Goal: Information Seeking & Learning: Learn about a topic

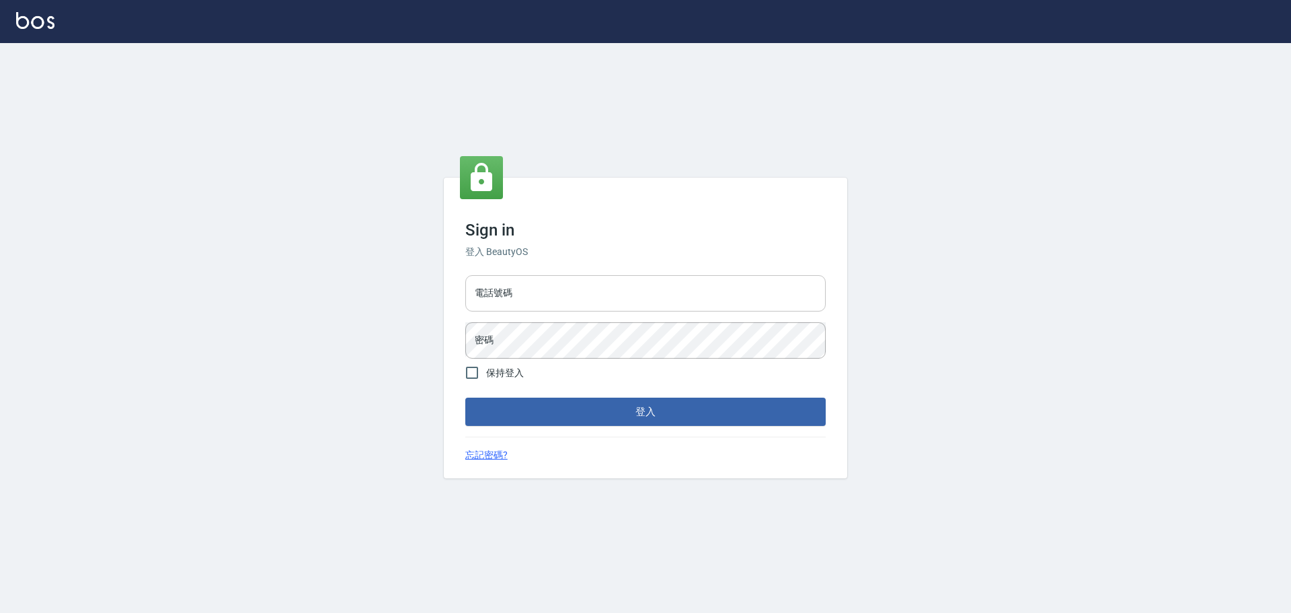
click at [535, 277] on input "電話號碼" at bounding box center [645, 293] width 360 height 36
type input "0989189977"
click at [465, 277] on button "登入" at bounding box center [645, 411] width 360 height 28
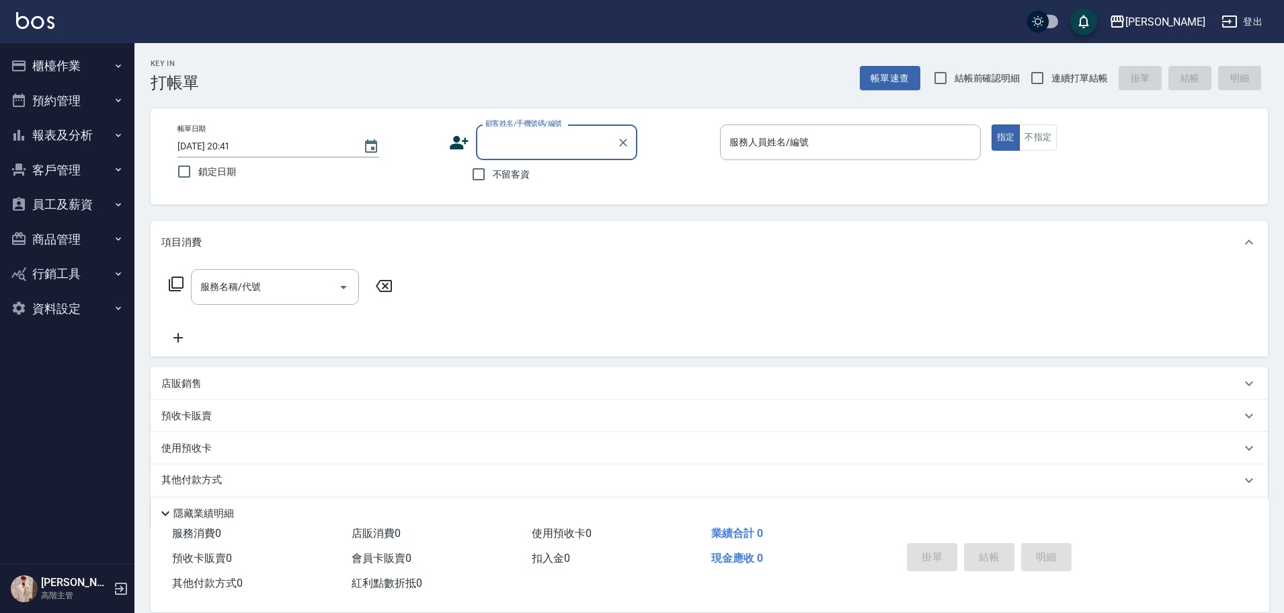
click at [495, 172] on span "不留客資" at bounding box center [512, 174] width 38 height 14
click at [493, 172] on input "不留客資" at bounding box center [479, 174] width 28 height 28
checkbox input "true"
click at [629, 69] on input "連續打單結帳" at bounding box center [1037, 78] width 28 height 28
checkbox input "true"
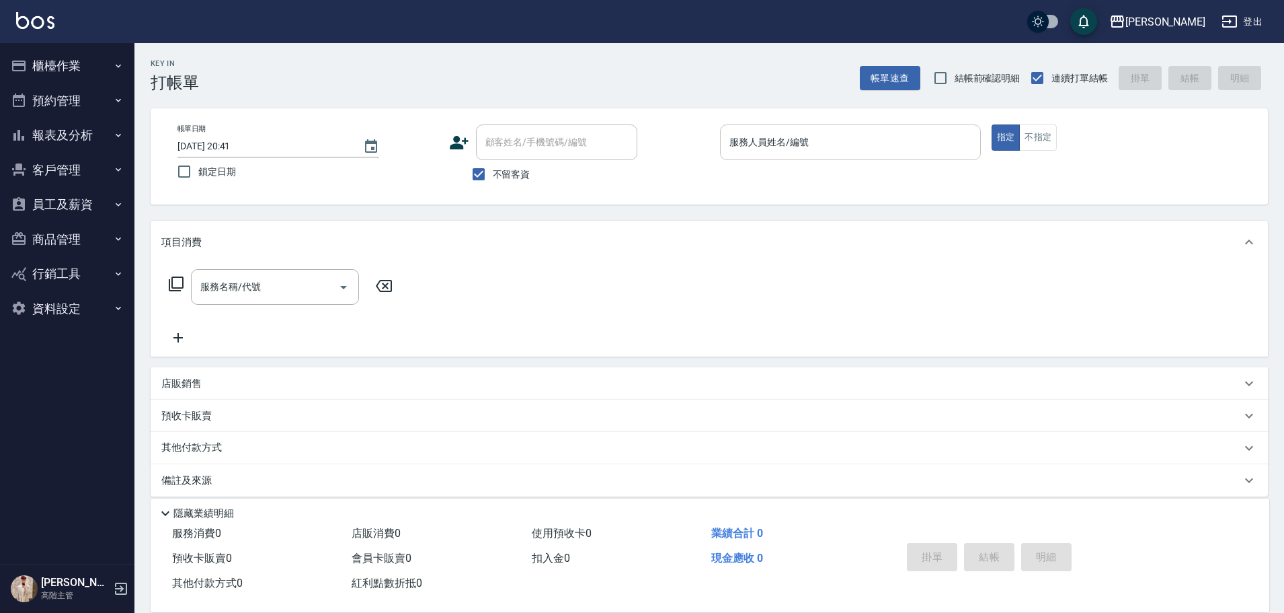
click at [629, 149] on input "服務人員姓名/編號" at bounding box center [850, 142] width 249 height 24
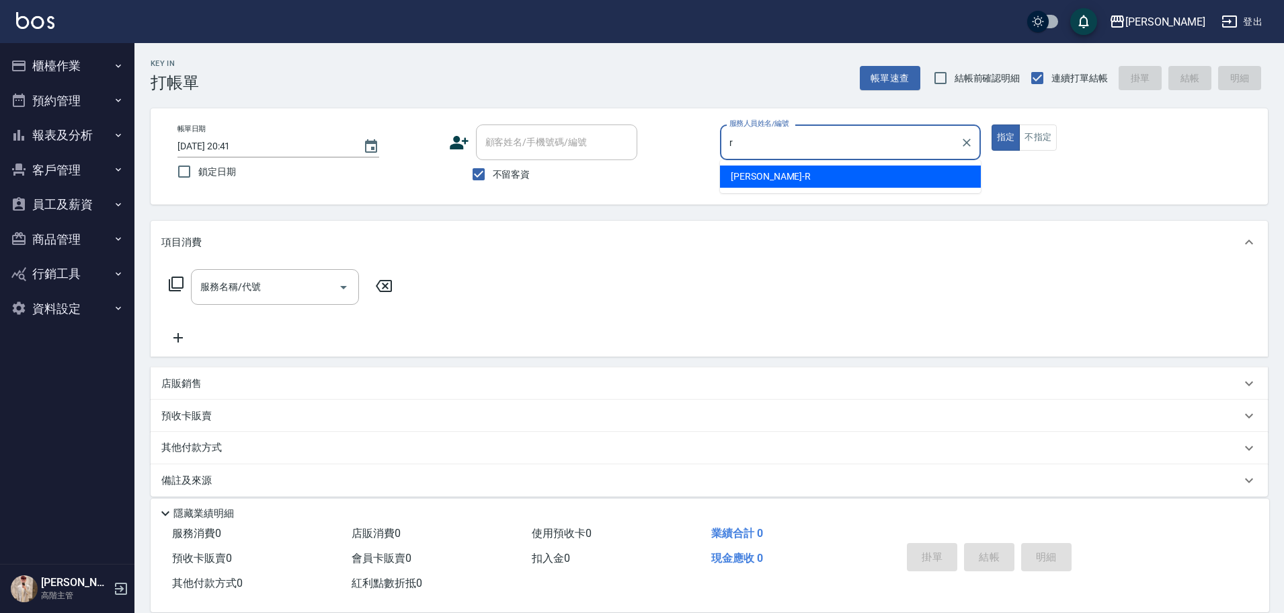
type input "Rebecca瑞瑞-R"
type button "true"
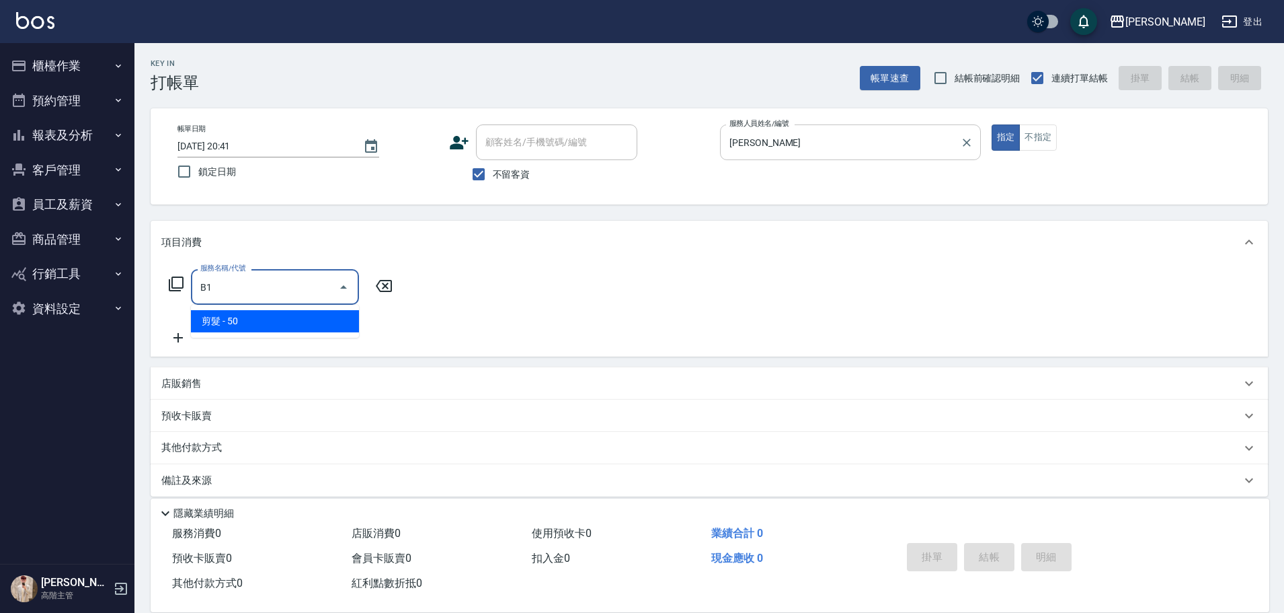
type input "剪髮(B1)"
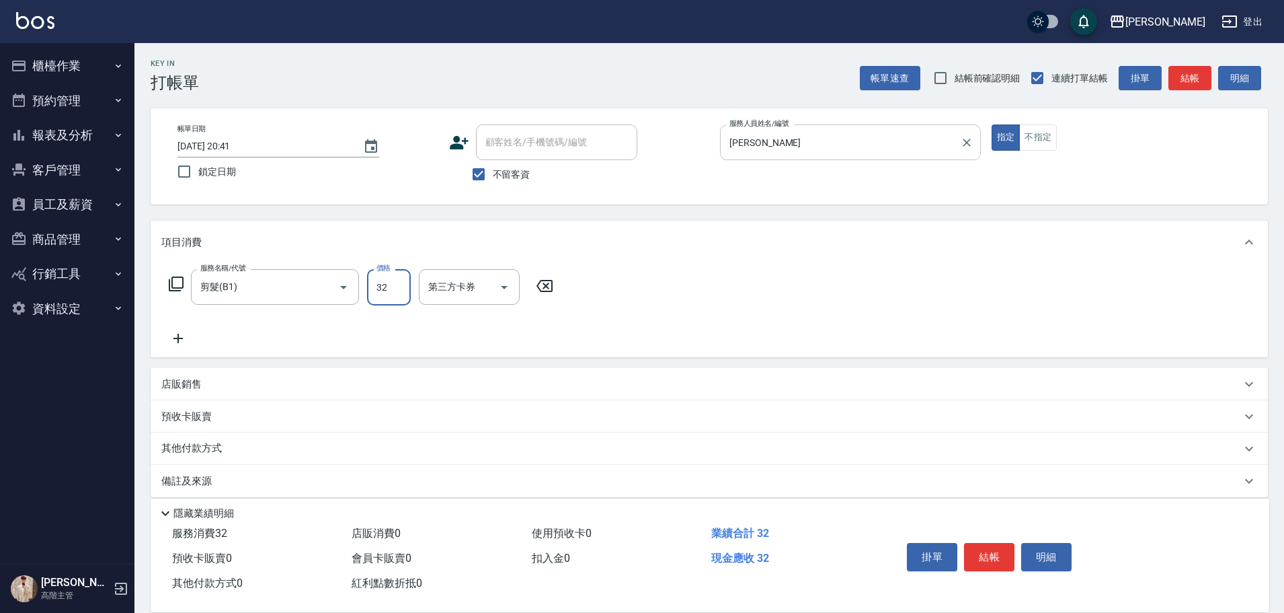
type input "320"
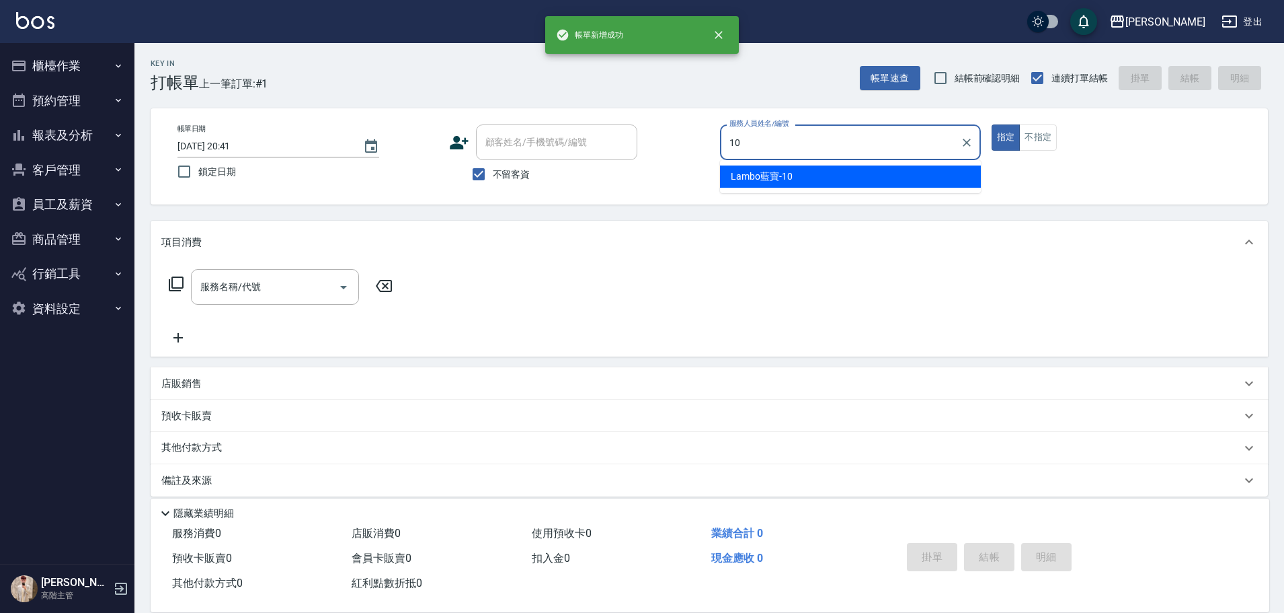
type input "Lambo藍寶-10"
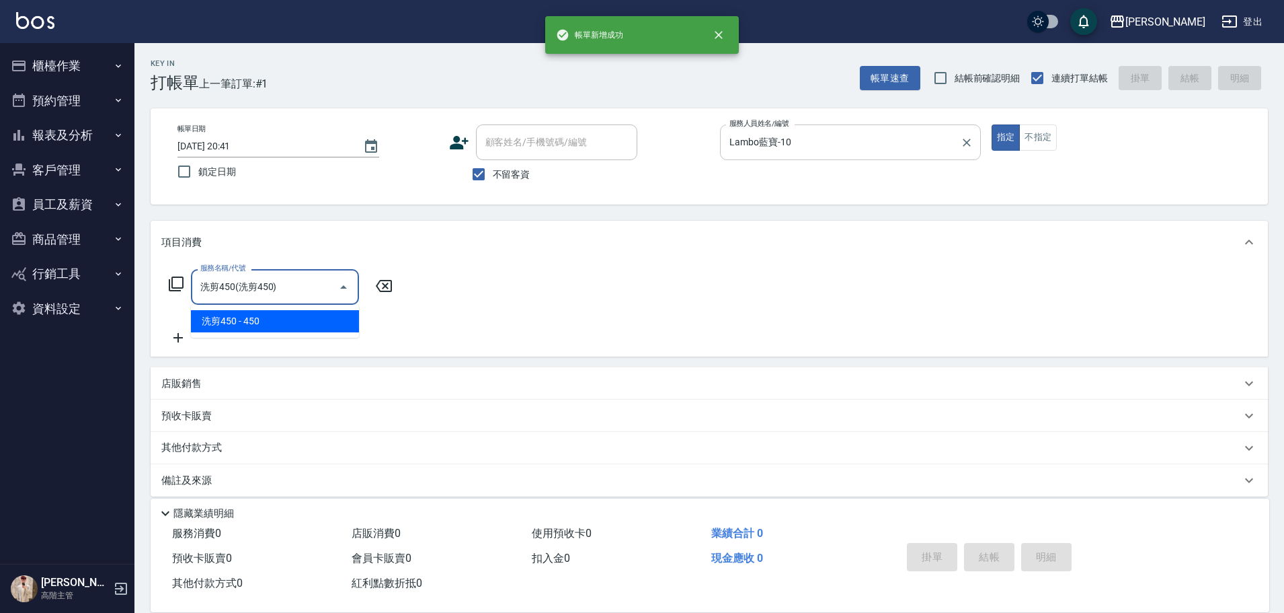
type input "洗剪450"
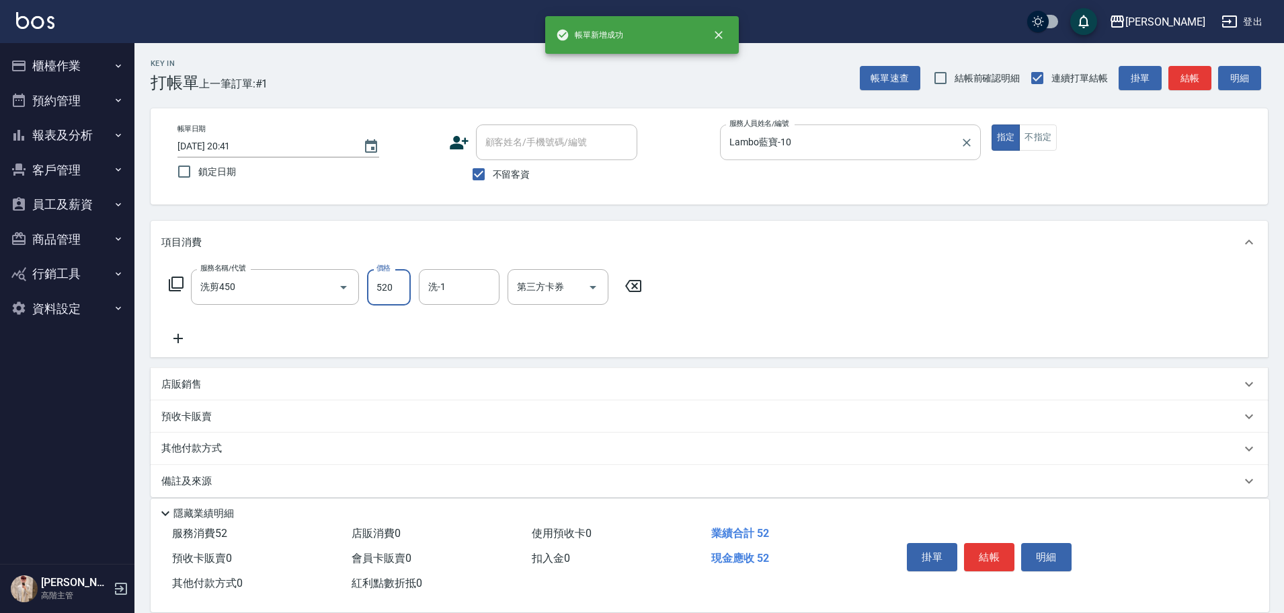
type input "520"
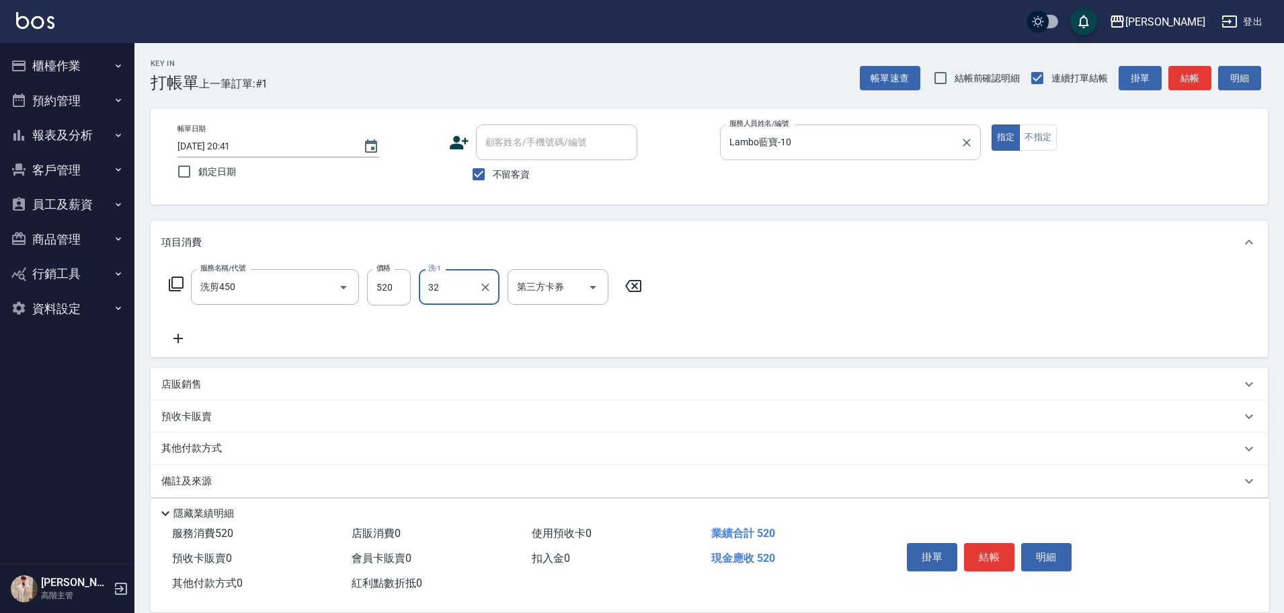
type input "萱芸-32"
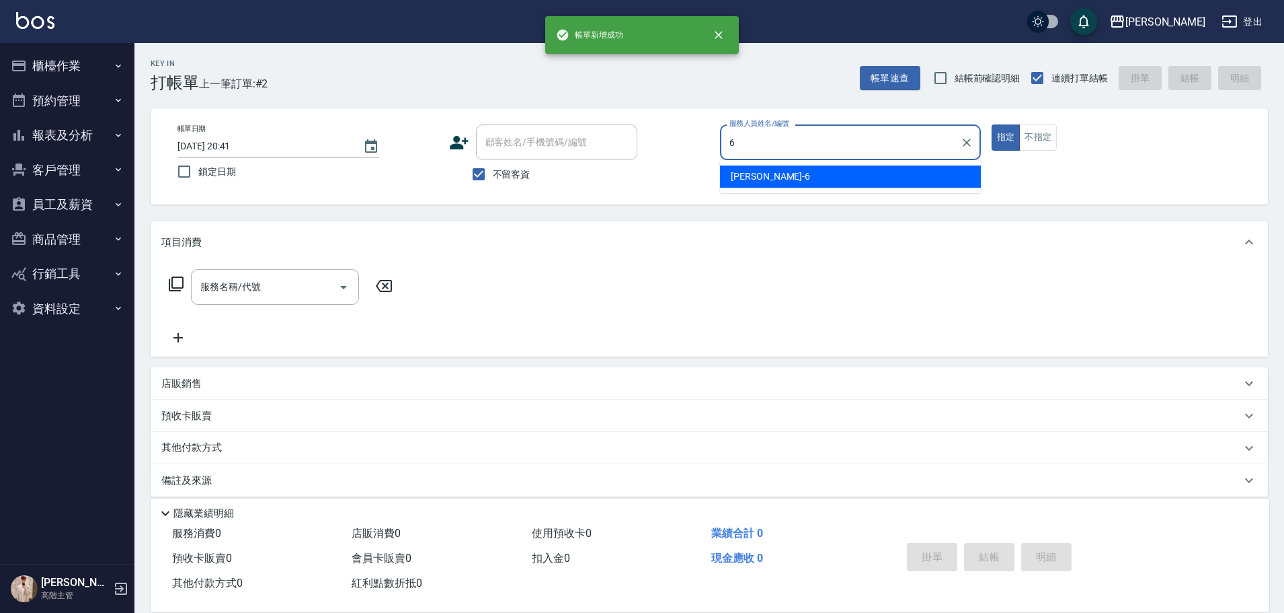
type input "紫宜-6"
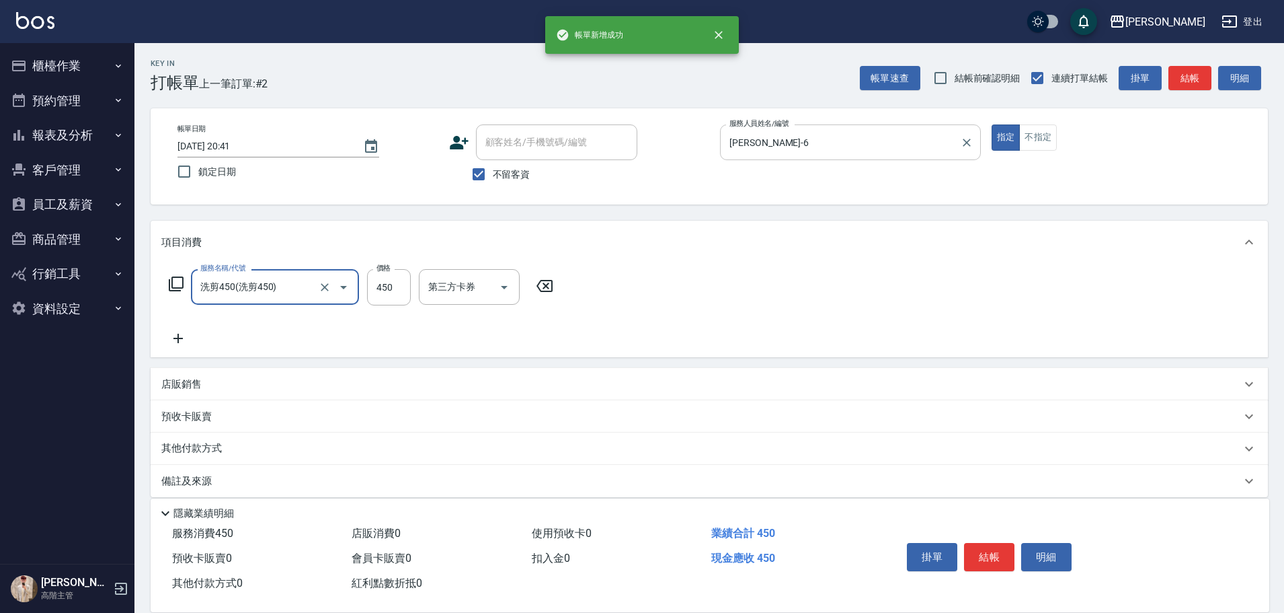
type input "洗剪450"
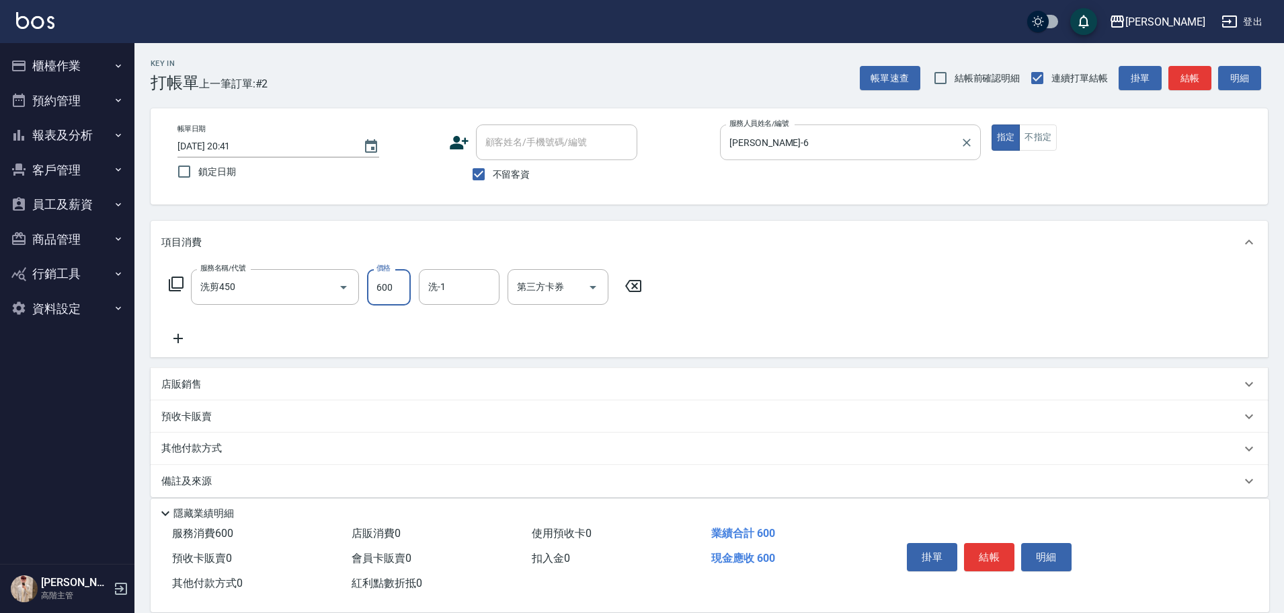
type input "600"
type input "鈺婷-23"
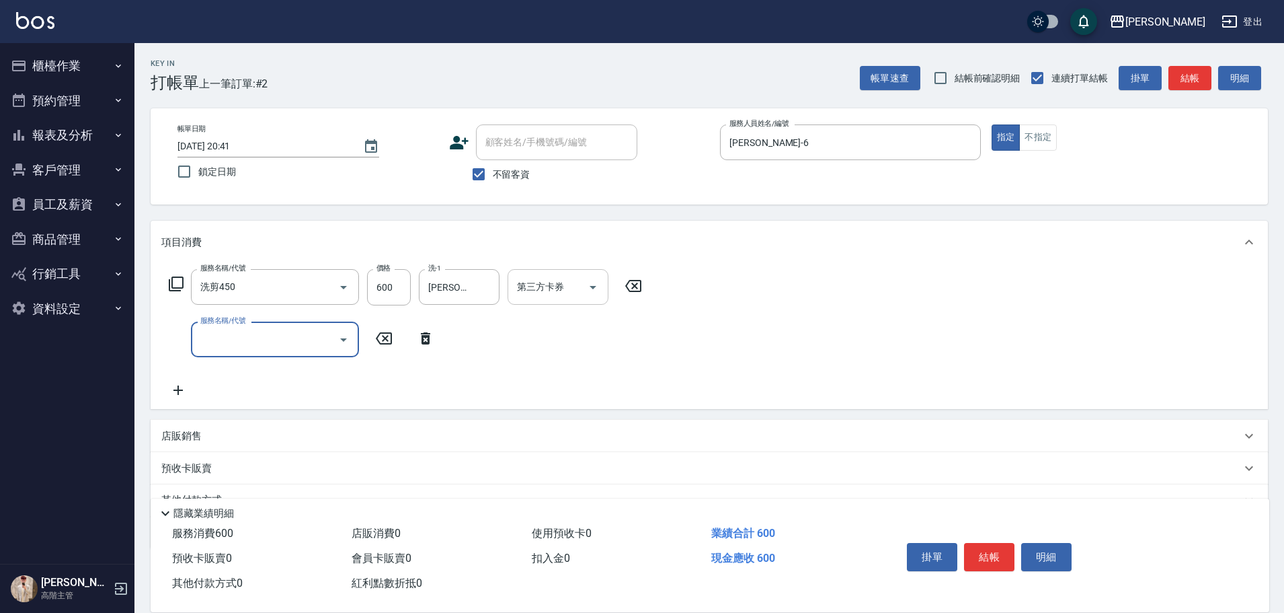
click at [601, 277] on button "Open" at bounding box center [593, 287] width 22 height 22
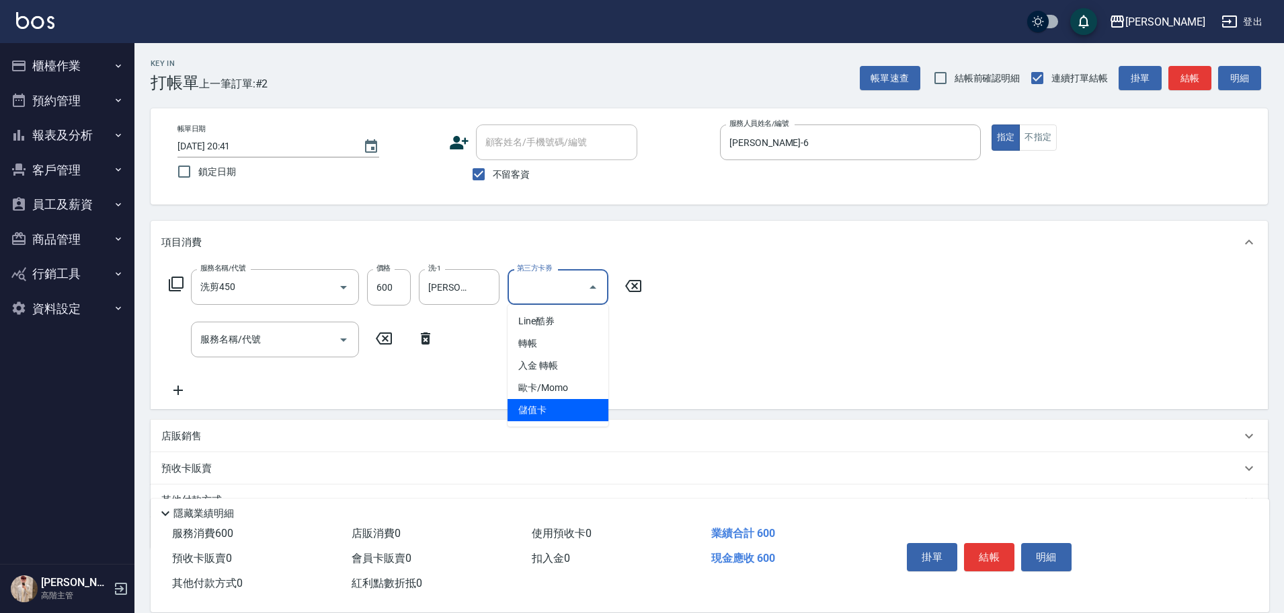
click at [570, 277] on span "儲值卡" at bounding box center [558, 410] width 101 height 22
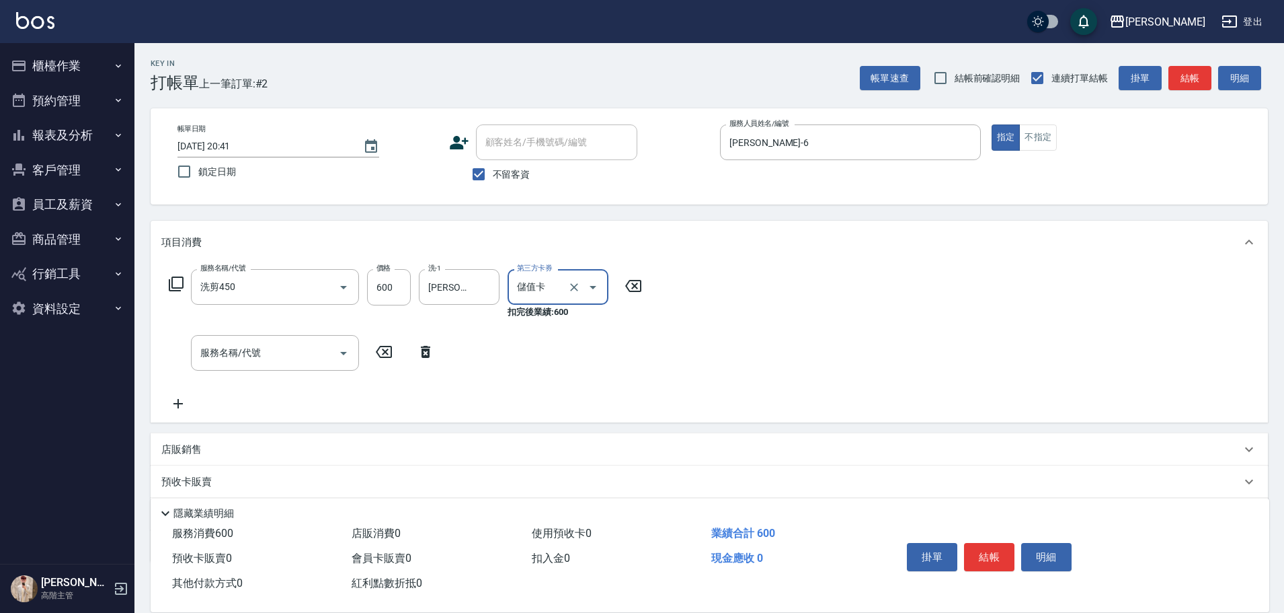
type input "儲值卡"
click at [285, 277] on input "服務名稱/代號" at bounding box center [265, 353] width 136 height 24
type input "夏柚洗60(特3)"
type input "鈺婷-23"
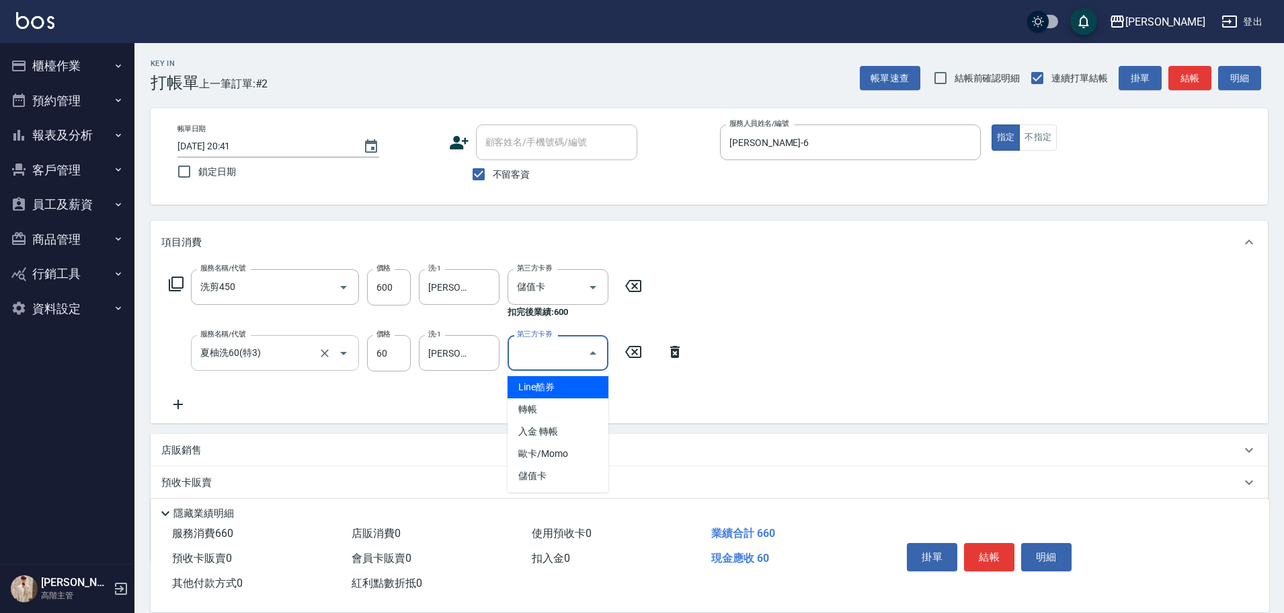
type input "儲值卡"
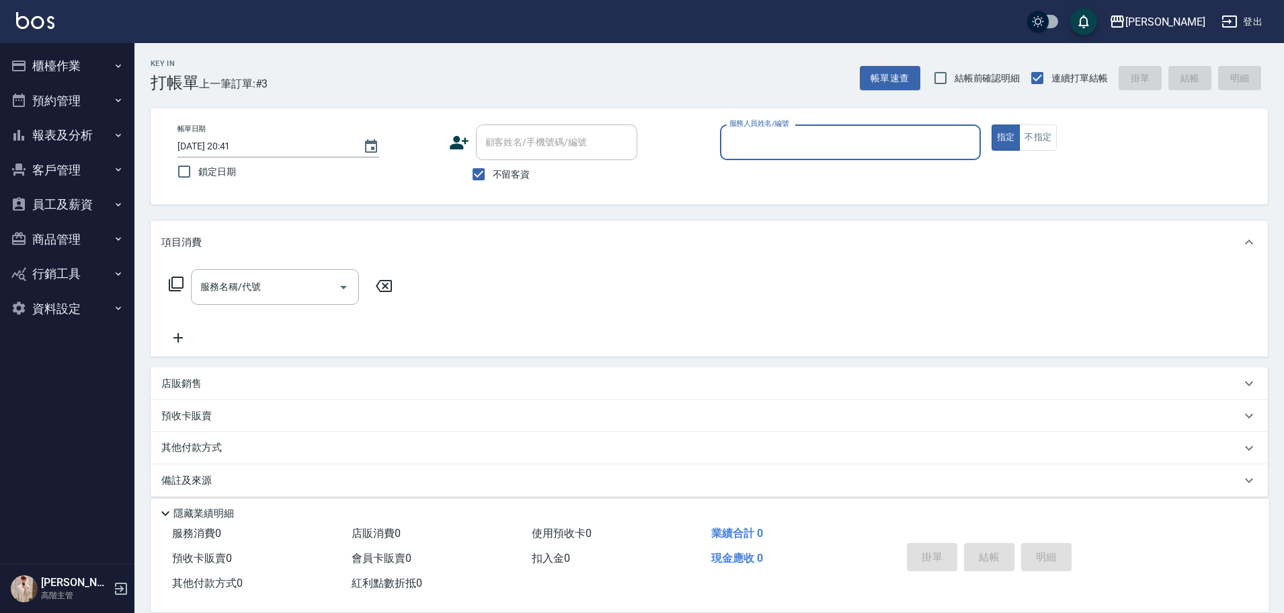
click at [629, 159] on div "服務人員姓名/編號" at bounding box center [850, 142] width 261 height 36
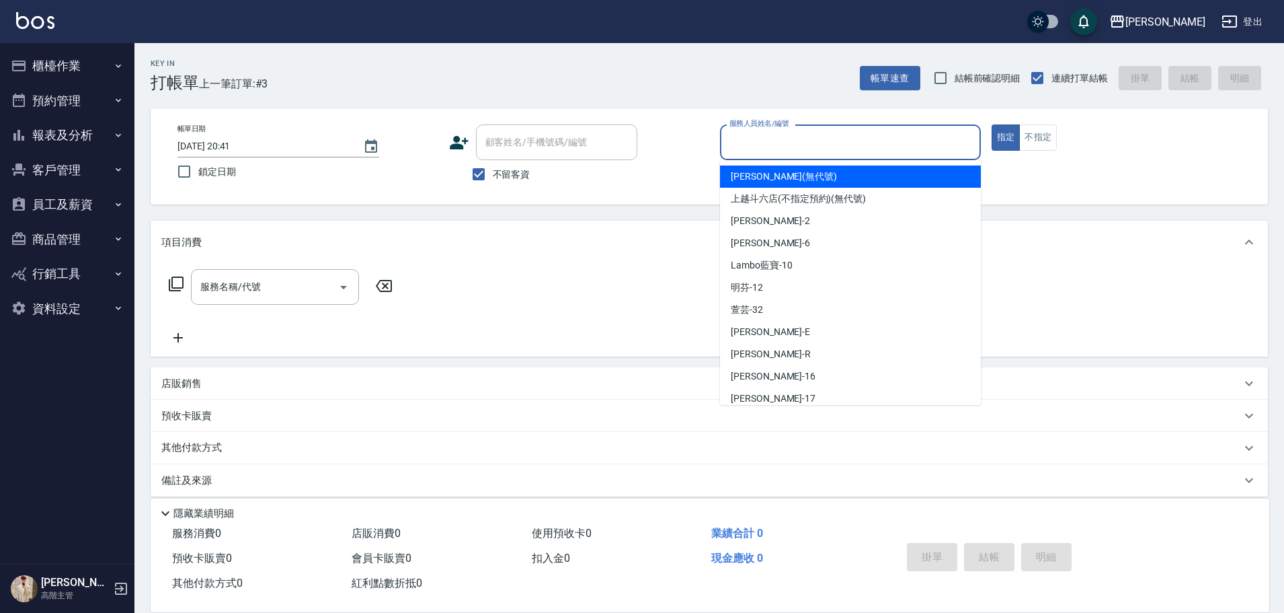
drag, startPoint x: 916, startPoint y: 158, endPoint x: 897, endPoint y: 155, distance: 19.7
click at [629, 159] on div "服務人員姓名/編號" at bounding box center [850, 142] width 261 height 36
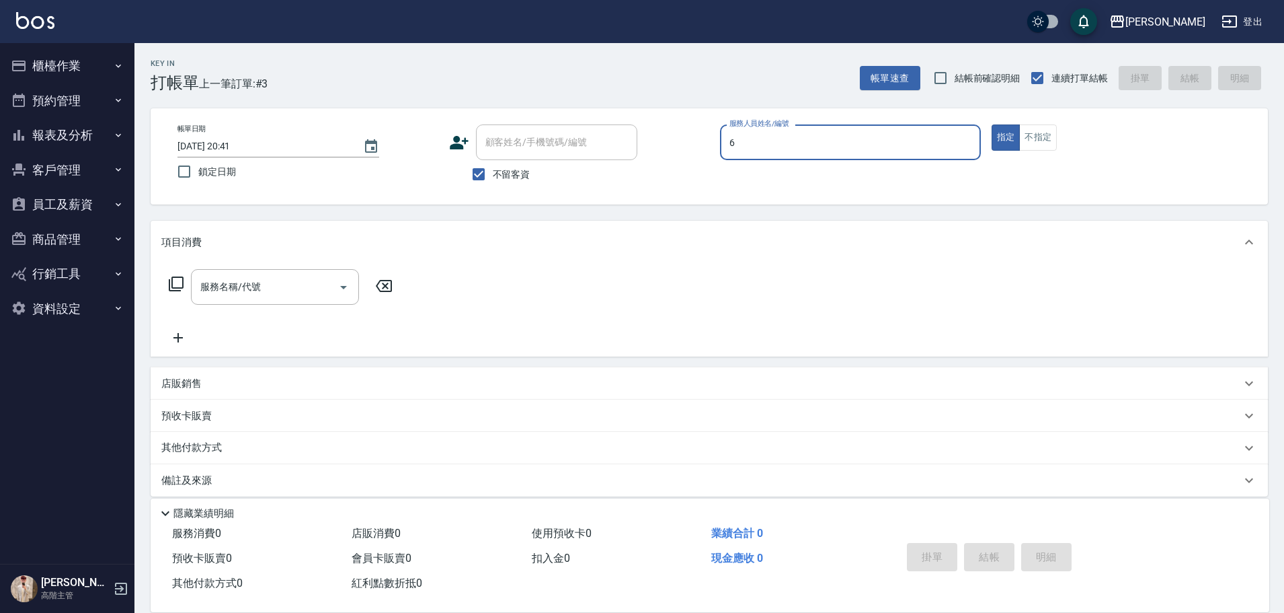
type input "紫宜-6"
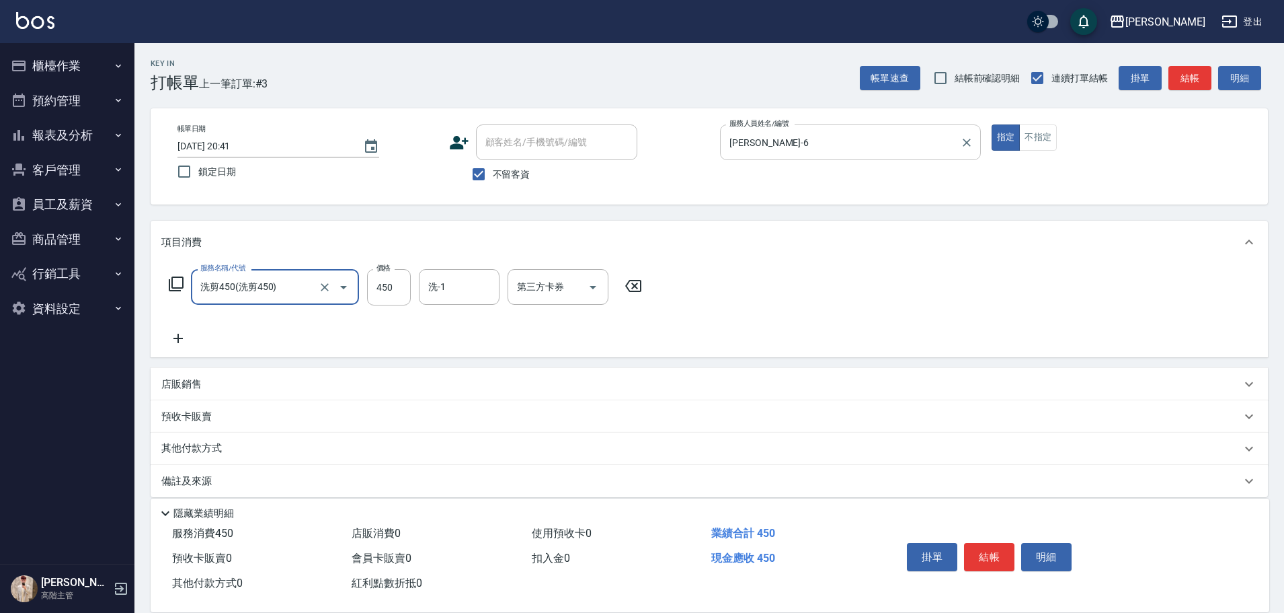
type input "洗剪450"
type input "600"
type input "萱芸-32"
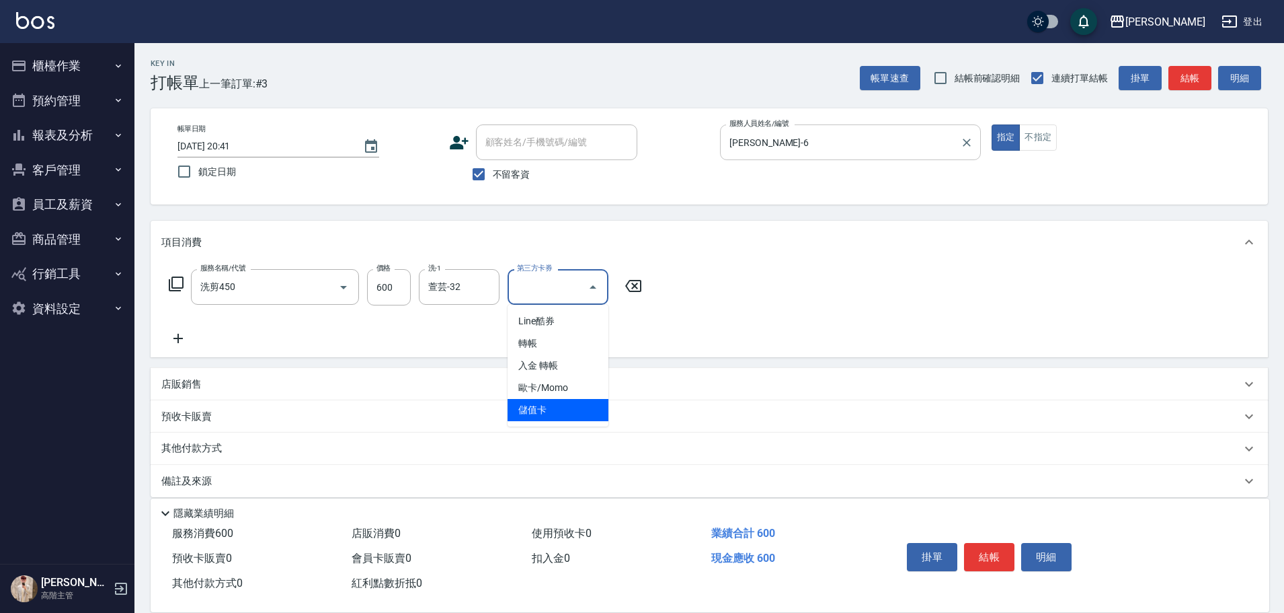
type input "儲值卡"
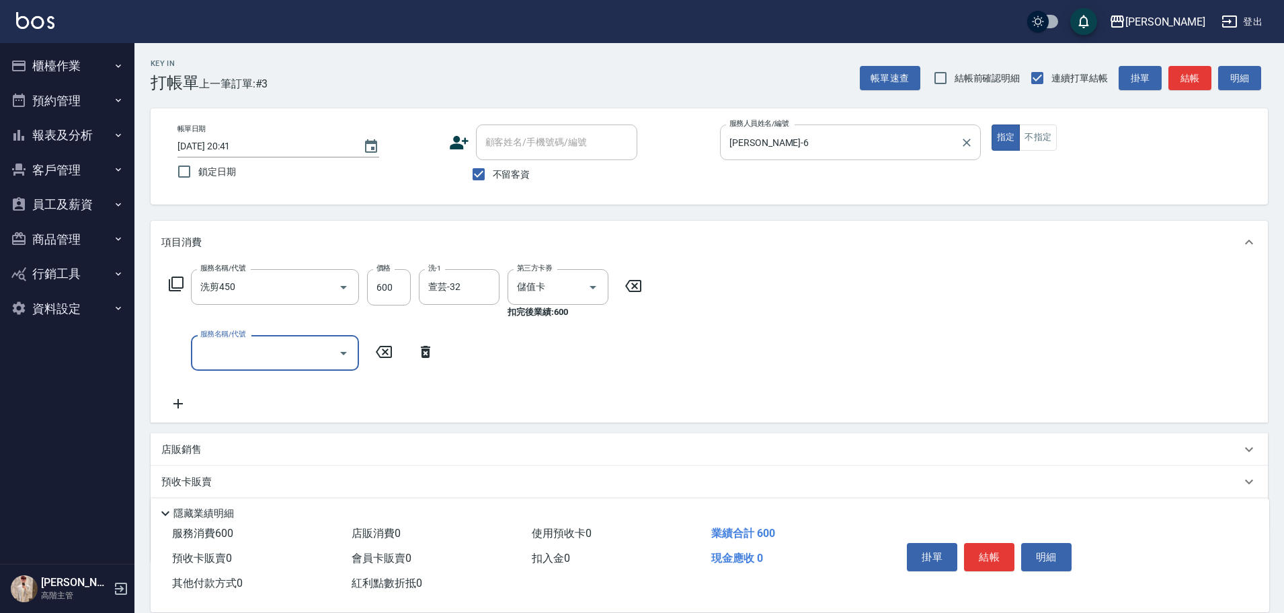
type input "ㄐ"
type input "夏柚洗60(特3)"
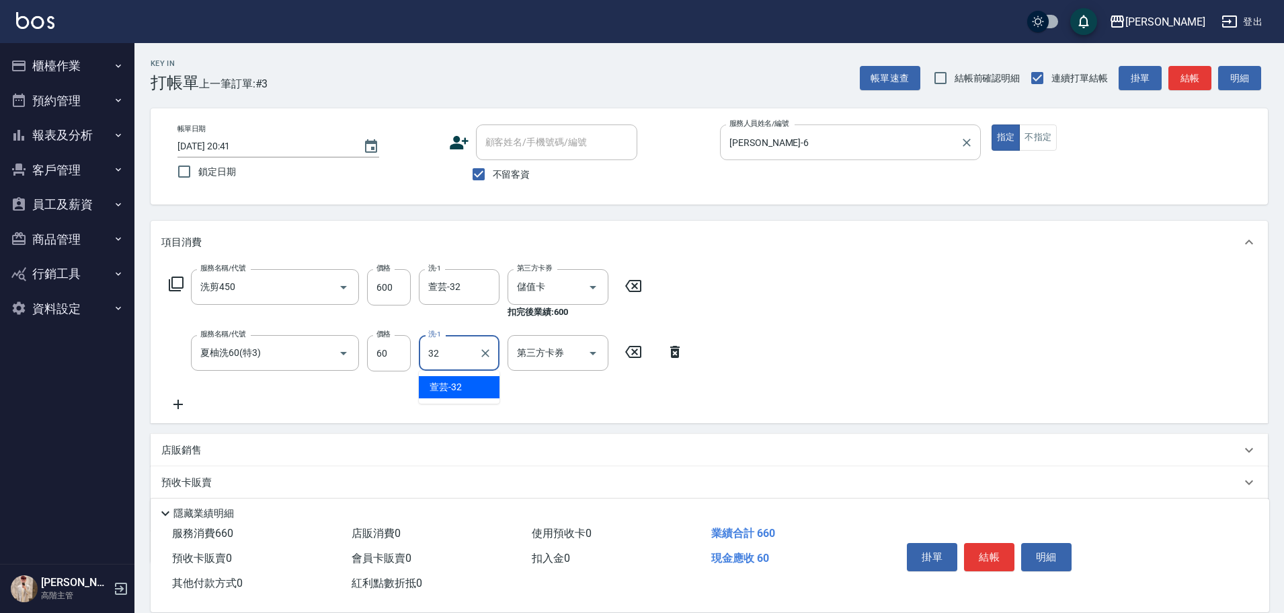
type input "萱芸-32"
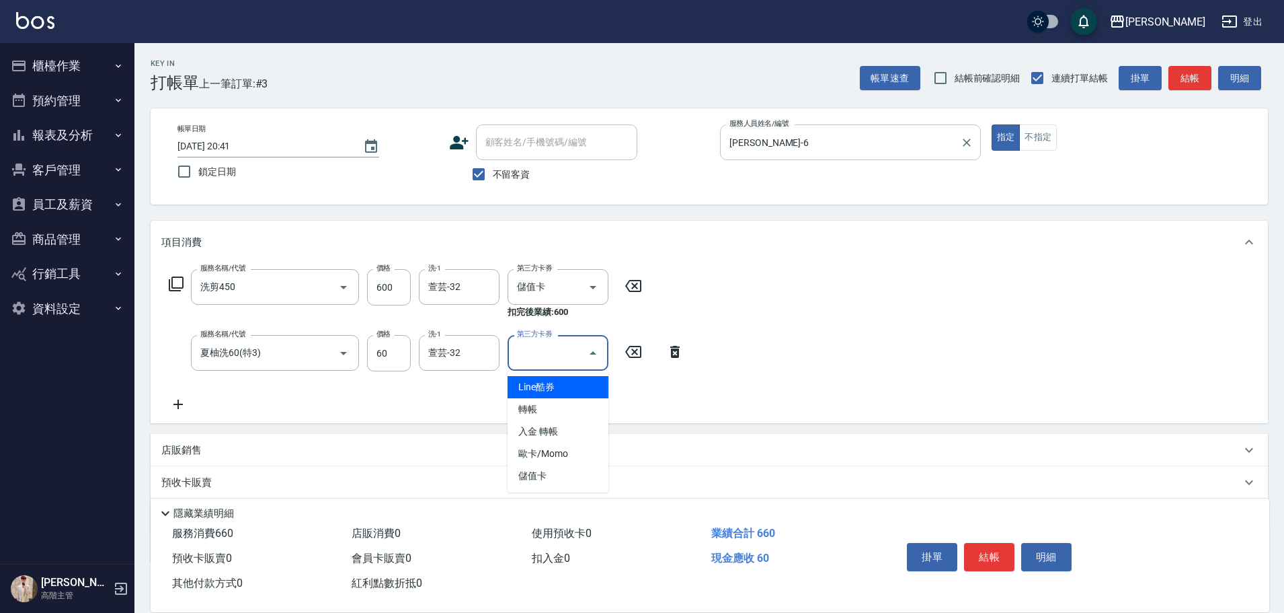
type input "儲值卡"
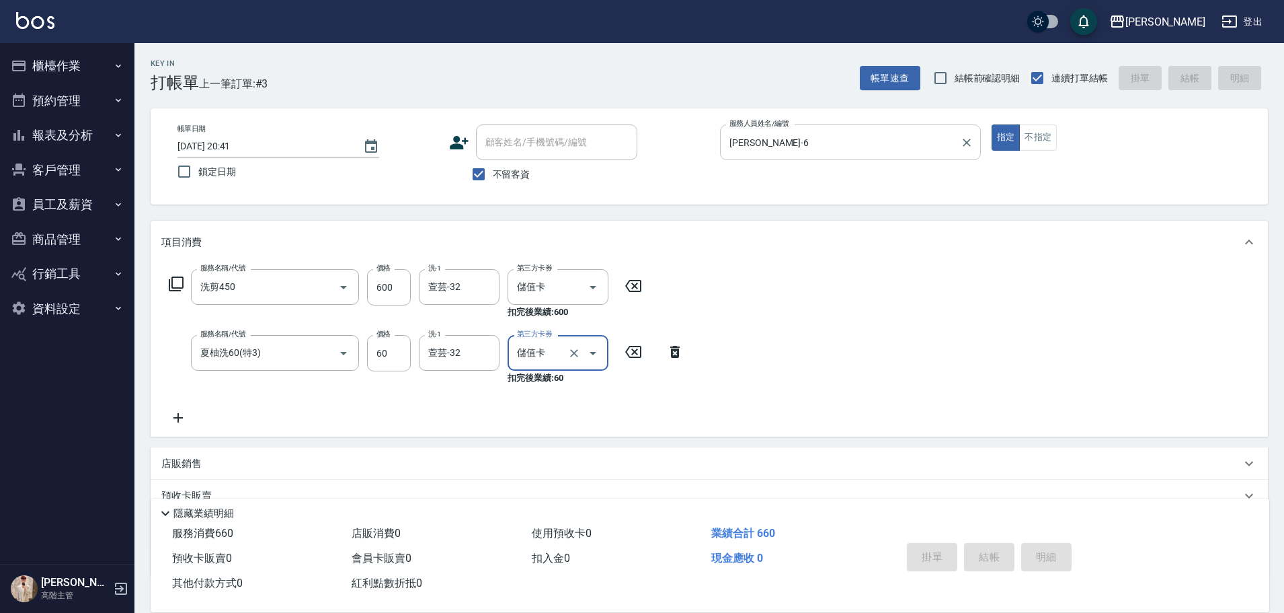
type input "2025/08/17 20:42"
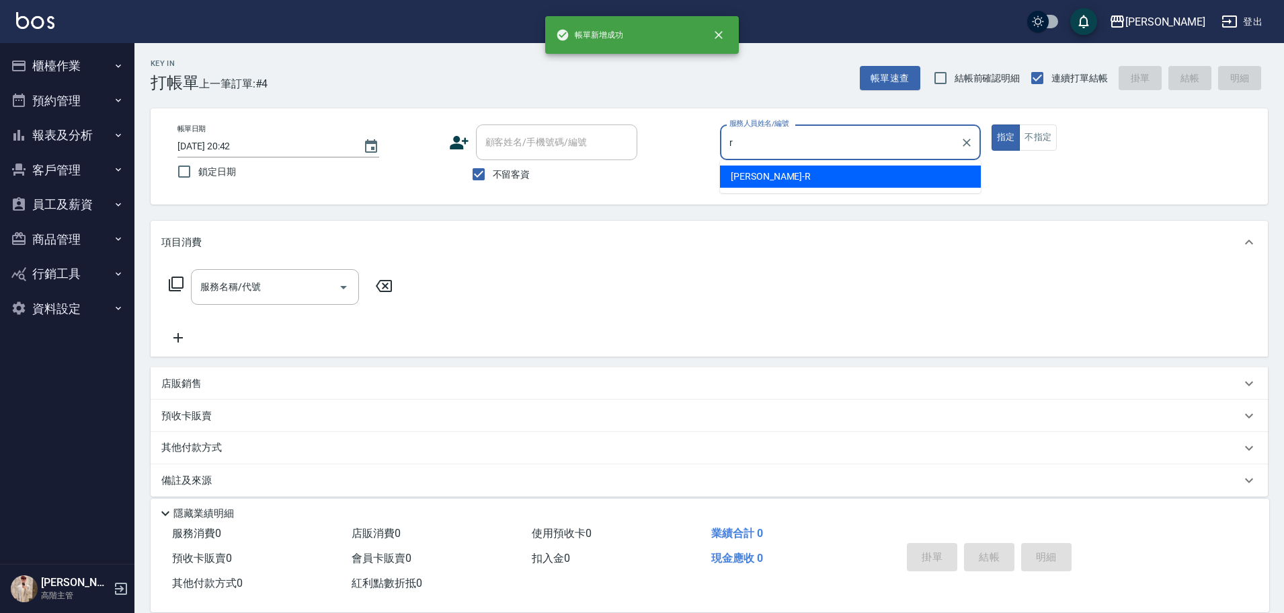
type input "Rebecca瑞瑞-R"
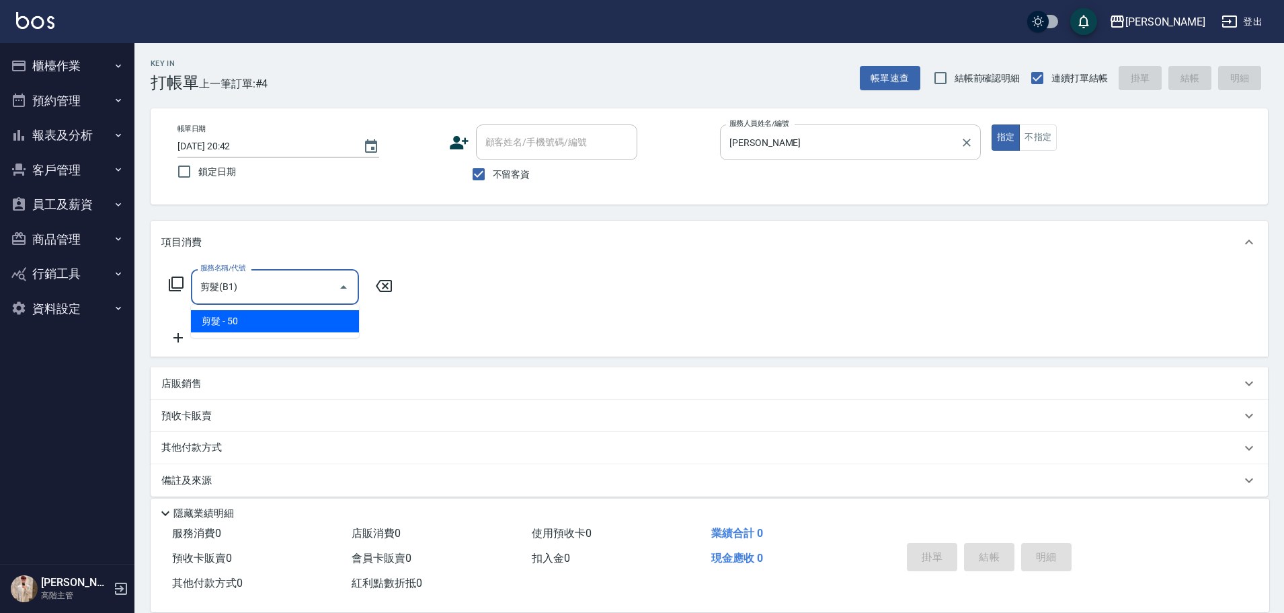
type input "剪髮(B1)"
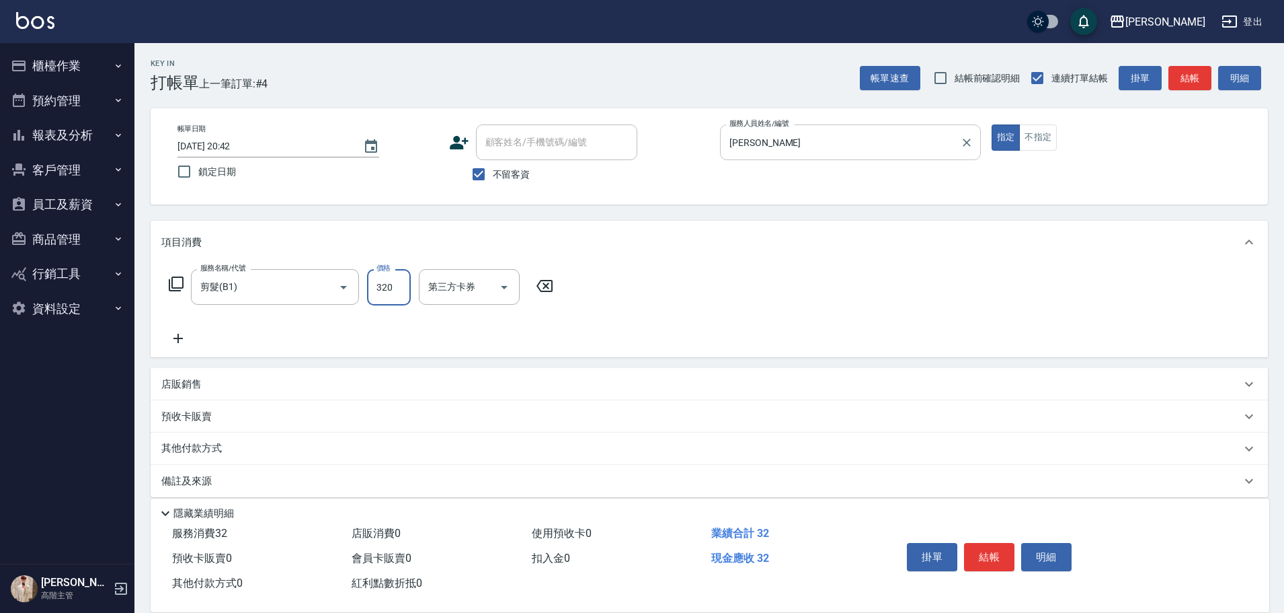
type input "320"
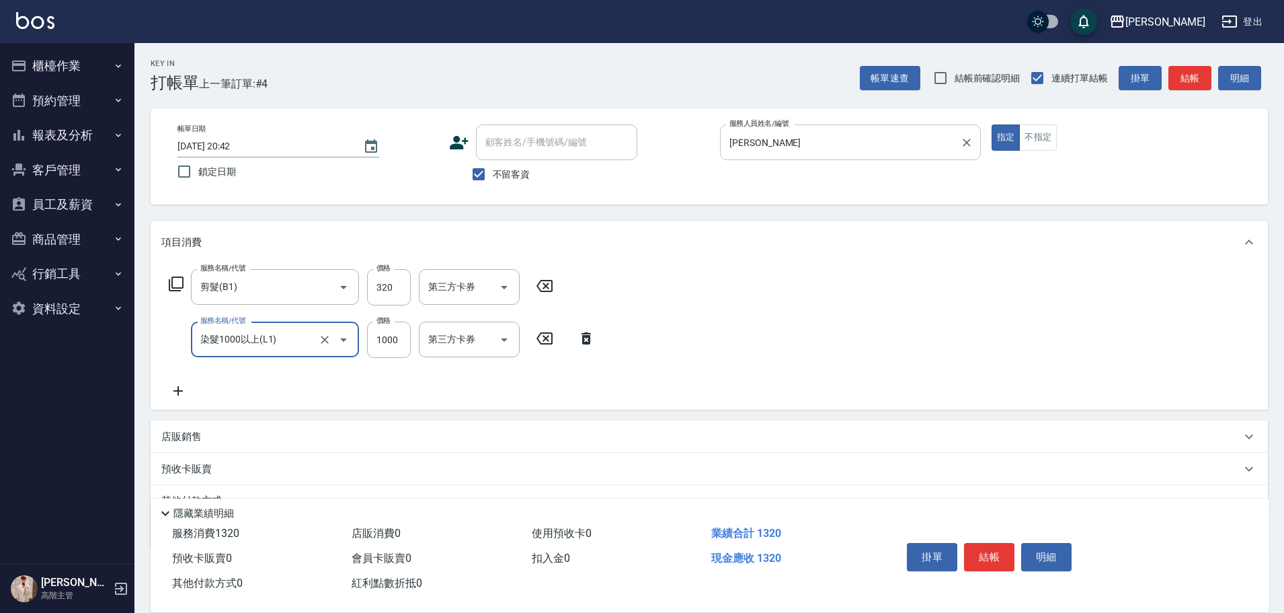
type input "染髮1000以上(L1)"
type input "2400"
type input "萱芸-32"
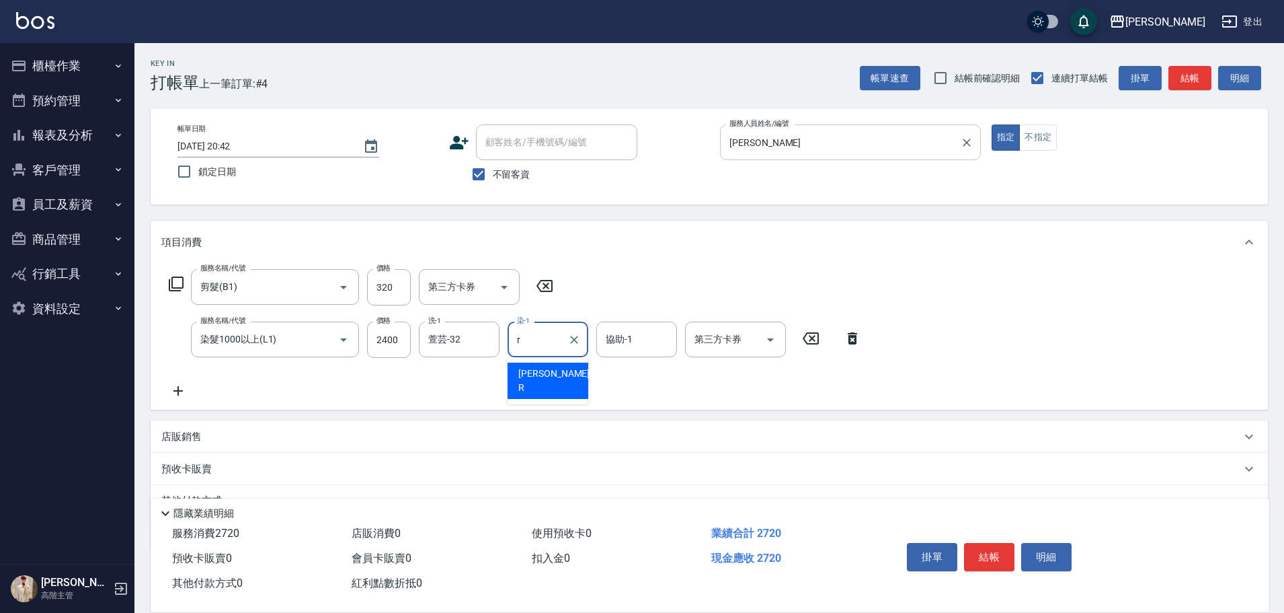
type input "Rebecca瑞瑞-R"
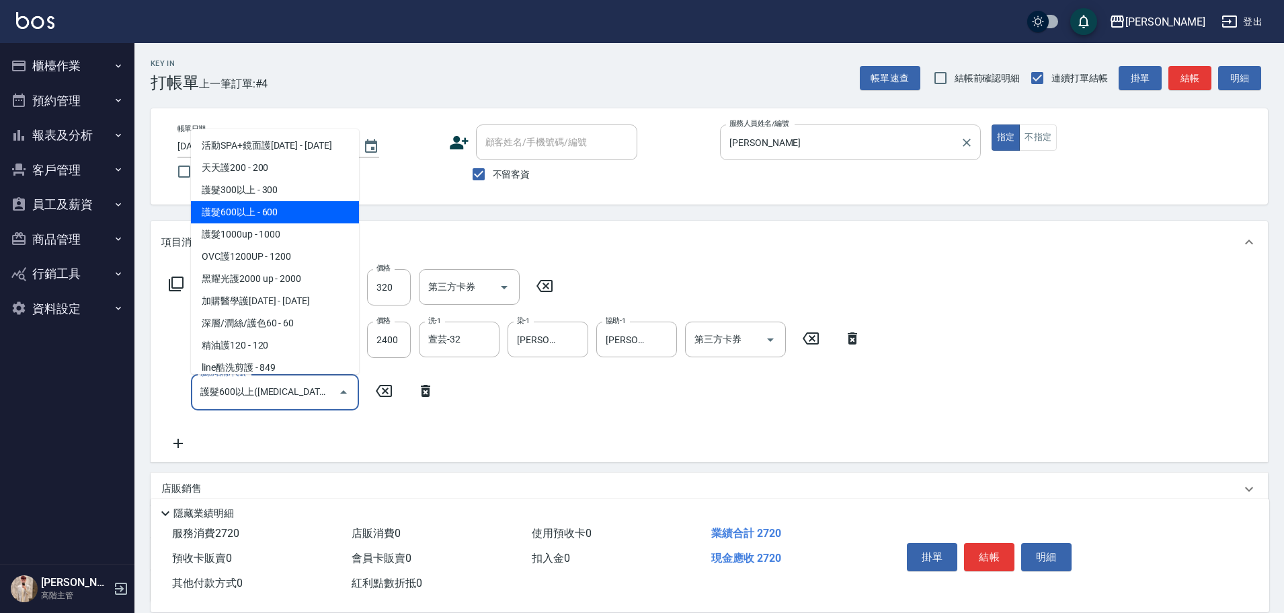
type input "護髮600以上(T3)"
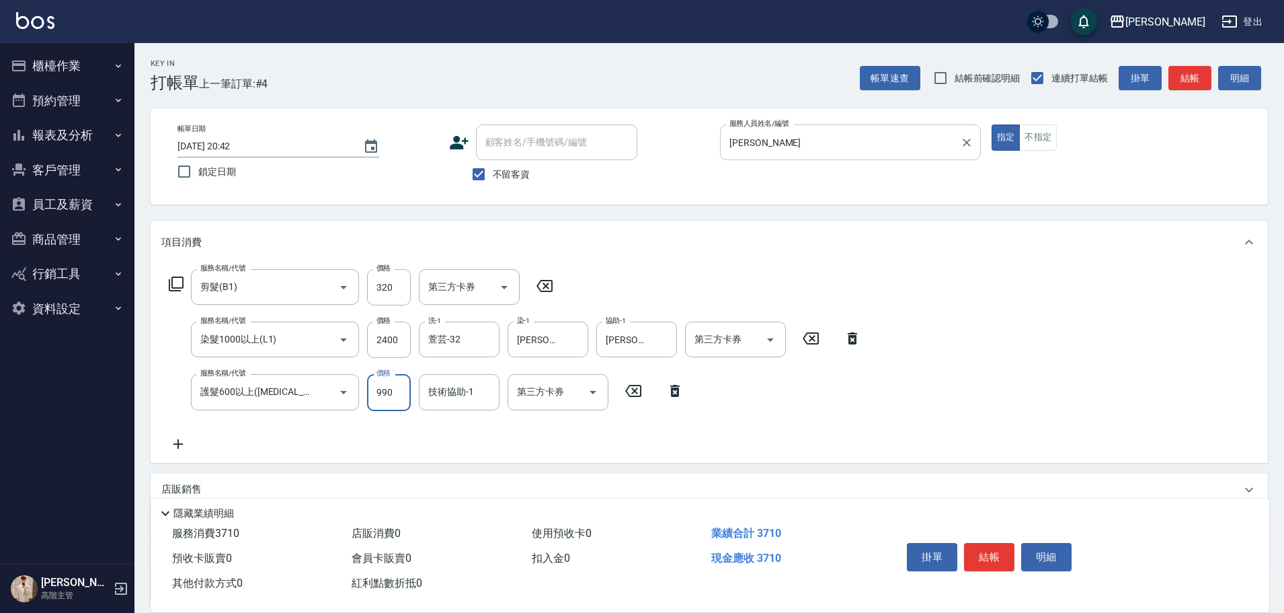
type input "990"
type input "萱芸-32"
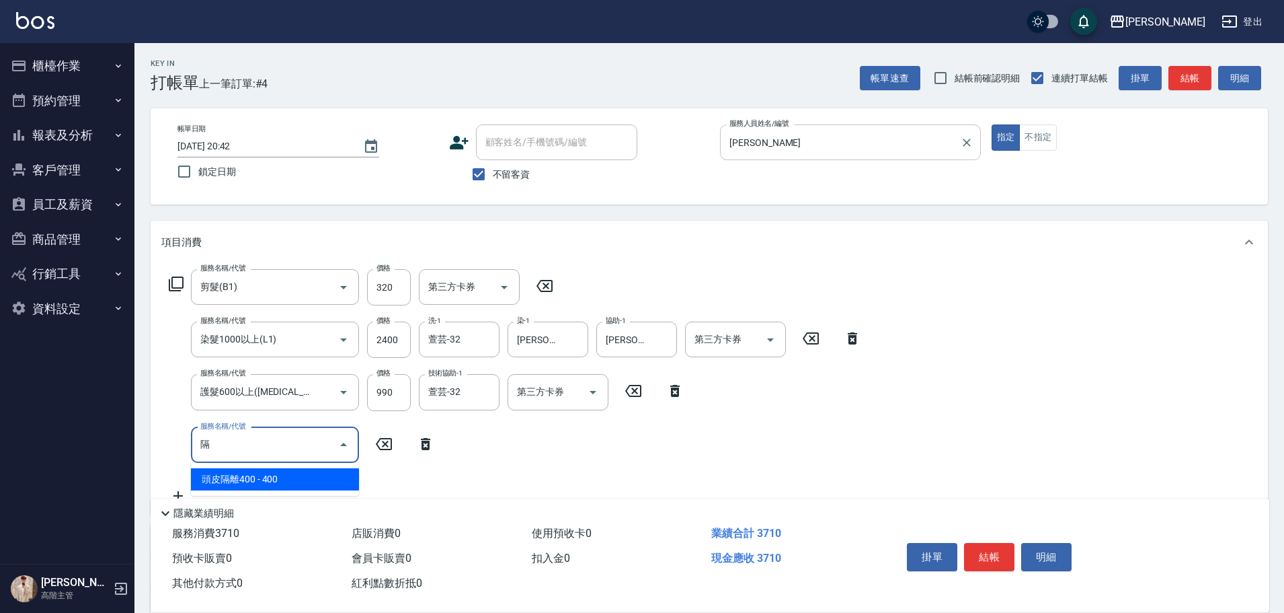
type input "頭皮隔離400(L5)"
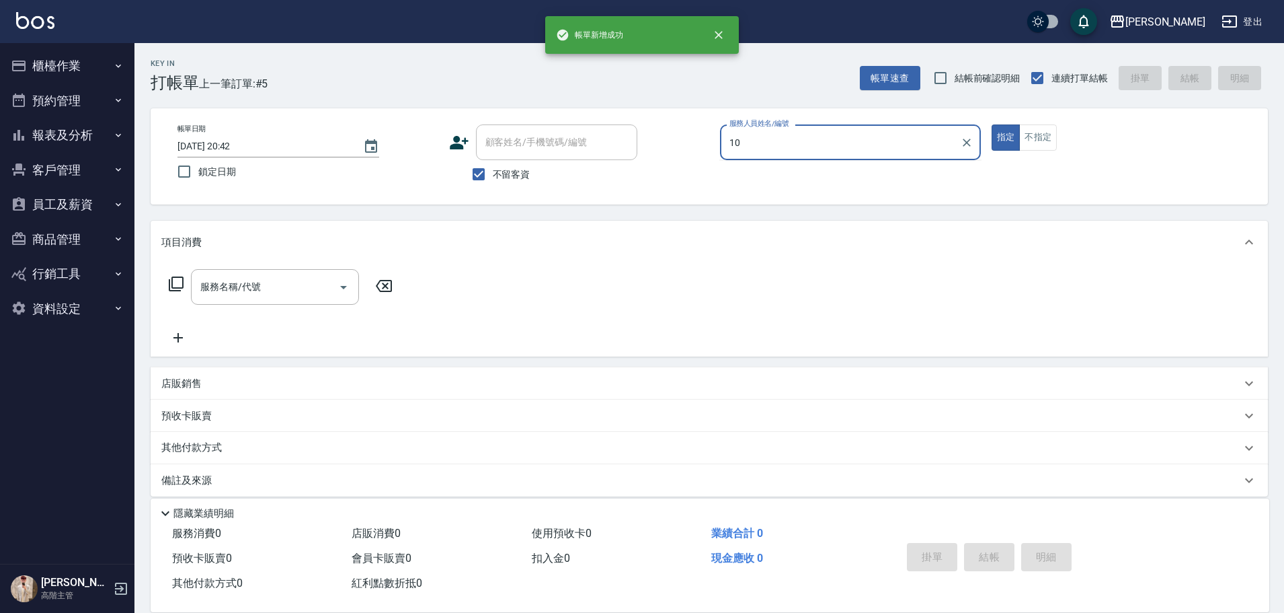
type input "Lambo藍寶-10"
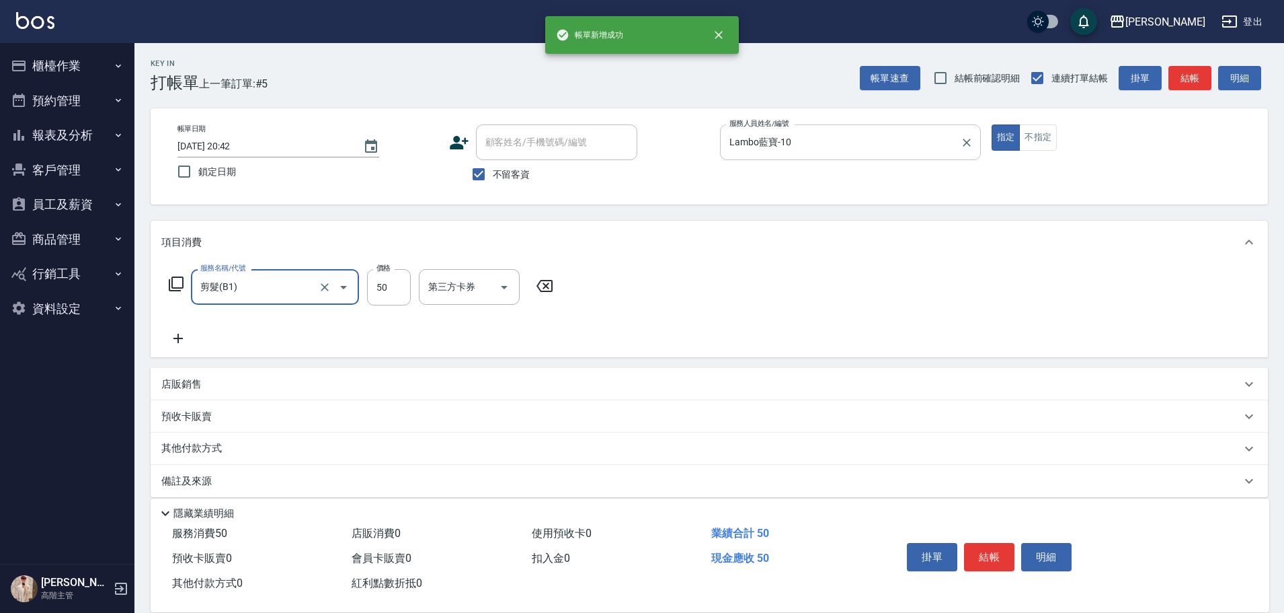
type input "剪髮(B1)"
type input "300"
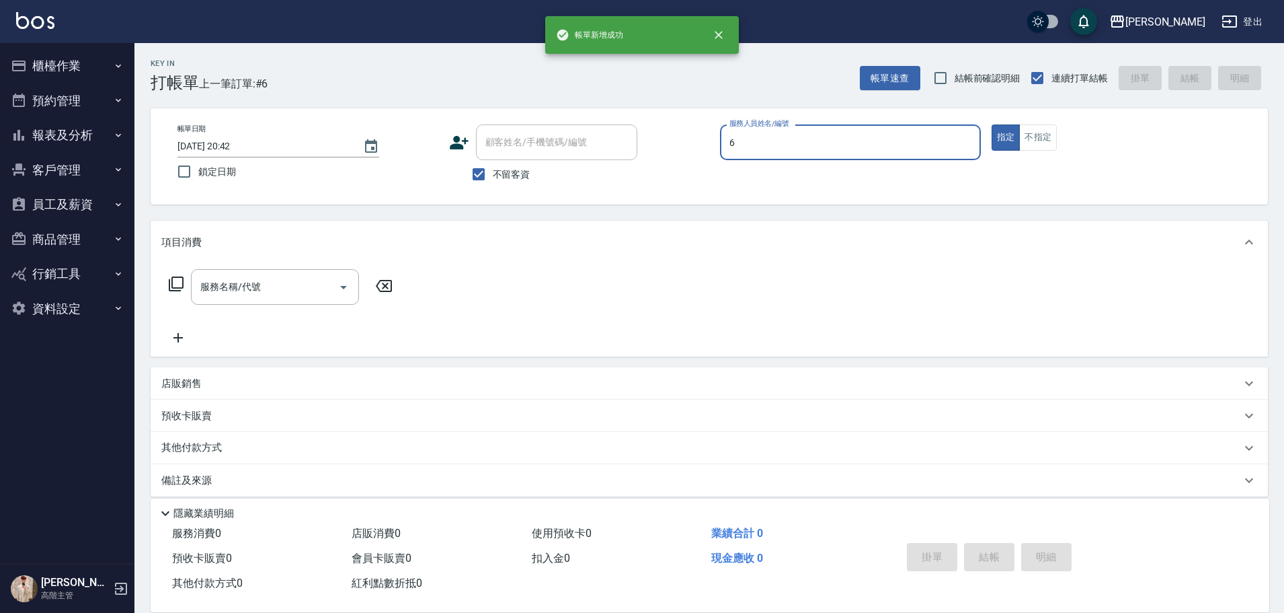
type input "紫宜-6"
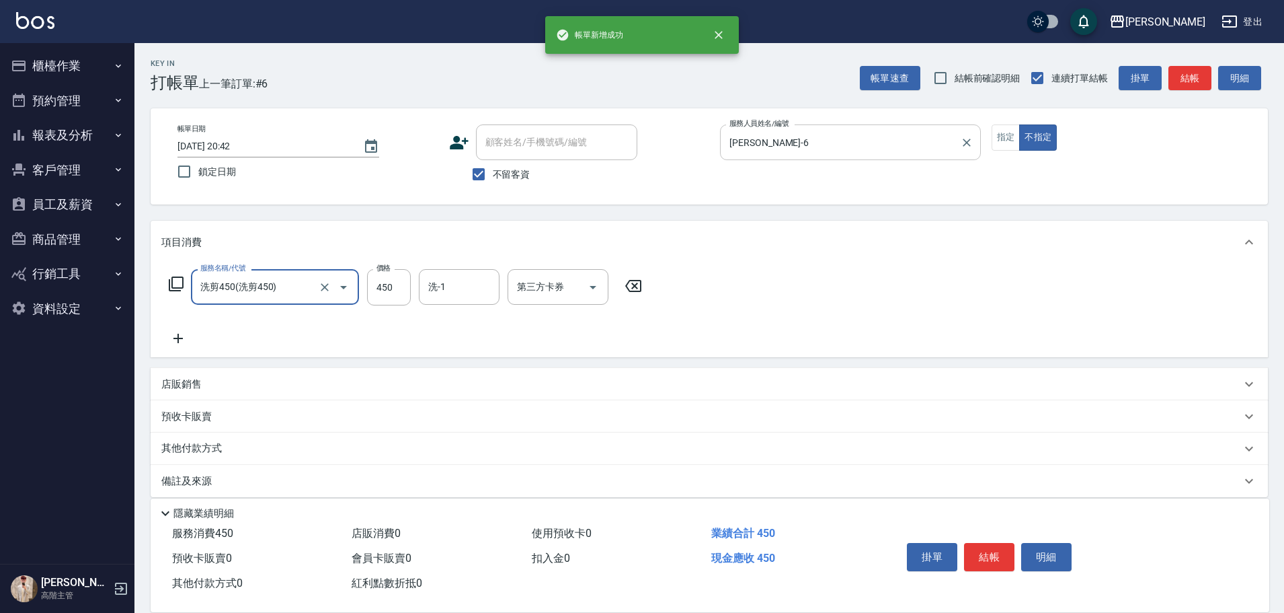
type input "洗剪450"
type input "鈺婷-23"
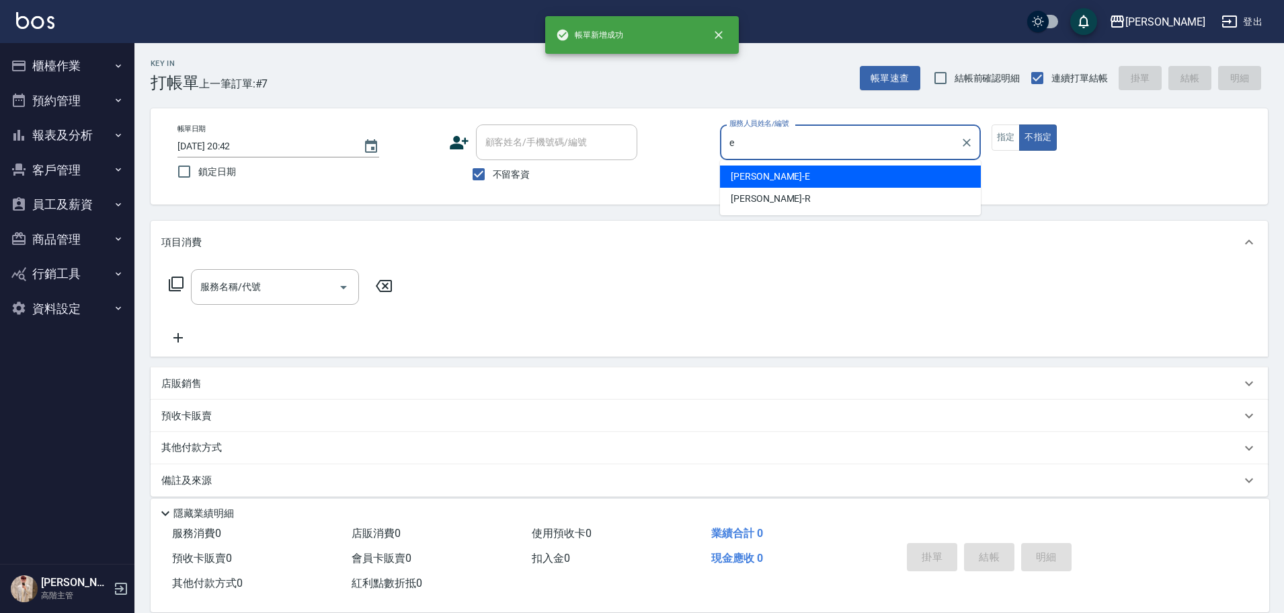
type input "Eason伊森-E"
type button "false"
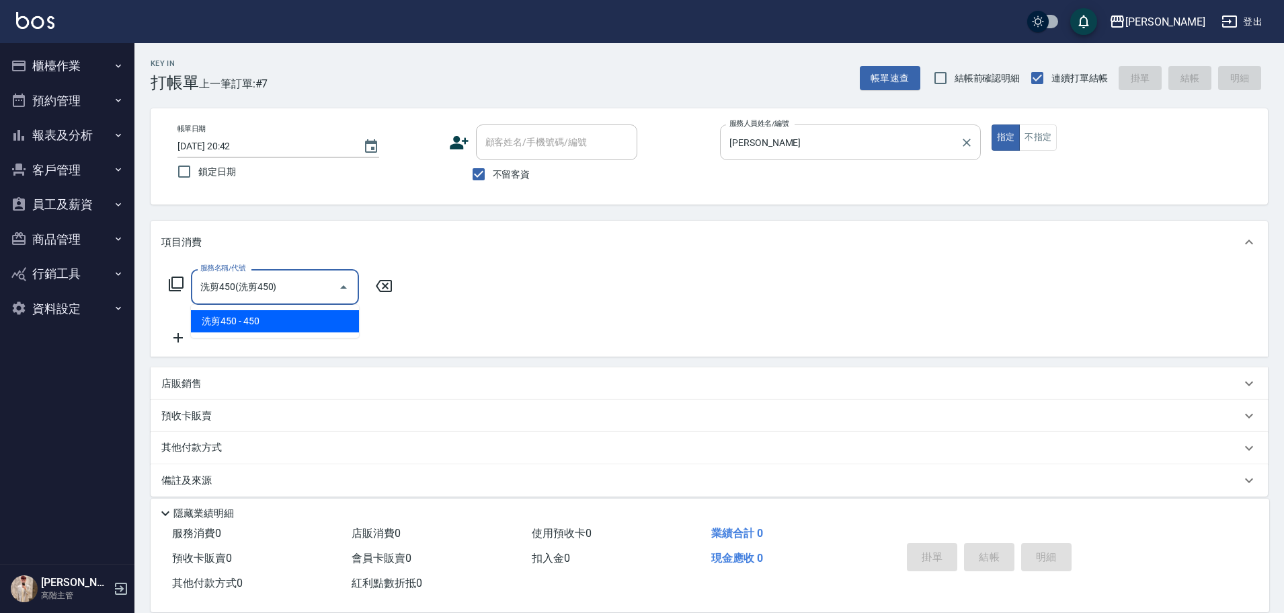
type input "洗剪450"
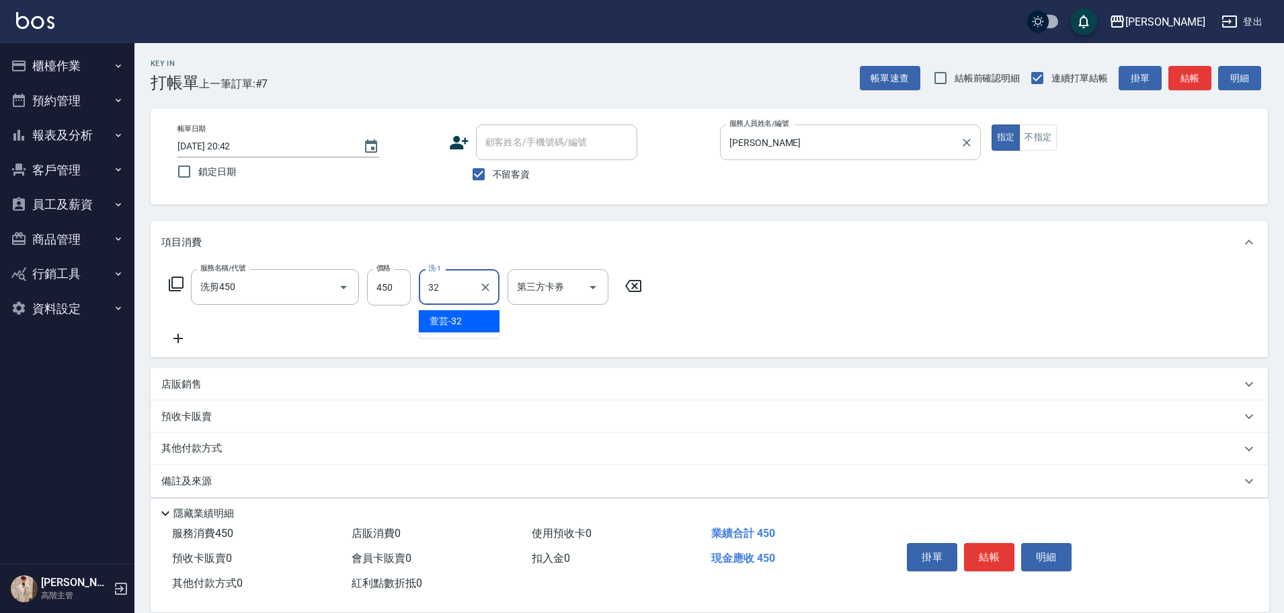
type input "萱芸-32"
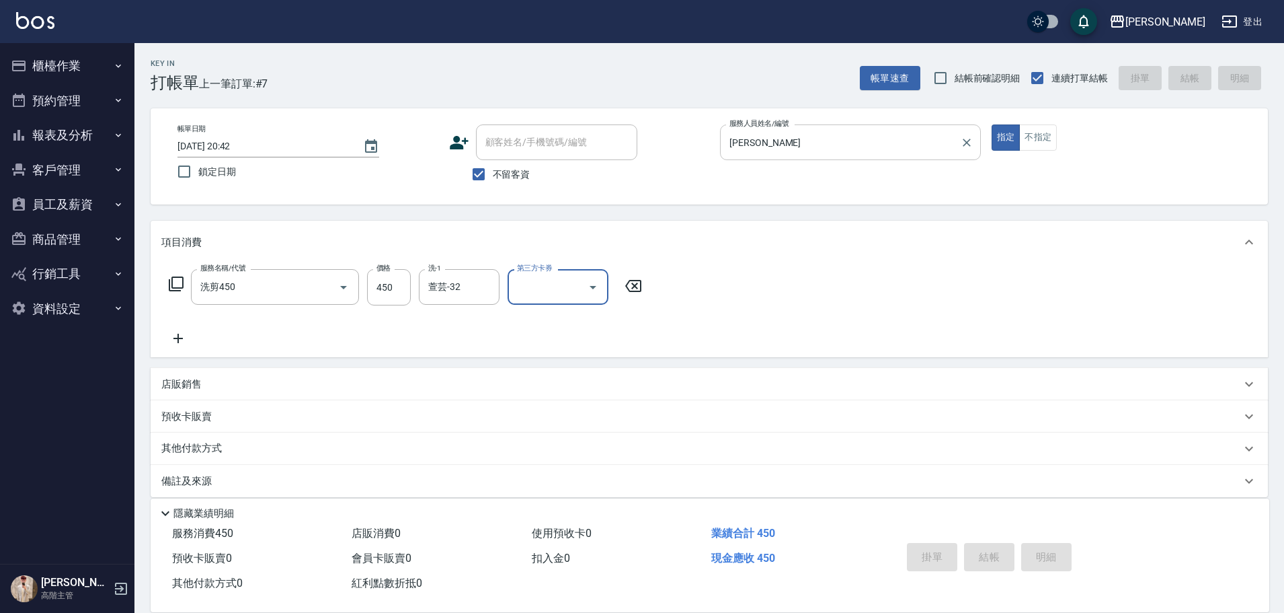
type input "2025/08/17 20:43"
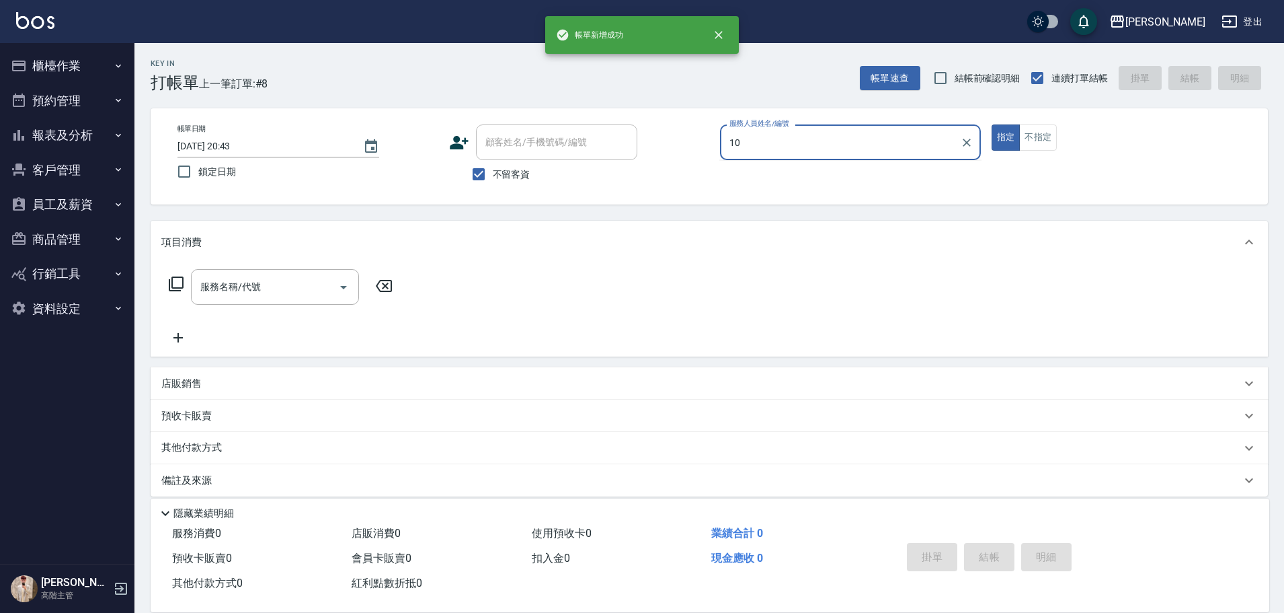
type input "Lambo藍寶-10"
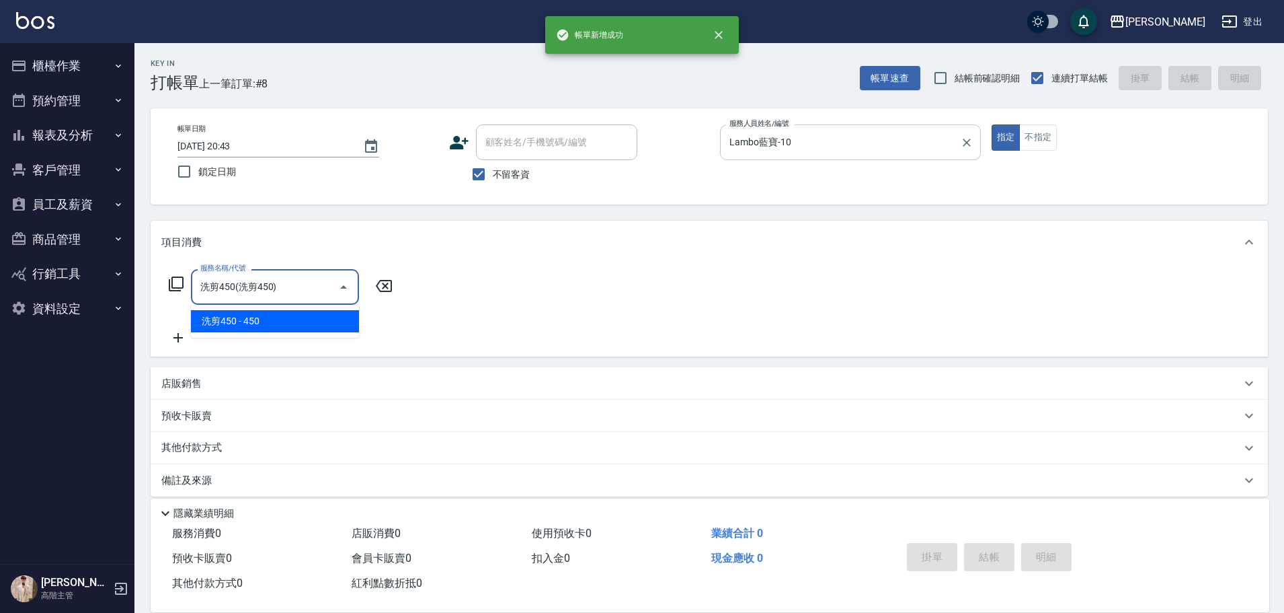
type input "洗剪450"
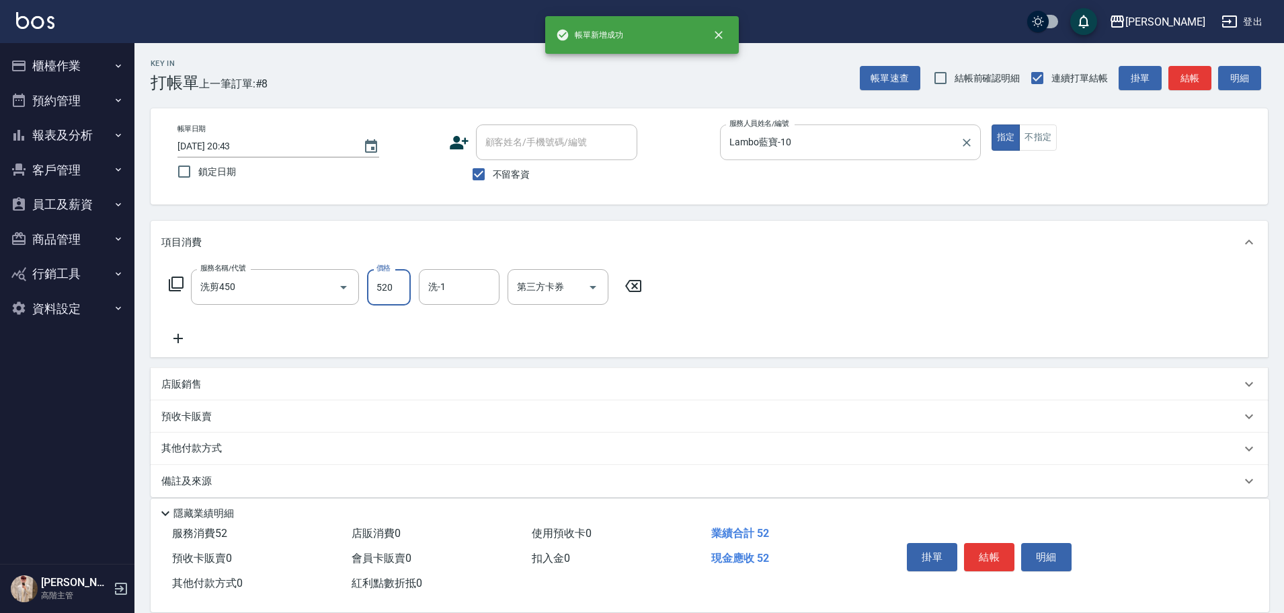
type input "520"
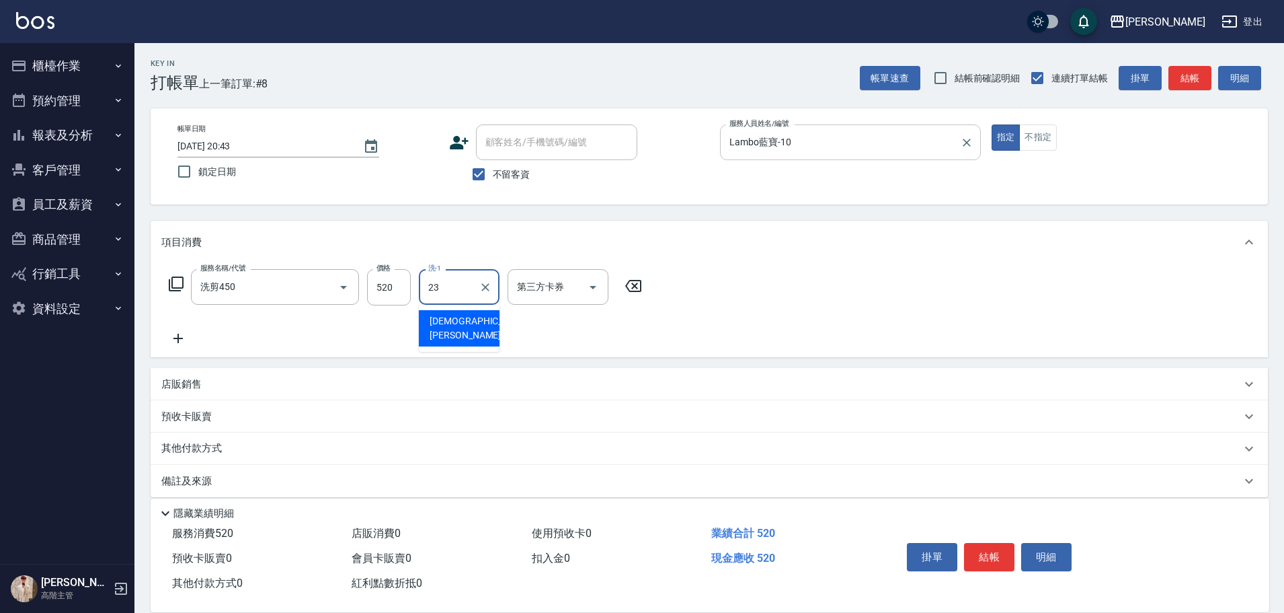
type input "鈺婷-23"
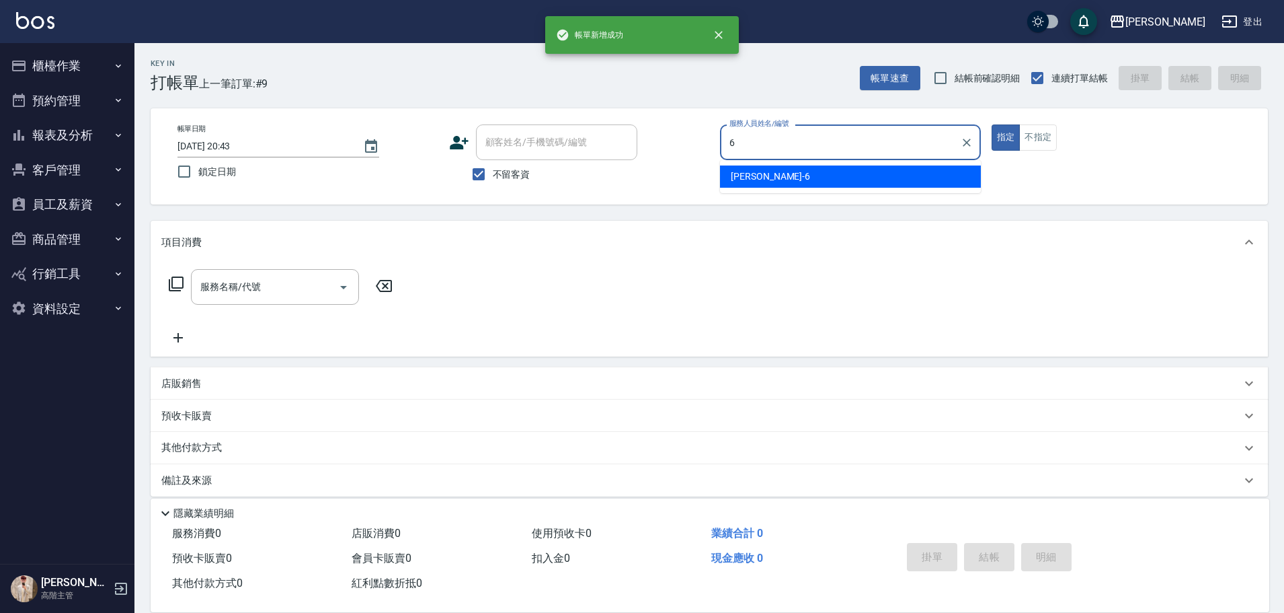
type input "紫宜-6"
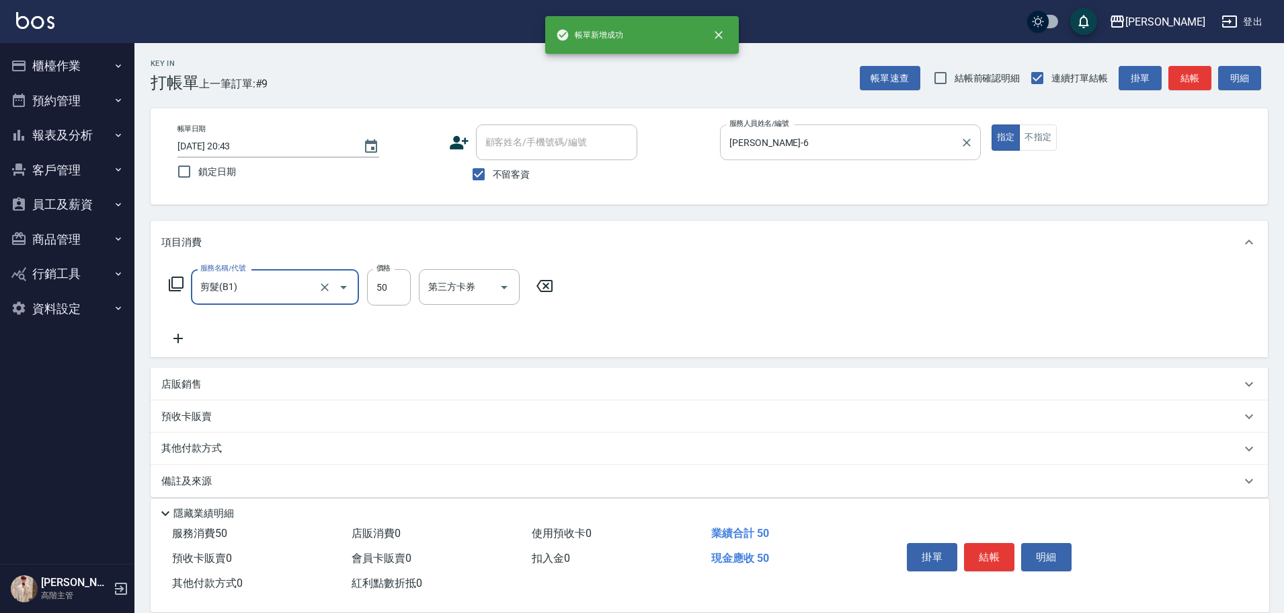
type input "剪髮(B1)"
type input "350"
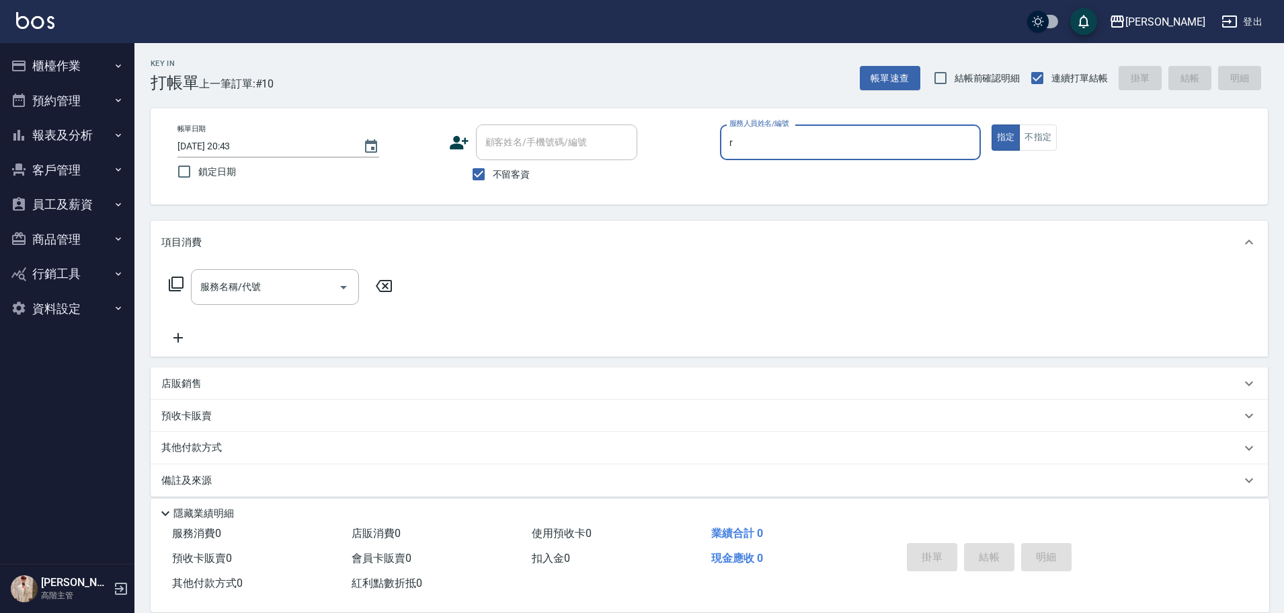
type input "Rebecca瑞瑞-R"
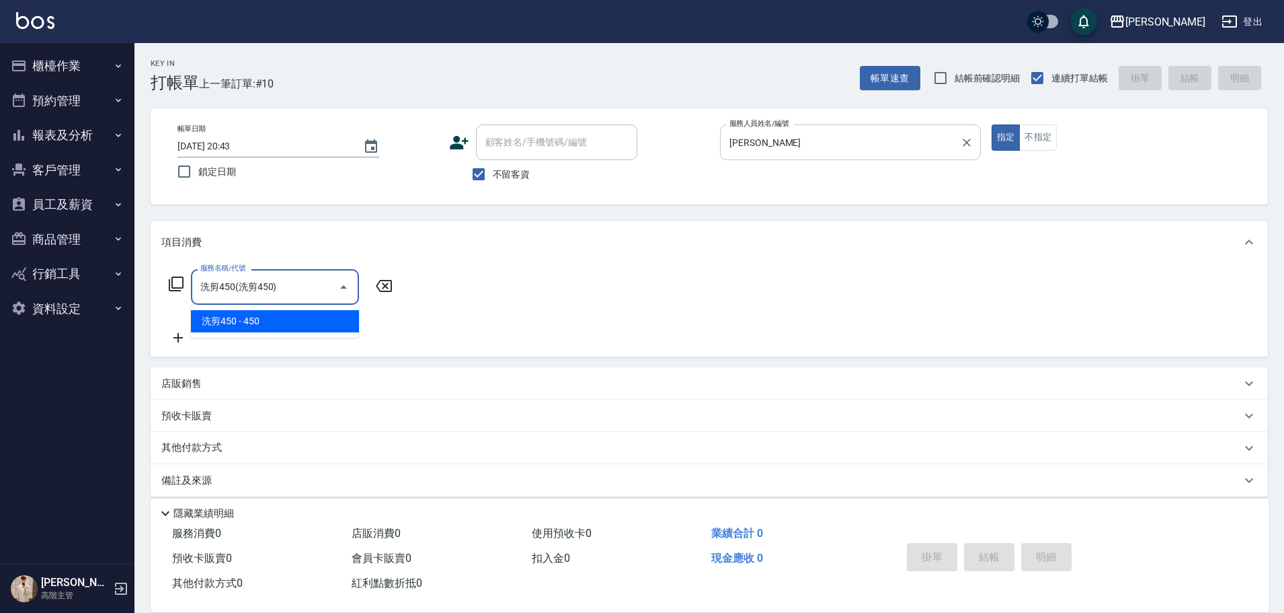
type input "洗剪450"
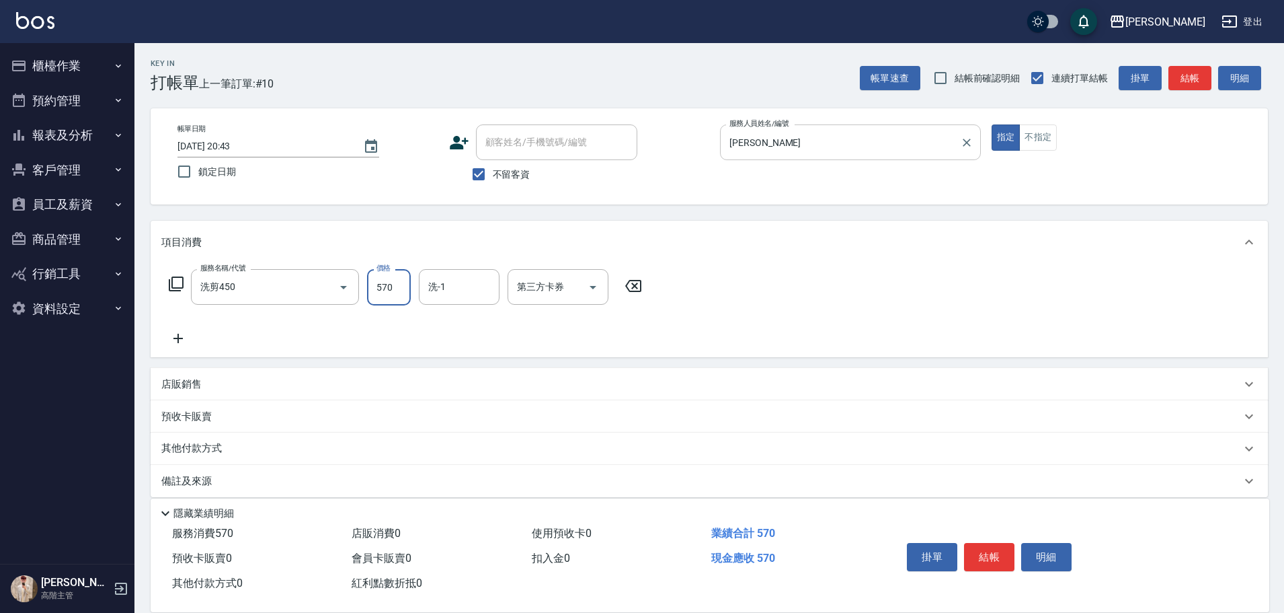
type input "570"
type input "萱芸-32"
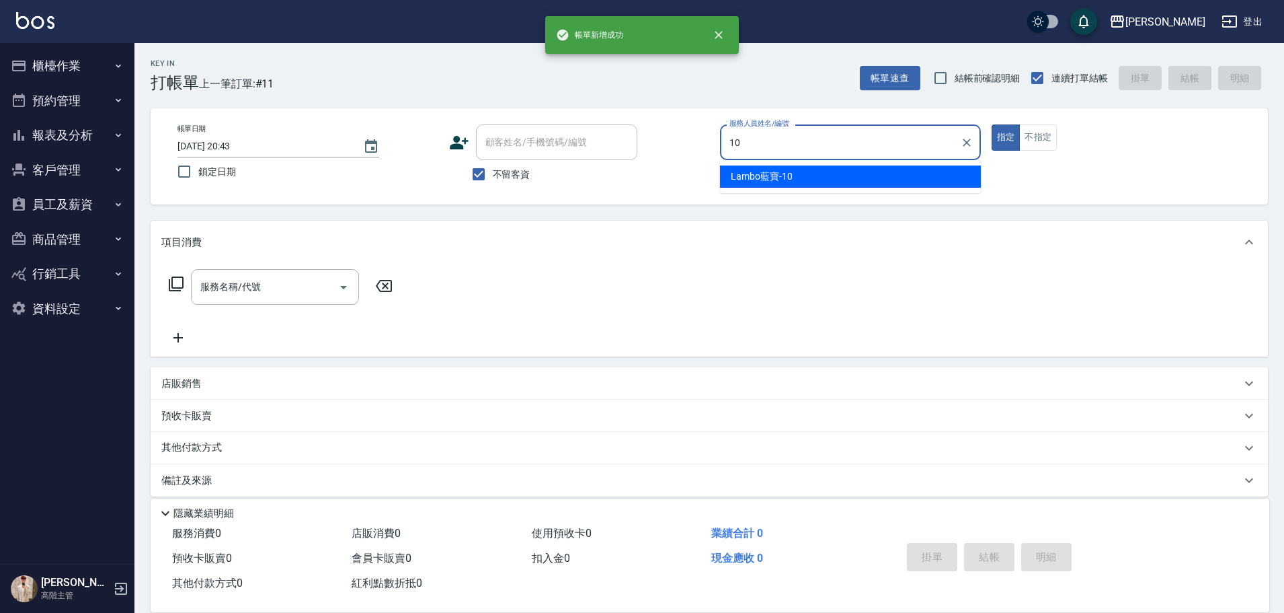
type input "Lambo藍寶-10"
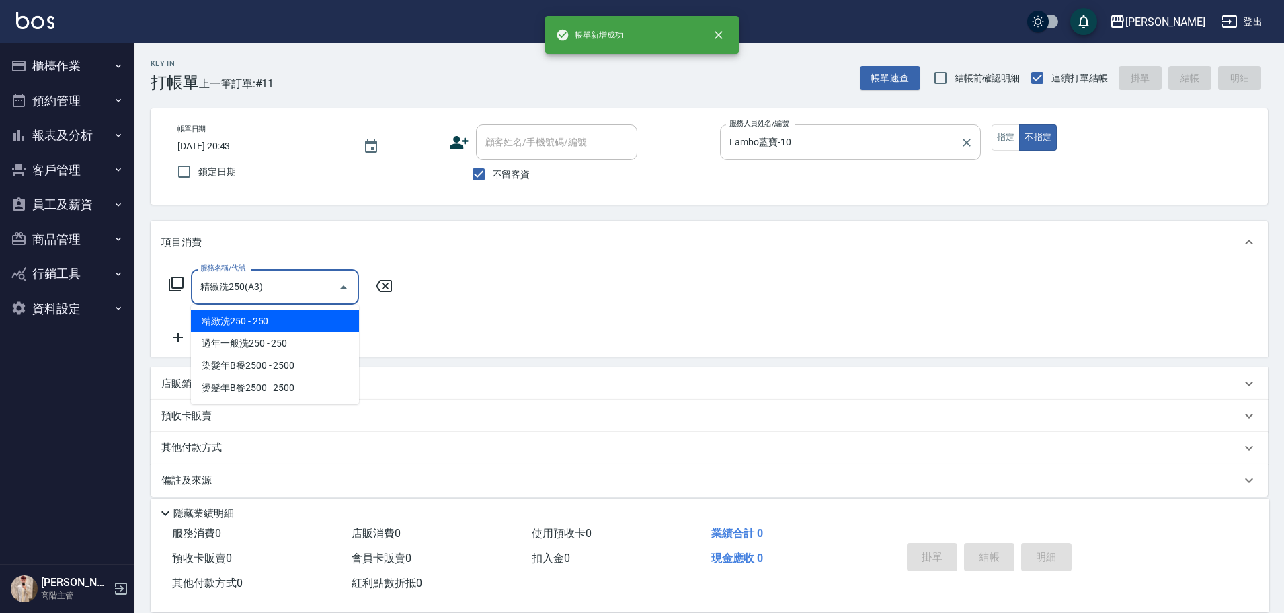
type input "精緻洗250(A3)"
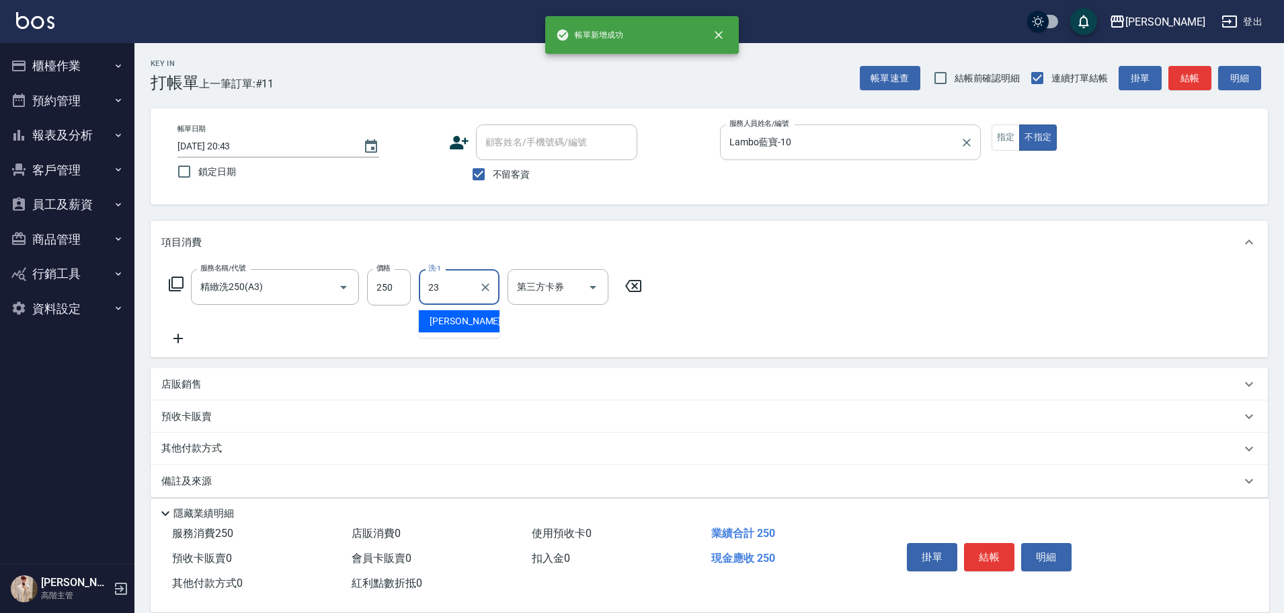
type input "鈺婷-23"
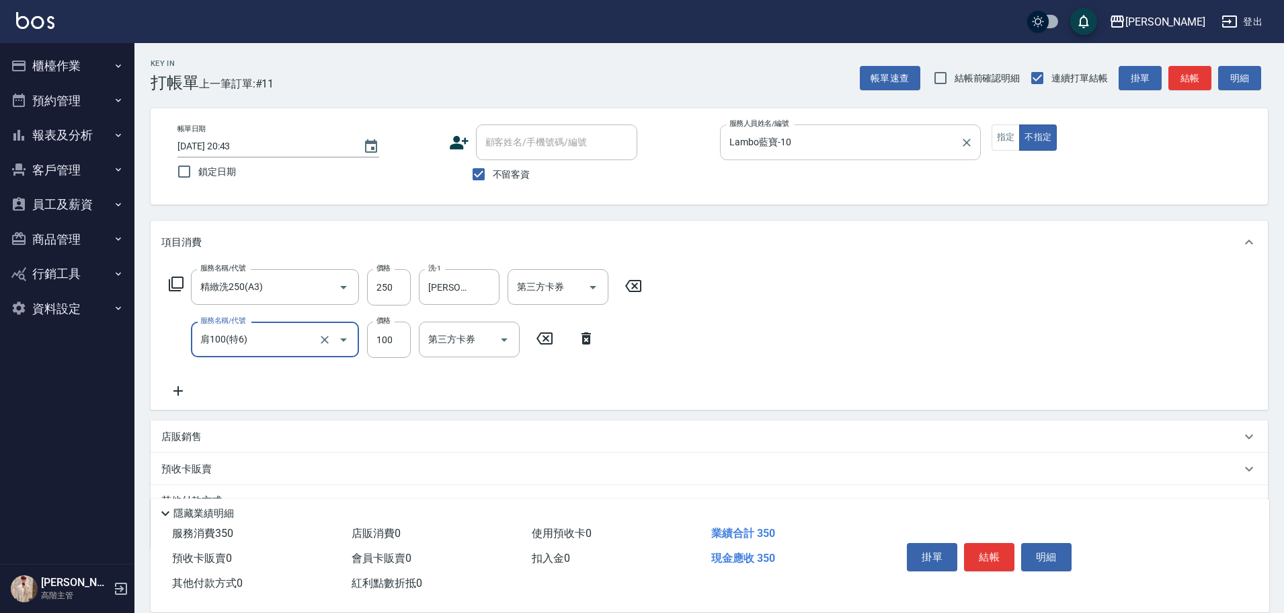
type input "肩100(特6)"
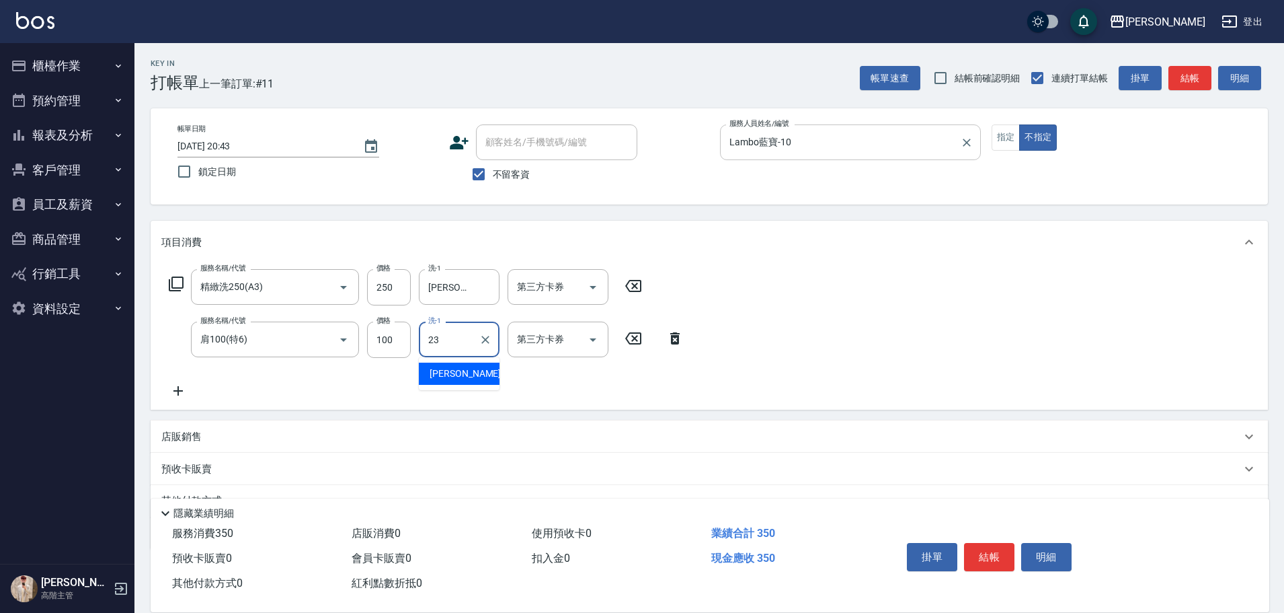
type input "鈺婷-23"
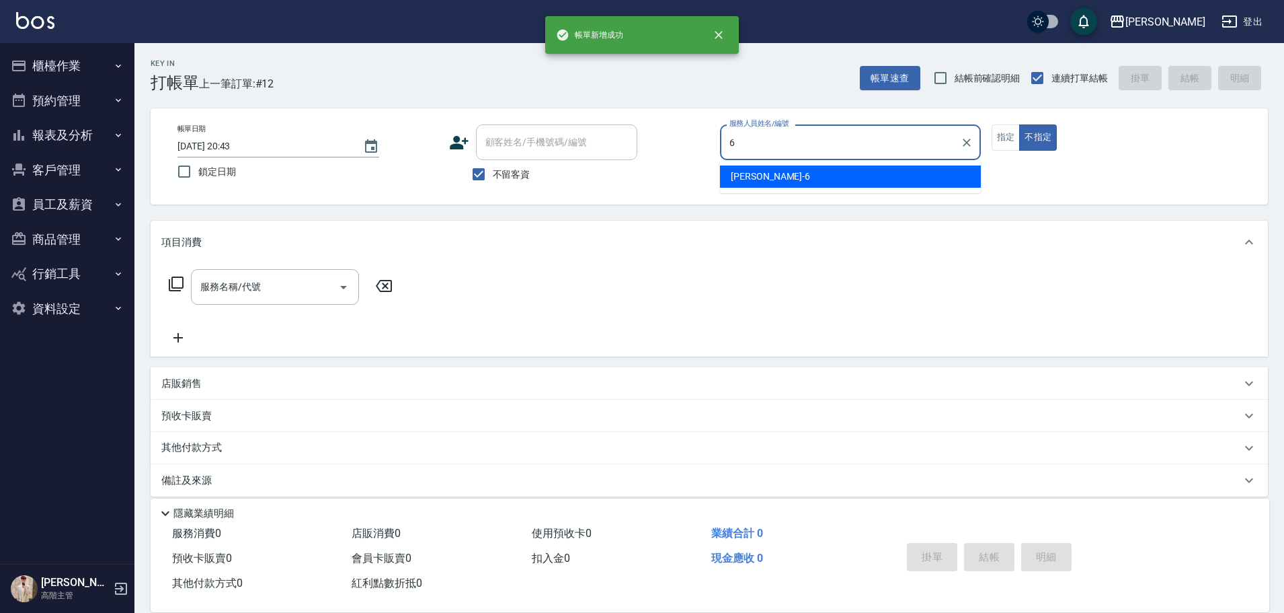
type input "紫宜-6"
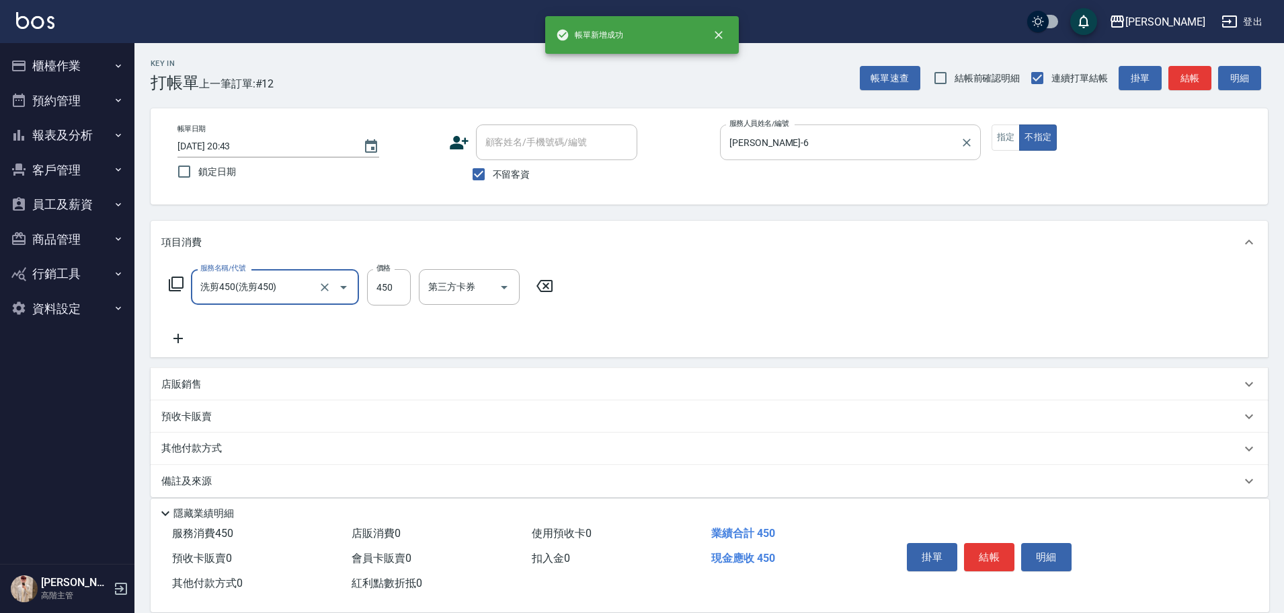
type input "洗剪450"
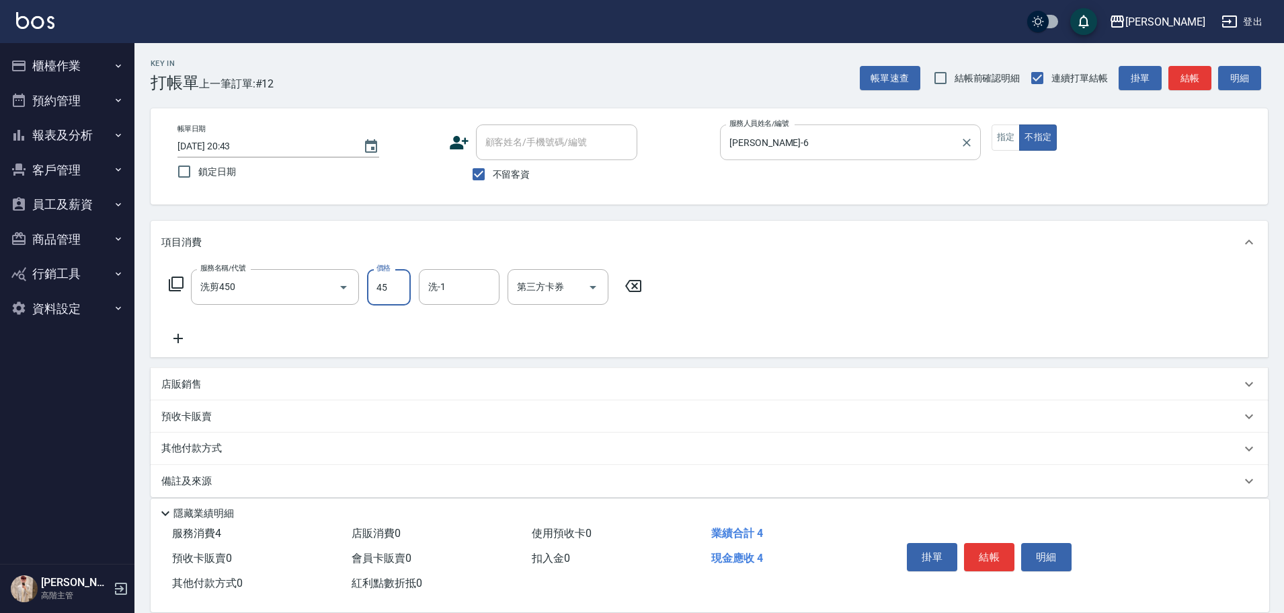
type input "450"
type input "紫宜-6"
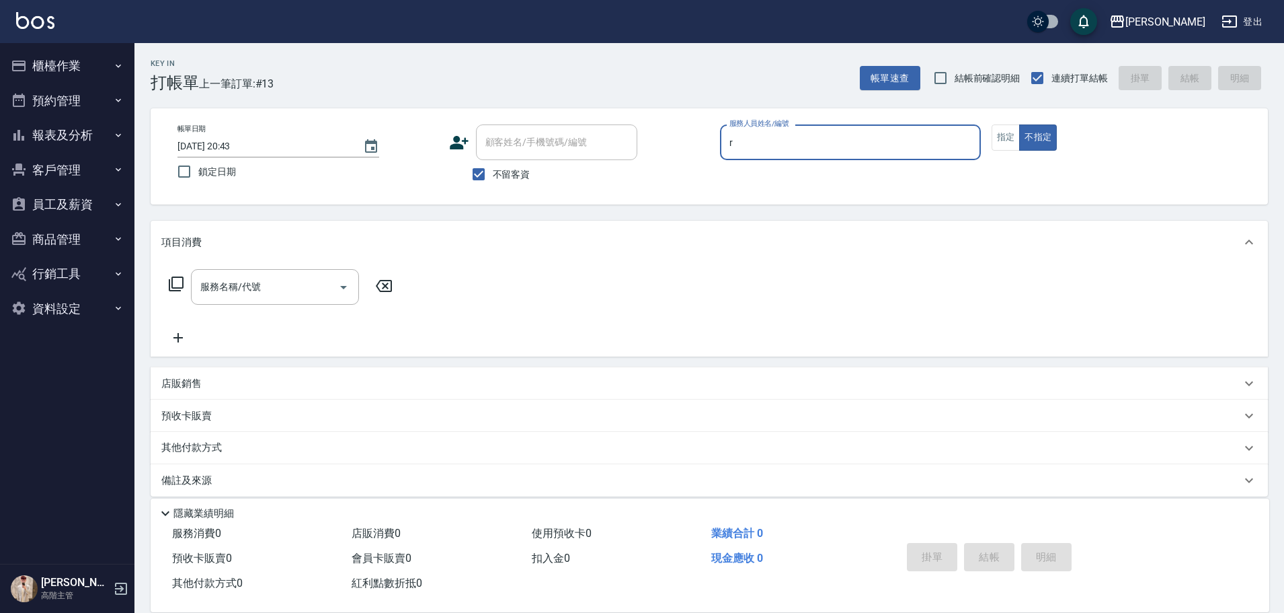
type input "Rebecca瑞瑞-R"
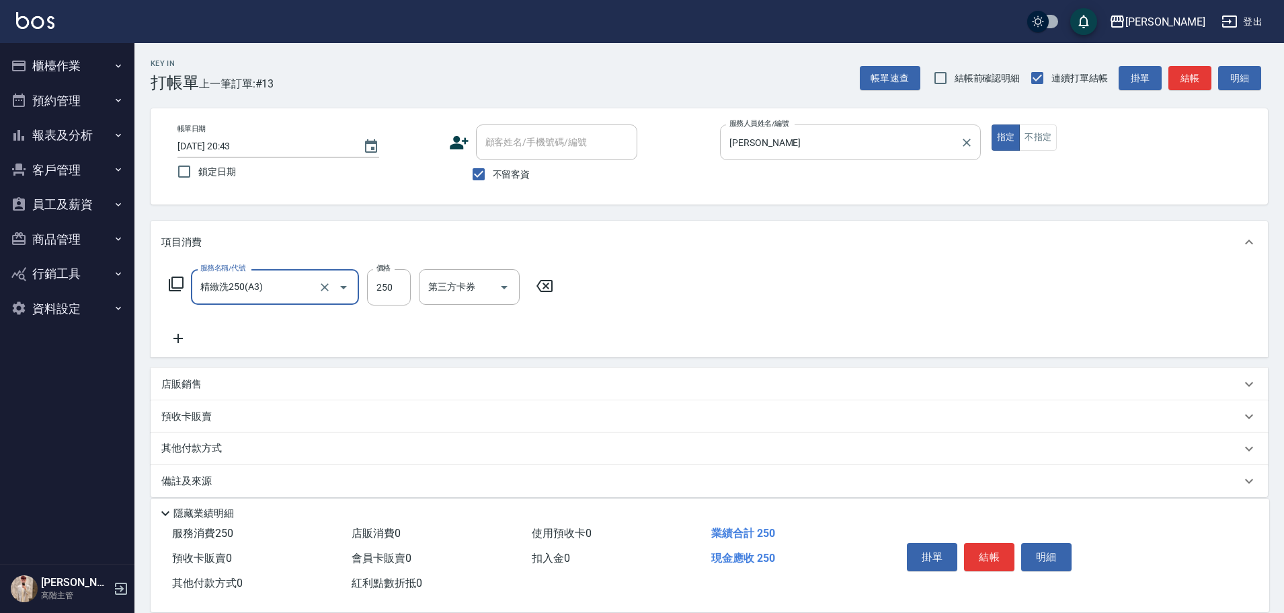
type input "精緻洗250(A3)"
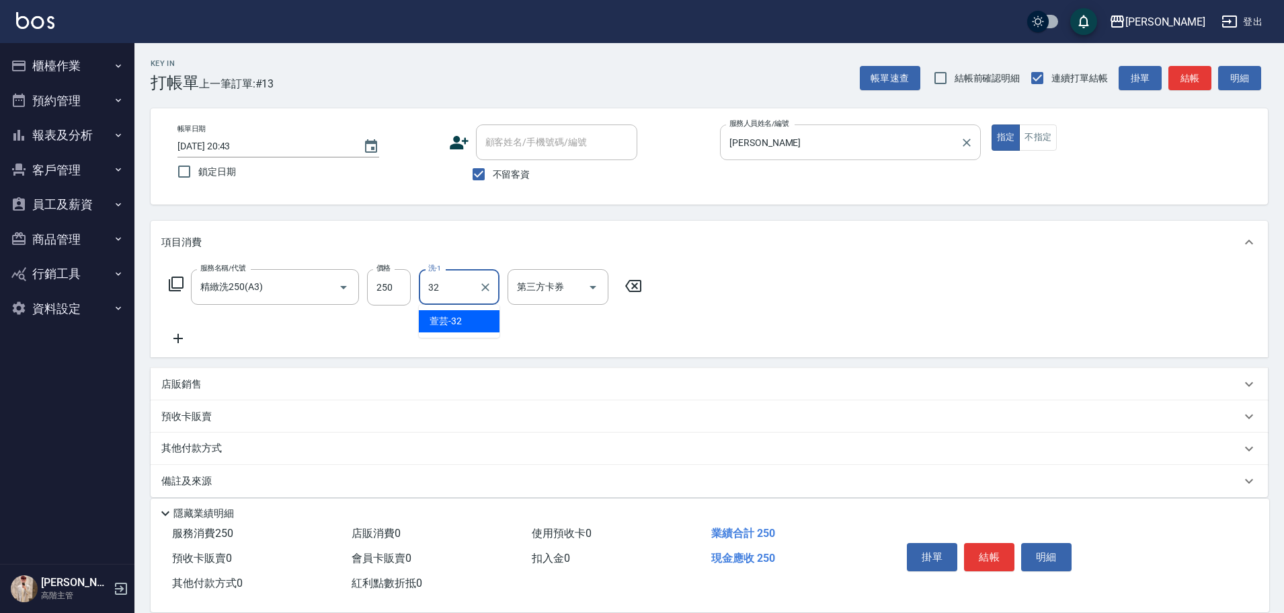
type input "萱芸-32"
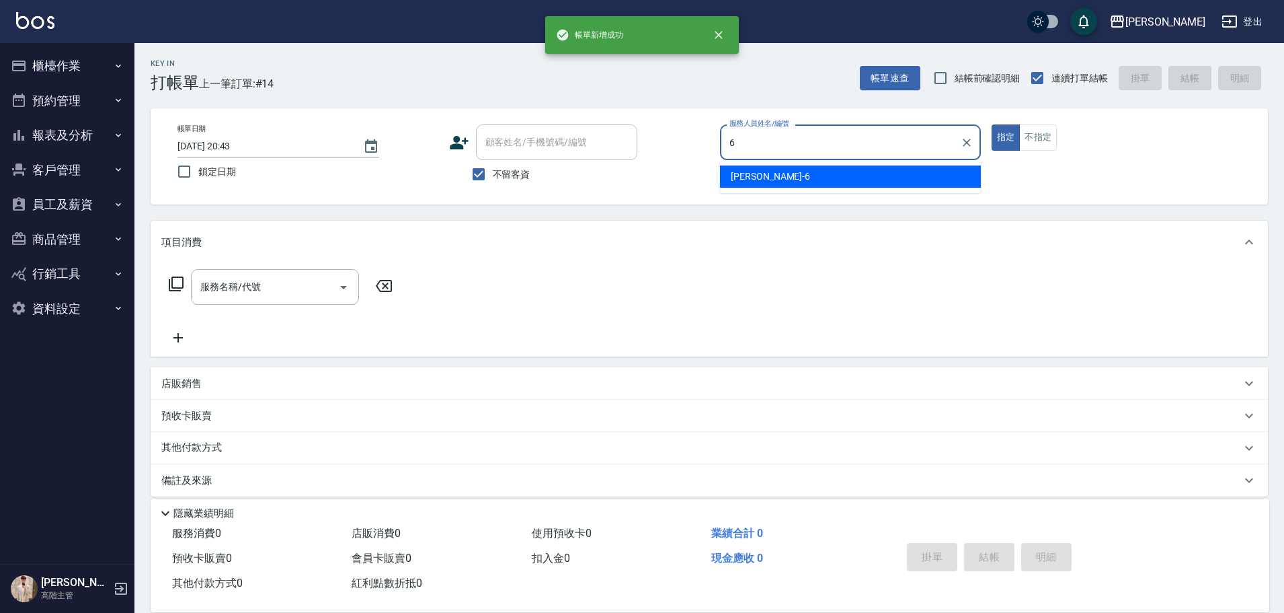
type input "紫宜-6"
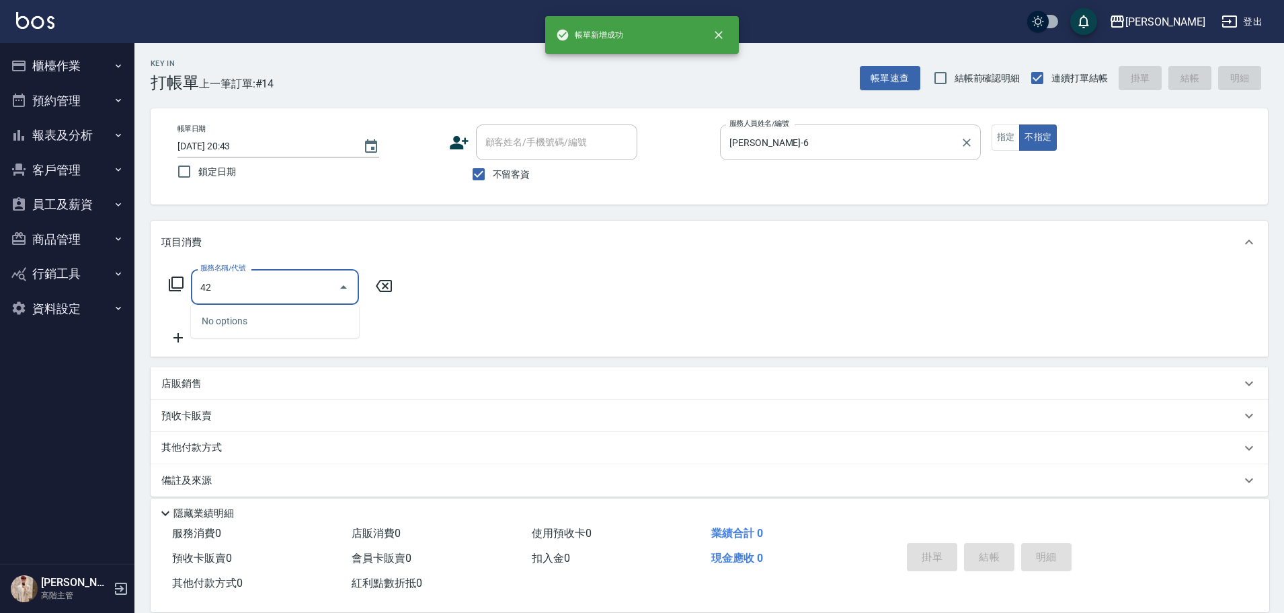
type input "4"
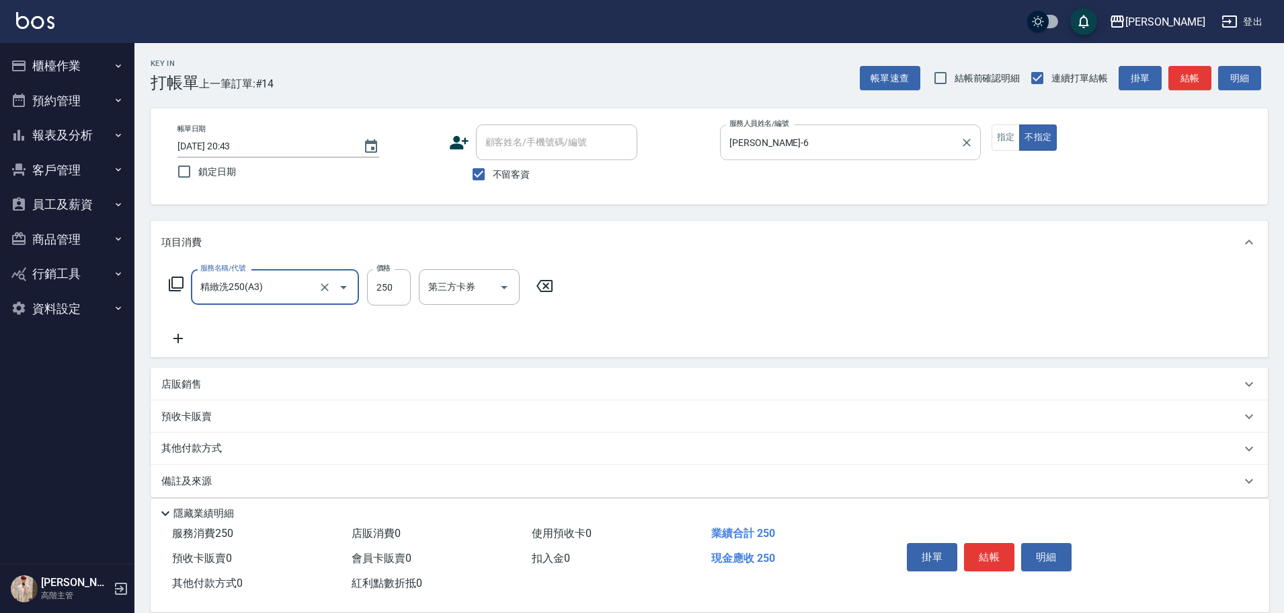
type input "精緻洗250(A3)"
type input "300"
type input "鈺婷-23"
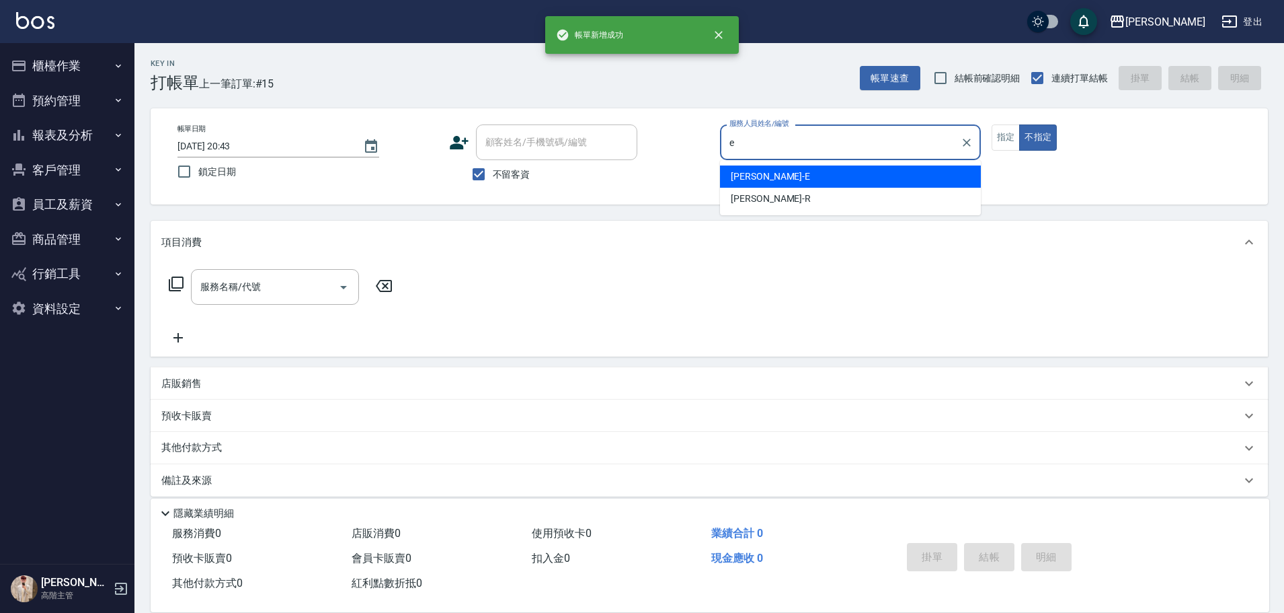
type input "Eason伊森-E"
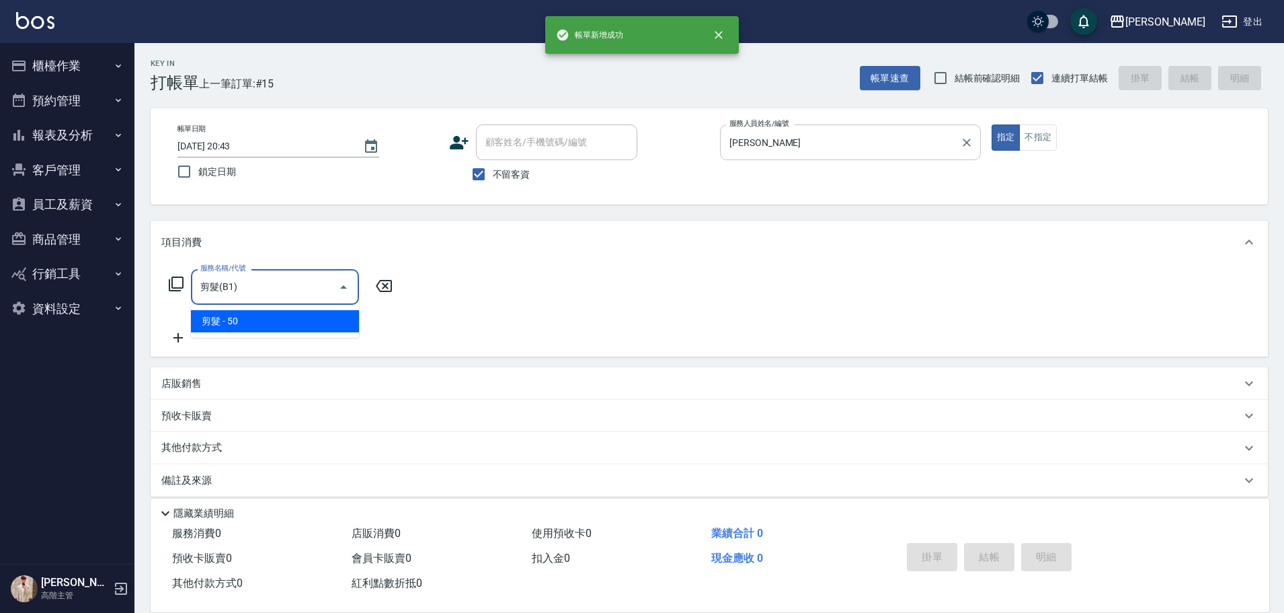
type input "剪髮(B1)"
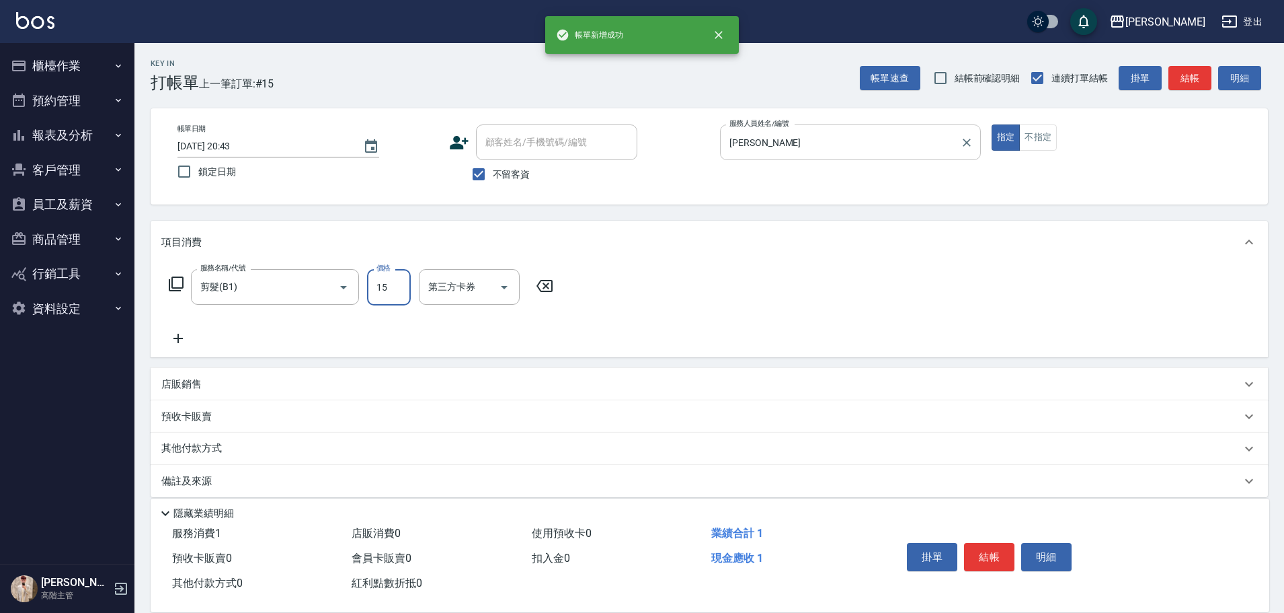
type input "150"
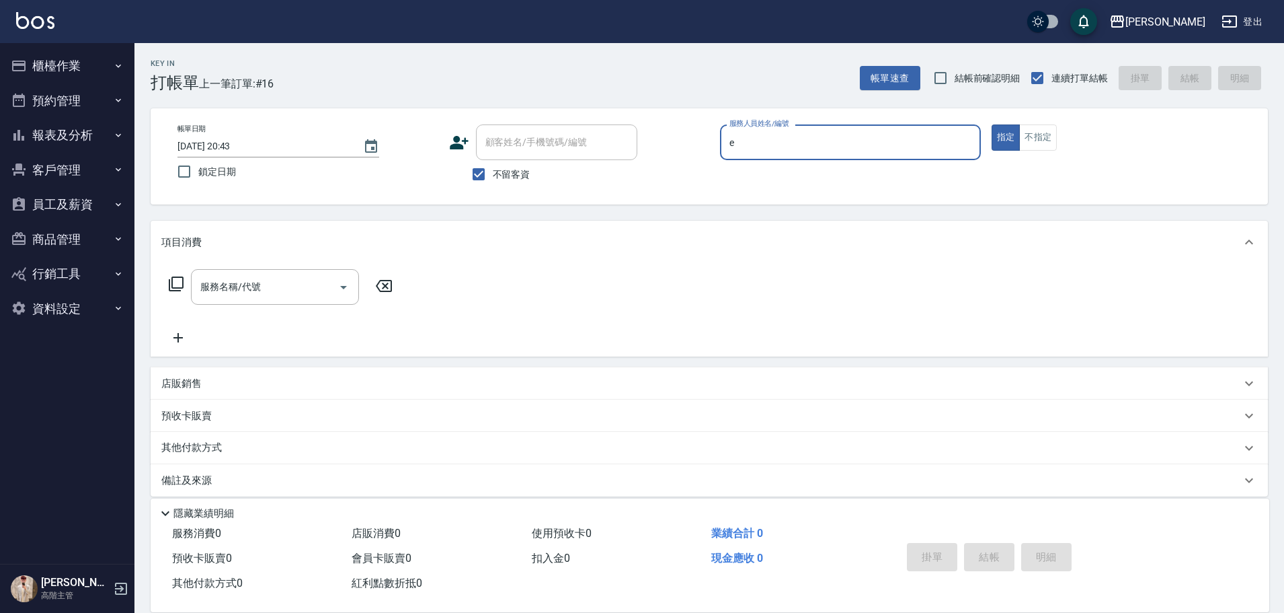
type input "Eason伊森-E"
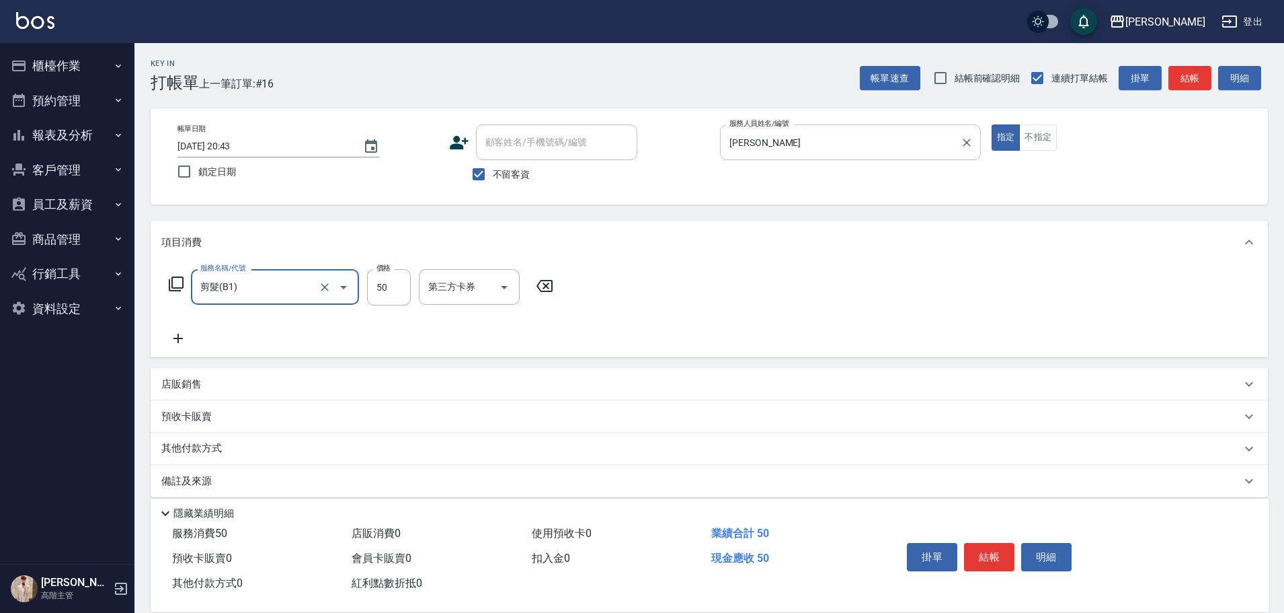
type input "剪髮(B1)"
type input "250"
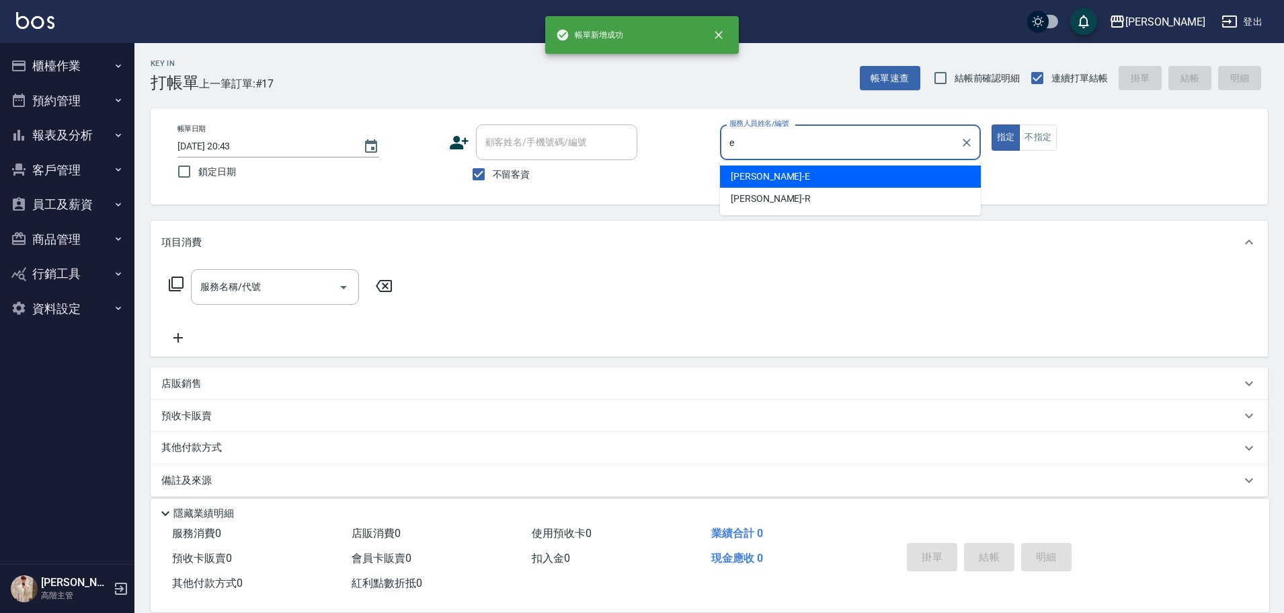
type input "Eason伊森-E"
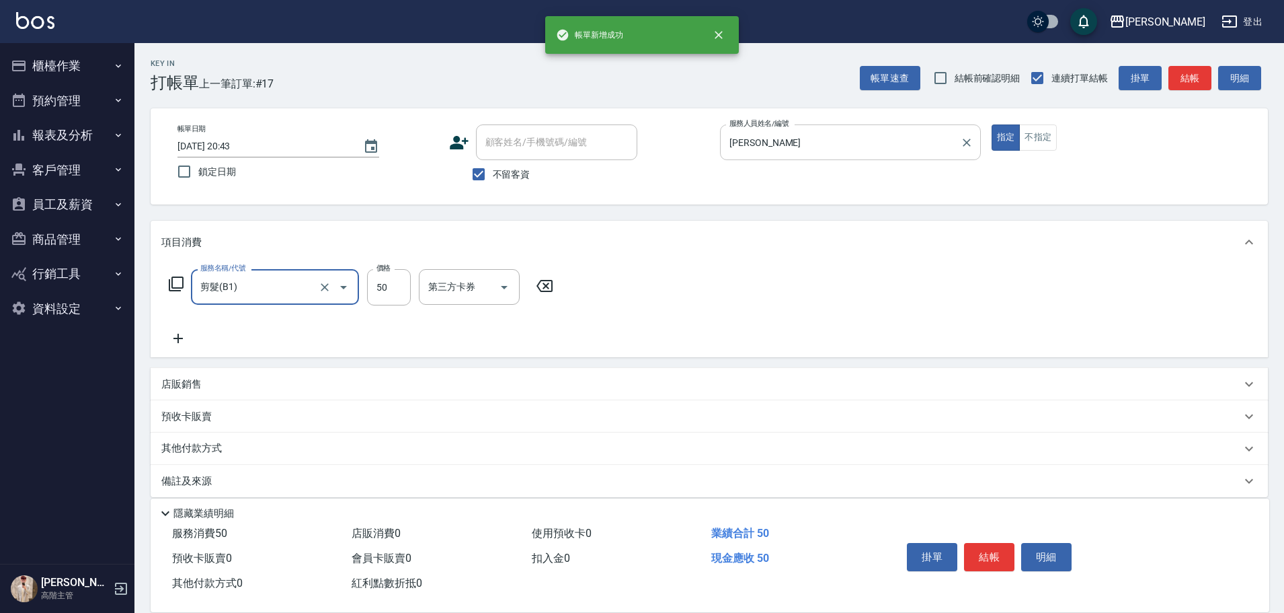
type input "剪髮(B1)"
type input "250"
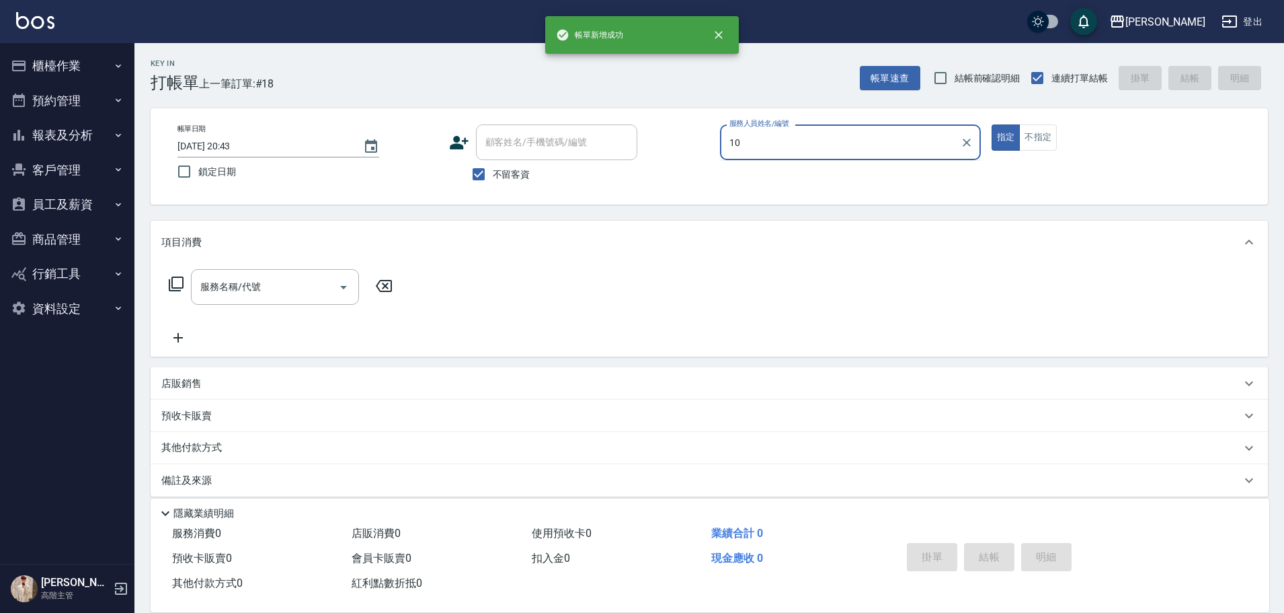
type input "Lambo藍寶-10"
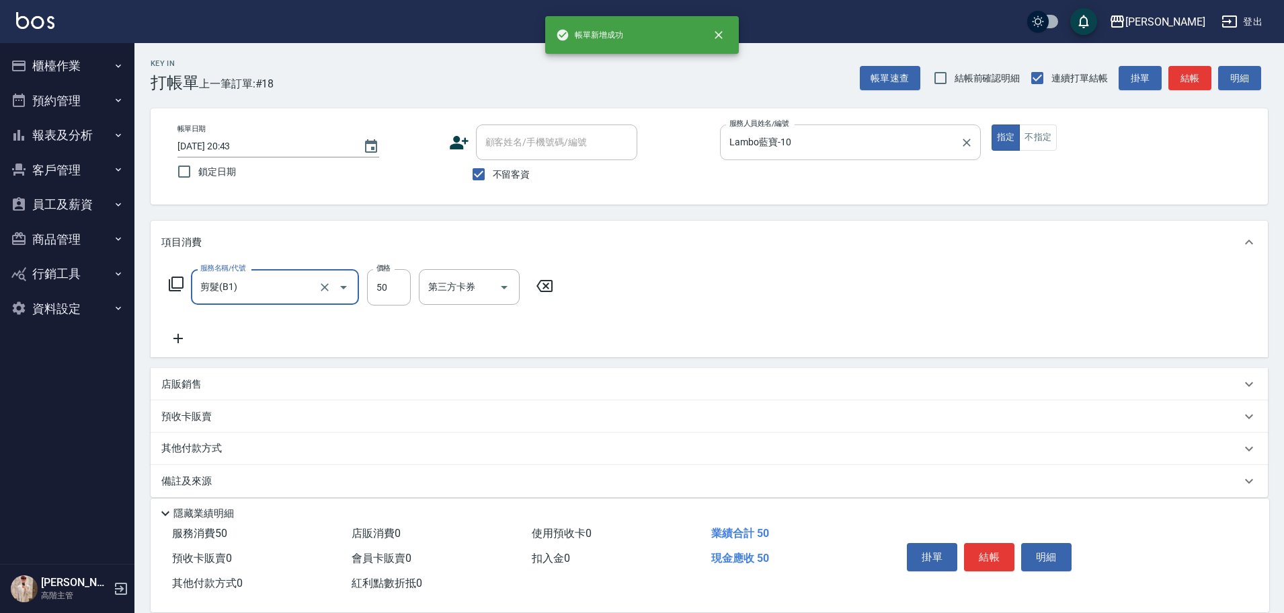
type input "剪髮(B1)"
type input "300"
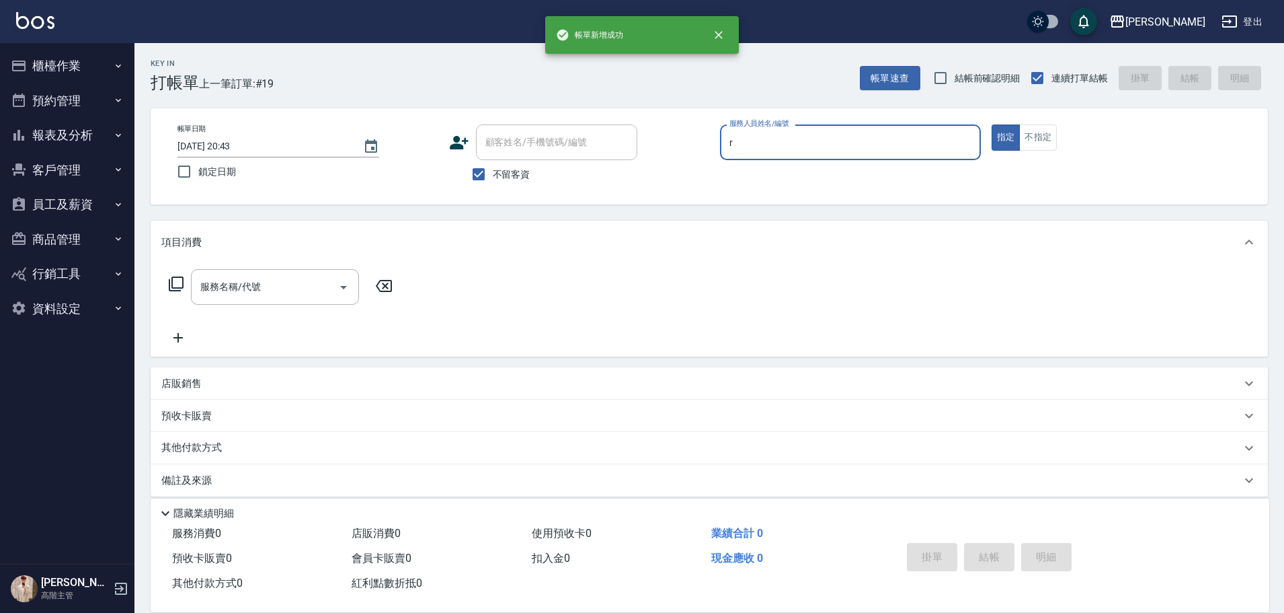
type input "Rebecca瑞瑞-R"
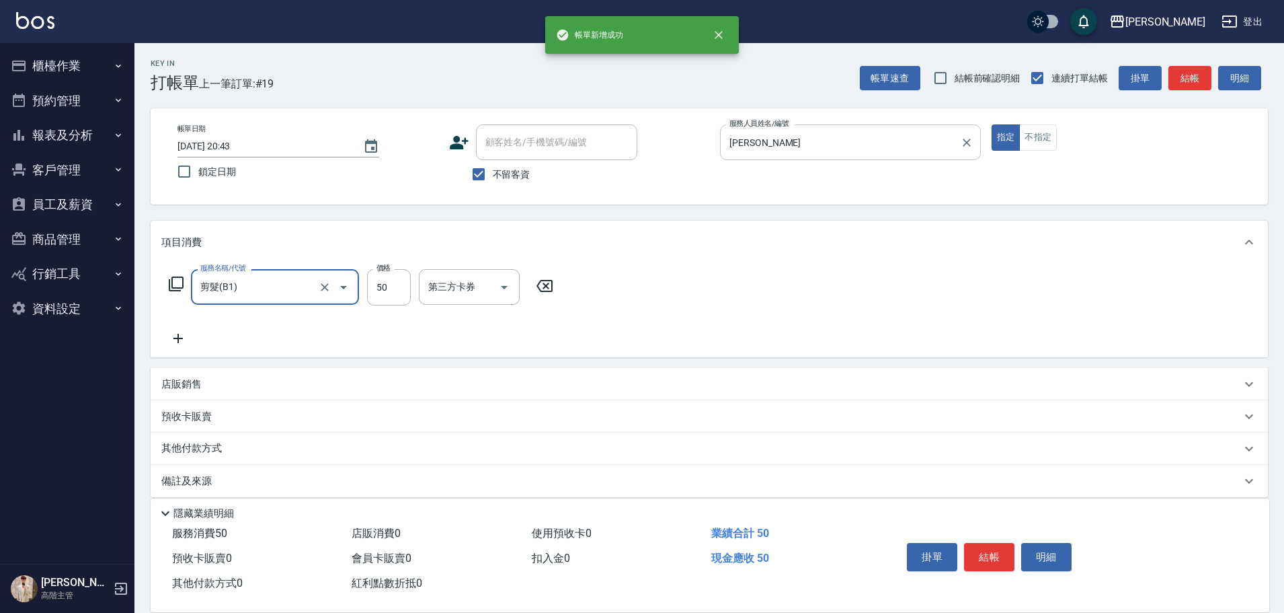
type input "剪髮(B1)"
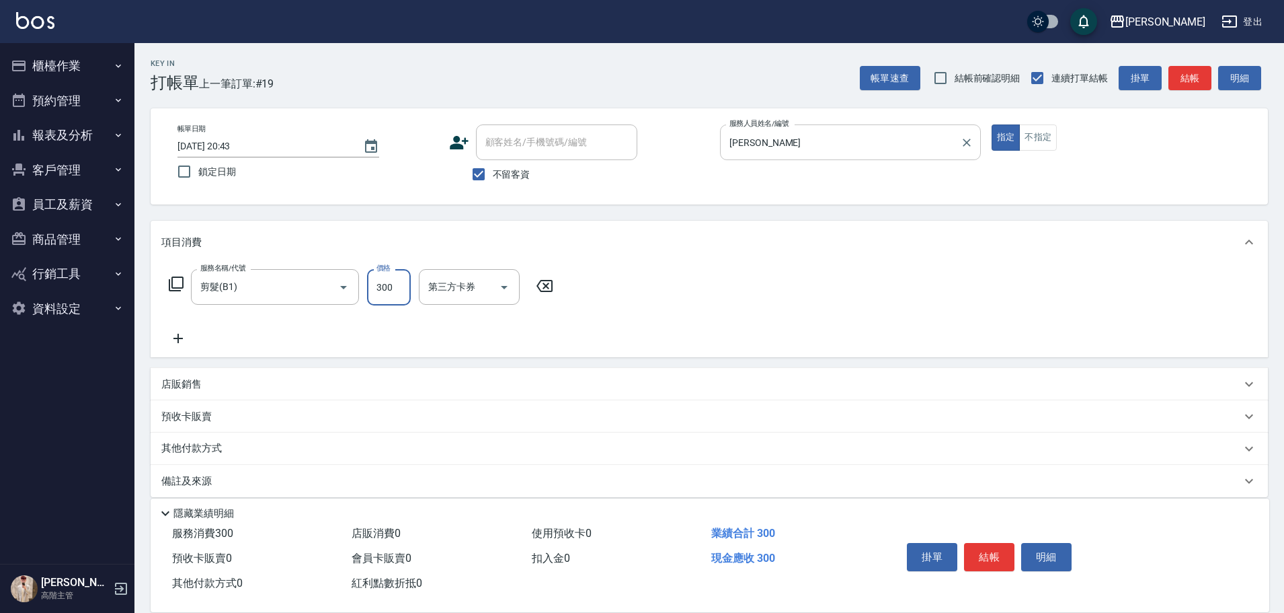
type input "300"
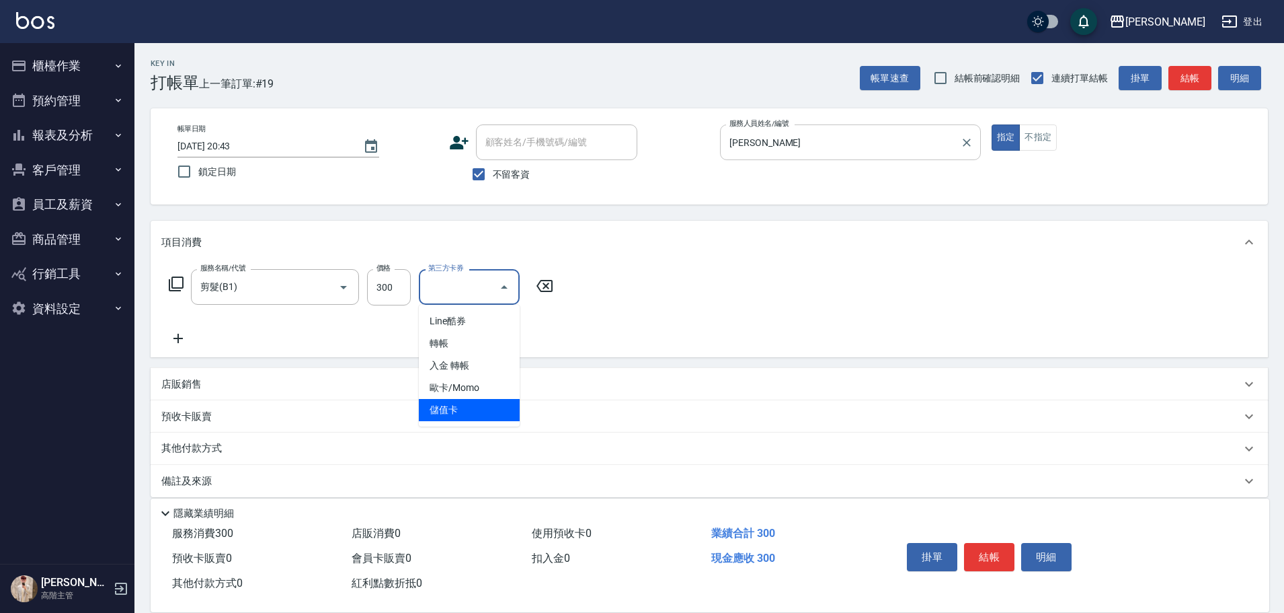
type input "儲值卡"
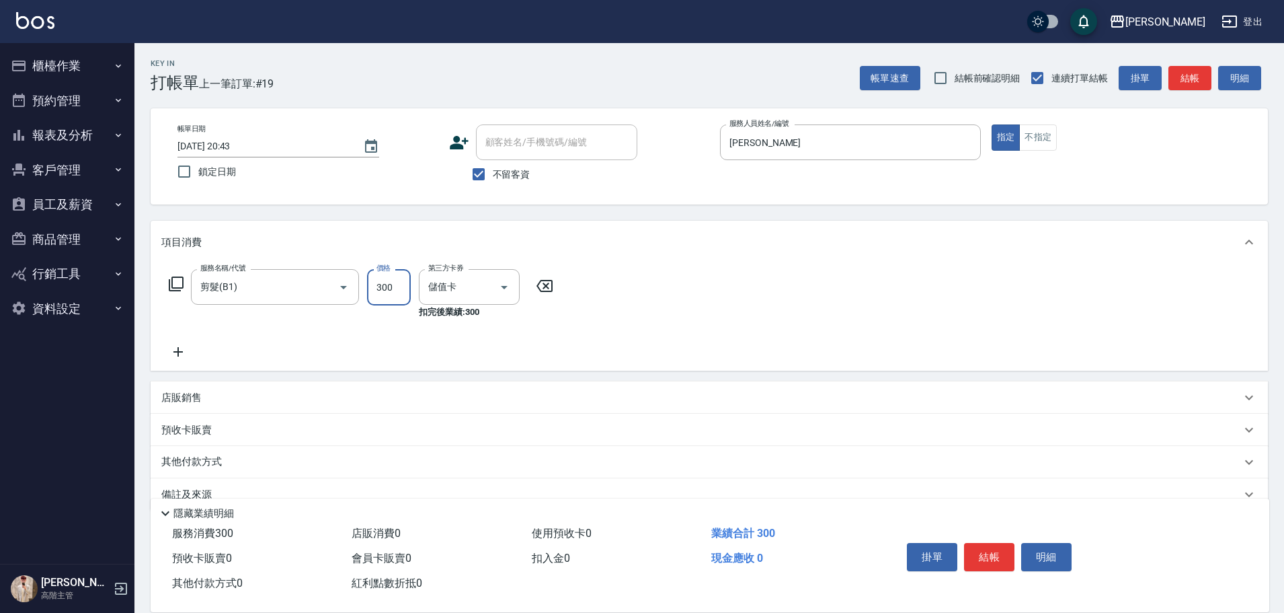
click at [375, 277] on input "300" at bounding box center [389, 287] width 44 height 36
type input "320"
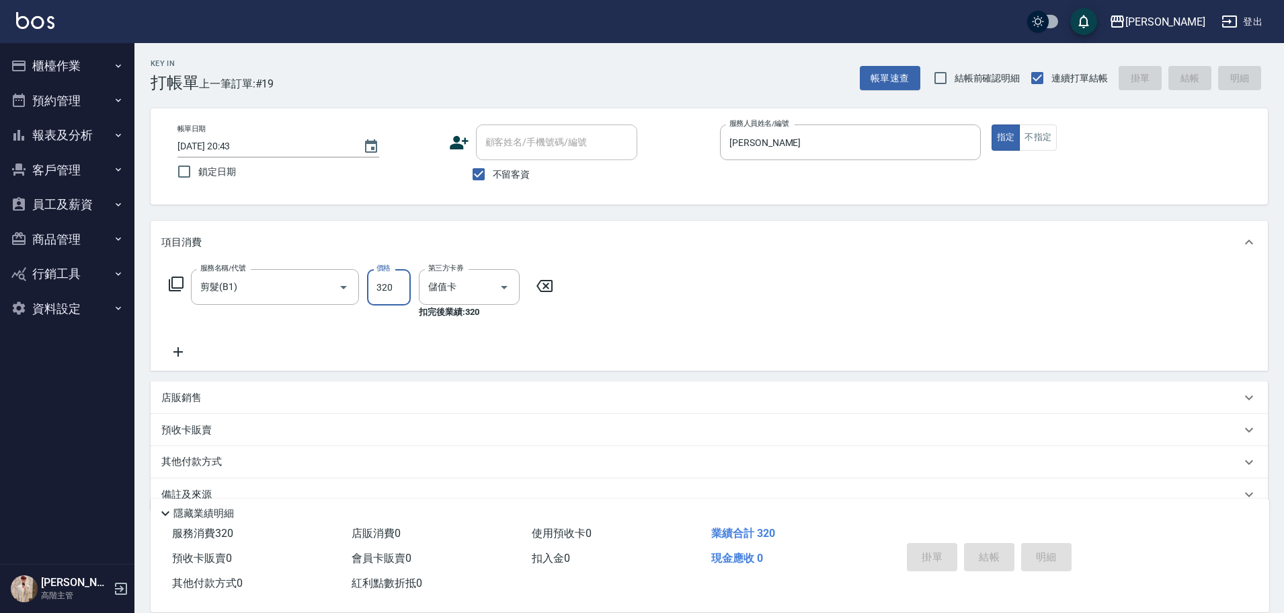
type input "2025/08/17 20:44"
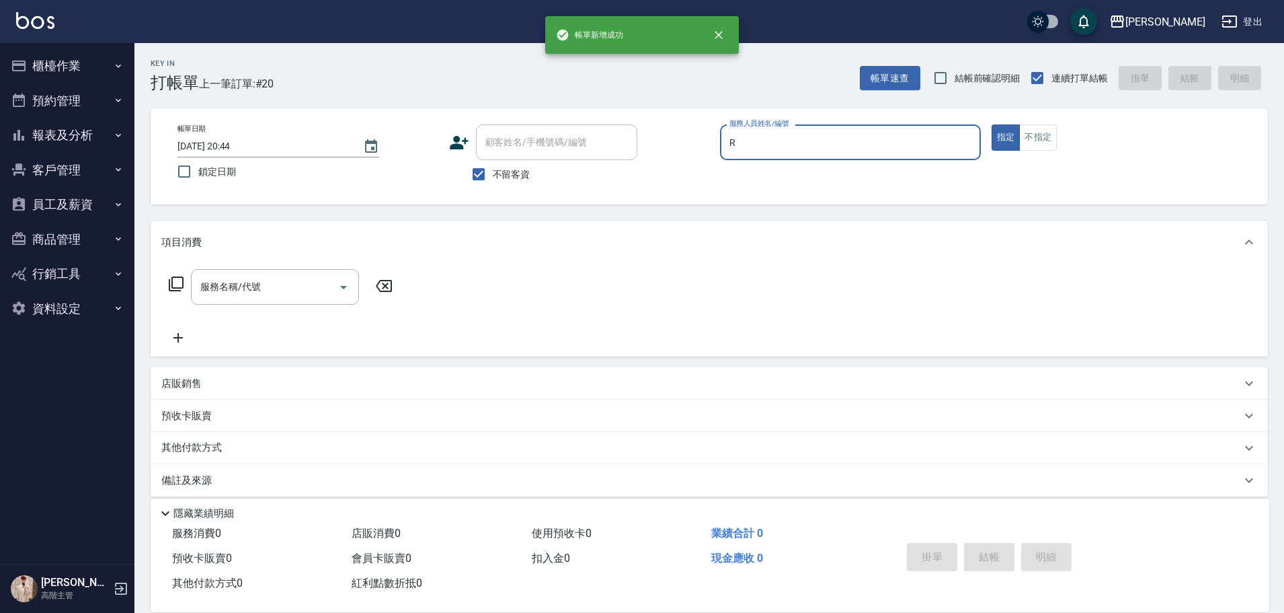
type input "Rebecca瑞瑞-R"
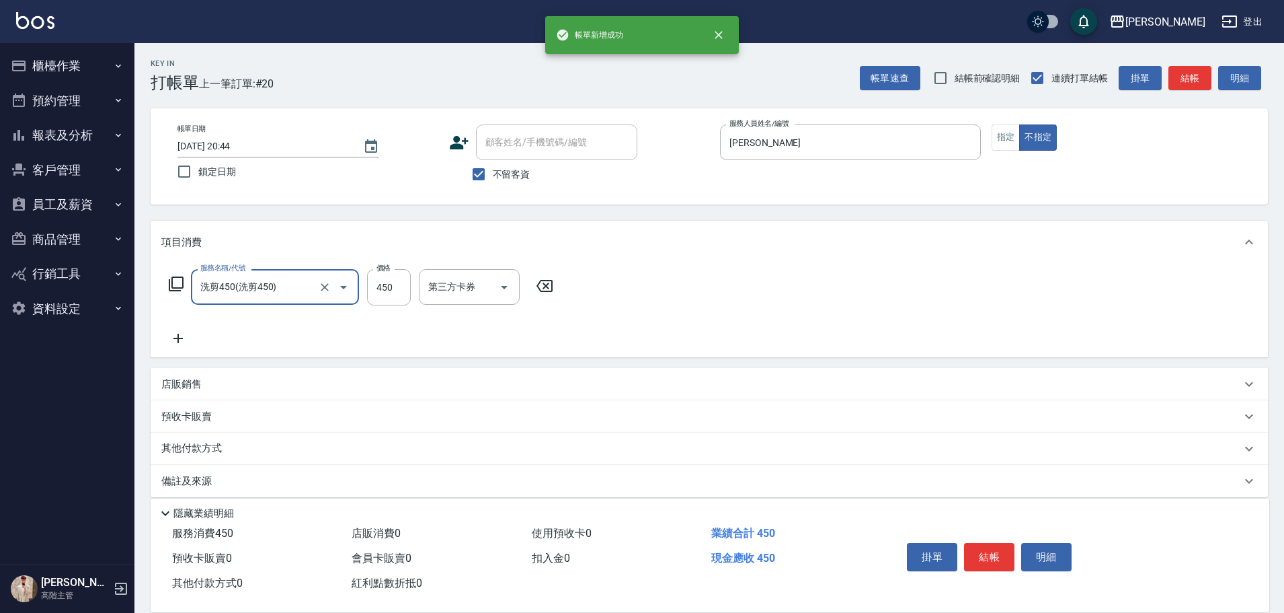
type input "洗剪450"
type input "鈺婷-23"
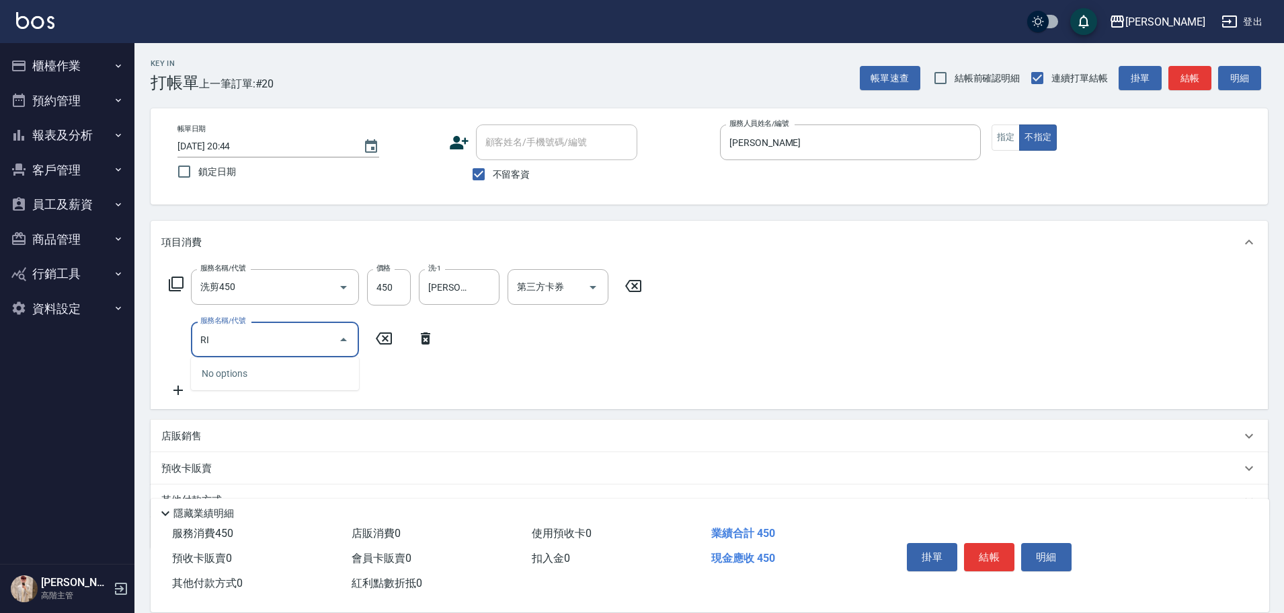
type input "R"
type input "c"
type input "肩100(特6)"
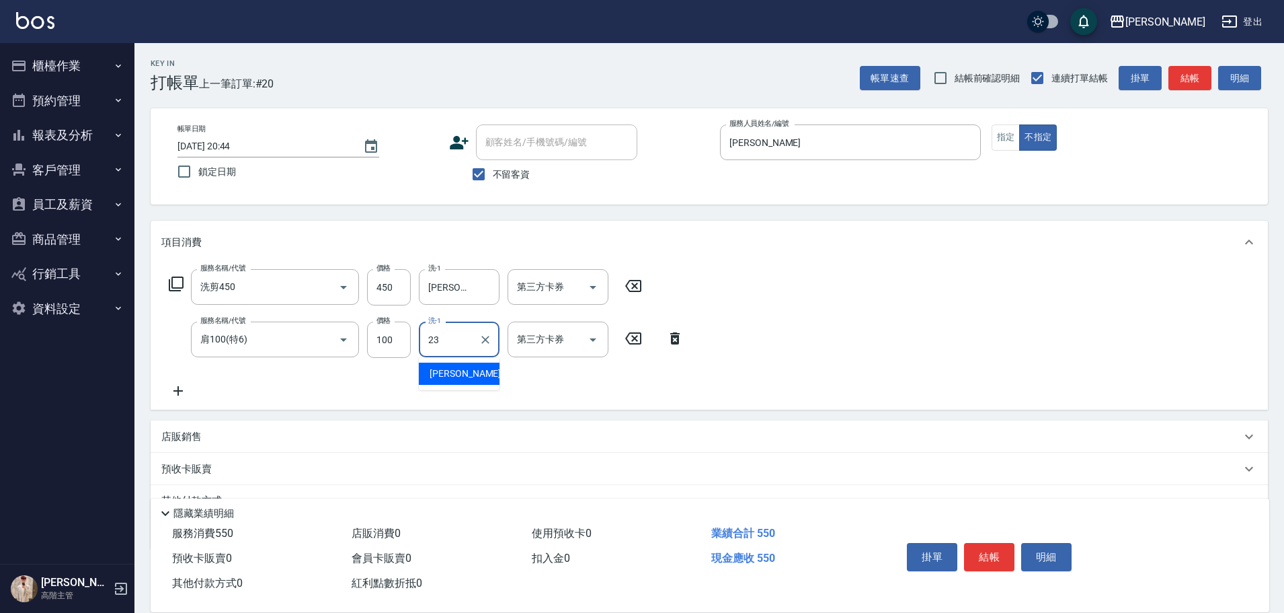
type input "鈺婷-23"
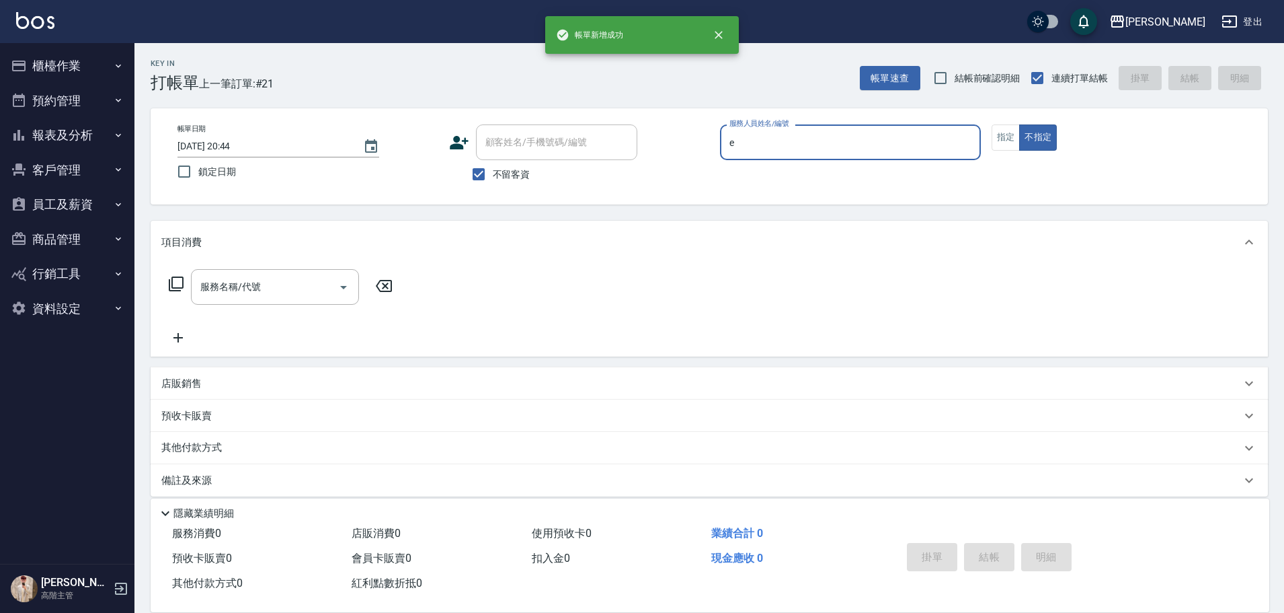
type input "Eason伊森-E"
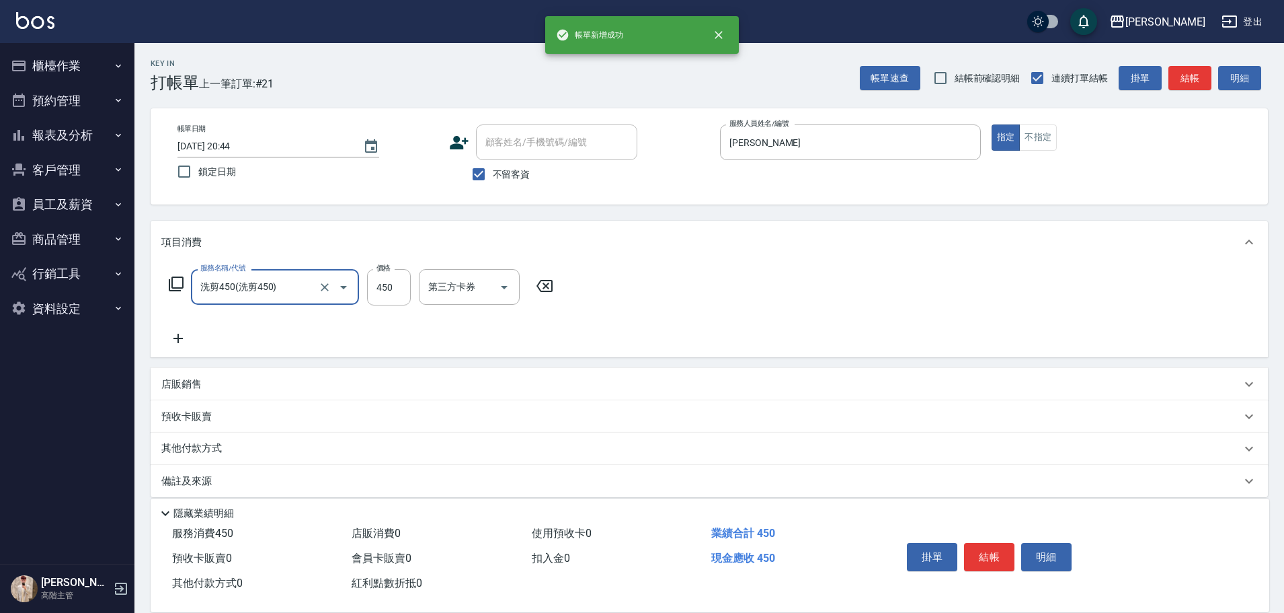
type input "洗剪450"
type input "萱芸-32"
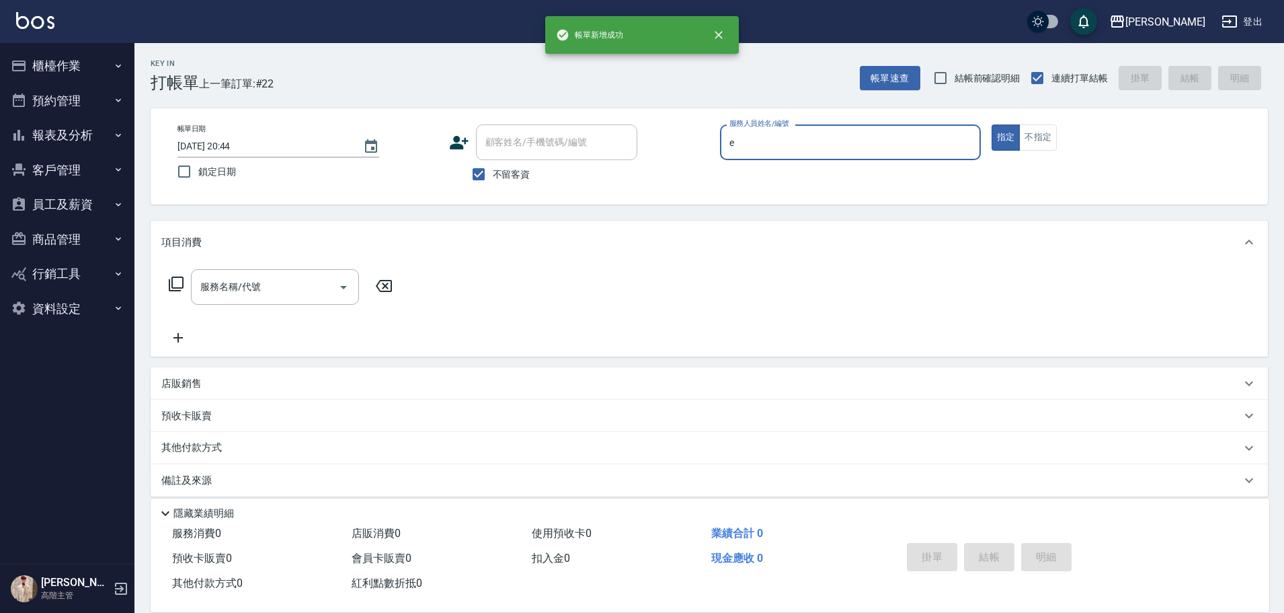
type input "Eason伊森-E"
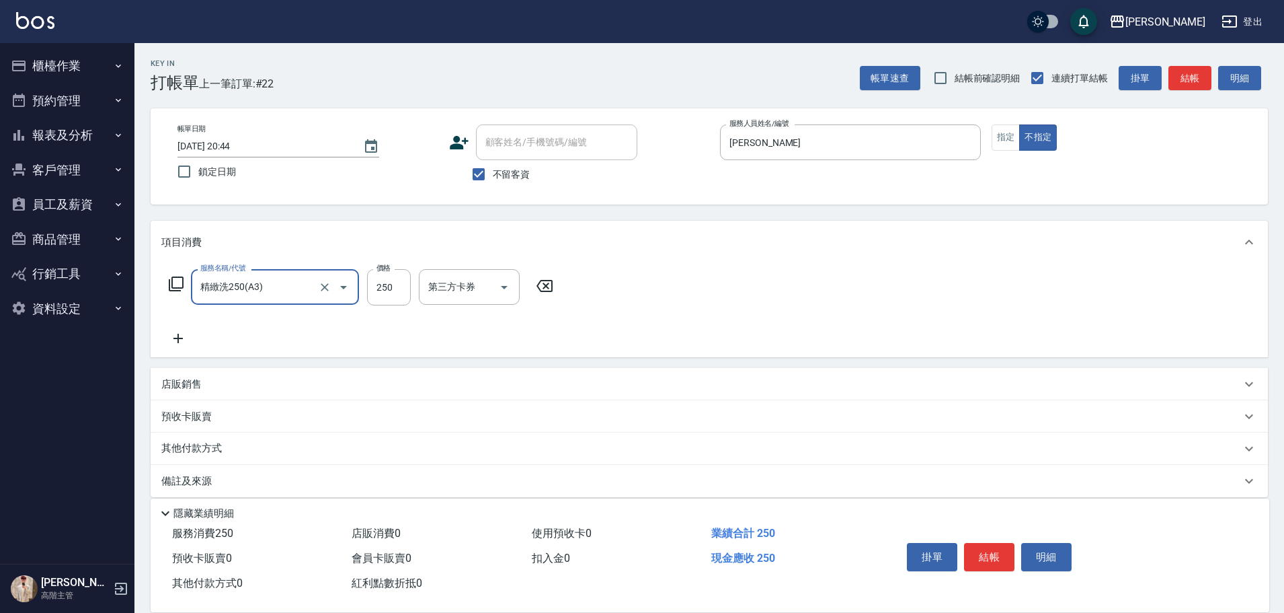
type input "精緻洗250(A3)"
type input "萱芸-32"
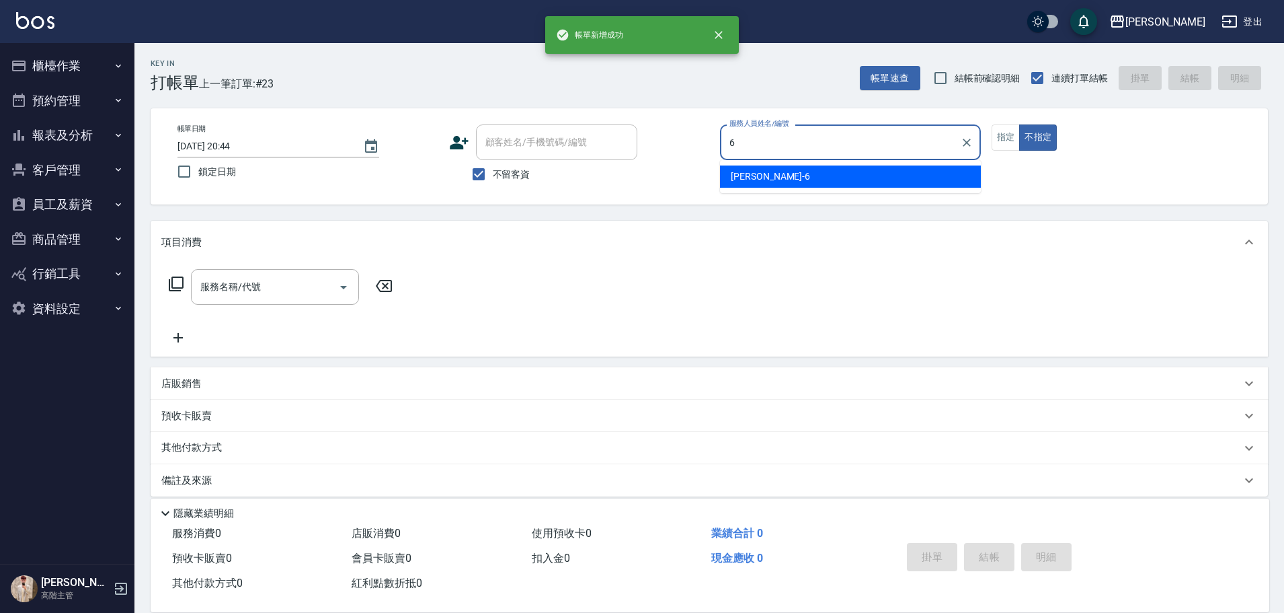
type input "紫宜-6"
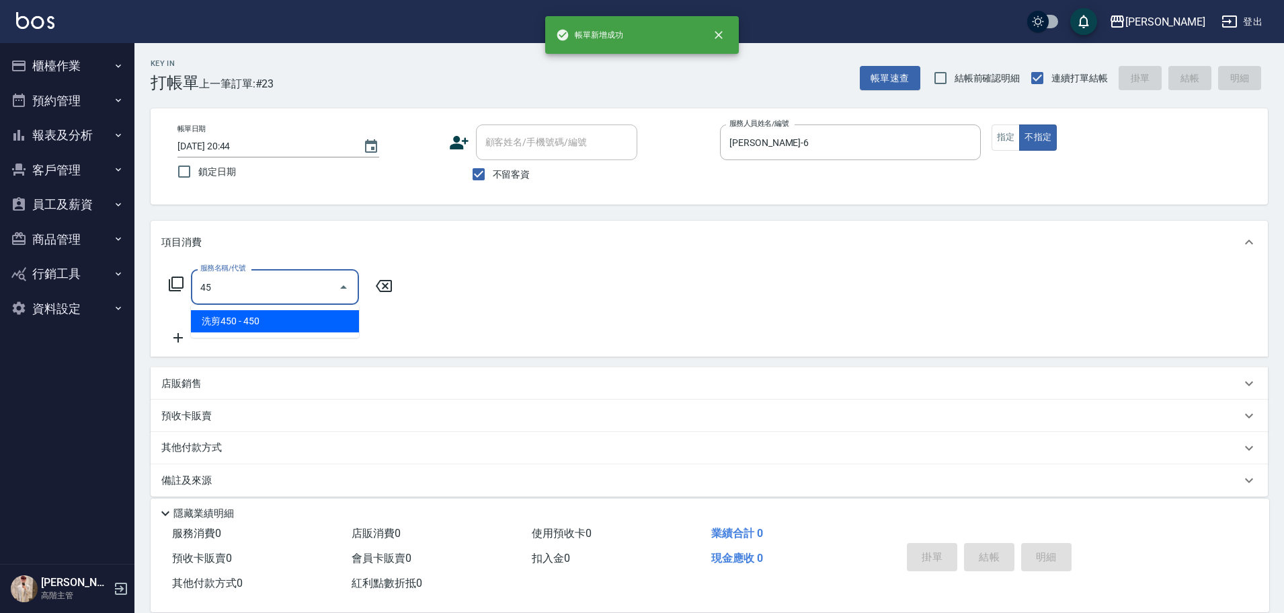
type input "4"
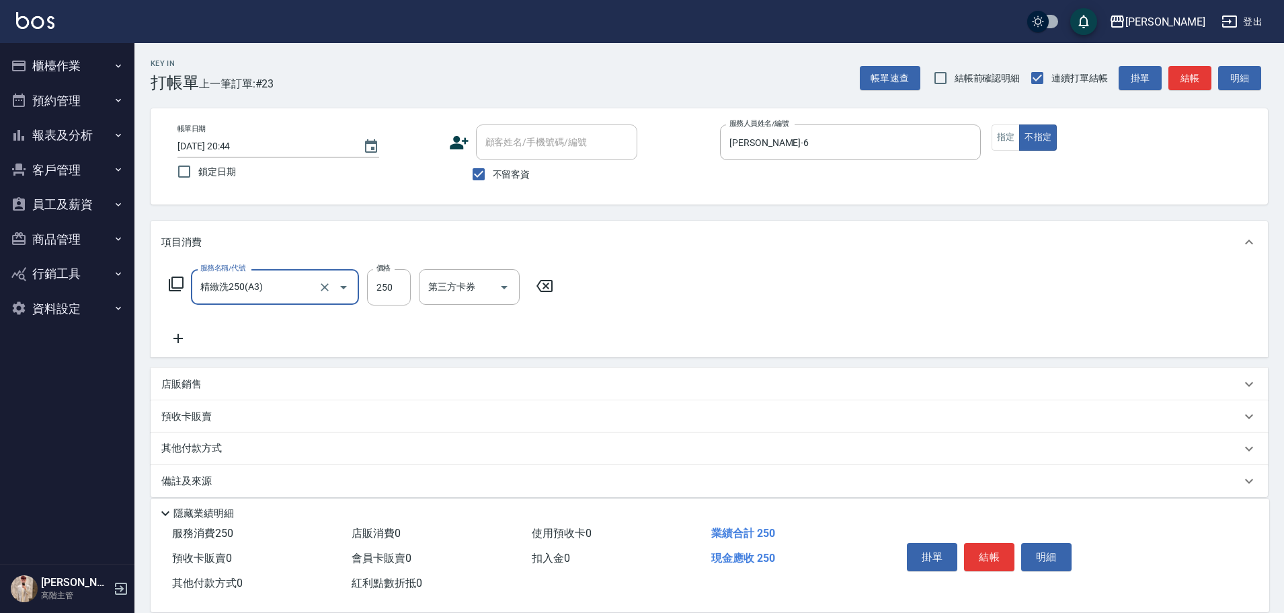
type input "精緻洗250(A3)"
type input "300"
type input "鈺婷-23"
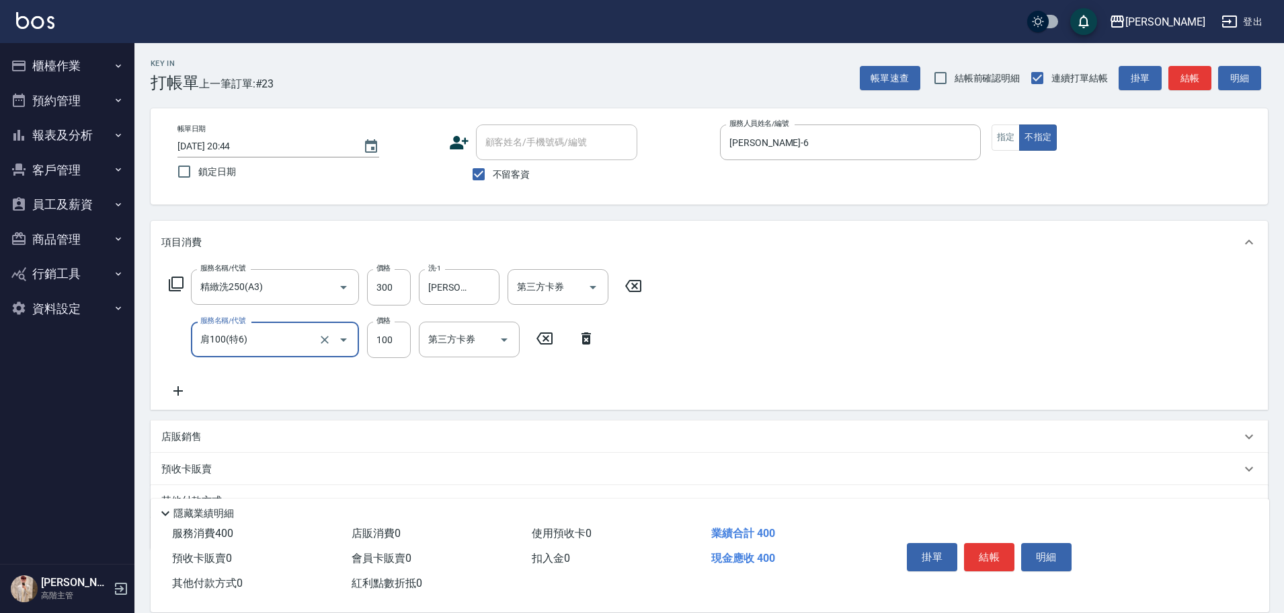
type input "肩100(特6)"
type input "紫宜-6"
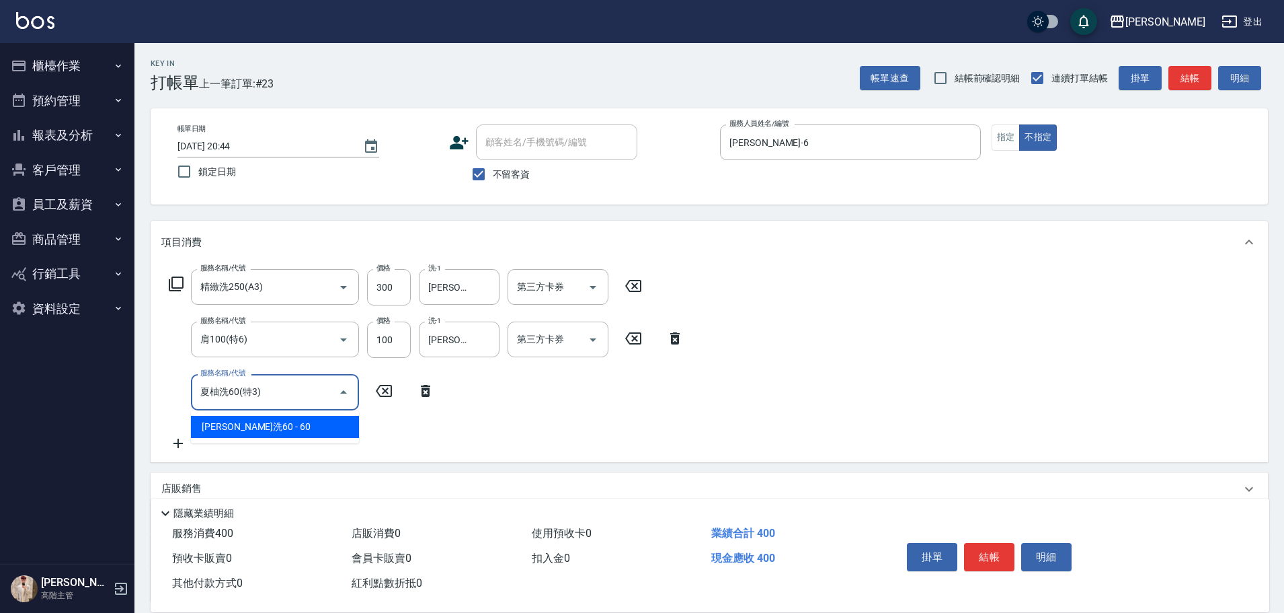
type input "夏柚洗60(特3)"
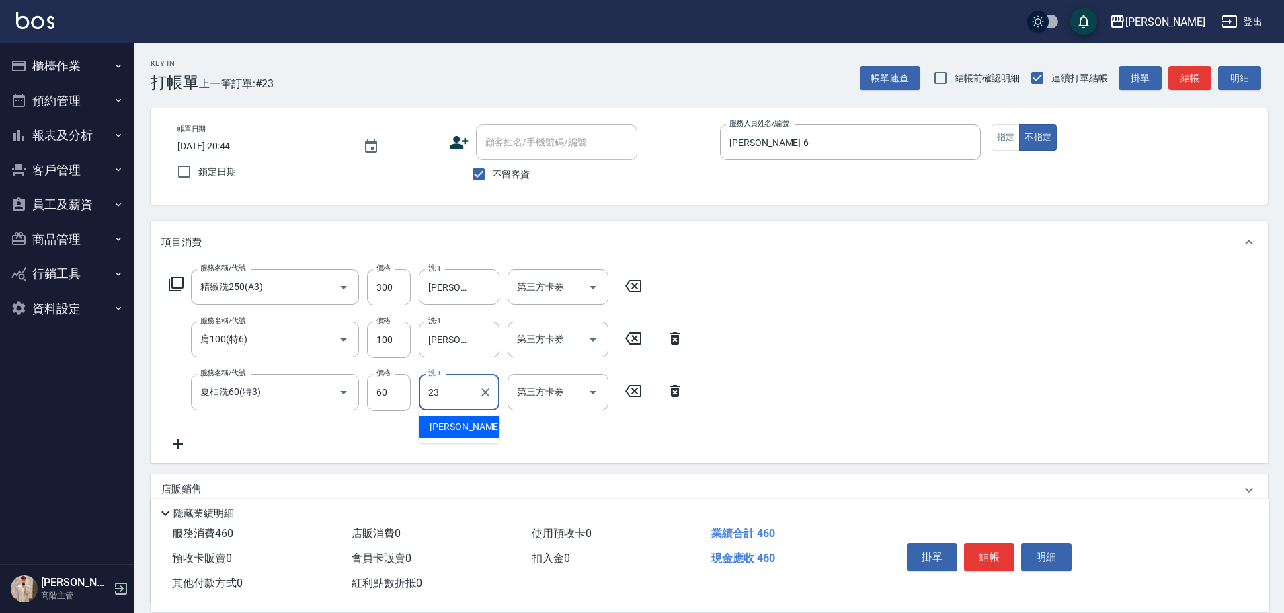
type input "鈺婷-23"
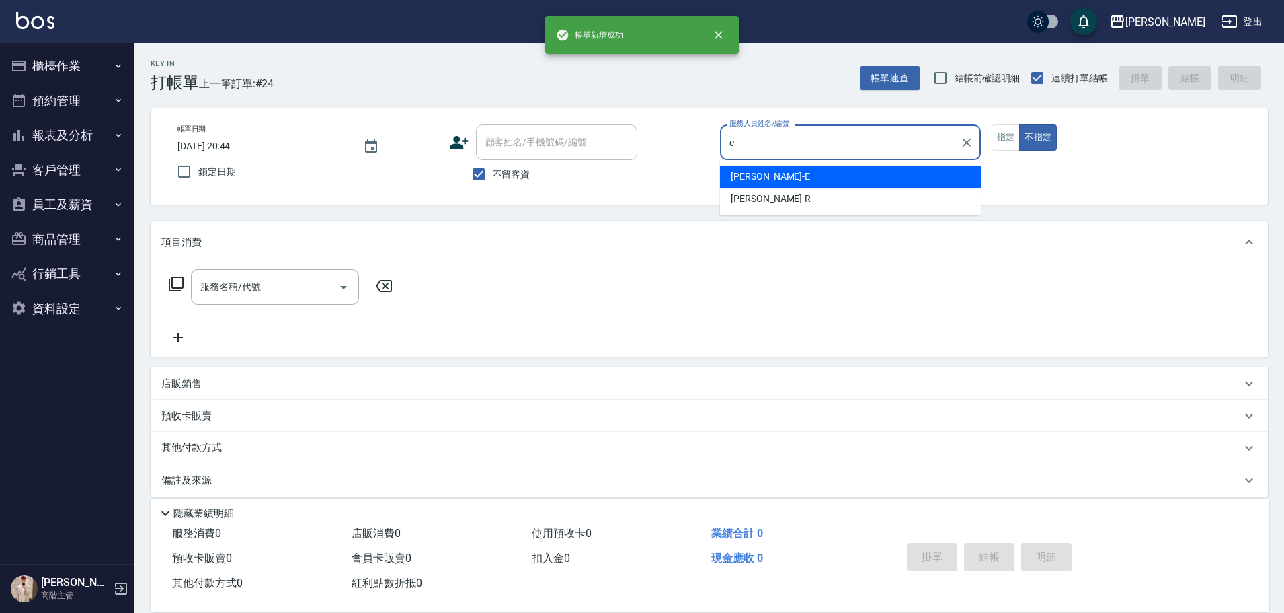
type input "Eason伊森-E"
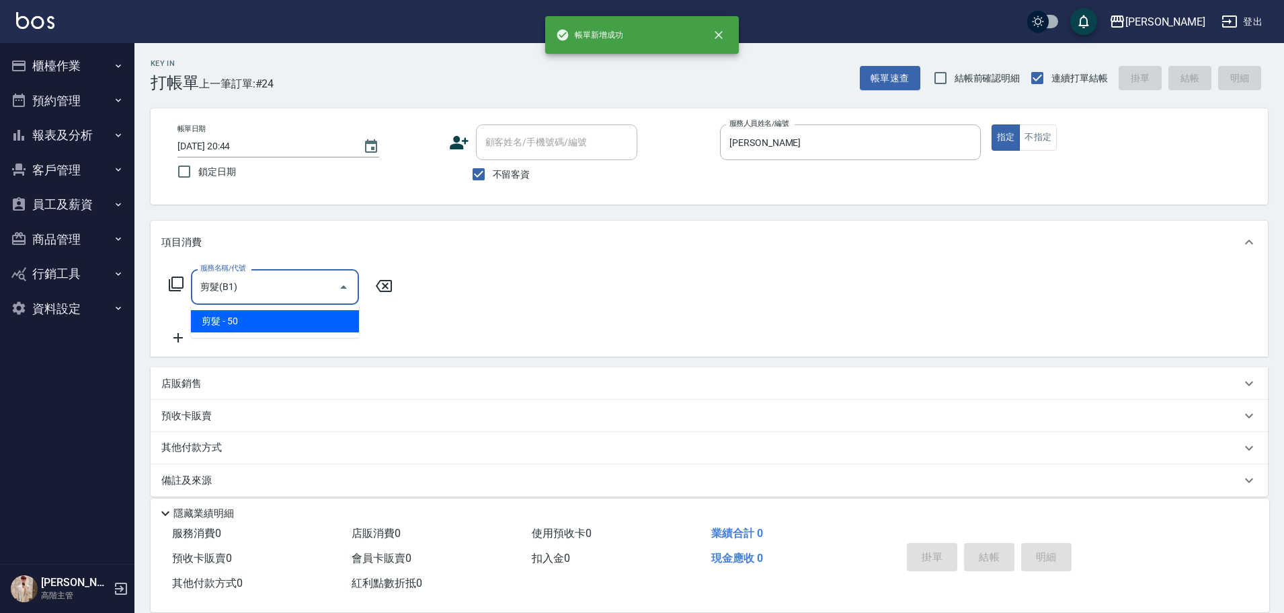
type input "剪髮(B1)"
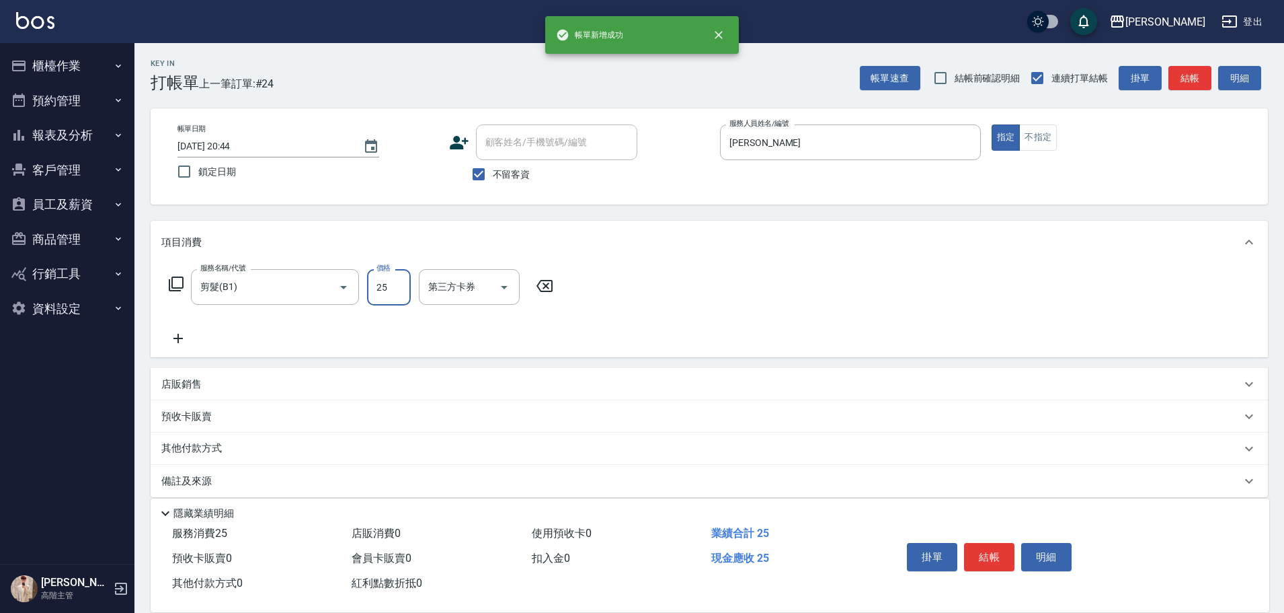
type input "250"
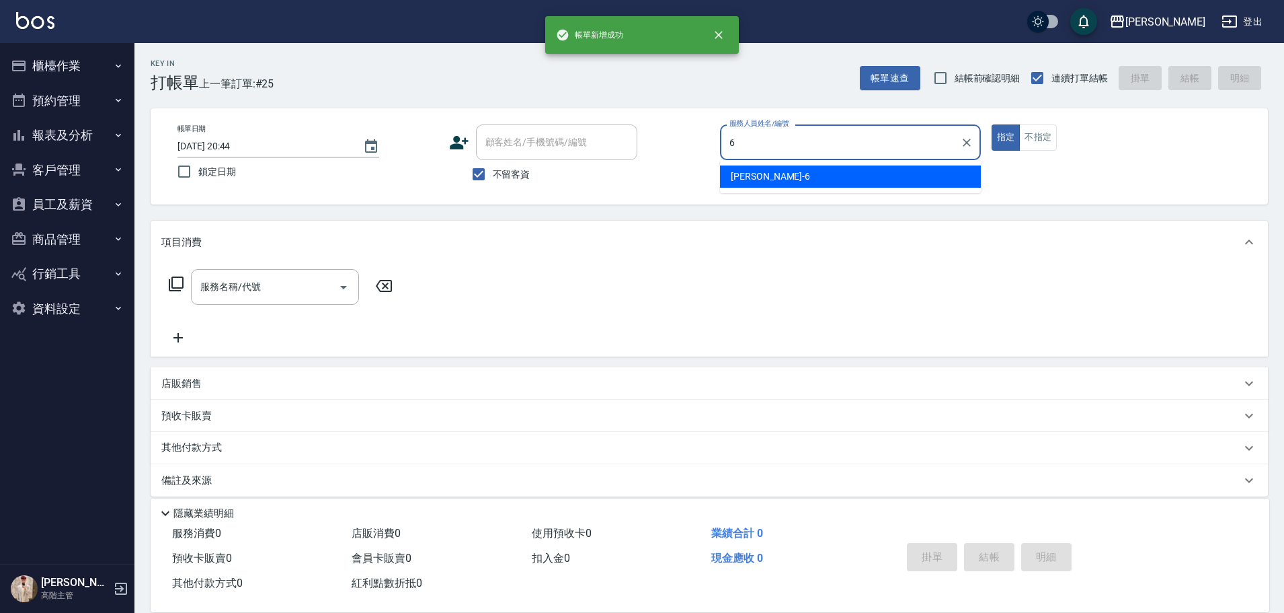
type input "紫宜-6"
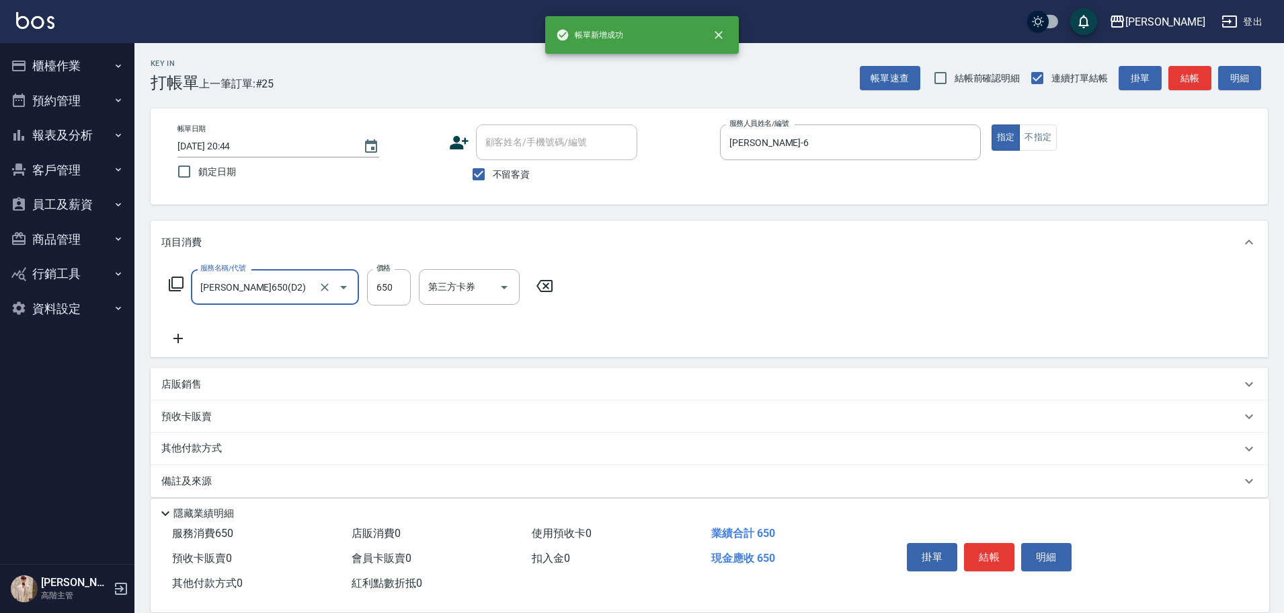
type input "伊黛莉650(D2)"
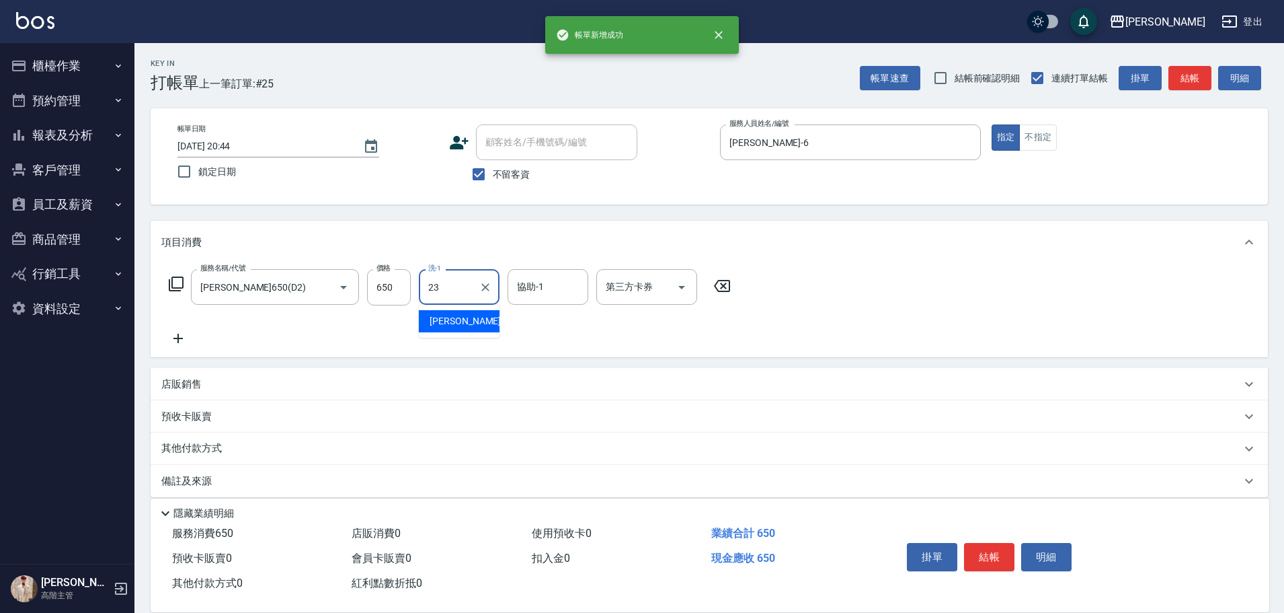
type input "鈺婷-23"
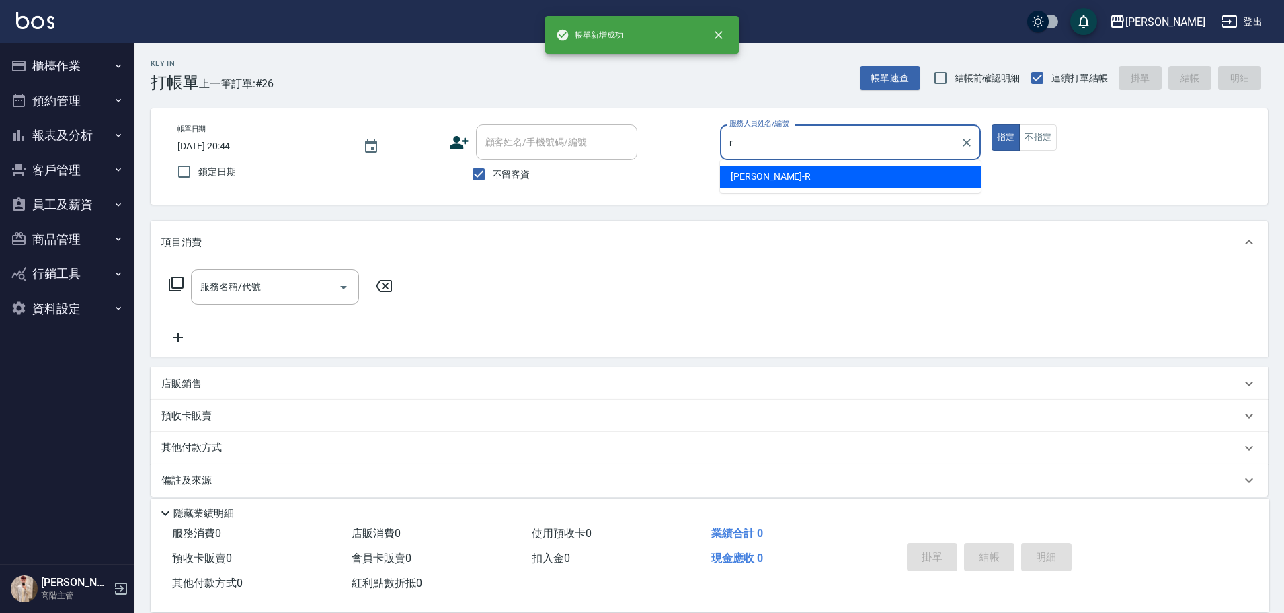
type input "Rebecca瑞瑞-R"
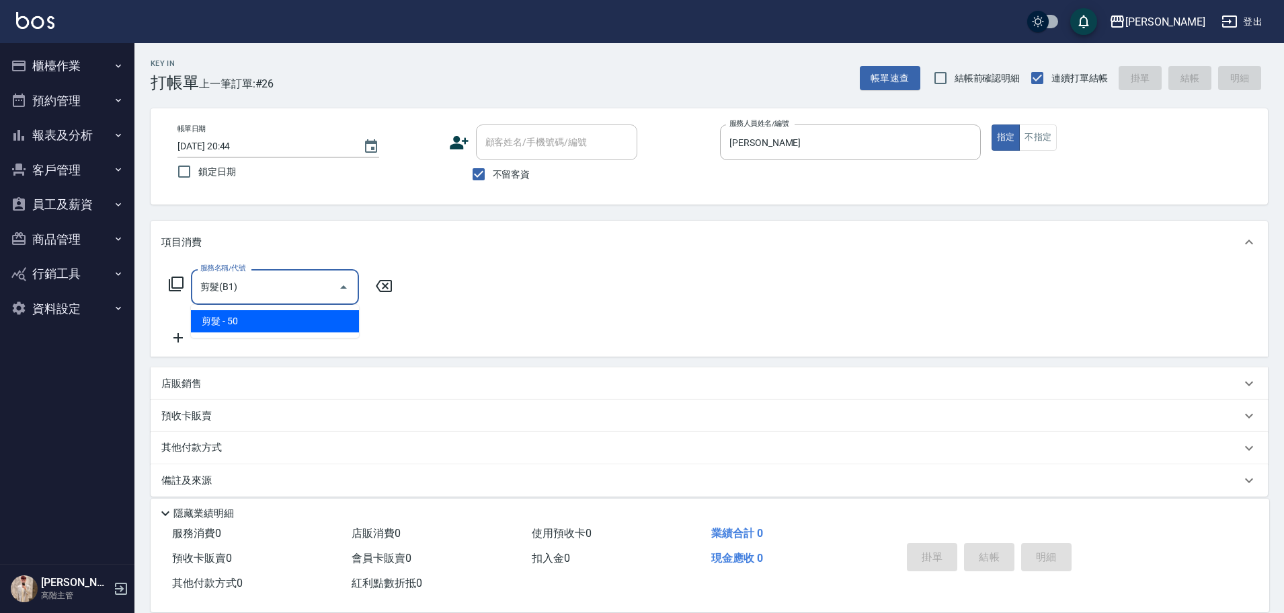
type input "剪髮(B1)"
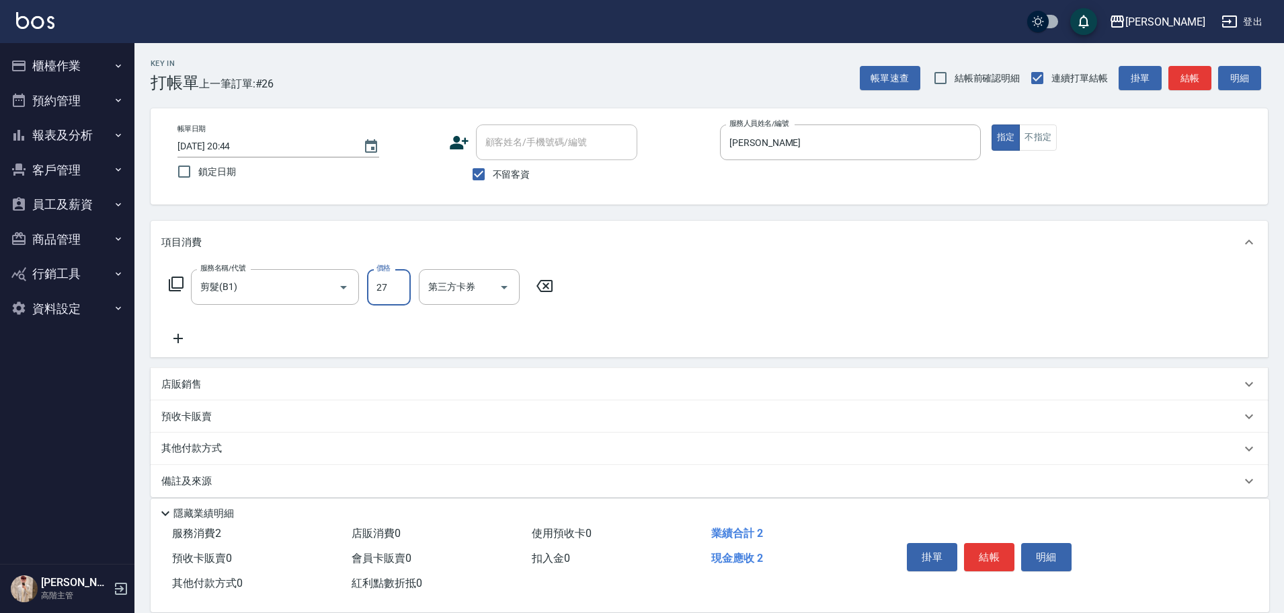
type input "270"
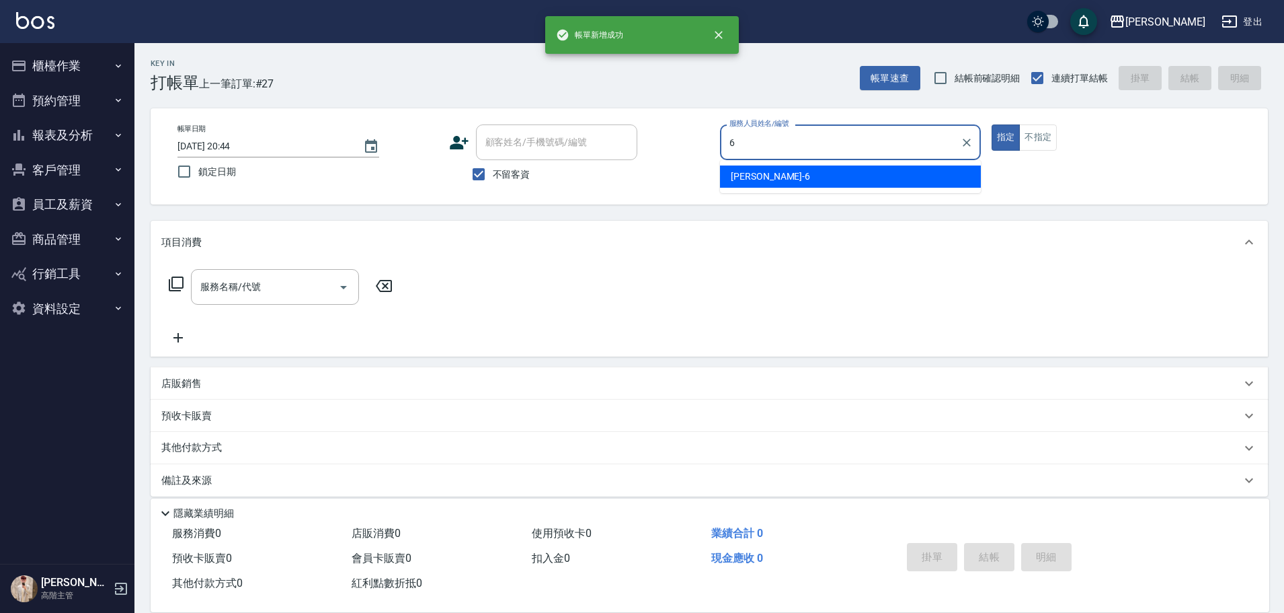
type input "紫宜-6"
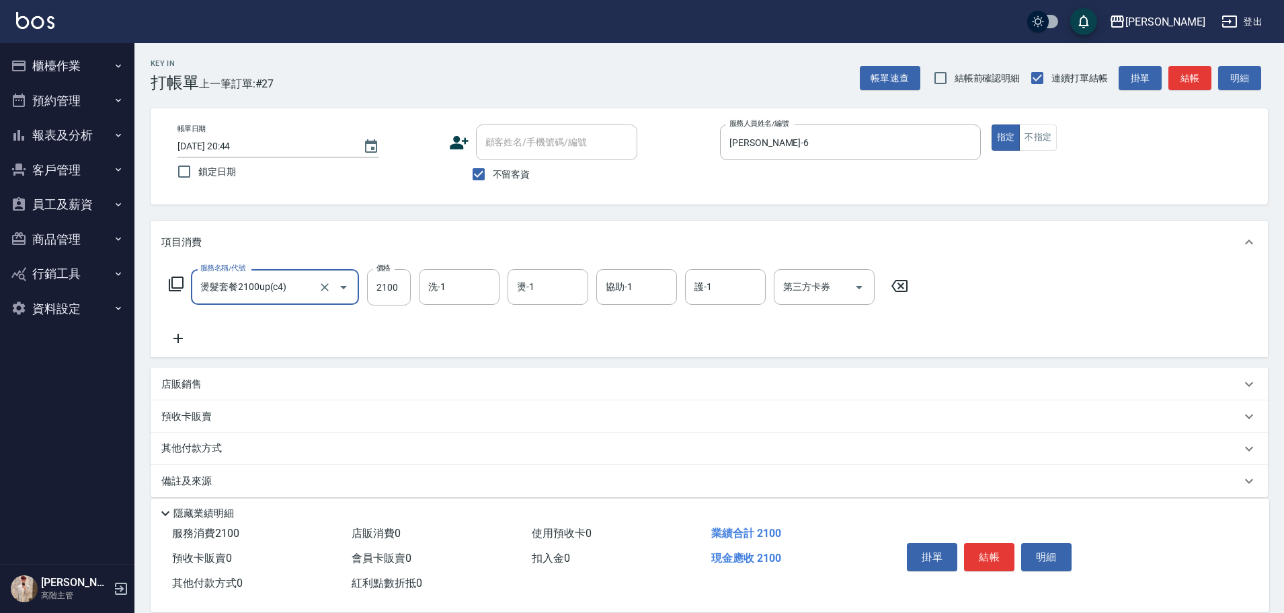
type input "燙髮套餐2100up(c4)"
type input "2900"
type input "紫宜-6"
type input "66"
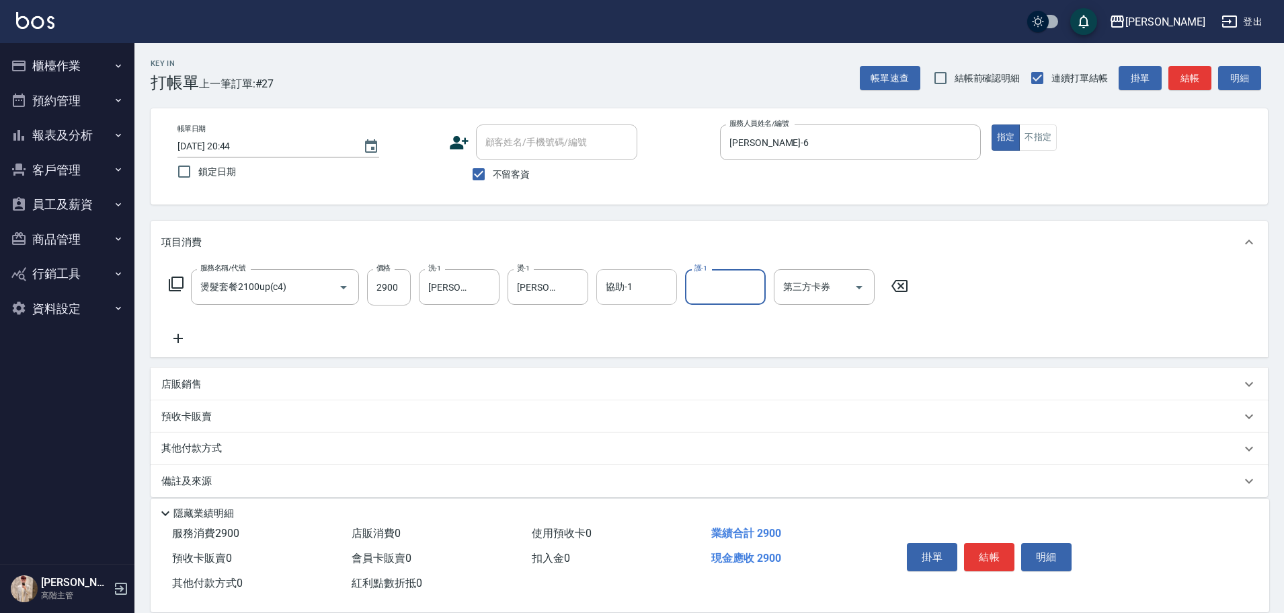
click at [615, 272] on div "協助-1" at bounding box center [636, 287] width 81 height 36
type input "紫宜-6"
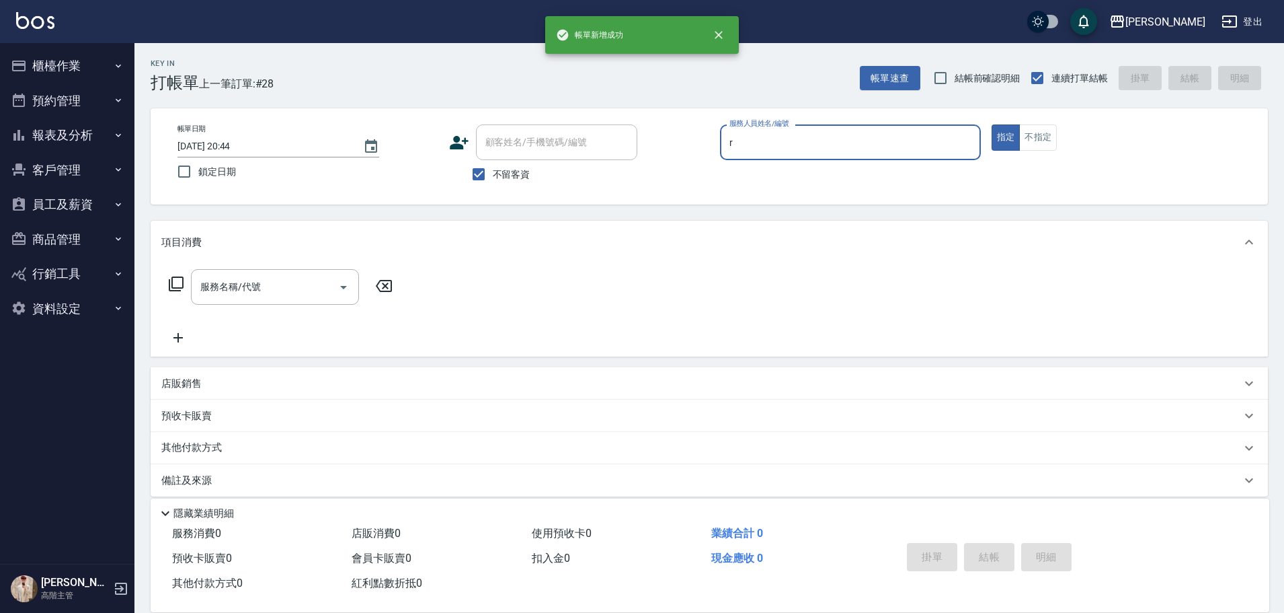
type input "Rebecca瑞瑞-R"
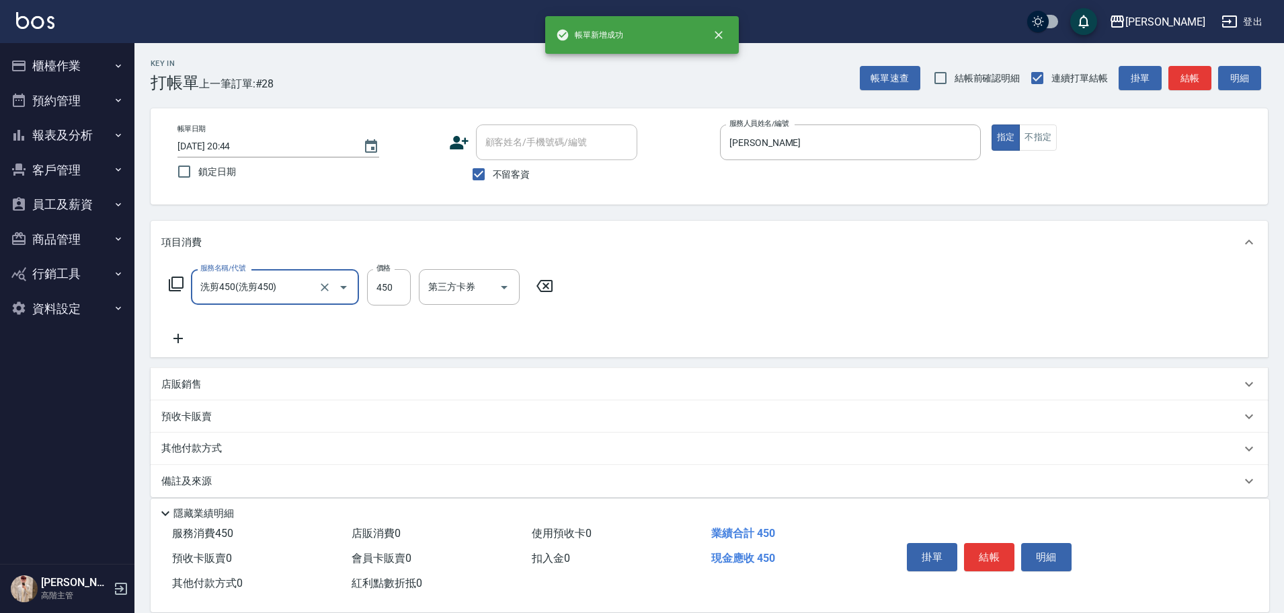
type input "洗剪450"
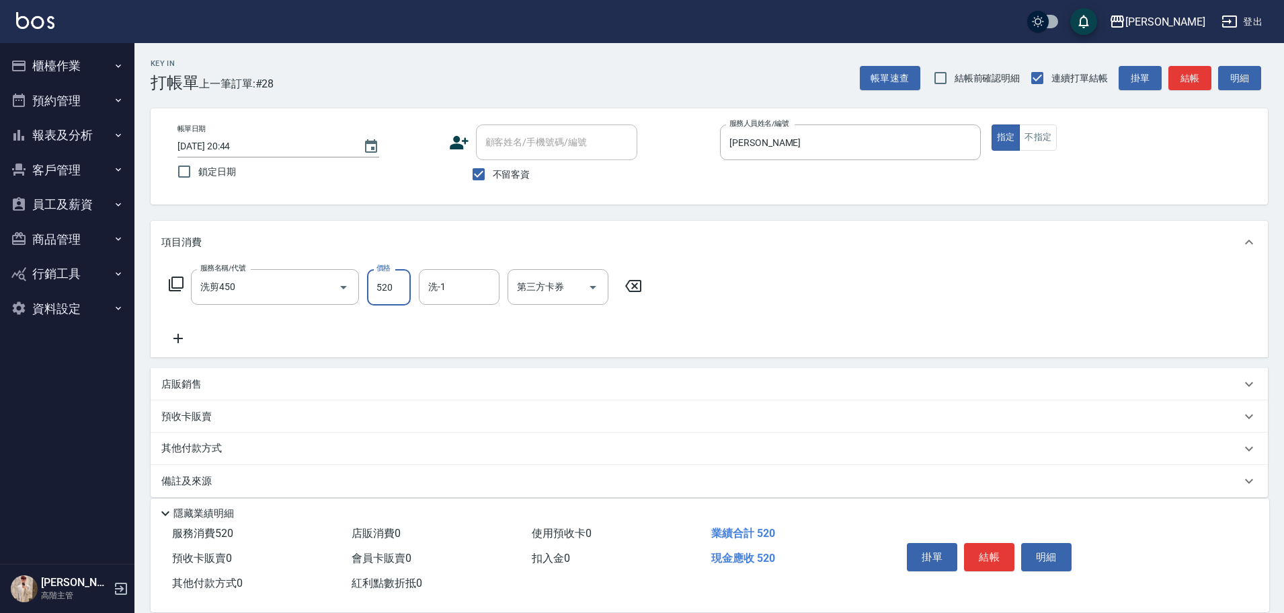
type input "520"
type input "萱芸-32"
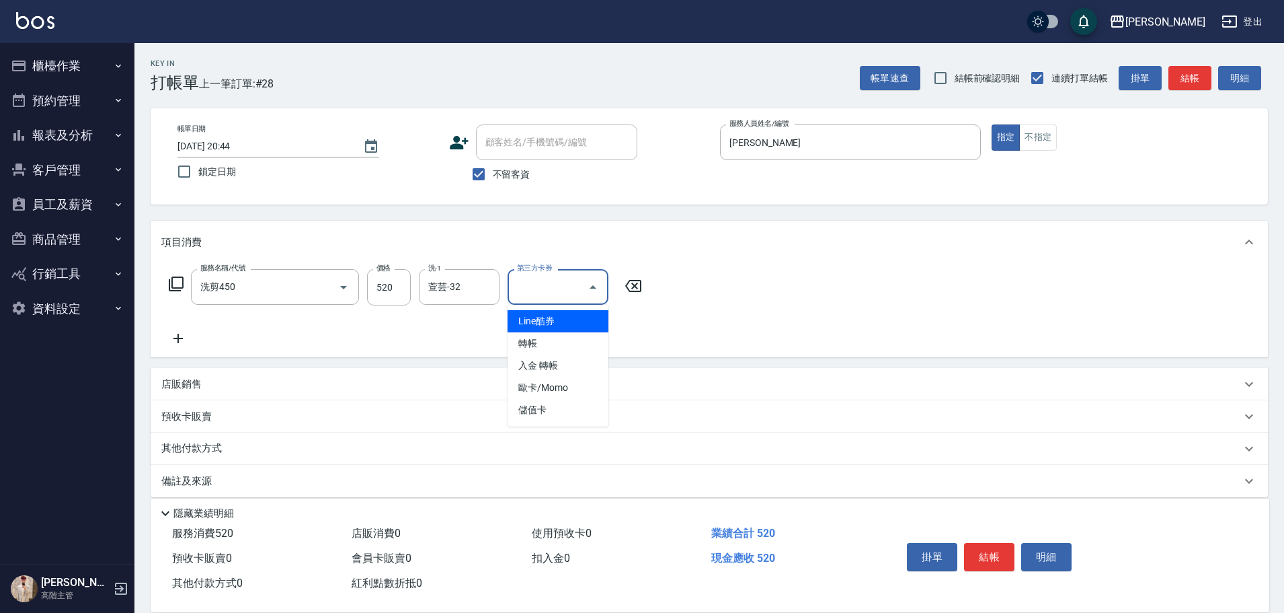
type input "儲值卡"
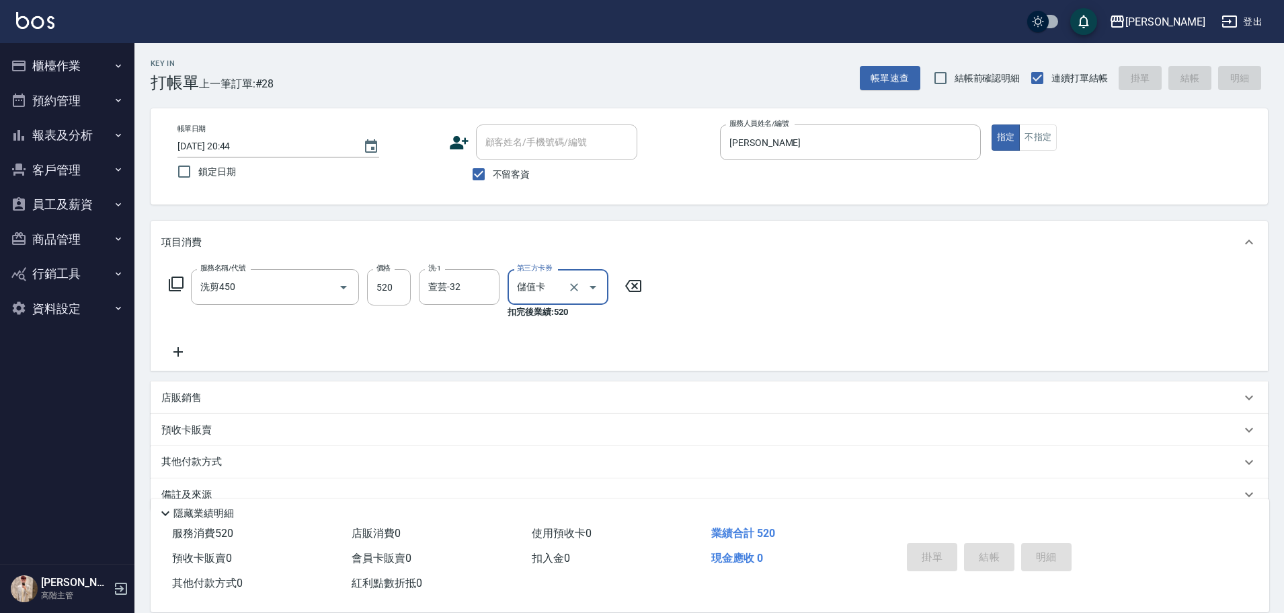
type input "2025/08/17 20:45"
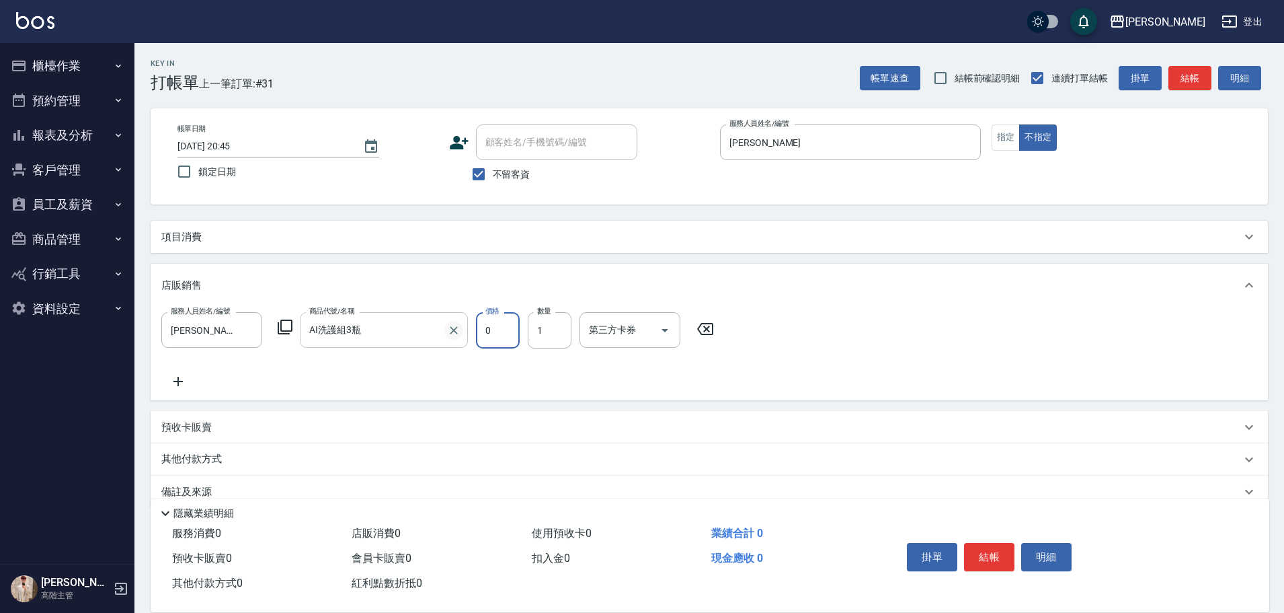
click at [454, 277] on icon "Clear" at bounding box center [453, 329] width 13 height 13
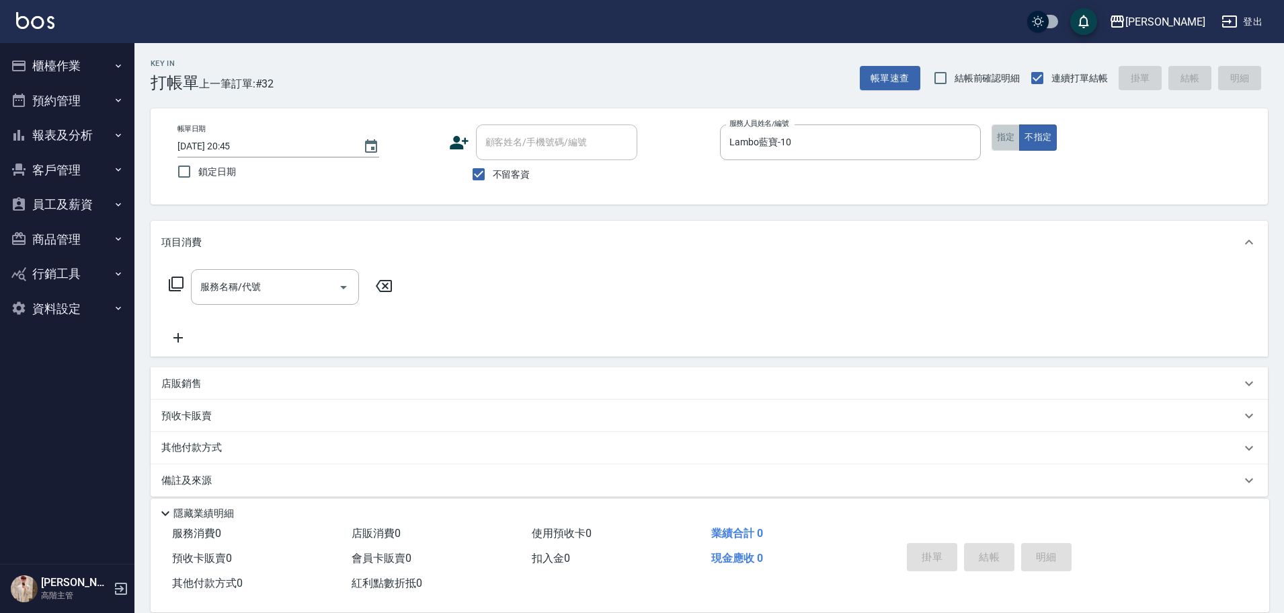
drag, startPoint x: 1018, startPoint y: 150, endPoint x: 1009, endPoint y: 143, distance: 11.0
click at [629, 147] on button "指定" at bounding box center [1006, 137] width 29 height 26
click at [244, 277] on input "服務名稱/代號" at bounding box center [265, 287] width 136 height 24
click at [104, 139] on button "報表及分析" at bounding box center [67, 135] width 124 height 35
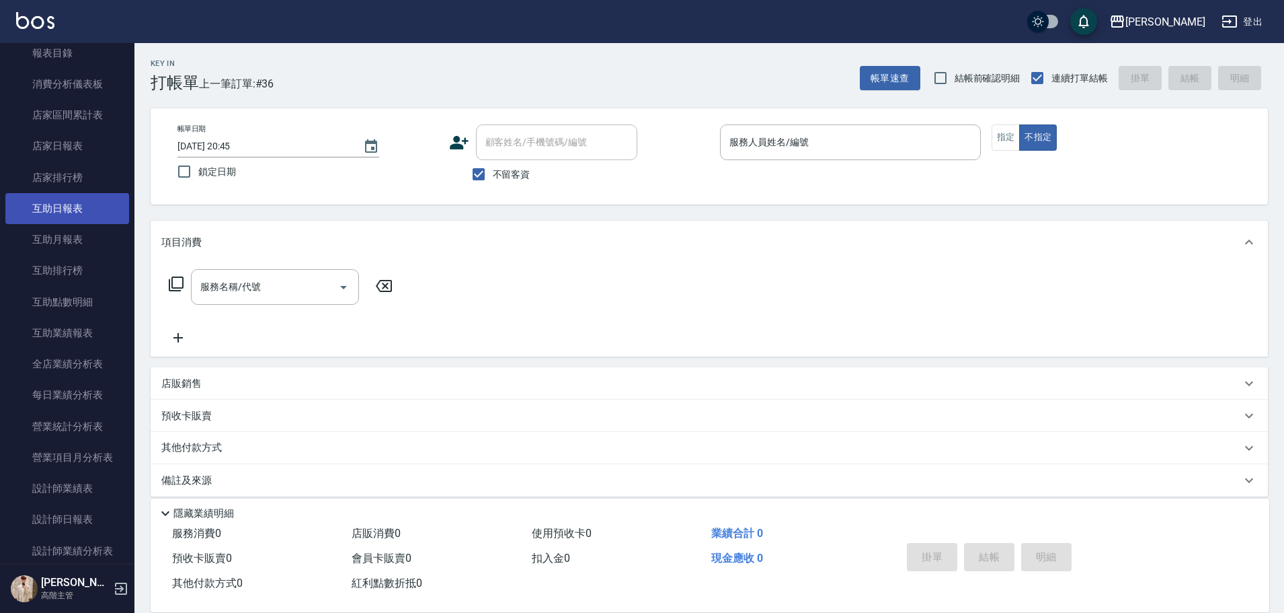
scroll to position [134, 0]
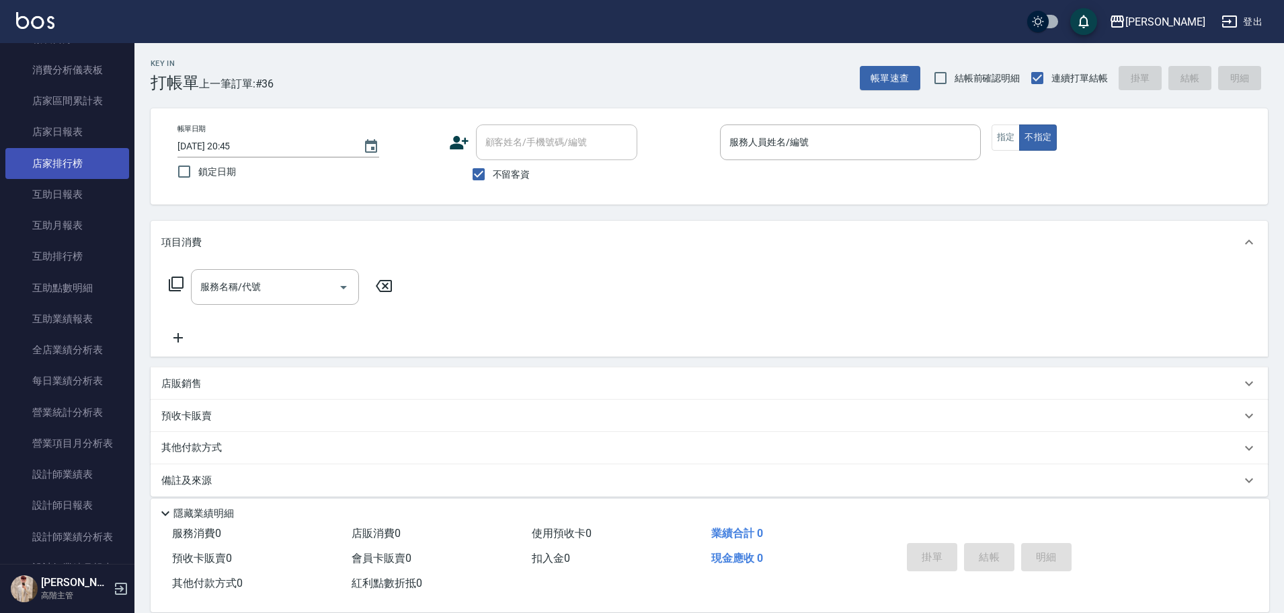
click at [80, 175] on link "店家排行榜" at bounding box center [67, 163] width 124 height 31
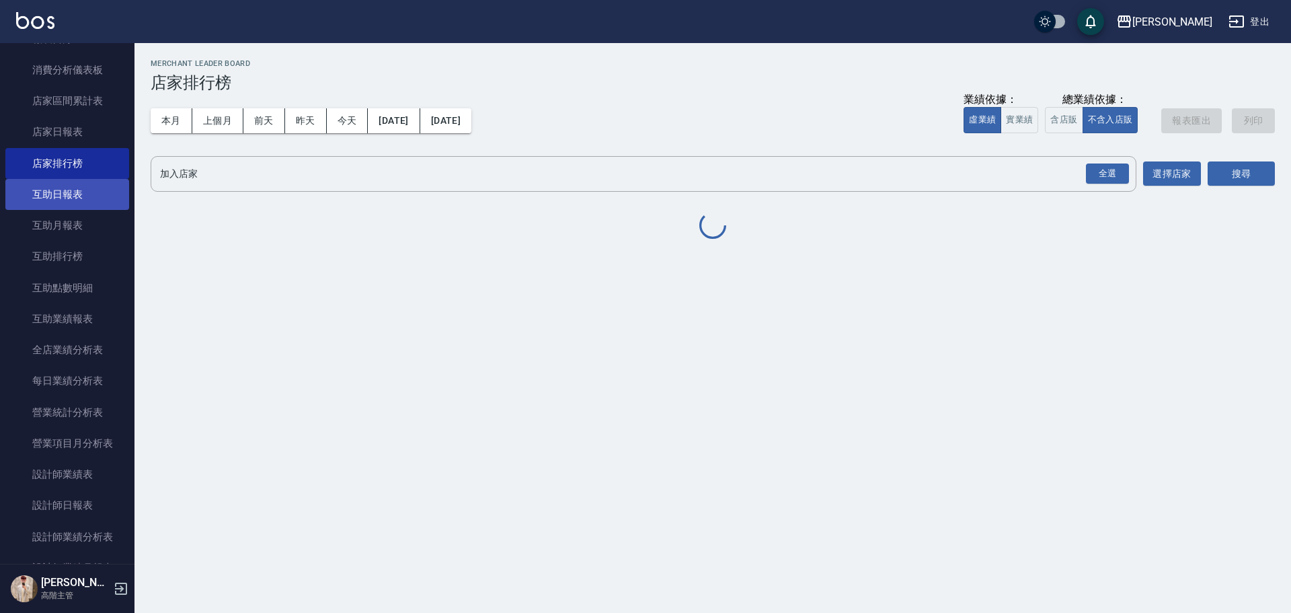
click at [78, 186] on link "互助日報表" at bounding box center [67, 194] width 124 height 31
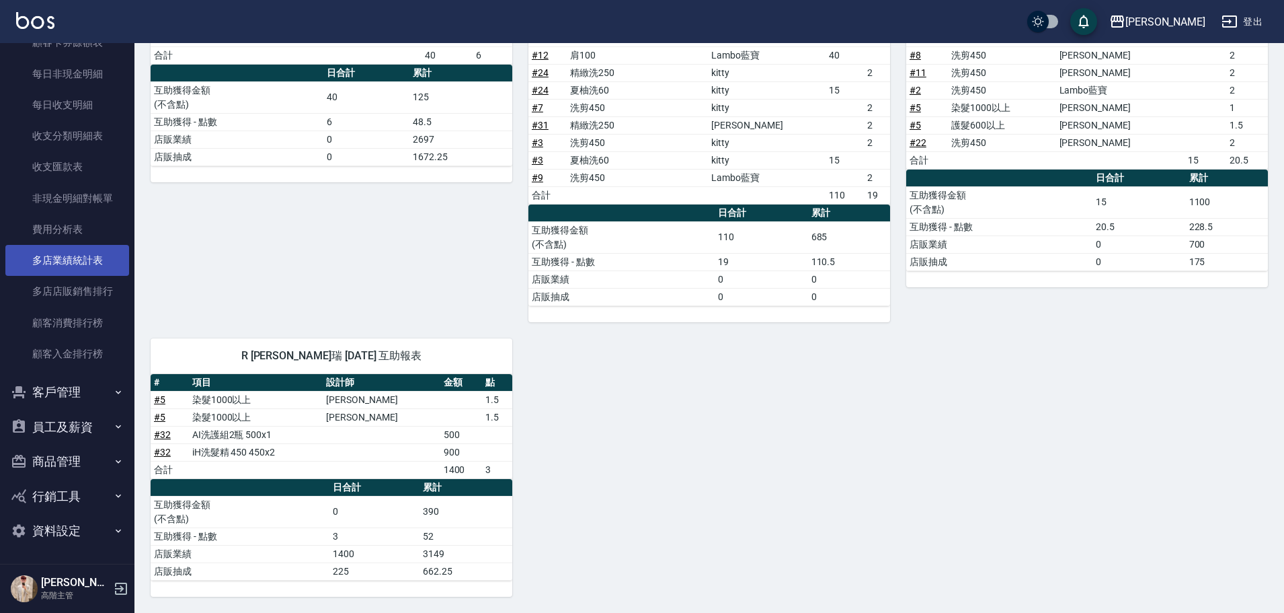
scroll to position [1095, 0]
click at [78, 277] on button "員工及薪資" at bounding box center [67, 426] width 124 height 35
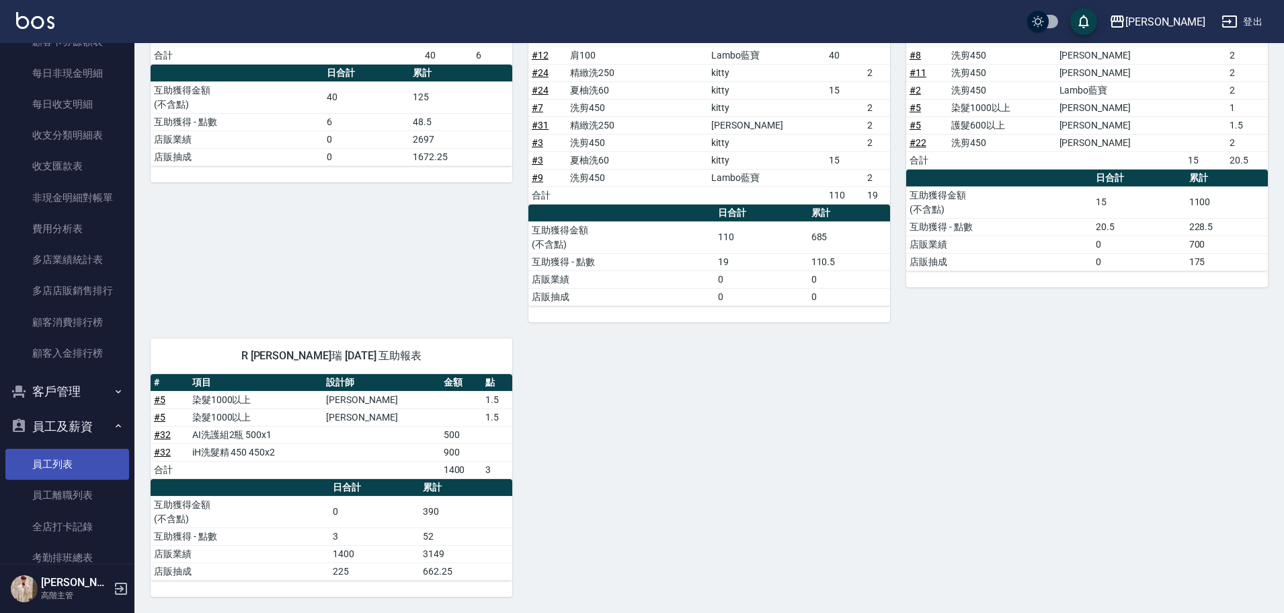
click at [89, 277] on link "員工列表" at bounding box center [67, 463] width 124 height 31
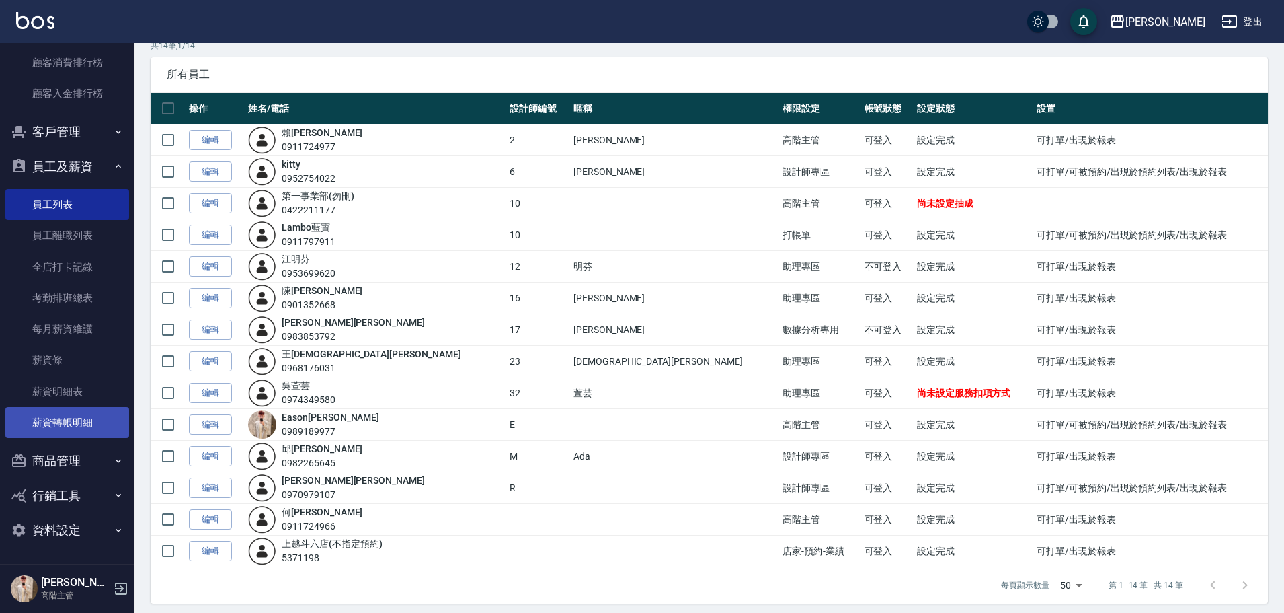
scroll to position [70, 0]
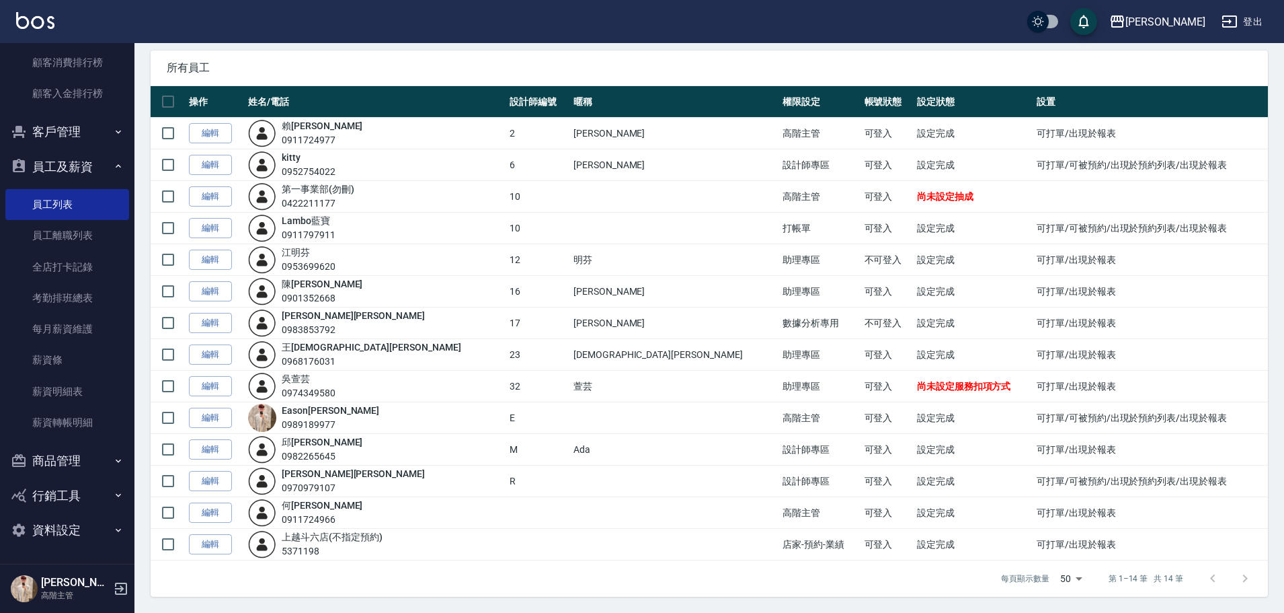
click at [97, 277] on button "商品管理" at bounding box center [67, 460] width 124 height 35
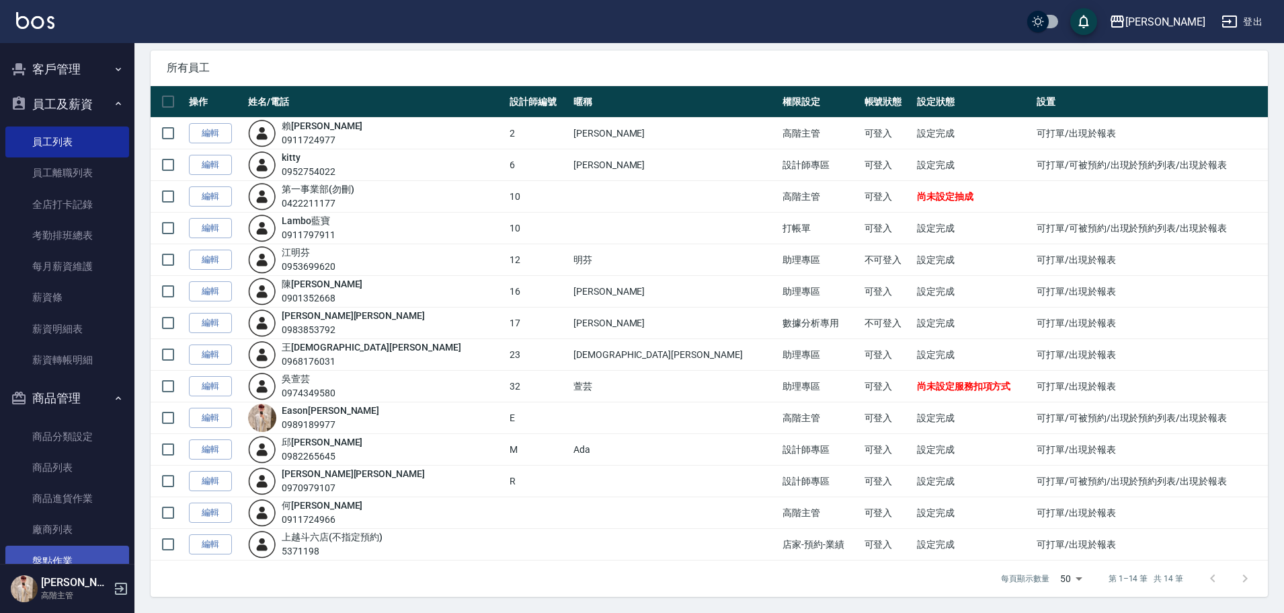
scroll to position [1521, 0]
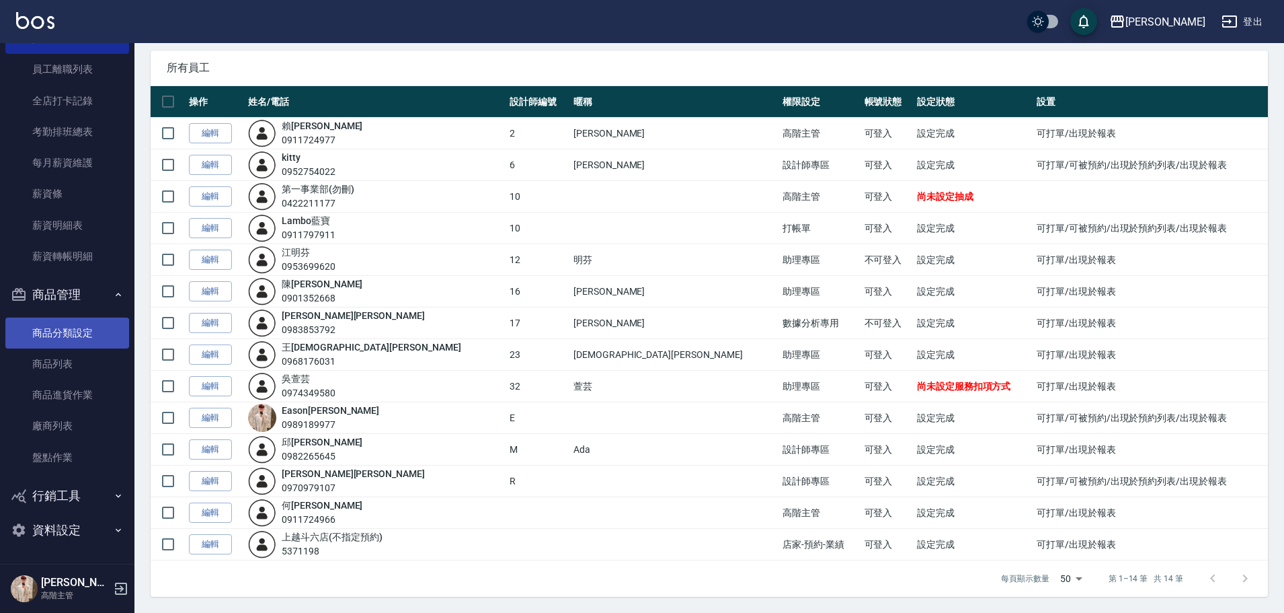
click at [91, 277] on link "商品分類設定" at bounding box center [67, 332] width 124 height 31
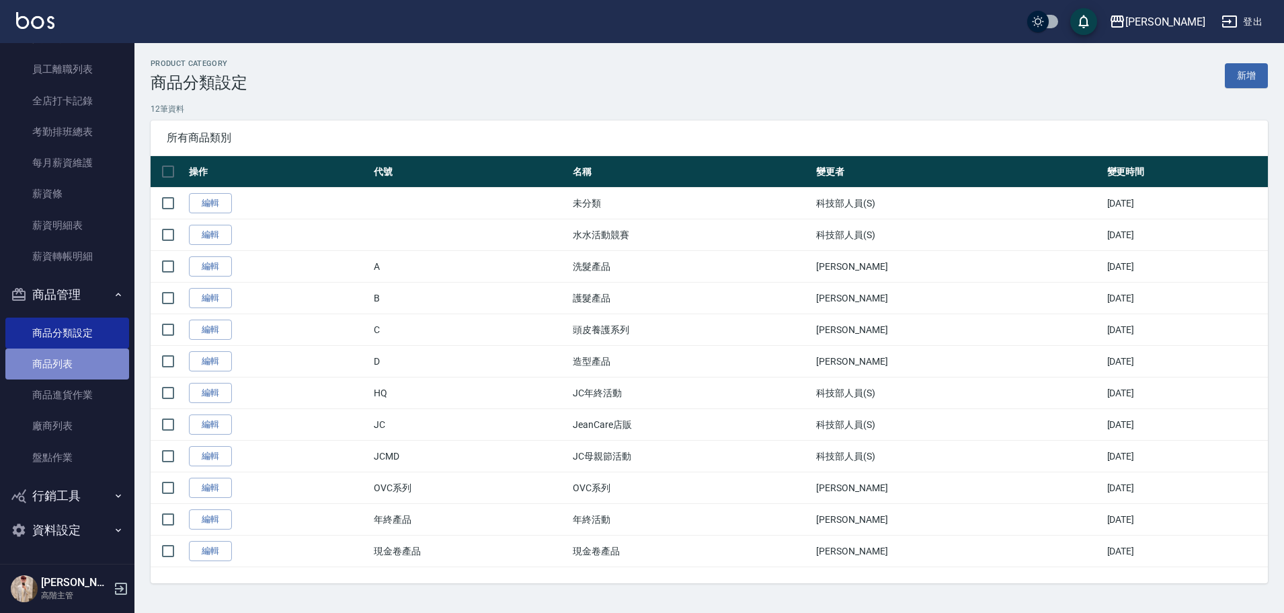
click at [94, 277] on link "商品列表" at bounding box center [67, 363] width 124 height 31
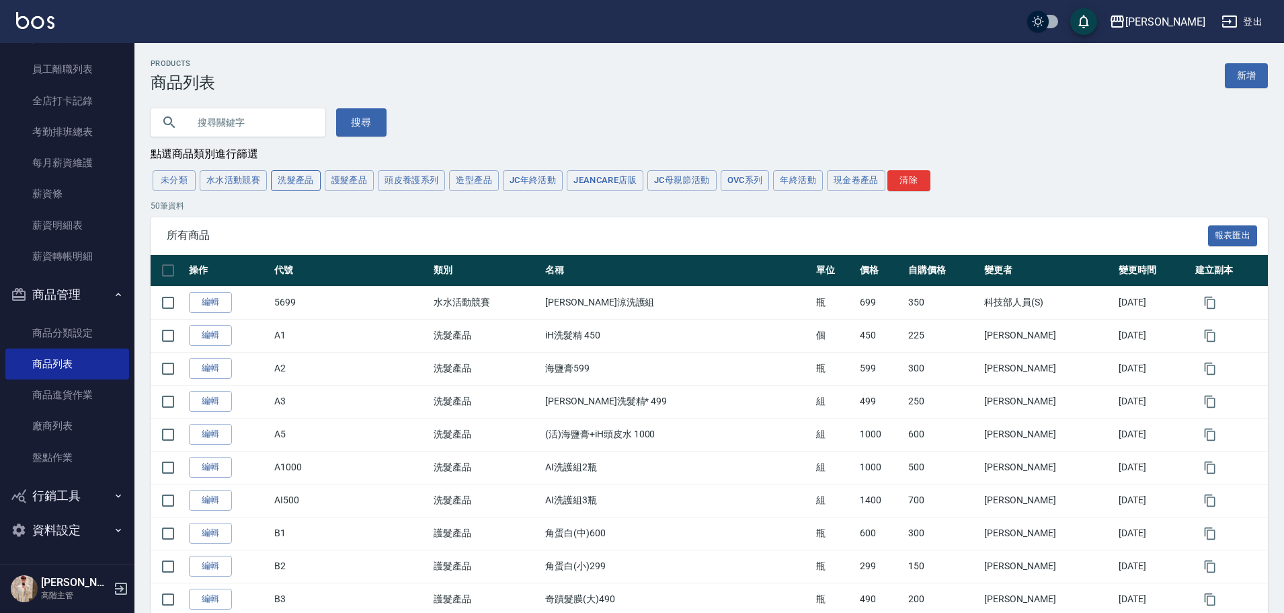
click at [309, 184] on button "洗髮產品" at bounding box center [296, 180] width 50 height 21
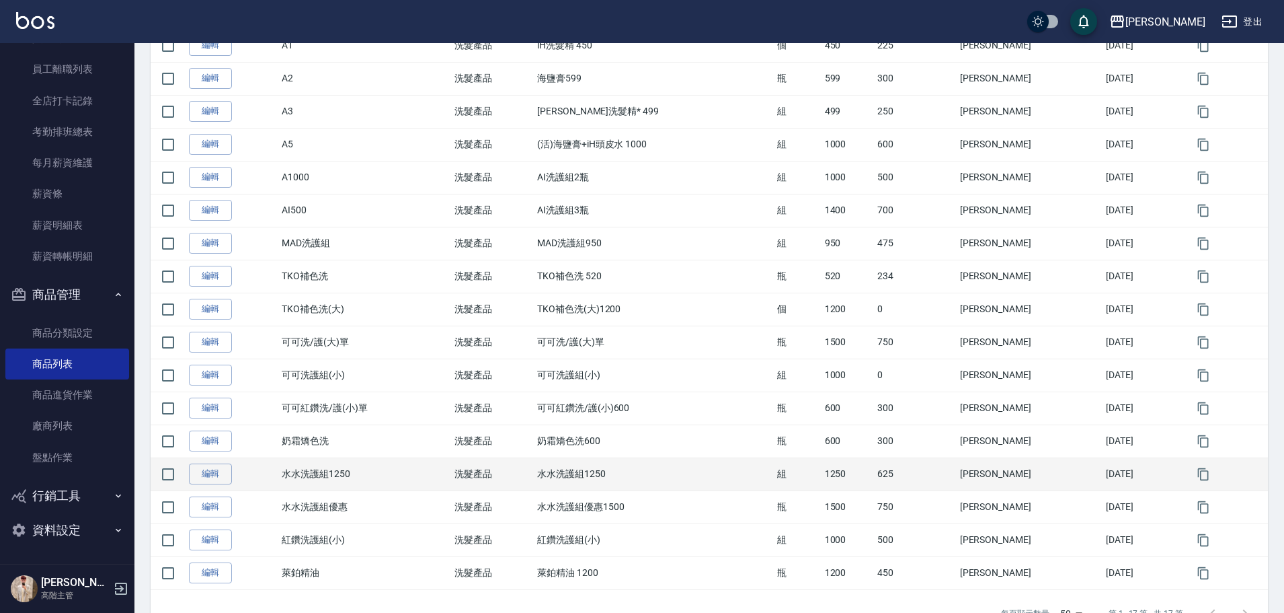
scroll to position [165, 0]
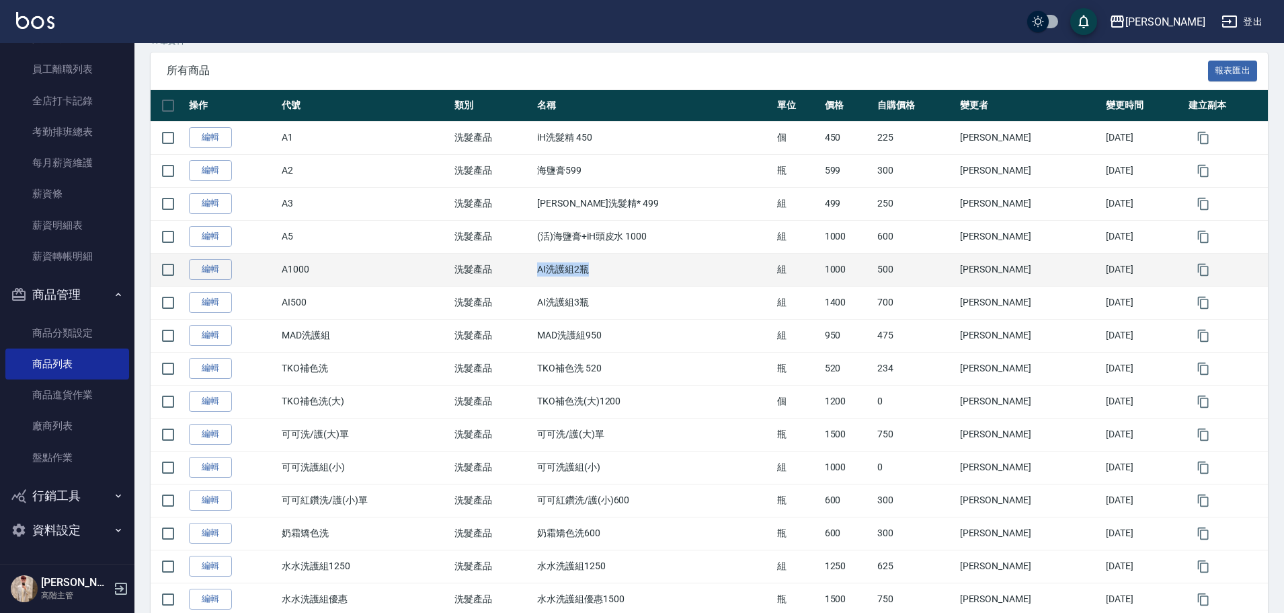
drag, startPoint x: 553, startPoint y: 271, endPoint x: 606, endPoint y: 263, distance: 53.7
click at [606, 263] on td "AI洗護組2瓶" at bounding box center [654, 269] width 240 height 33
copy td "AI洗護組2瓶"
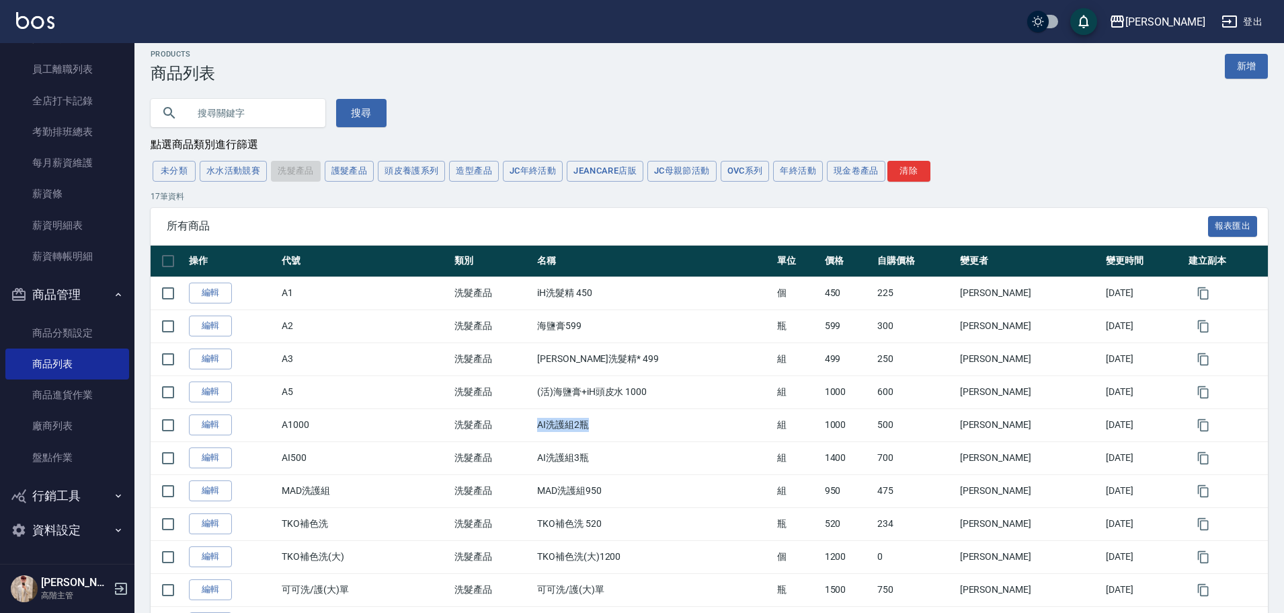
scroll to position [0, 0]
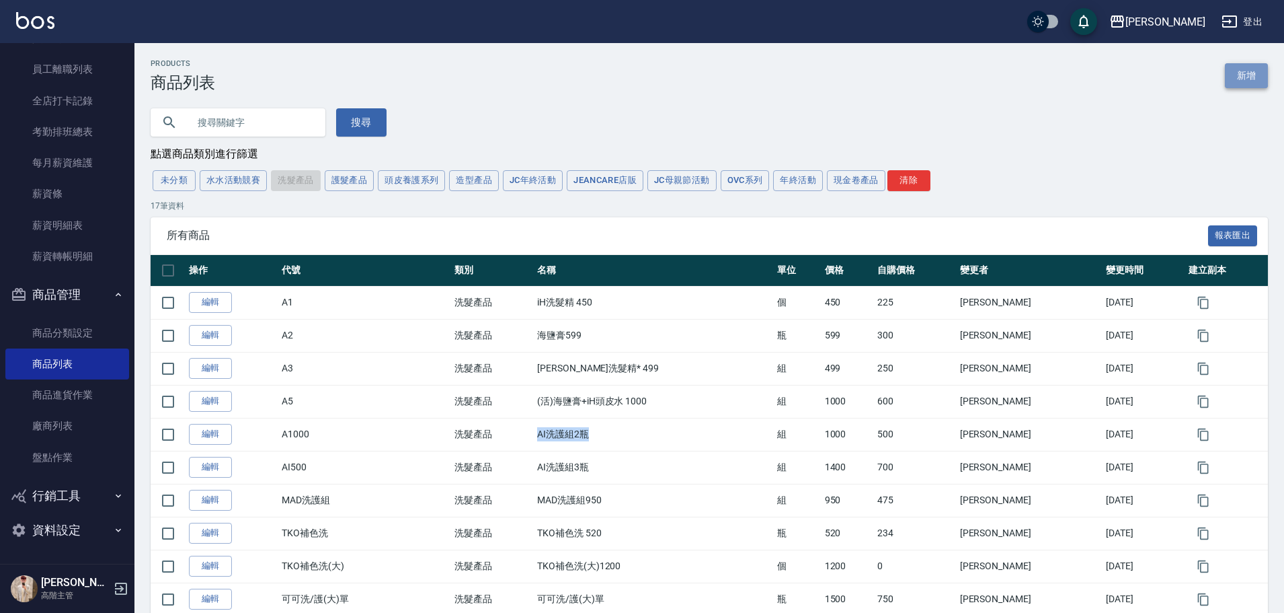
click at [629, 77] on link "新增" at bounding box center [1246, 75] width 43 height 25
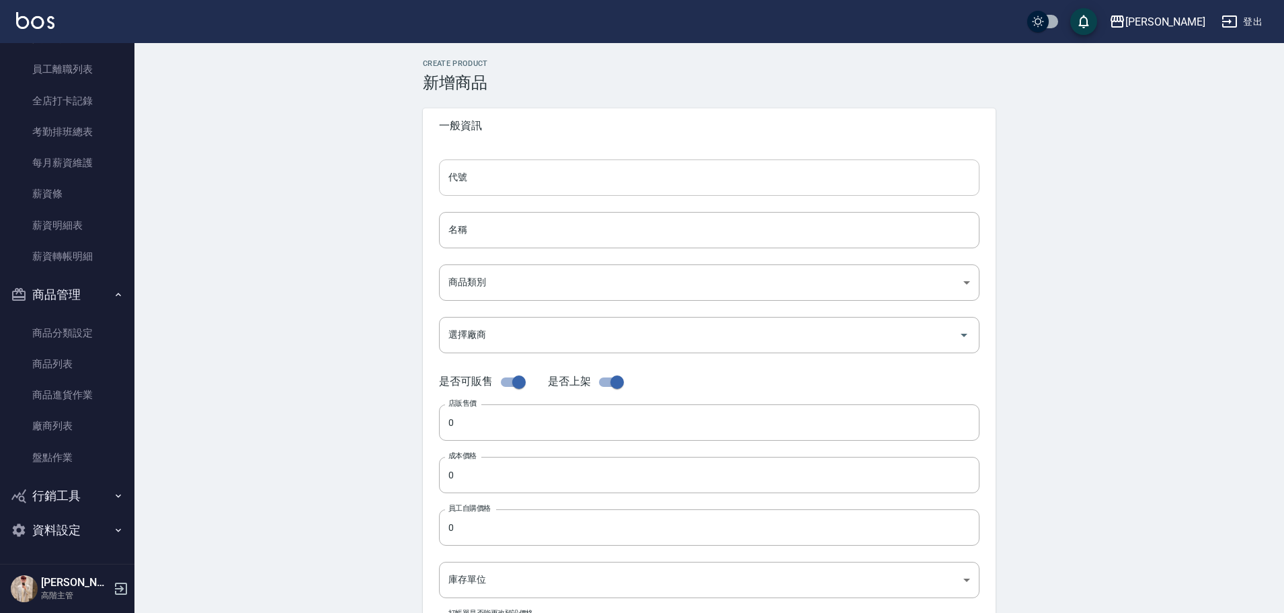
click at [489, 182] on input "代號" at bounding box center [709, 177] width 541 height 36
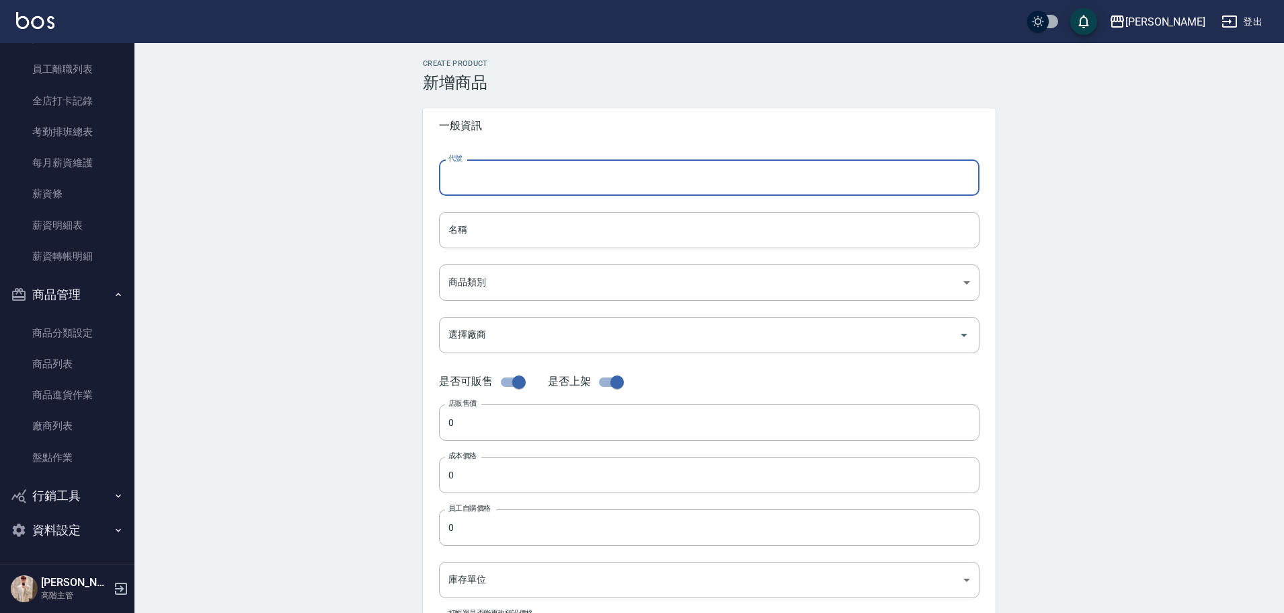
paste input "AI洗護組2瓶"
click at [496, 231] on input "名稱" at bounding box center [709, 230] width 541 height 36
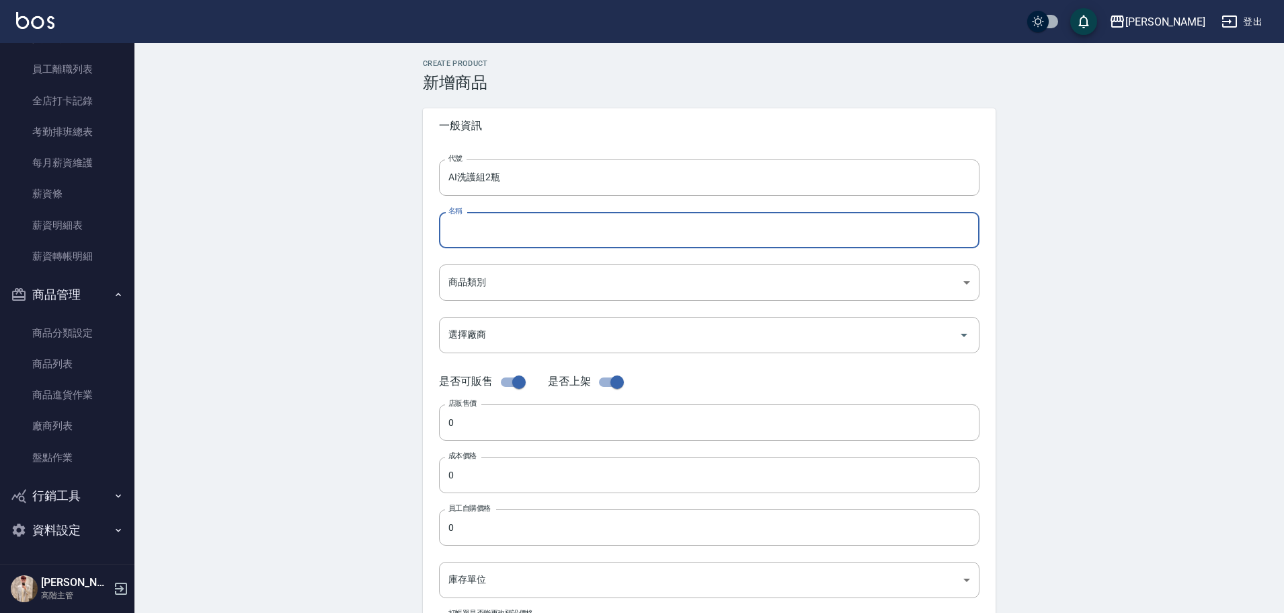
paste input "AI洗護組2瓶"
click at [489, 276] on body "上越斗六 登出 櫃檯作業 打帳單 帳單列表 掛單列表 座位開單 營業儀表板 現金收支登錄 高階收支登錄 材料自購登錄 每日結帳 排班表 現場電腦打卡 掃碼打卡…" at bounding box center [642, 464] width 1284 height 928
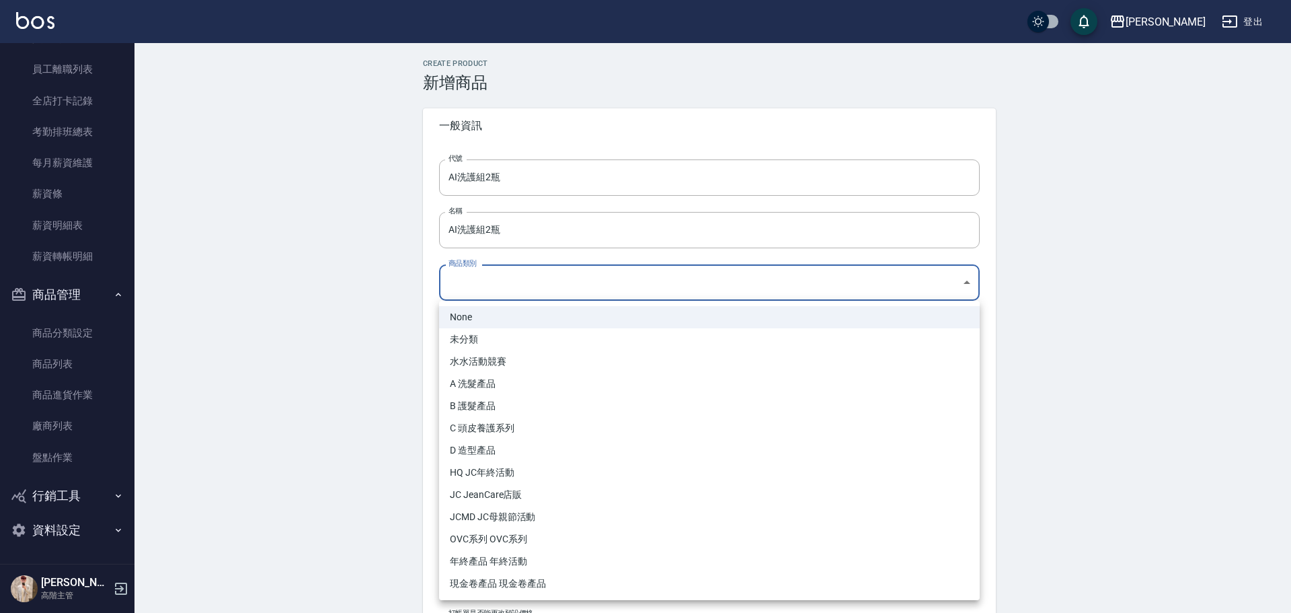
click at [518, 277] on li "A 洗髮產品" at bounding box center [709, 383] width 541 height 22
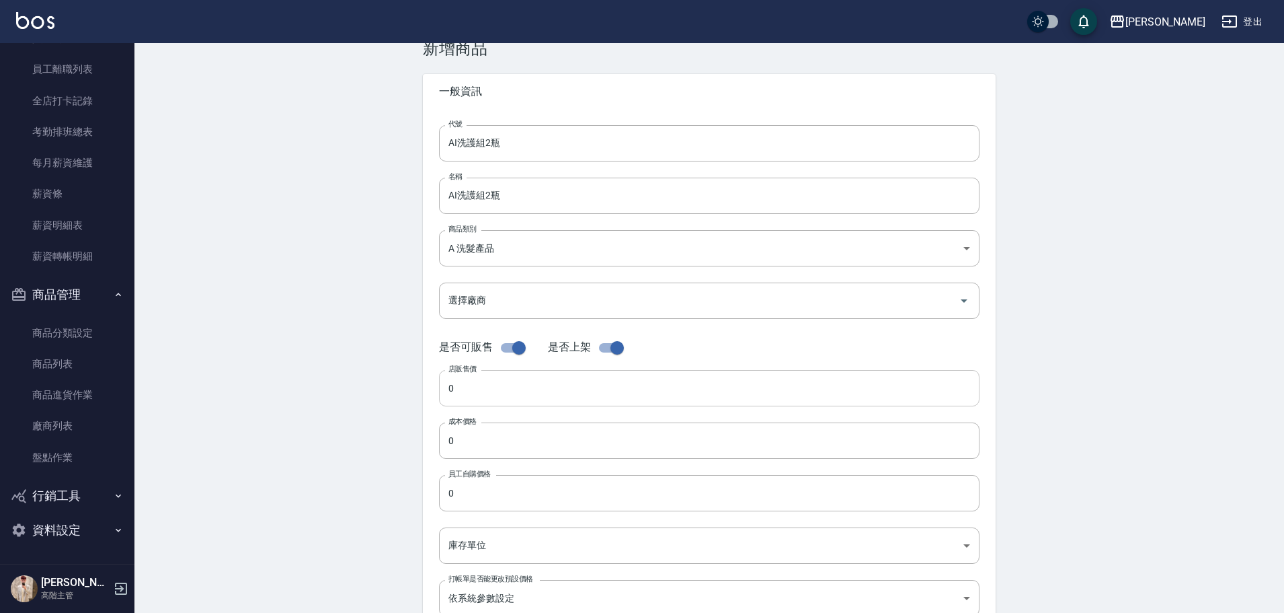
scroll to position [202, 0]
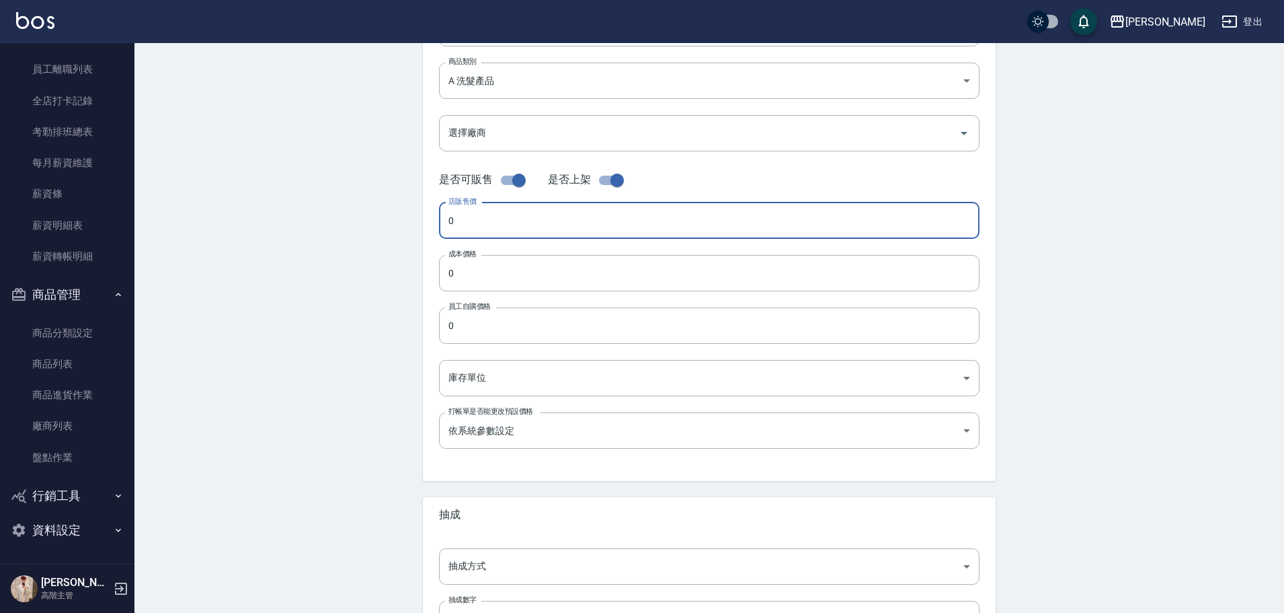
click at [485, 221] on input "0" at bounding box center [709, 220] width 541 height 36
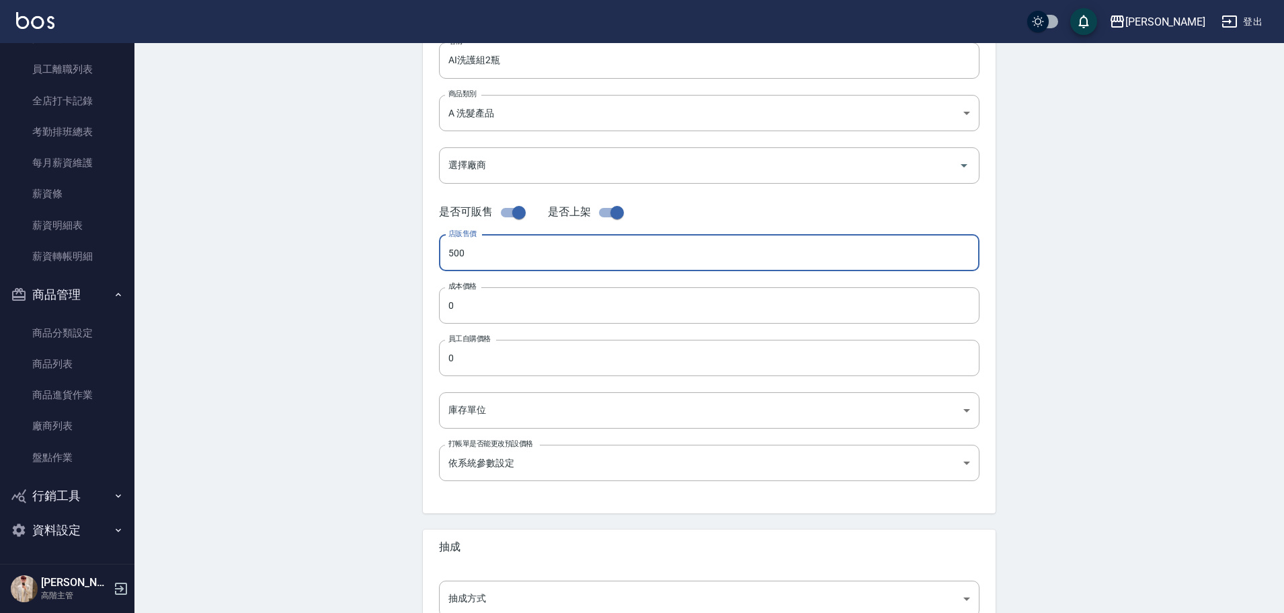
scroll to position [134, 0]
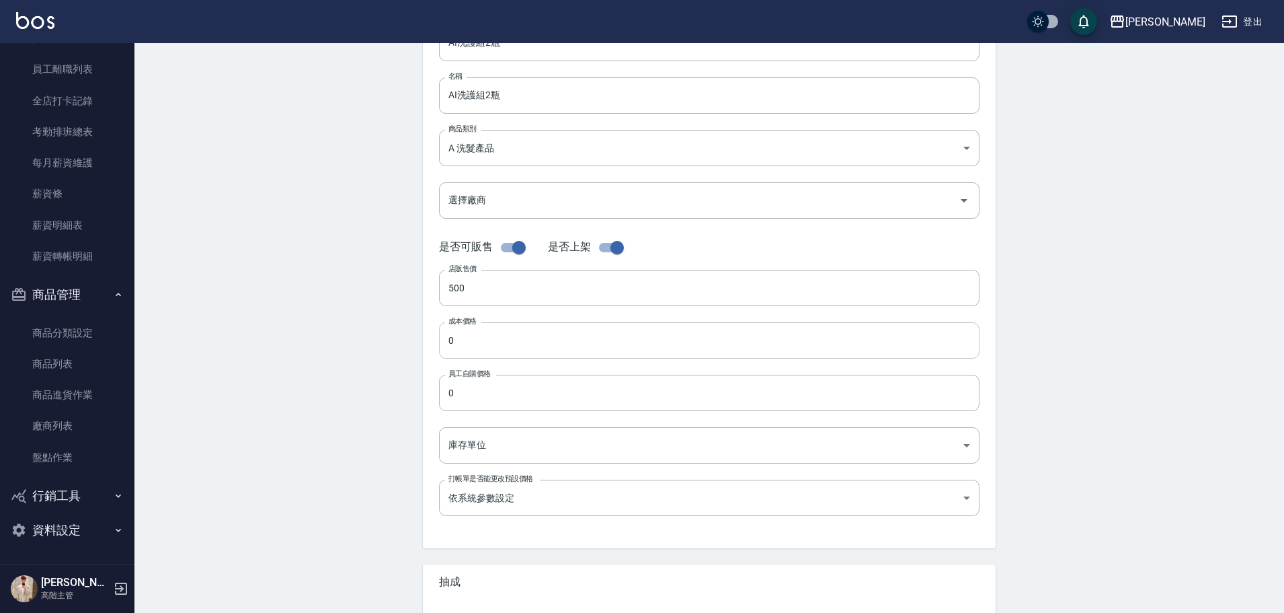
click at [484, 277] on input "0" at bounding box center [709, 340] width 541 height 36
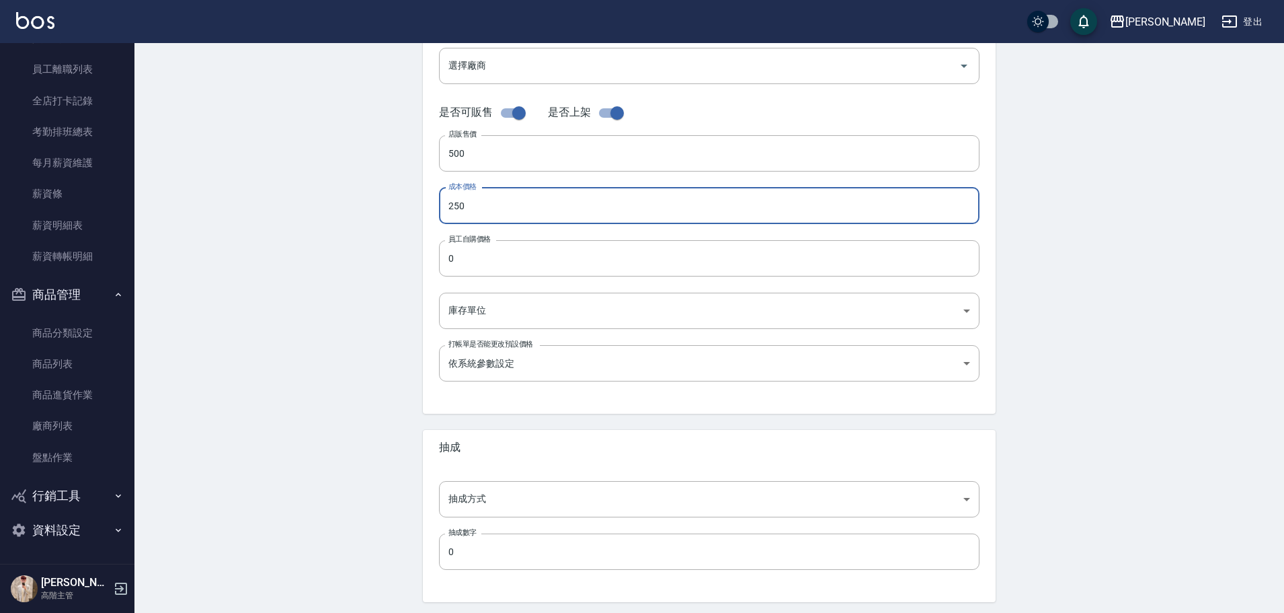
scroll to position [315, 0]
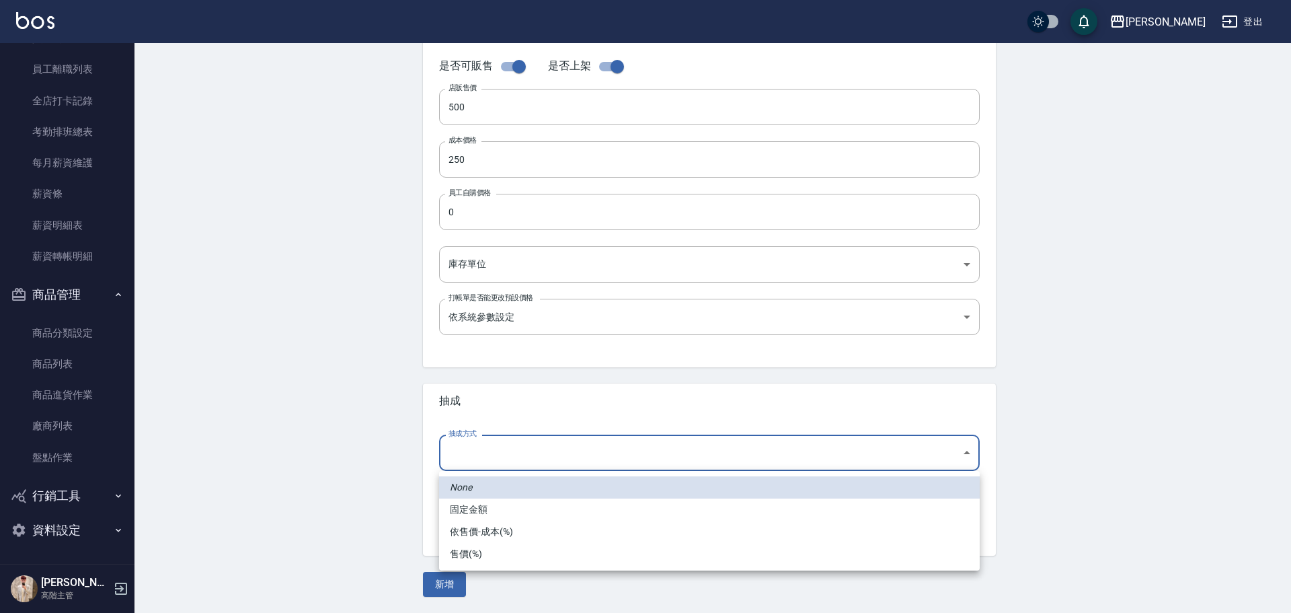
click at [523, 277] on body "上越斗六 登出 櫃檯作業 打帳單 帳單列表 掛單列表 座位開單 營業儀表板 現金收支登錄 高階收支登錄 材料自購登錄 每日結帳 排班表 現場電腦打卡 掃碼打卡…" at bounding box center [645, 149] width 1291 height 928
click at [504, 277] on li "依售價-成本(%)" at bounding box center [709, 531] width 541 height 22
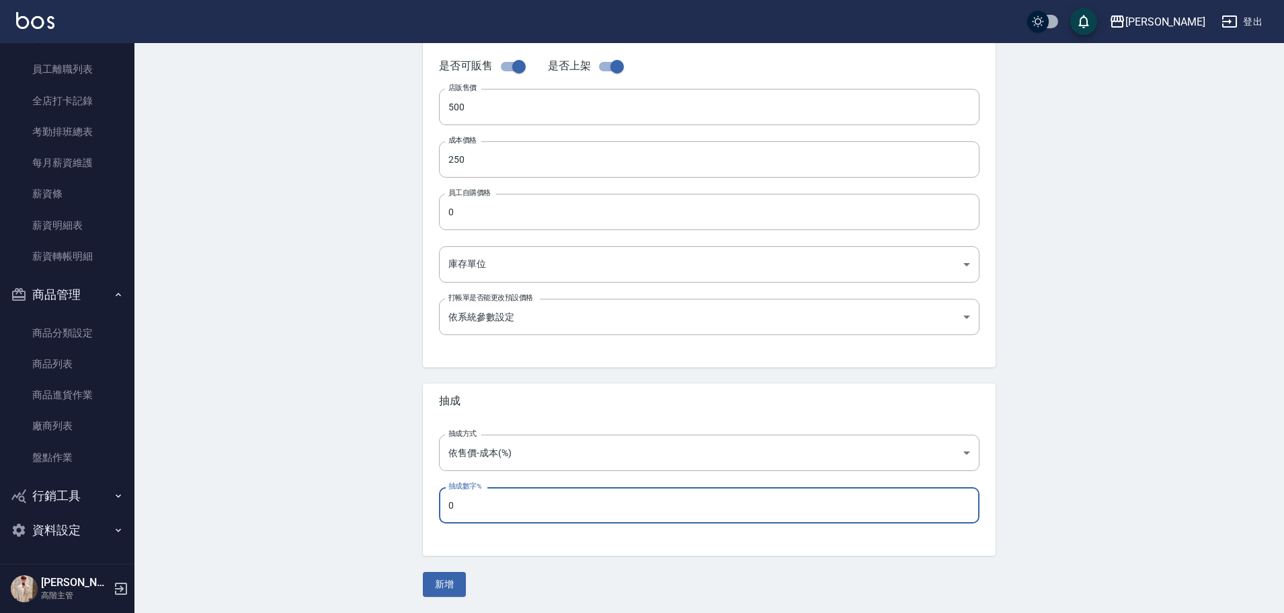
click at [495, 277] on input "0" at bounding box center [709, 505] width 541 height 36
click at [449, 277] on button "新增" at bounding box center [444, 584] width 43 height 25
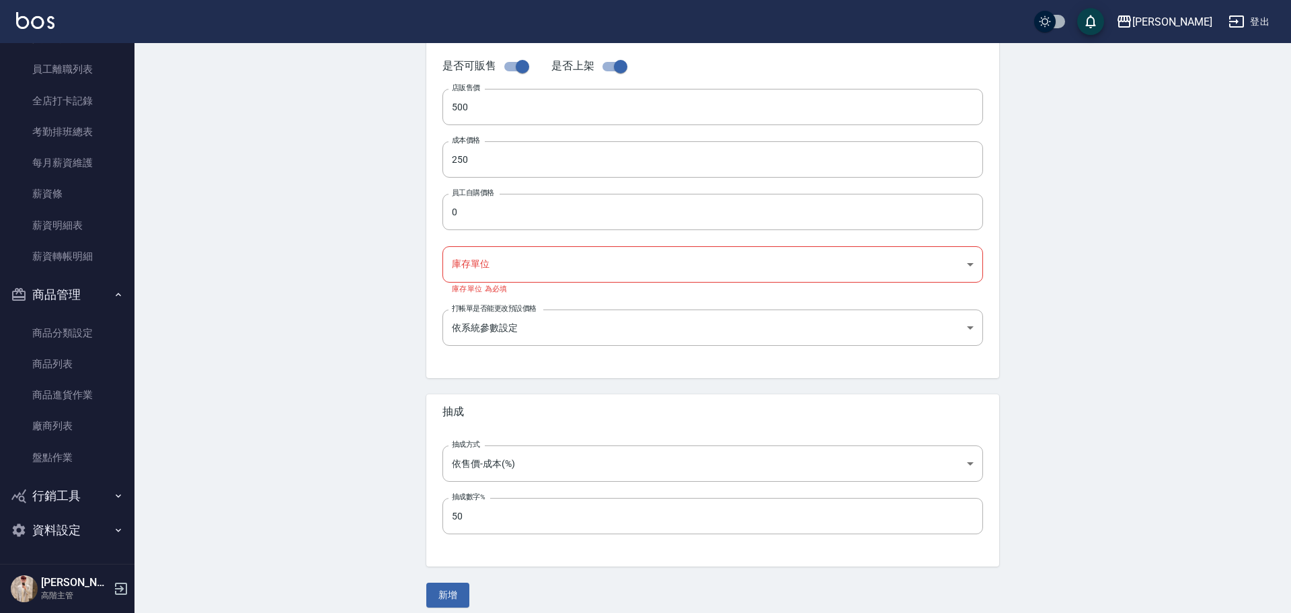
click at [510, 260] on body "上越斗六 登出 櫃檯作業 打帳單 帳單列表 掛單列表 座位開單 營業儀表板 現金收支登錄 高階收支登錄 材料自購登錄 每日結帳 排班表 現場電腦打卡 掃碼打卡…" at bounding box center [645, 154] width 1291 height 939
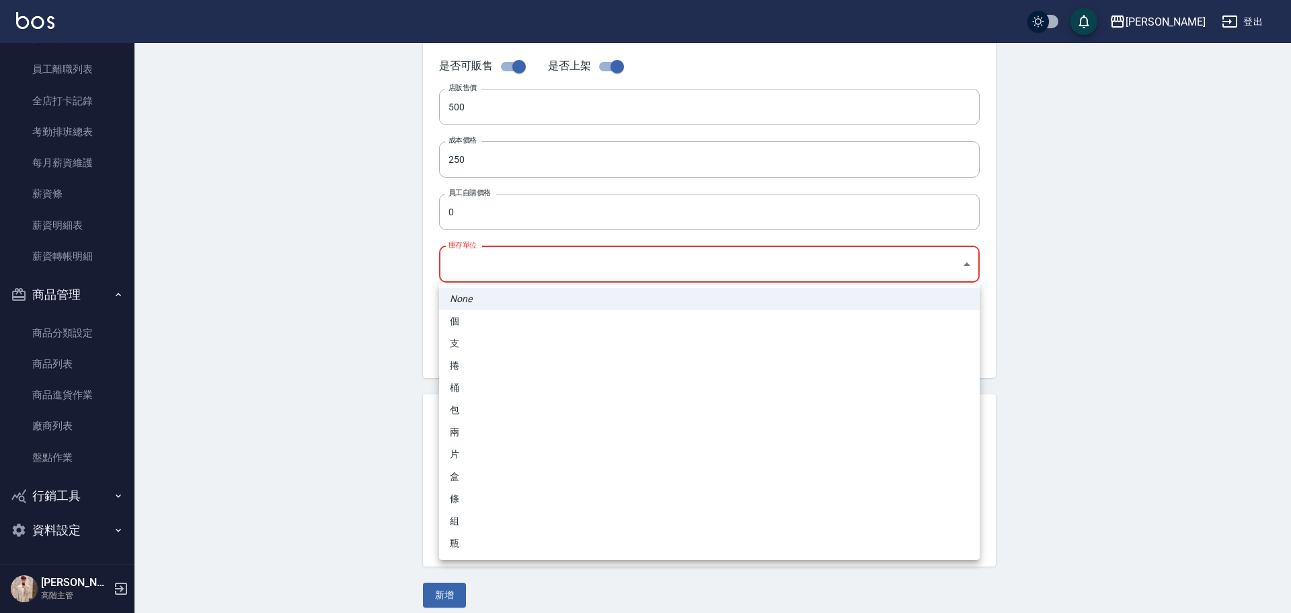
click at [492, 277] on li "個" at bounding box center [709, 321] width 541 height 22
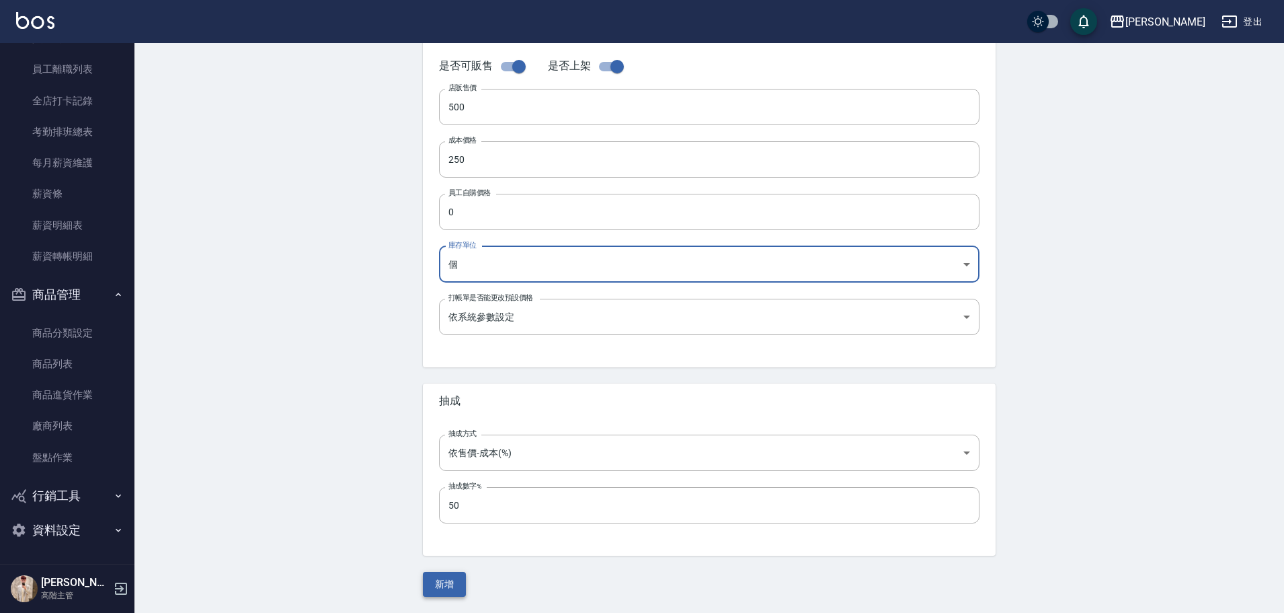
click at [463, 277] on button "新增" at bounding box center [444, 584] width 43 height 25
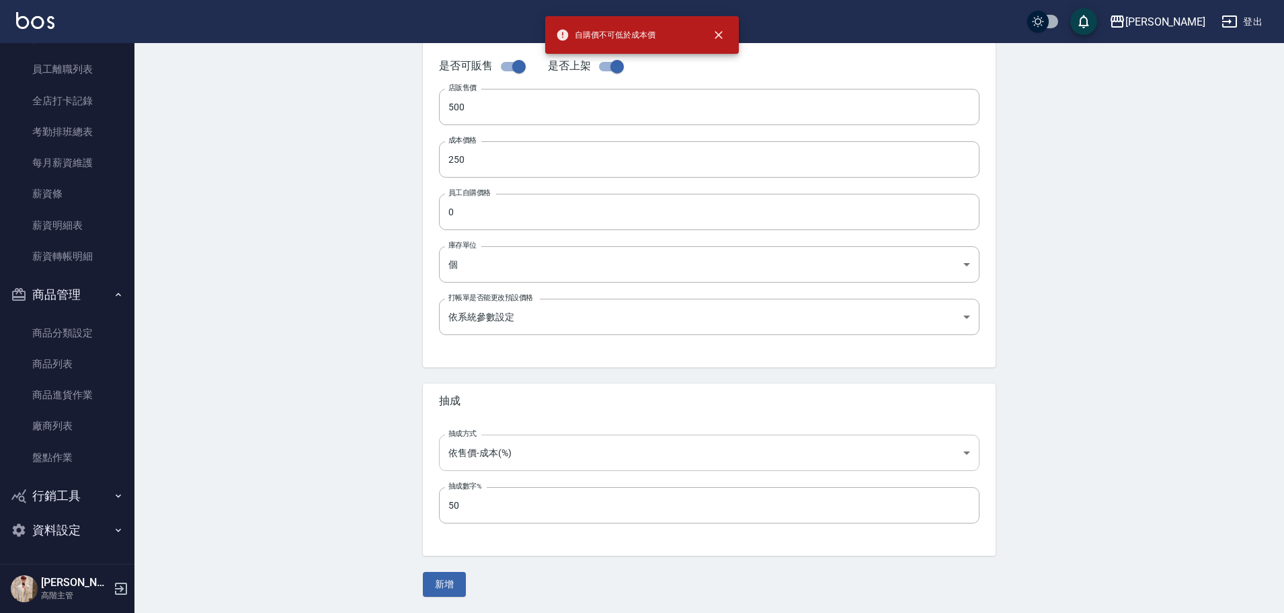
scroll to position [248, 0]
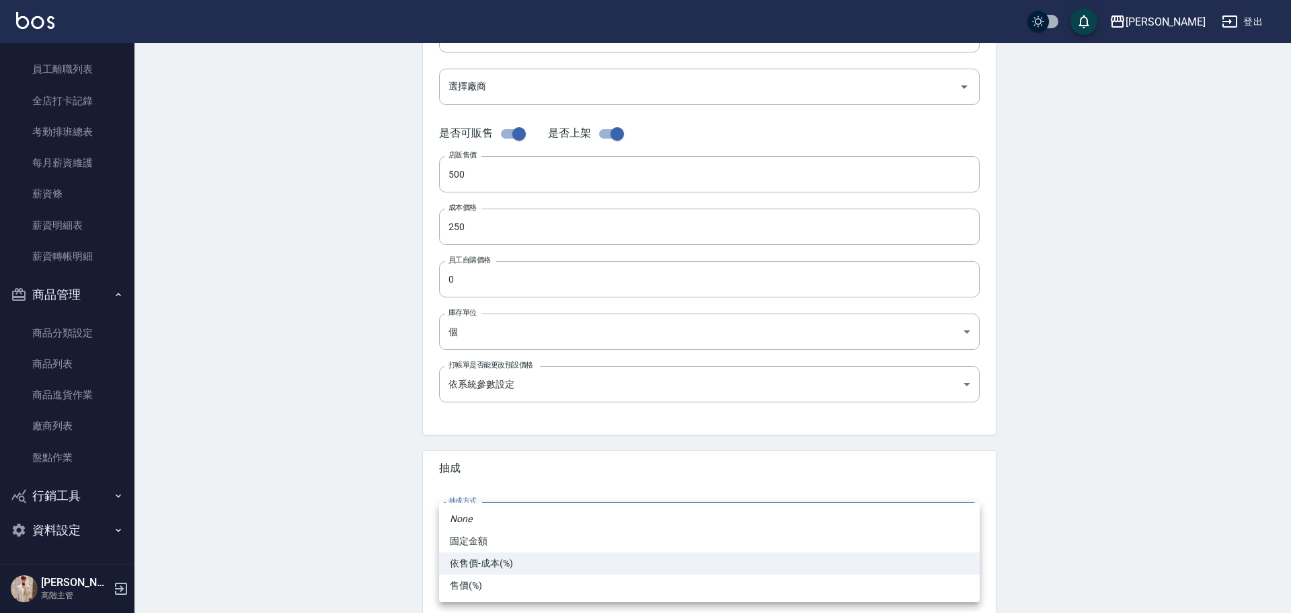
click at [537, 277] on body "上越斗六 登出 櫃檯作業 打帳單 帳單列表 掛單列表 座位開單 營業儀表板 現金收支登錄 高階收支登錄 材料自購登錄 每日結帳 排班表 現場電腦打卡 掃碼打卡…" at bounding box center [645, 216] width 1291 height 928
click at [522, 277] on li "依售價-成本(%)" at bounding box center [709, 563] width 541 height 22
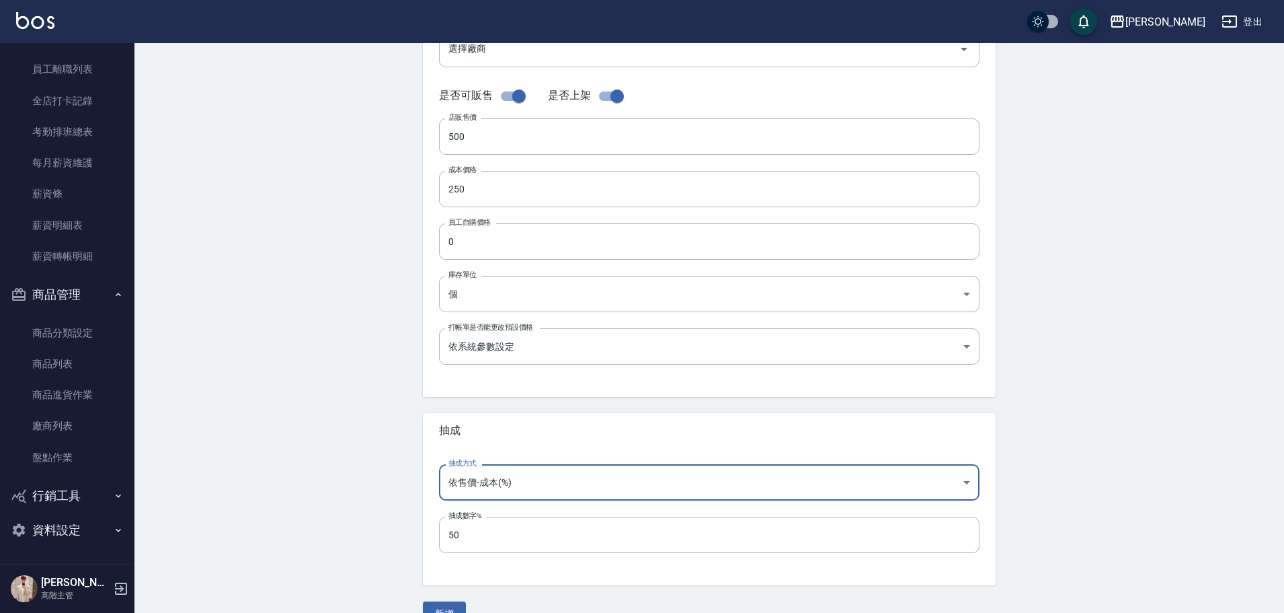
scroll to position [315, 0]
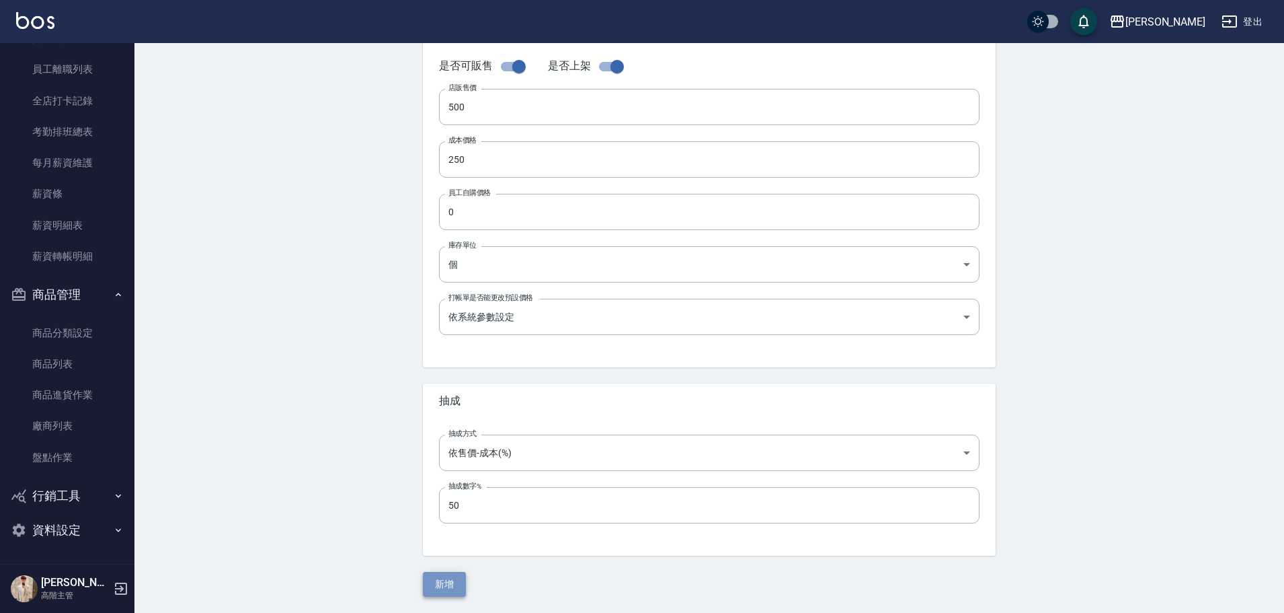
click at [446, 277] on button "新增" at bounding box center [444, 584] width 43 height 25
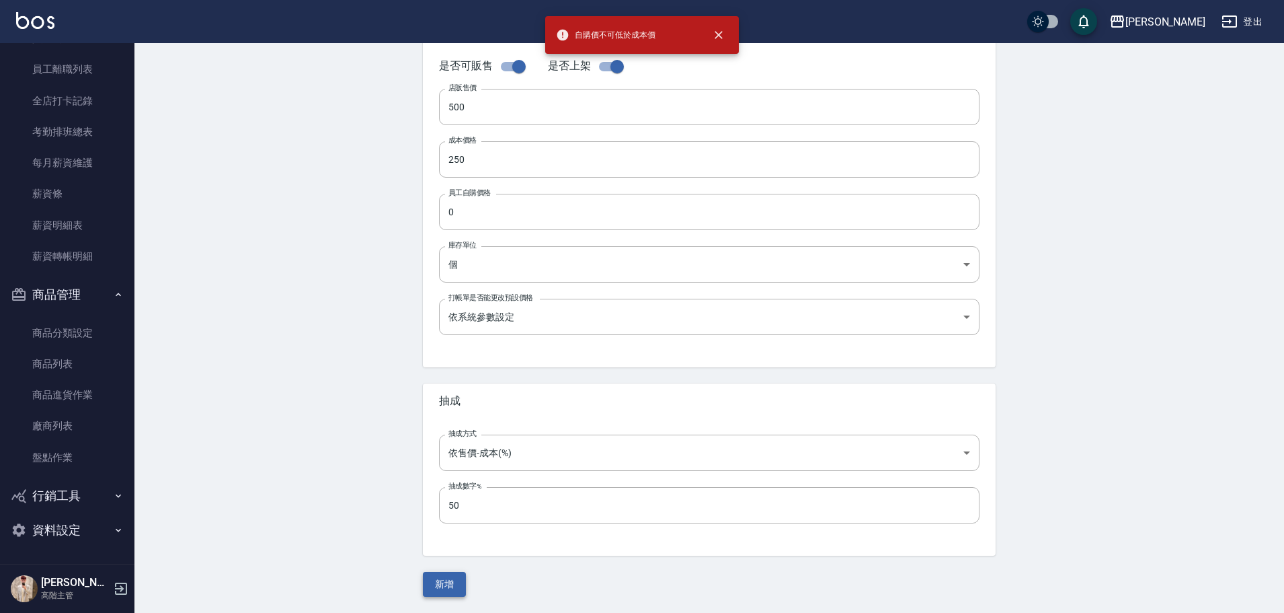
click at [446, 277] on button "新增" at bounding box center [444, 584] width 43 height 25
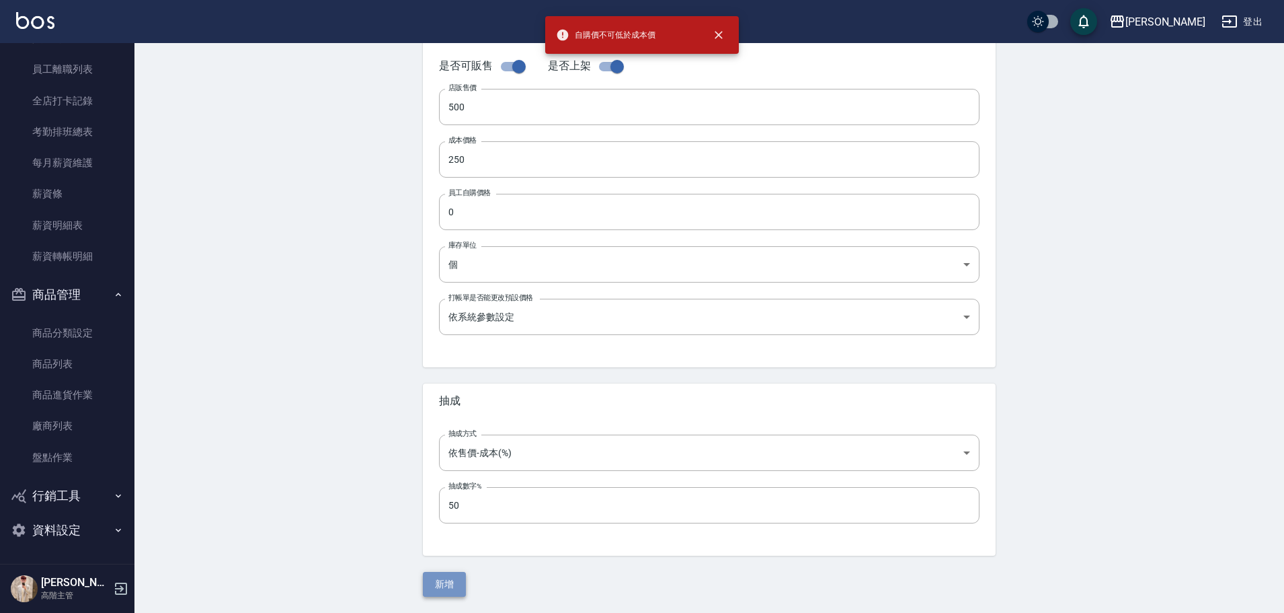
click at [446, 277] on button "新增" at bounding box center [444, 584] width 43 height 25
click at [46, 277] on link "商品列表" at bounding box center [67, 363] width 124 height 31
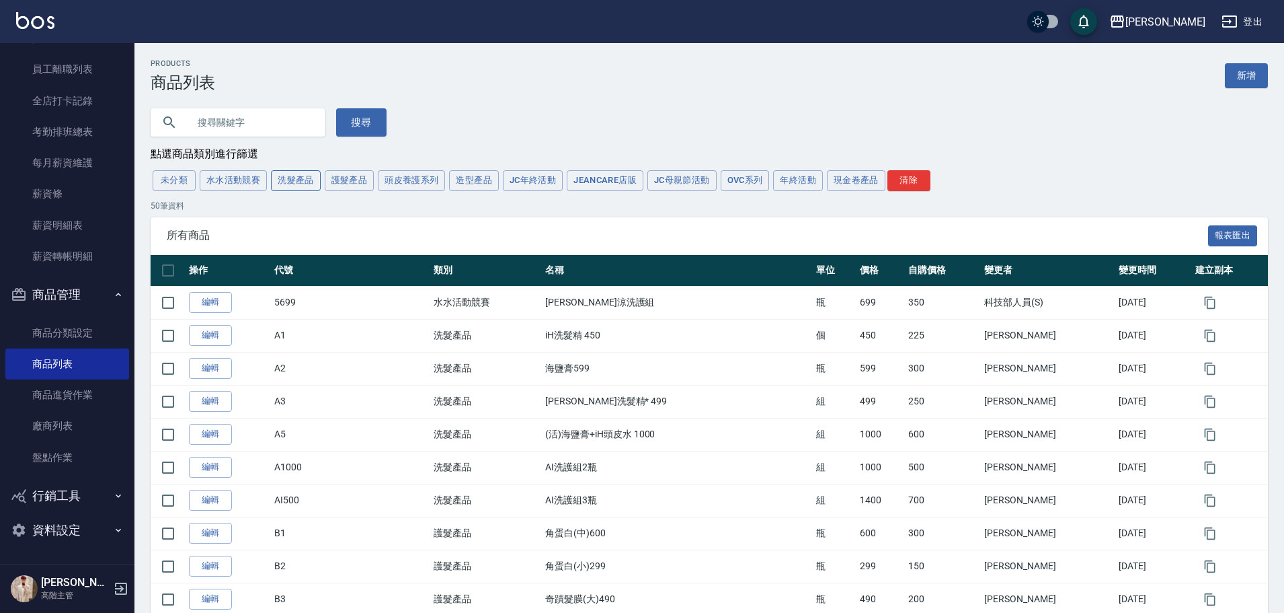
click at [299, 182] on button "洗髮產品" at bounding box center [296, 180] width 50 height 21
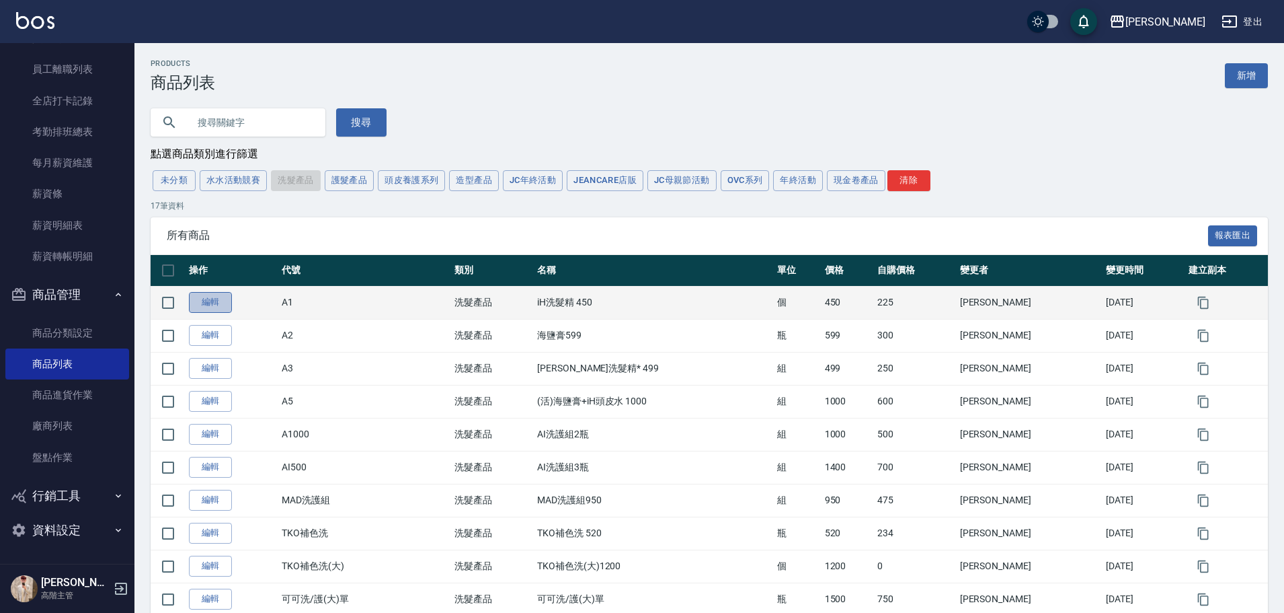
click at [219, 277] on link "編輯" at bounding box center [210, 302] width 43 height 21
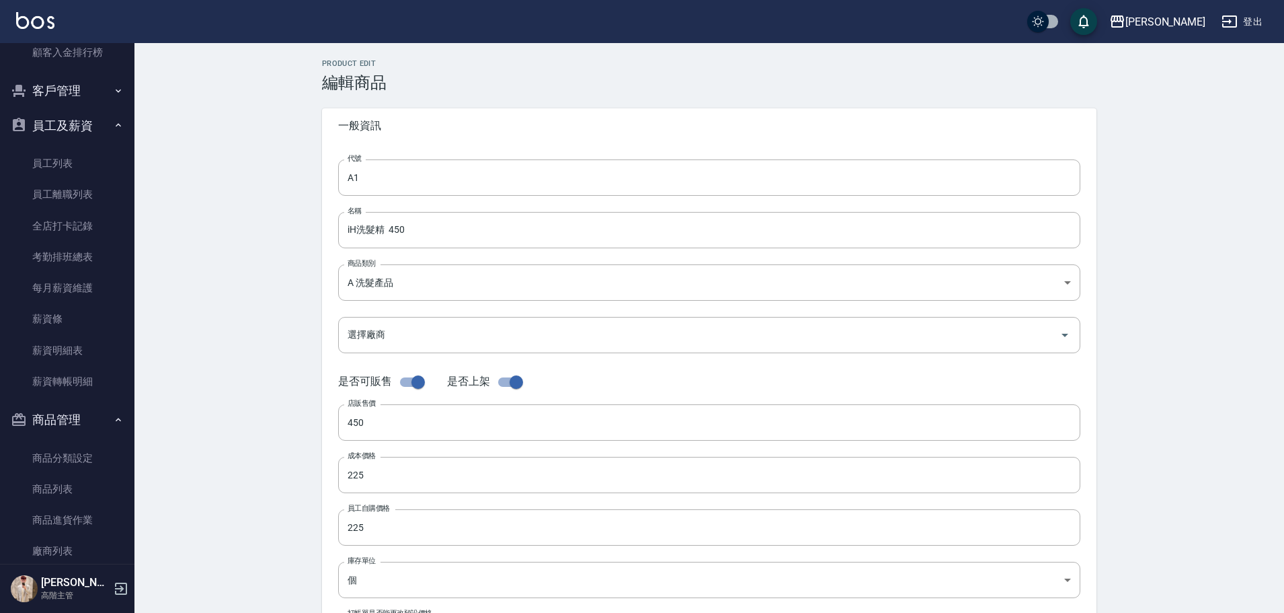
scroll to position [1521, 0]
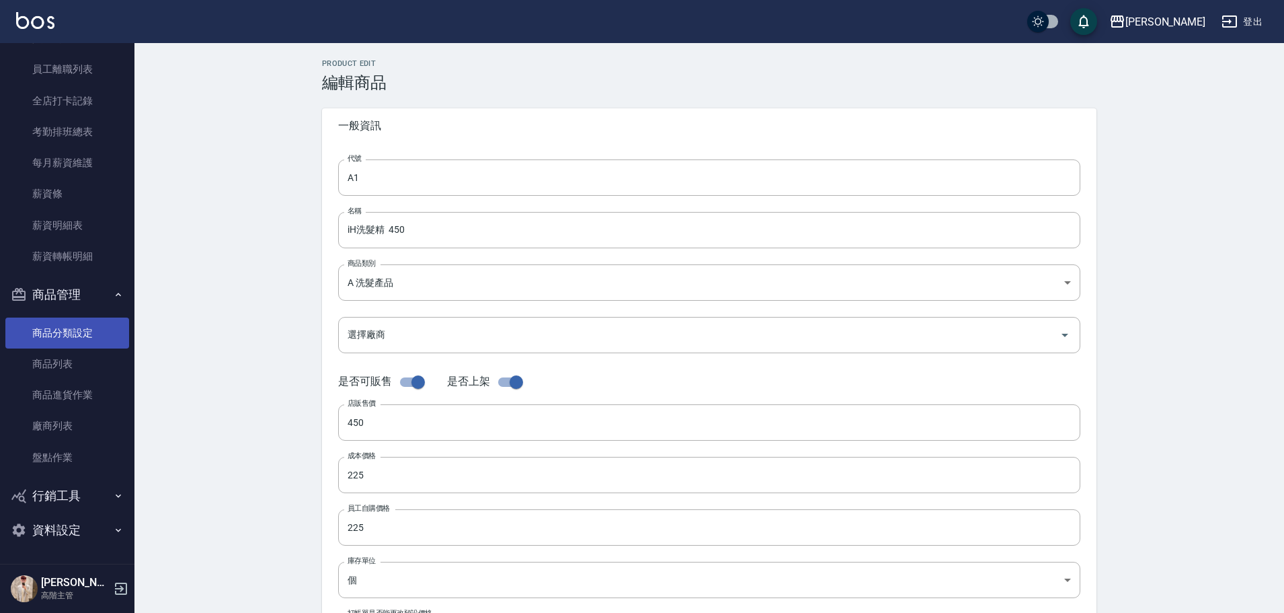
click at [89, 277] on link "商品分類設定" at bounding box center [67, 332] width 124 height 31
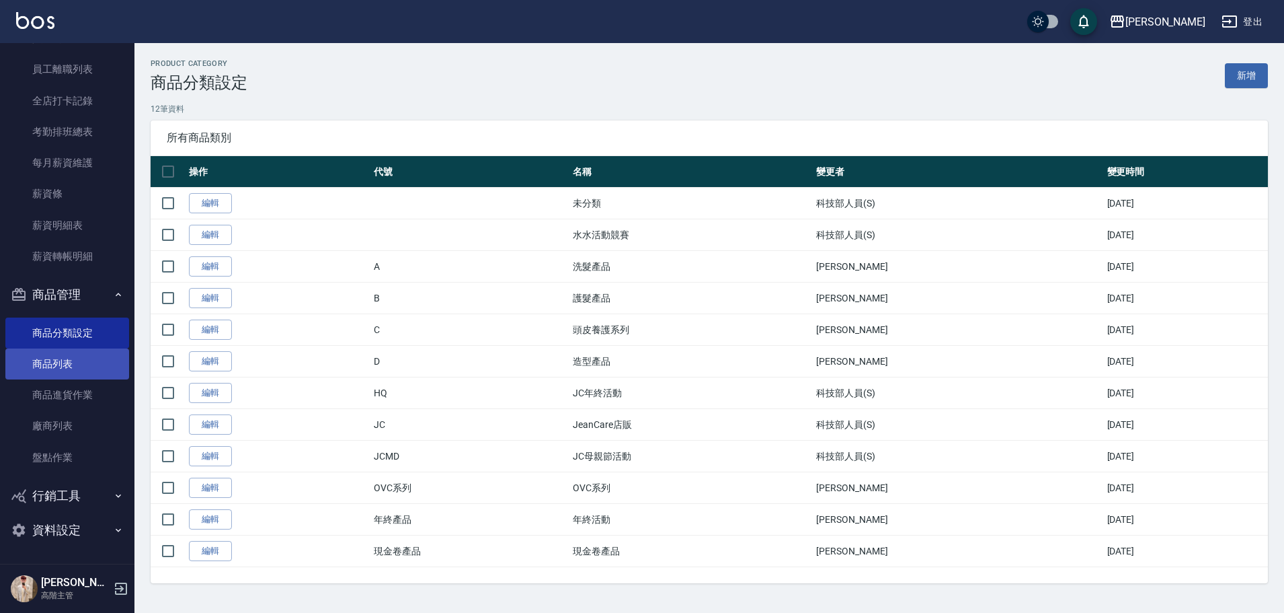
click at [85, 277] on link "商品列表" at bounding box center [67, 363] width 124 height 31
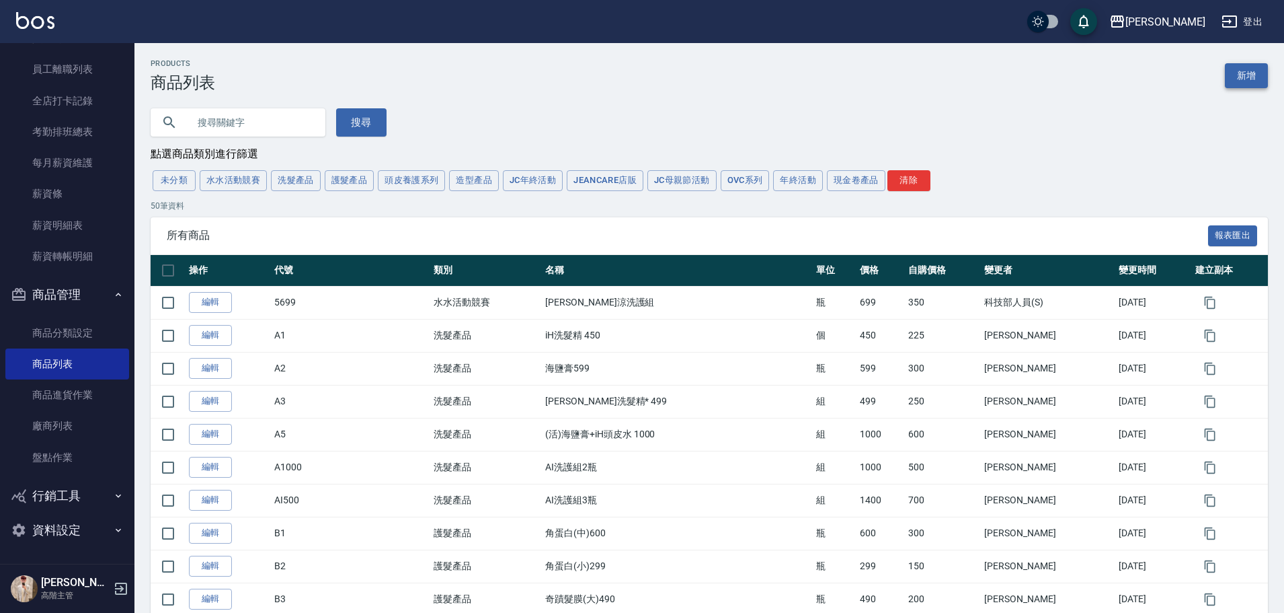
click at [629, 77] on link "新增" at bounding box center [1246, 75] width 43 height 25
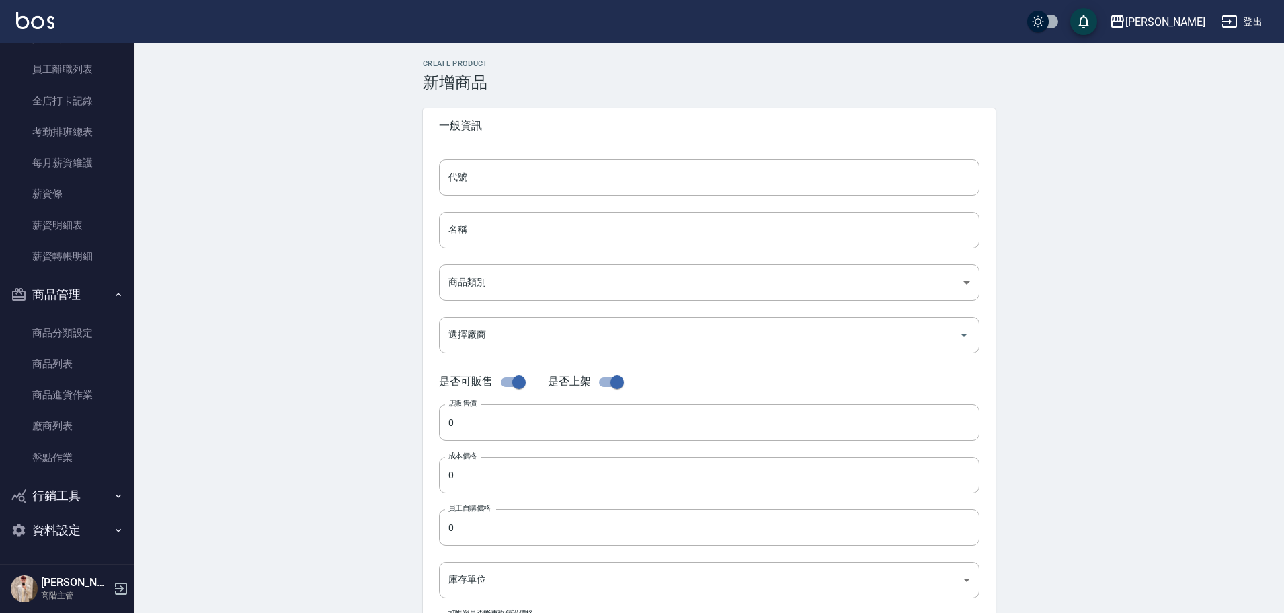
click at [522, 153] on div "代號 代號 名稱 名稱 商品類別 ​ 商品類別 選擇廠商 選擇廠商 是否可販售 是否上架 店販售價 0 店販售價 成本價格 0 成本價格 員工自購價格 0…" at bounding box center [709, 412] width 573 height 539
click at [513, 192] on input "代號" at bounding box center [709, 177] width 541 height 36
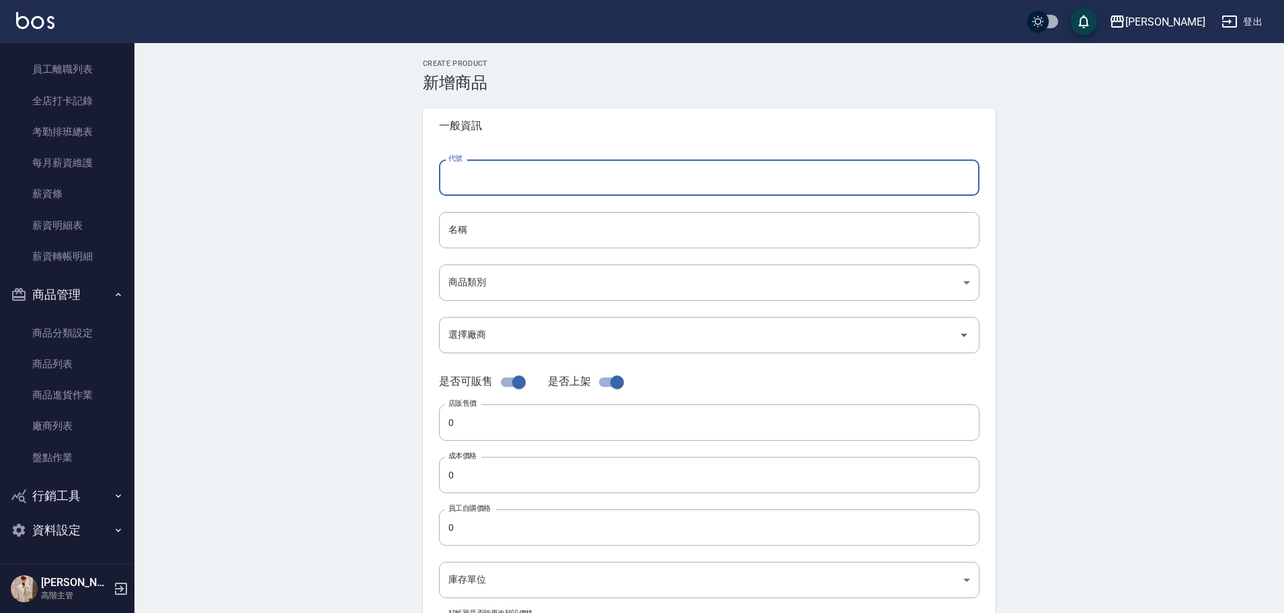
paste input "AI洗護組2瓶"
click at [480, 234] on input "名稱" at bounding box center [709, 230] width 541 height 36
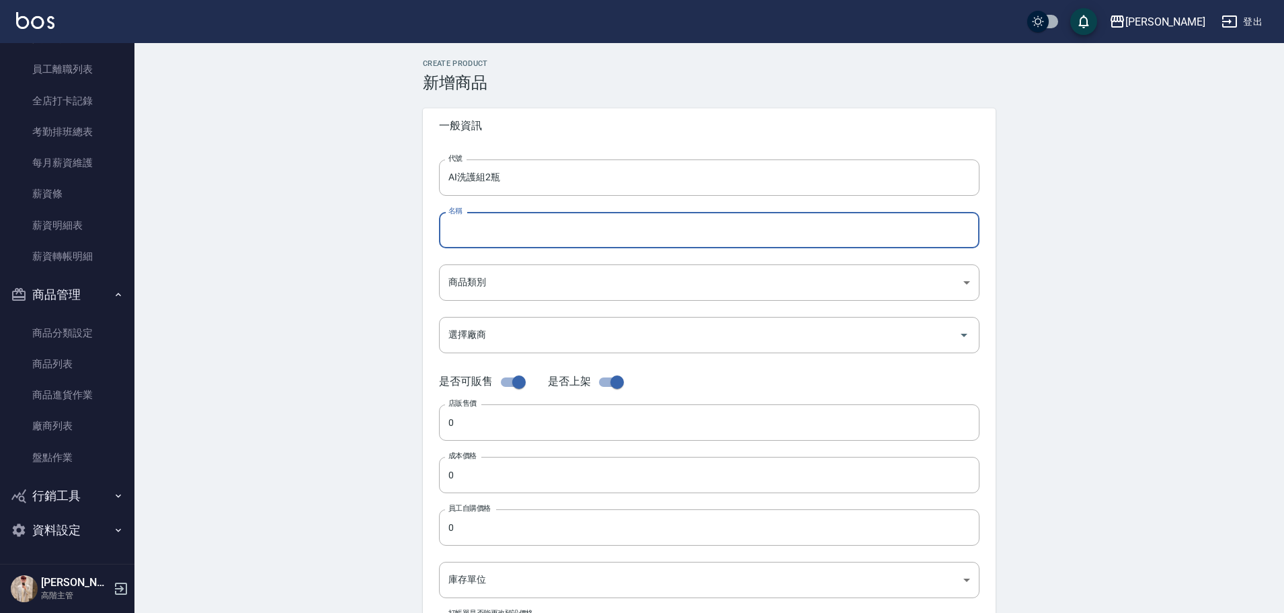
paste input "AI洗護組2瓶"
click at [489, 181] on input "AI洗護組2瓶" at bounding box center [709, 177] width 541 height 36
click at [492, 231] on input "AI洗護組2瓶" at bounding box center [709, 230] width 541 height 36
click at [488, 228] on input "AI洗護組1瓶" at bounding box center [709, 230] width 541 height 36
click at [485, 227] on input "AI洗護組1瓶" at bounding box center [709, 230] width 541 height 36
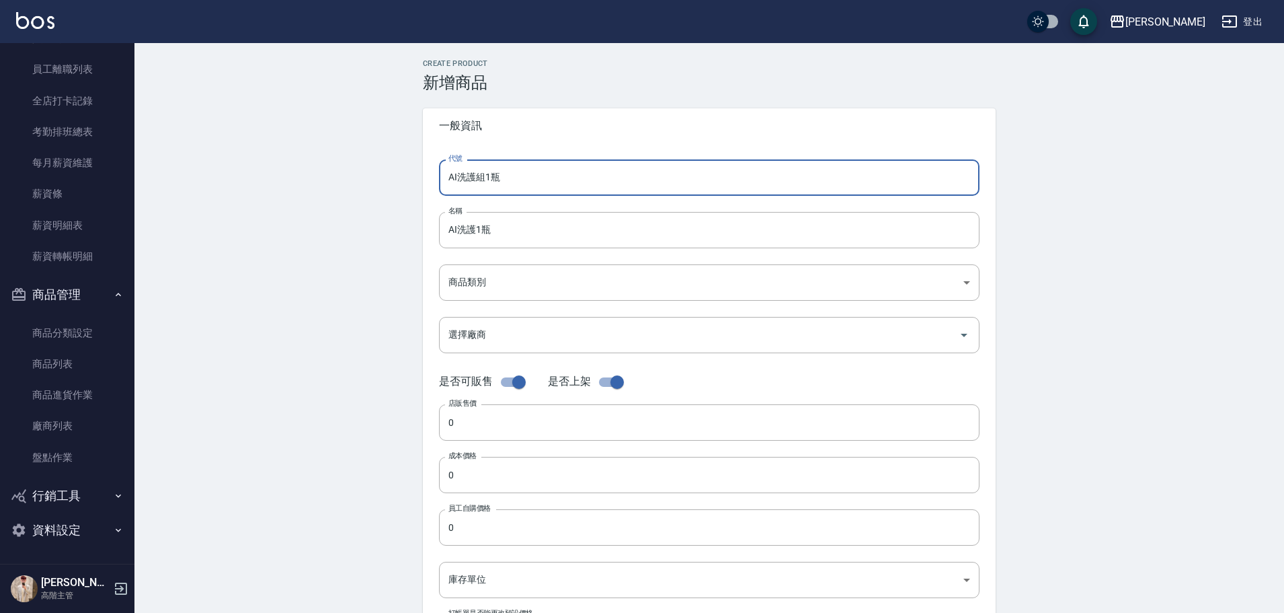
click at [485, 179] on input "AI洗護組1瓶" at bounding box center [709, 177] width 541 height 36
click at [509, 277] on body "上越斗六 登出 櫃檯作業 打帳單 帳單列表 掛單列表 座位開單 營業儀表板 現金收支登錄 高階收支登錄 材料自購登錄 每日結帳 排班表 現場電腦打卡 掃碼打卡…" at bounding box center [642, 464] width 1284 height 928
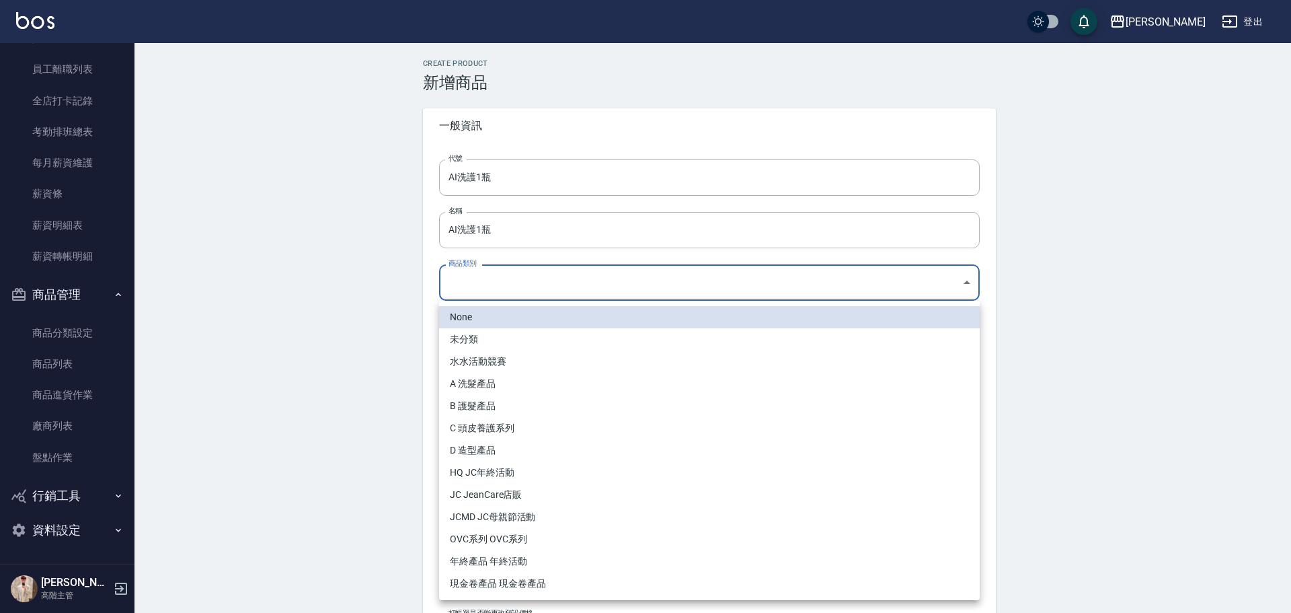
click at [504, 277] on li "A 洗髮產品" at bounding box center [709, 383] width 541 height 22
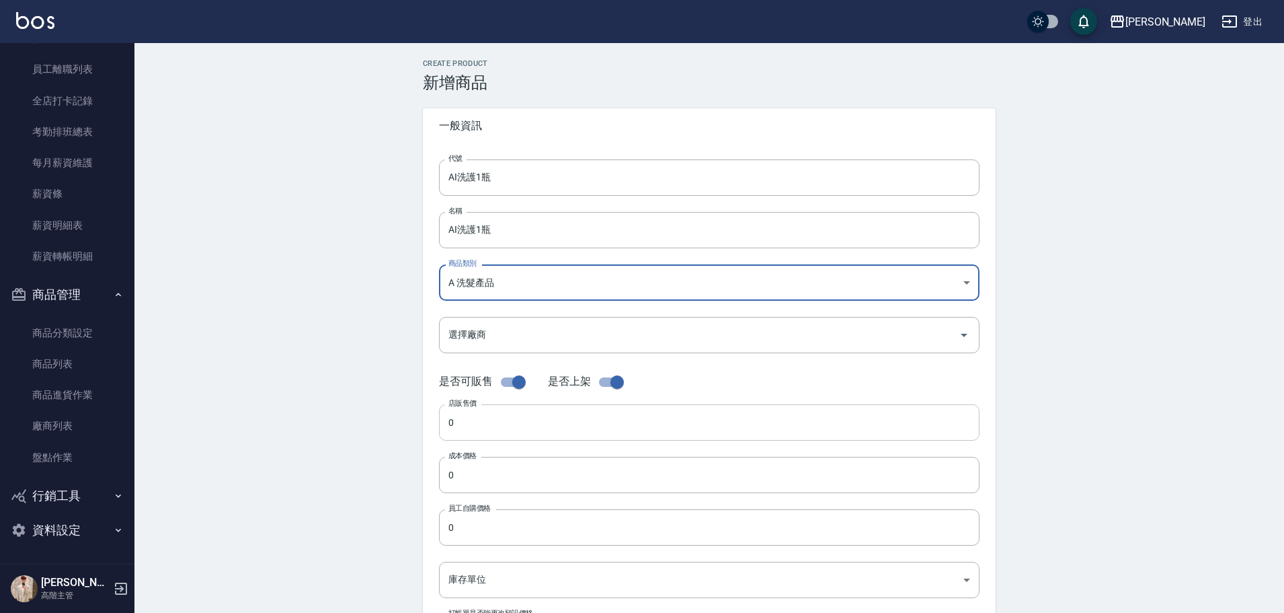
click at [509, 277] on input "0" at bounding box center [709, 422] width 541 height 36
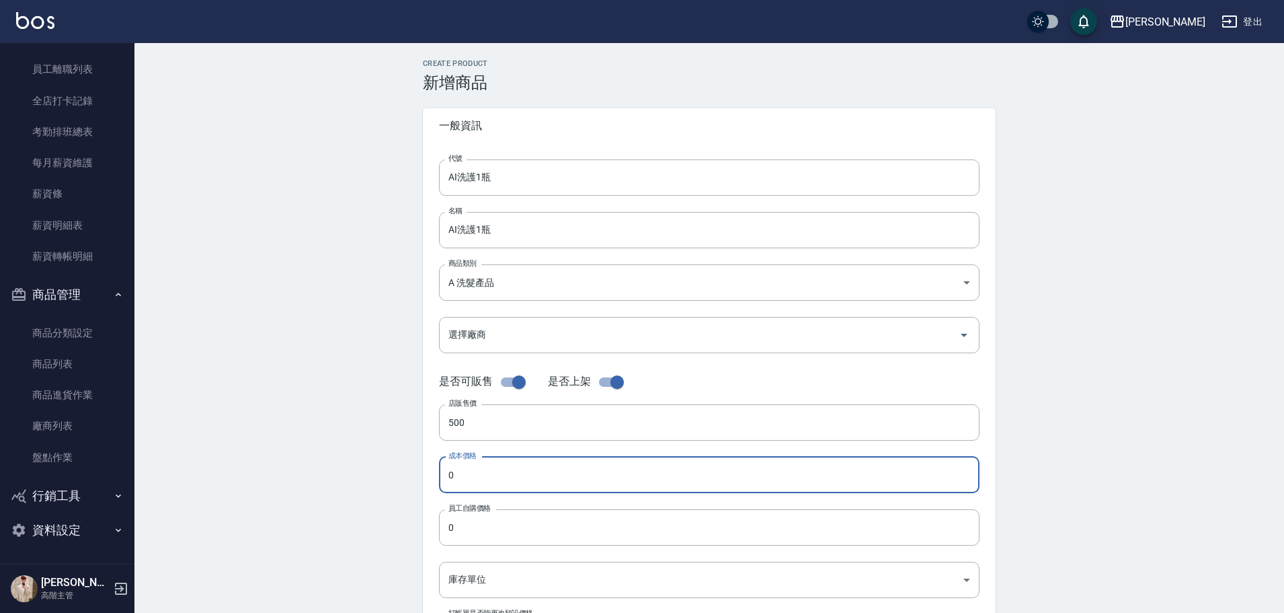
click at [506, 277] on input "0" at bounding box center [709, 475] width 541 height 36
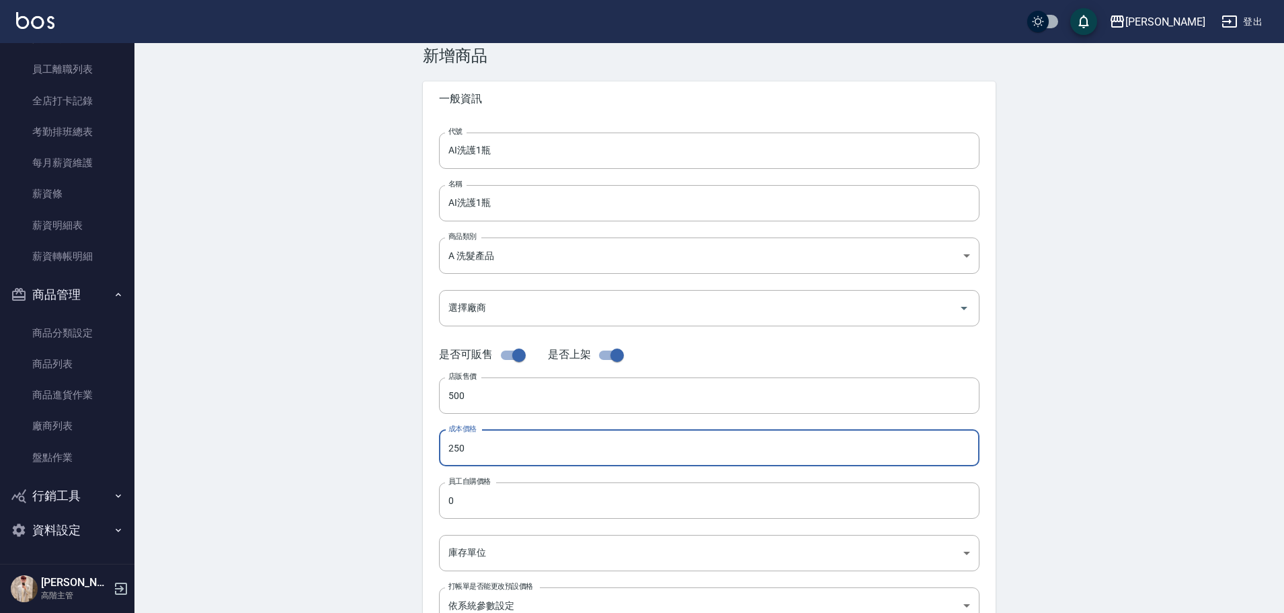
scroll to position [134, 0]
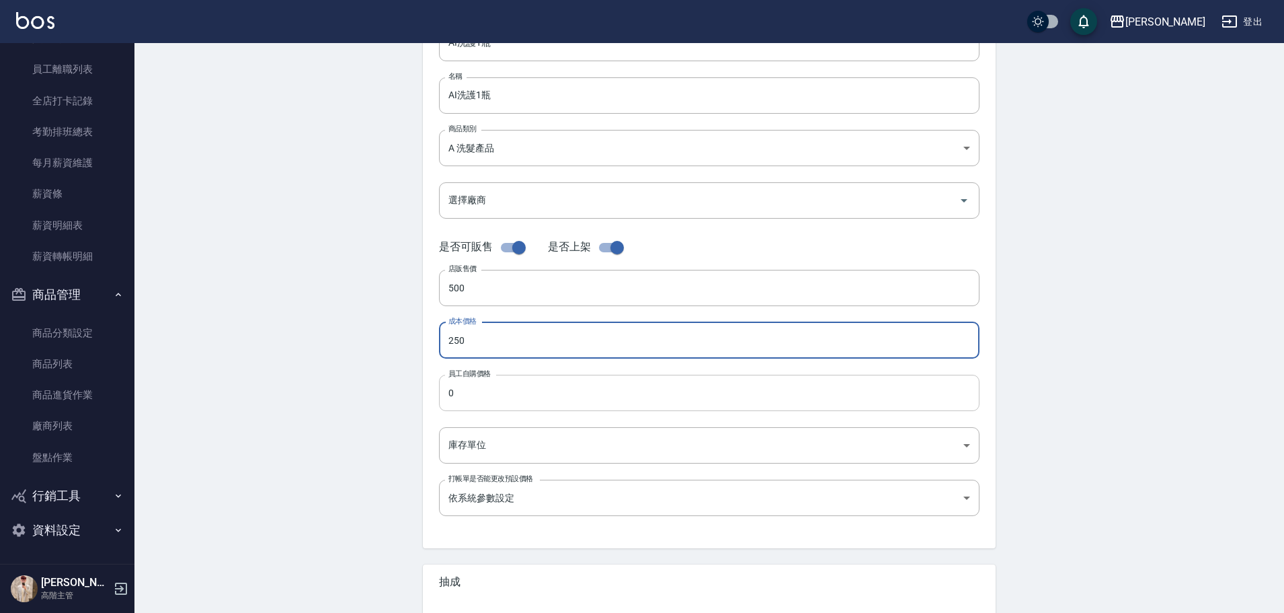
click at [476, 277] on input "0" at bounding box center [709, 393] width 541 height 36
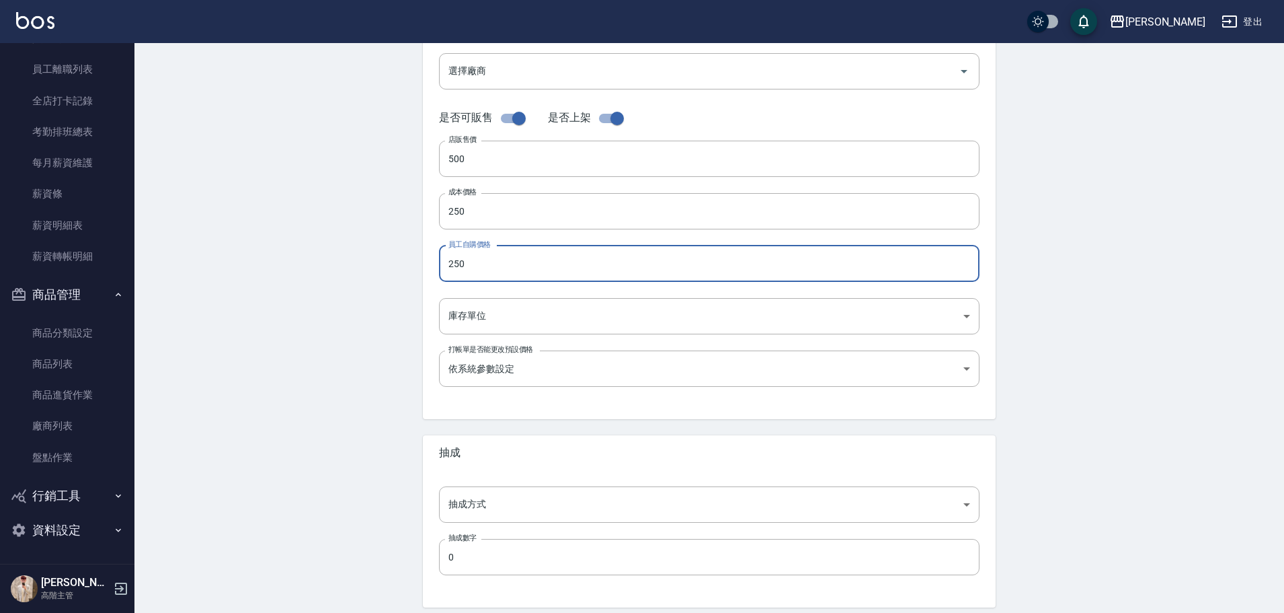
scroll to position [269, 0]
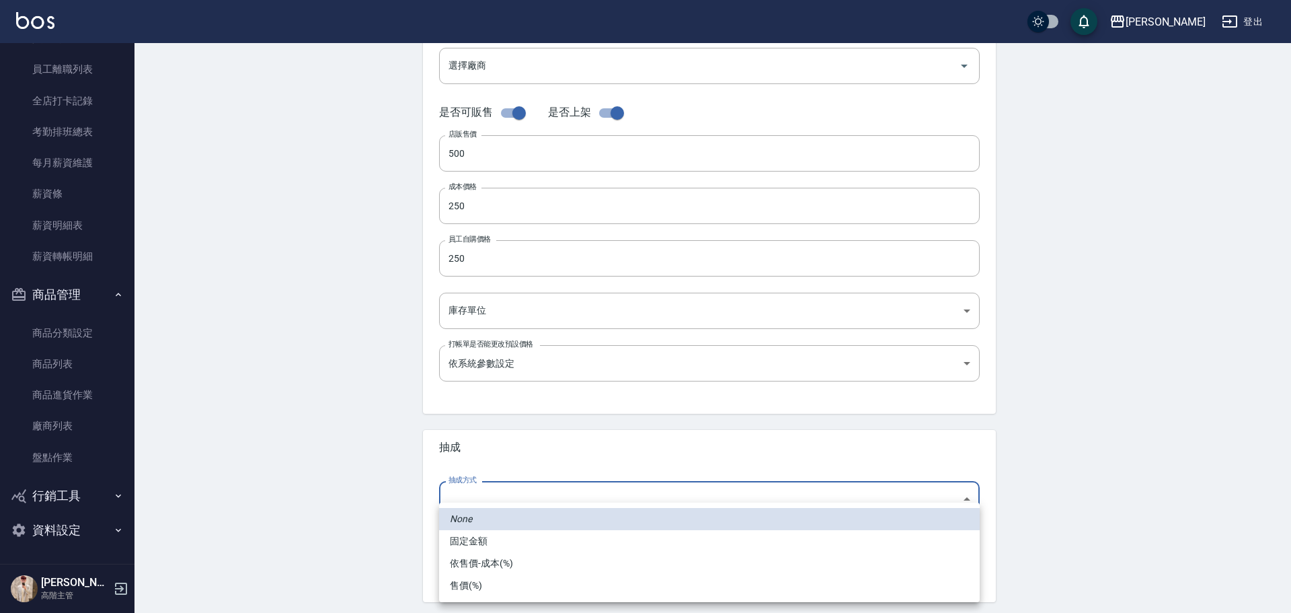
click at [513, 277] on body "上越斗六 登出 櫃檯作業 打帳單 帳單列表 掛單列表 座位開單 營業儀表板 現金收支登錄 高階收支登錄 材料自購登錄 每日結帳 排班表 現場電腦打卡 掃碼打卡…" at bounding box center [645, 195] width 1291 height 928
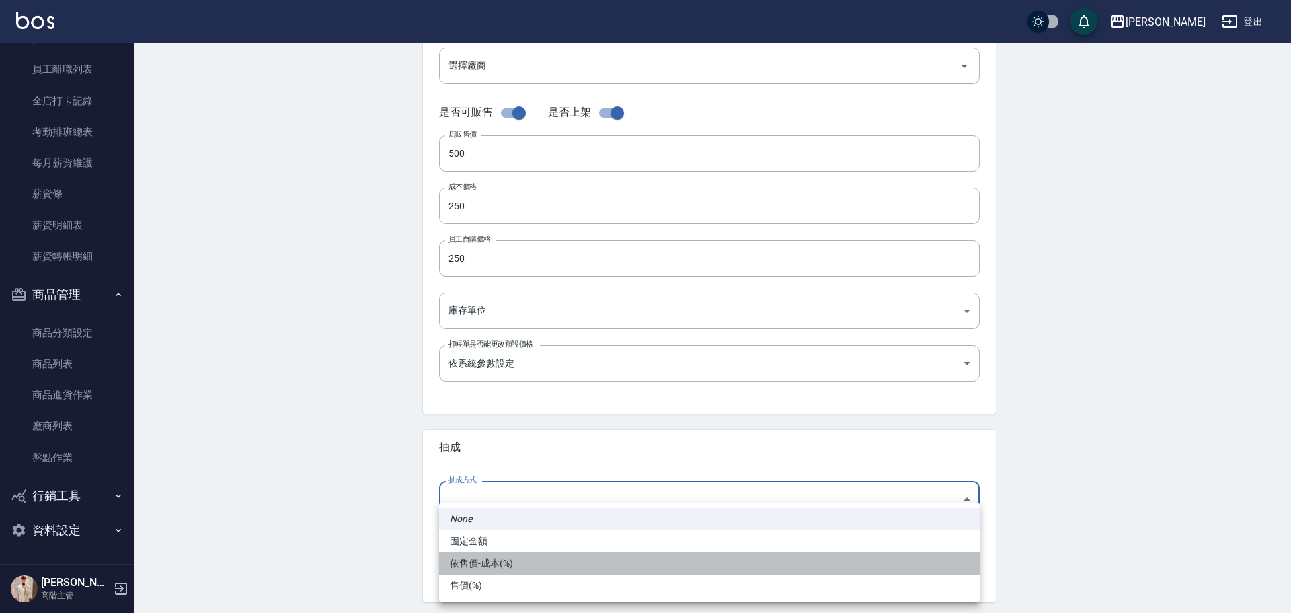
click at [510, 277] on li "依售價-成本(%)" at bounding box center [709, 563] width 541 height 22
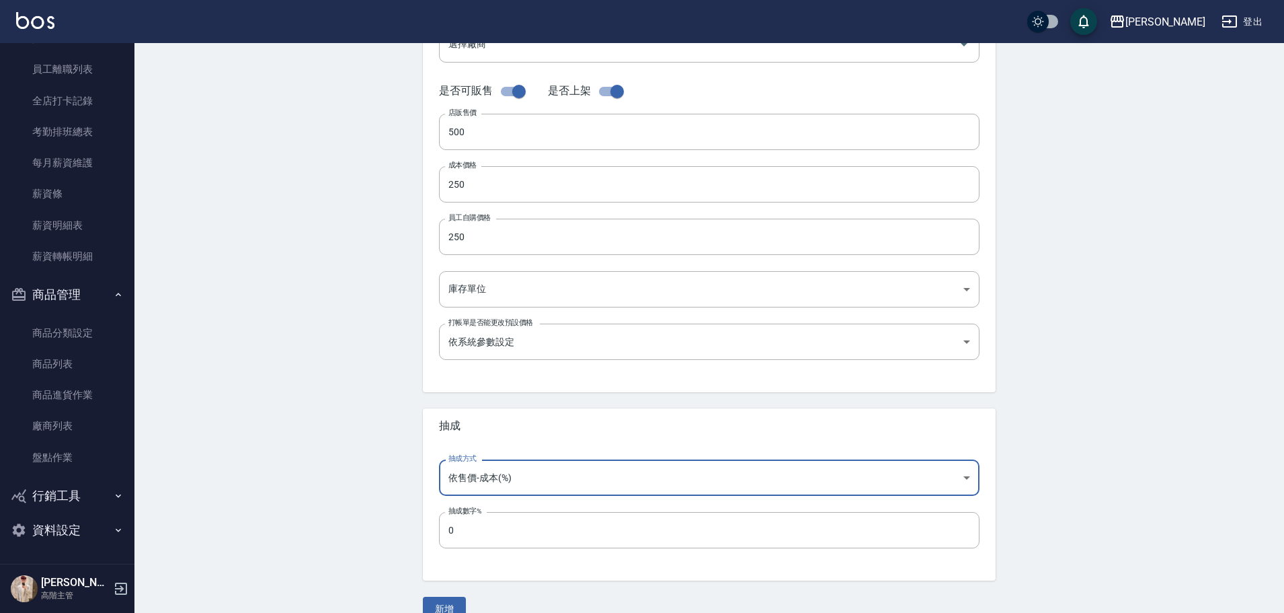
scroll to position [315, 0]
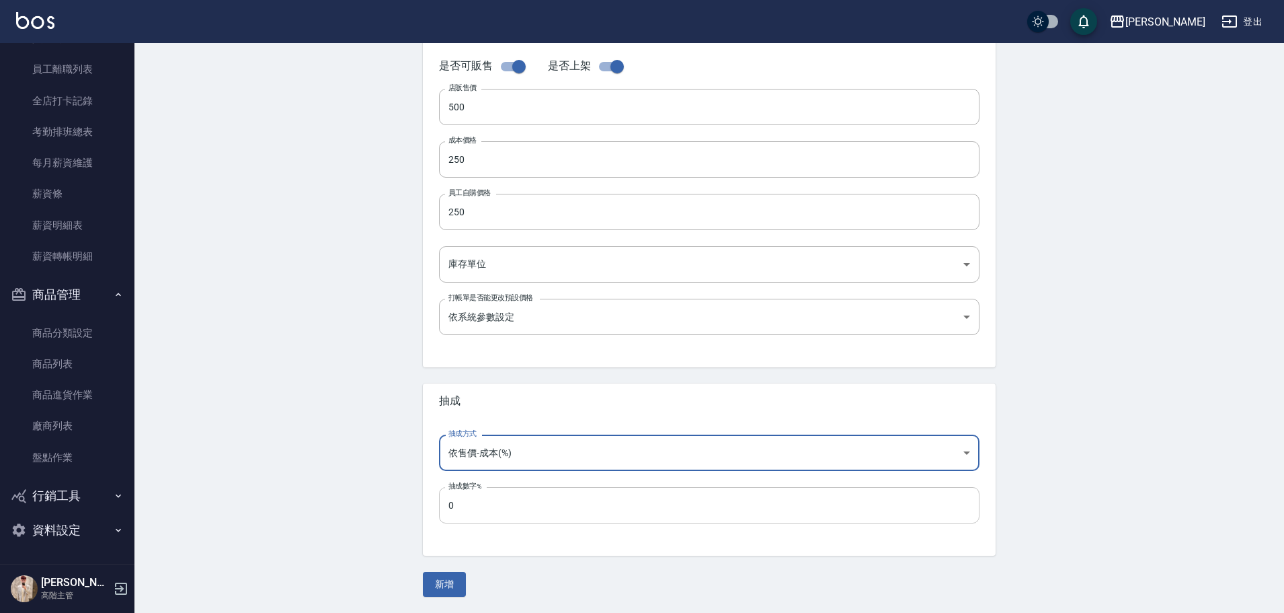
click at [492, 277] on input "0" at bounding box center [709, 505] width 541 height 36
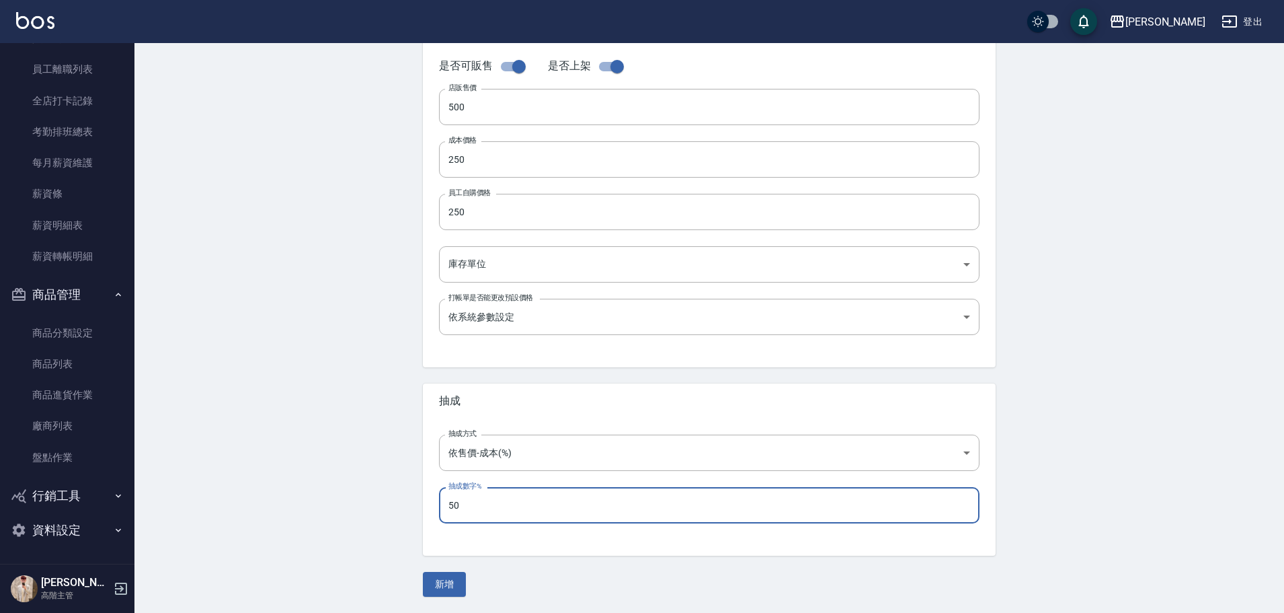
click at [426, 277] on div "Create Product 新增商品 一般資訊 代號 AI洗護1瓶 代號 名稱 AI洗護1瓶 名稱 商品類別 A 洗髮產品 df200916-d703-…" at bounding box center [709, 170] width 1150 height 885
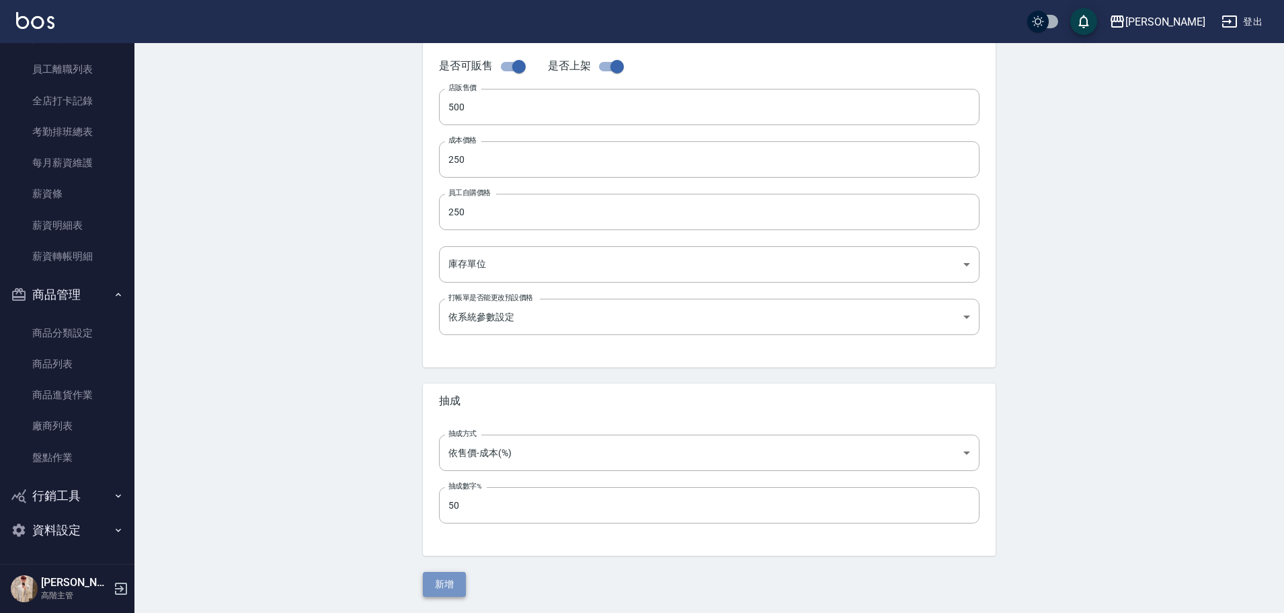
click at [444, 277] on button "新增" at bounding box center [444, 584] width 43 height 25
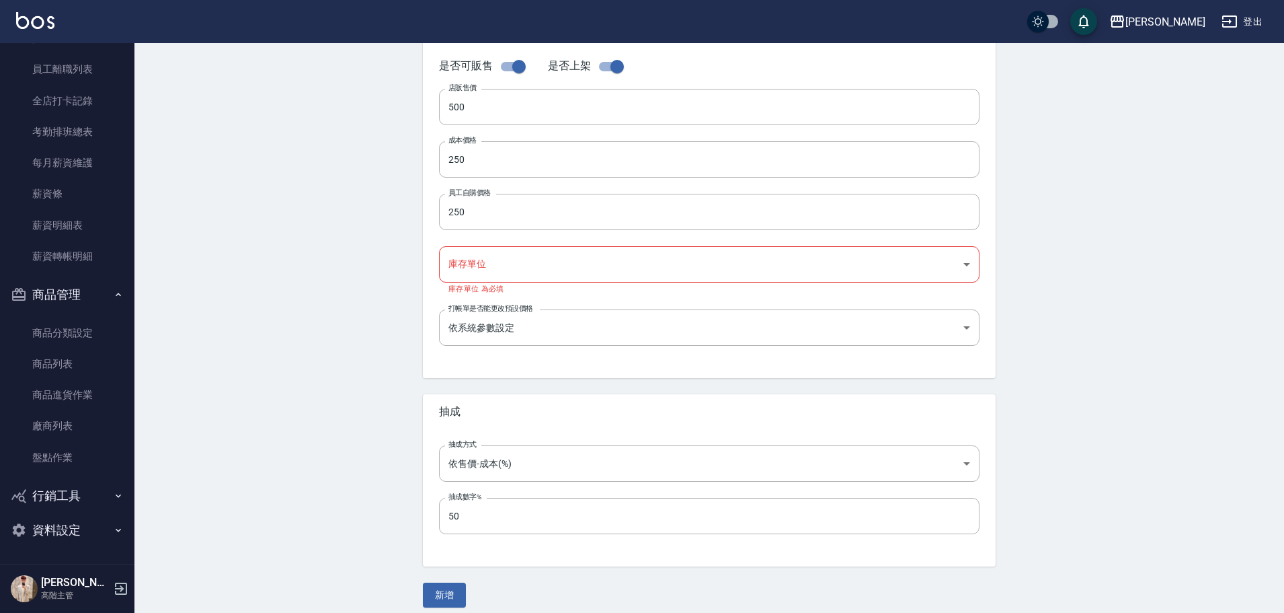
click at [533, 243] on div "代號 AI洗護1瓶 代號 名稱 AI洗護1瓶 名稱 商品類別 A 洗髮產品 df200916-d703-4220-8469-73d147b92729 商品…" at bounding box center [709, 103] width 573 height 550
click at [525, 253] on body "上越斗六 登出 櫃檯作業 打帳單 帳單列表 掛單列表 座位開單 營業儀表板 現金收支登錄 高階收支登錄 材料自購登錄 每日結帳 排班表 現場電腦打卡 掃碼打卡…" at bounding box center [642, 154] width 1284 height 939
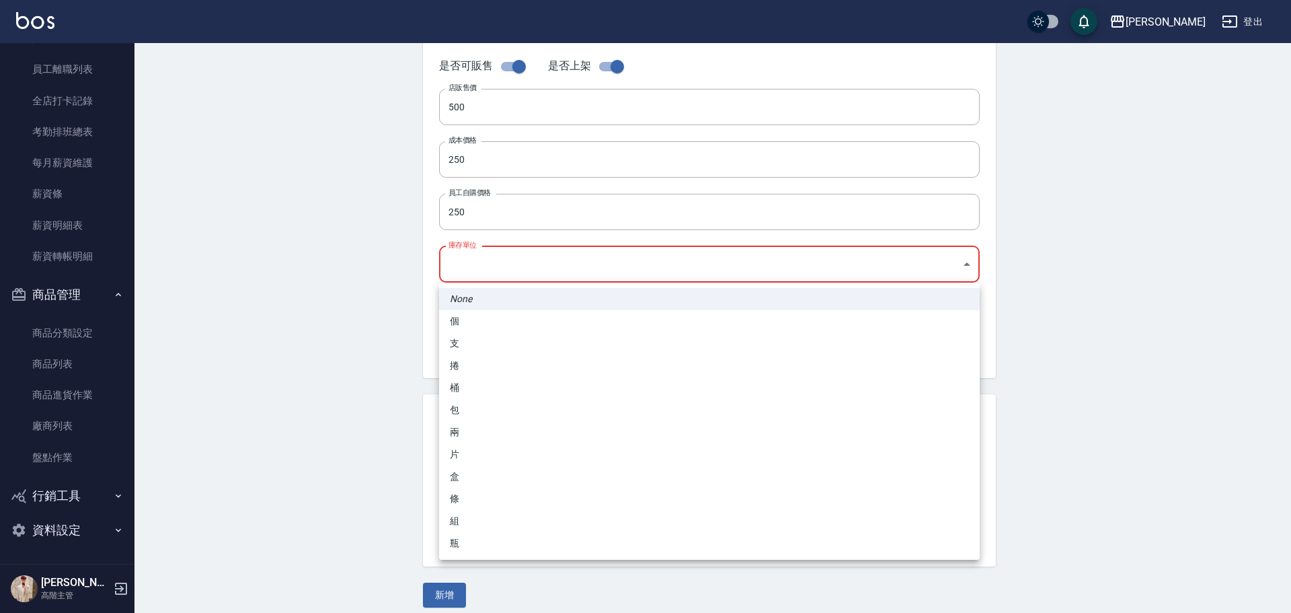
click at [492, 277] on li "個" at bounding box center [709, 321] width 541 height 22
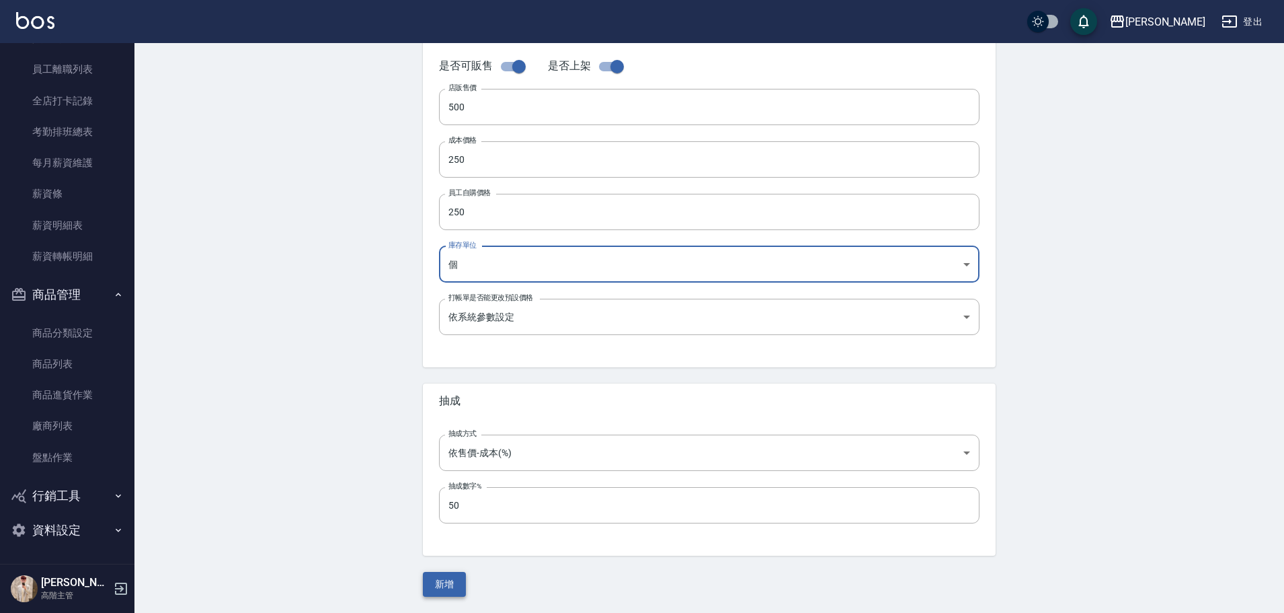
click at [448, 277] on button "新增" at bounding box center [444, 584] width 43 height 25
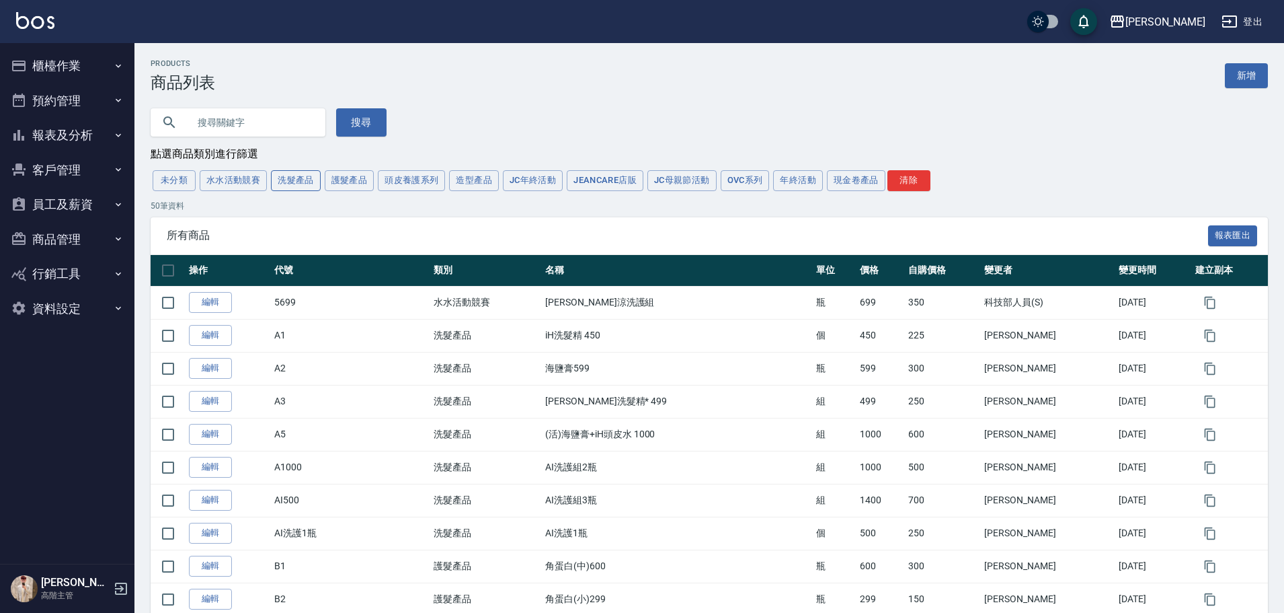
click at [306, 182] on button "洗髮產品" at bounding box center [296, 180] width 50 height 21
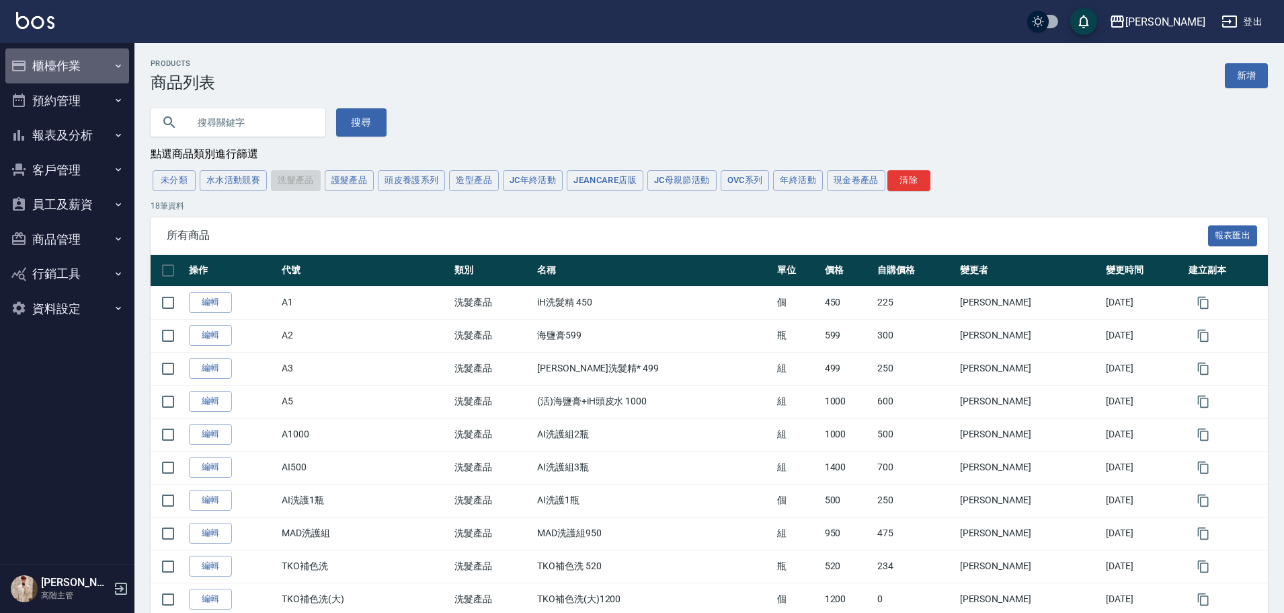
click at [75, 64] on button "櫃檯作業" at bounding box center [67, 65] width 124 height 35
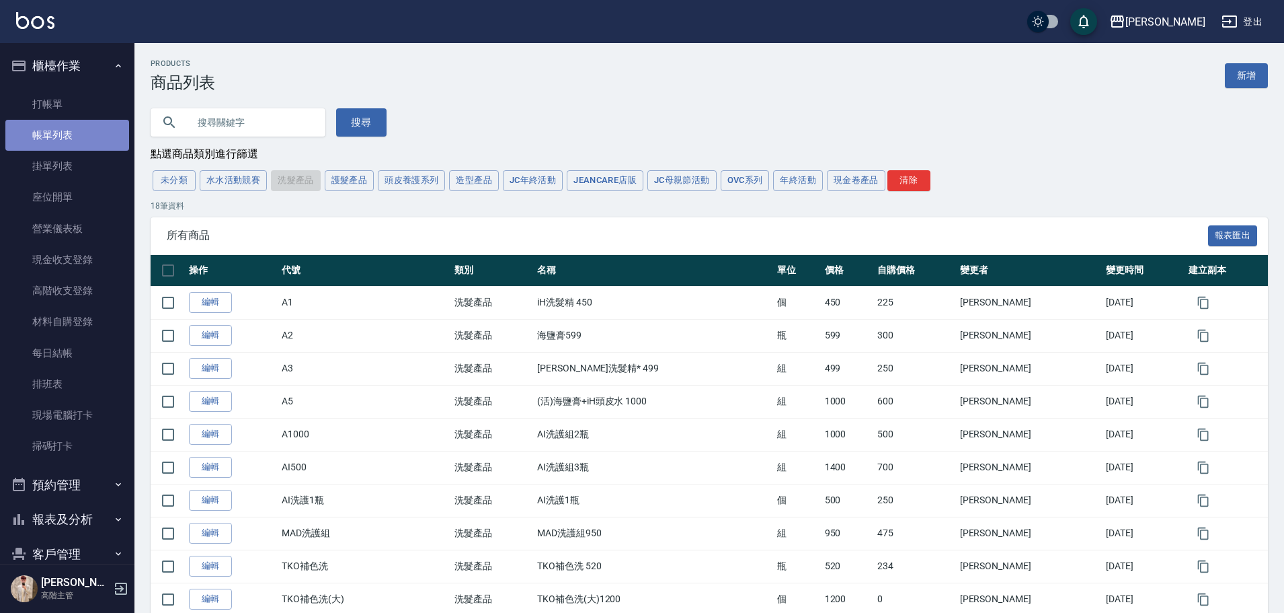
click at [83, 124] on link "帳單列表" at bounding box center [67, 135] width 124 height 31
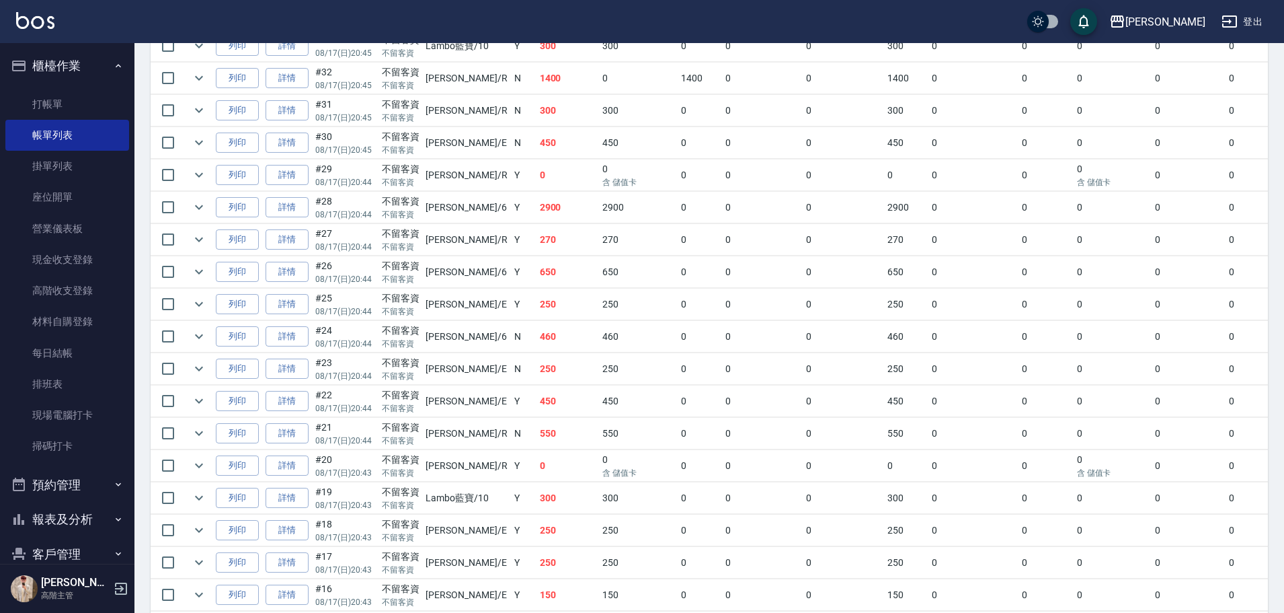
scroll to position [471, 0]
click at [297, 79] on link "詳情" at bounding box center [287, 79] width 43 height 21
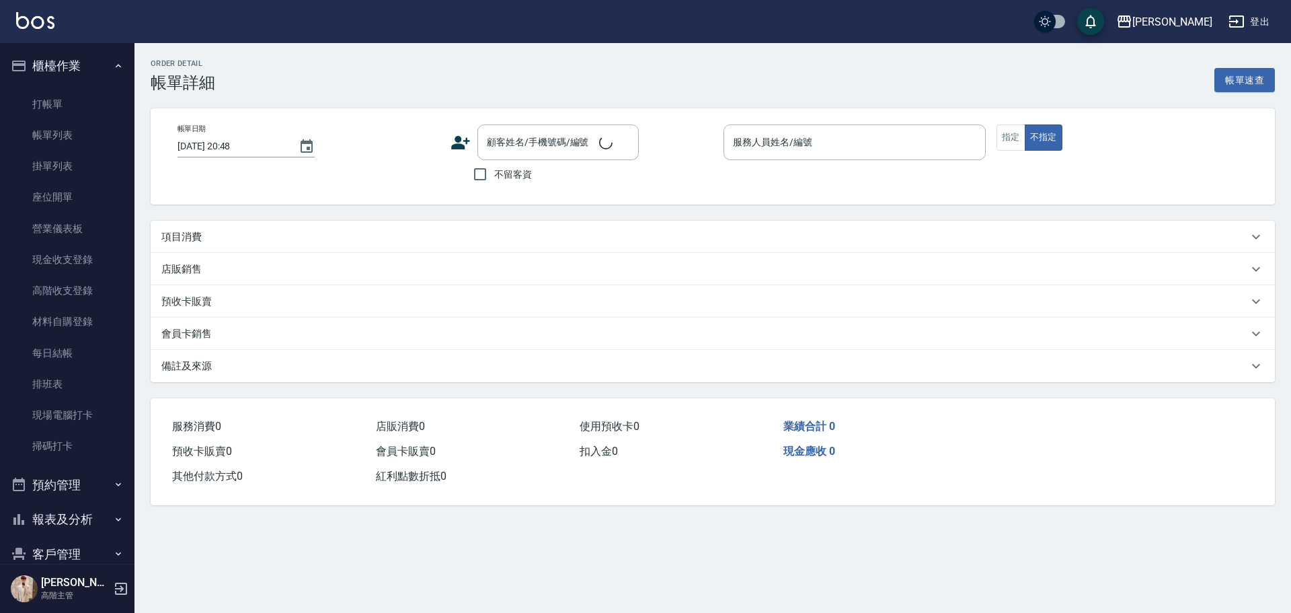
type input "2025/08/17 20:45"
checkbox input "true"
type input "Rebecca瑞瑞-R"
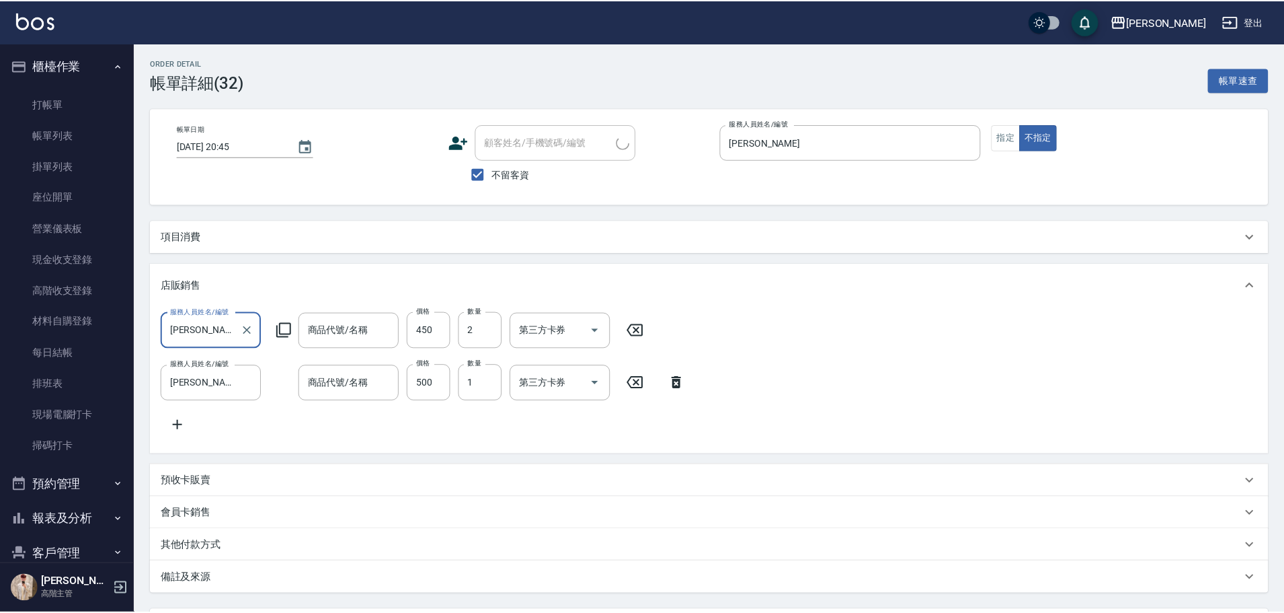
scroll to position [3, 0]
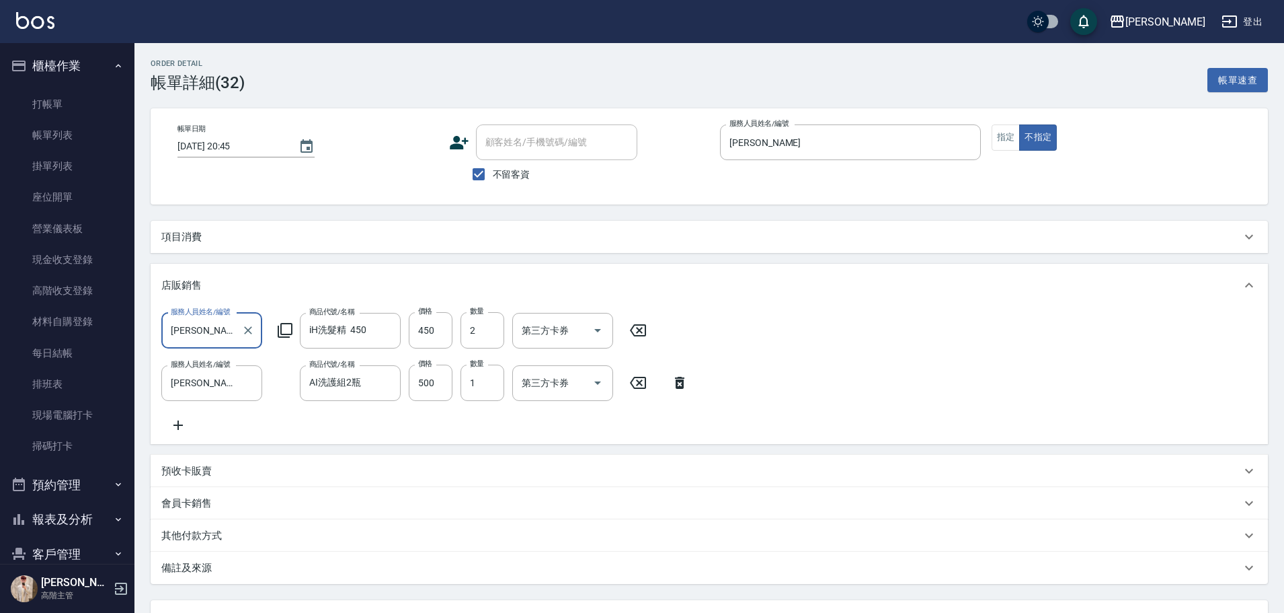
type input "iH洗髮精 450"
type input "AI洗護組2瓶"
click at [393, 387] on button "Clear" at bounding box center [386, 382] width 19 height 19
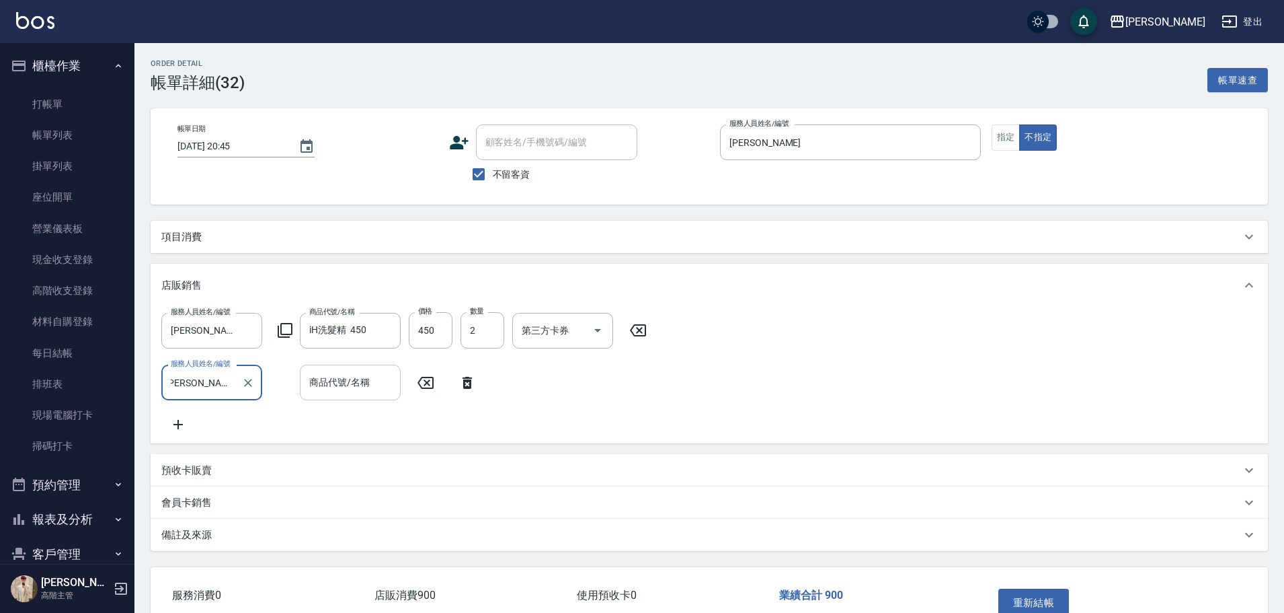
type input "Rebecca瑞瑞-R"
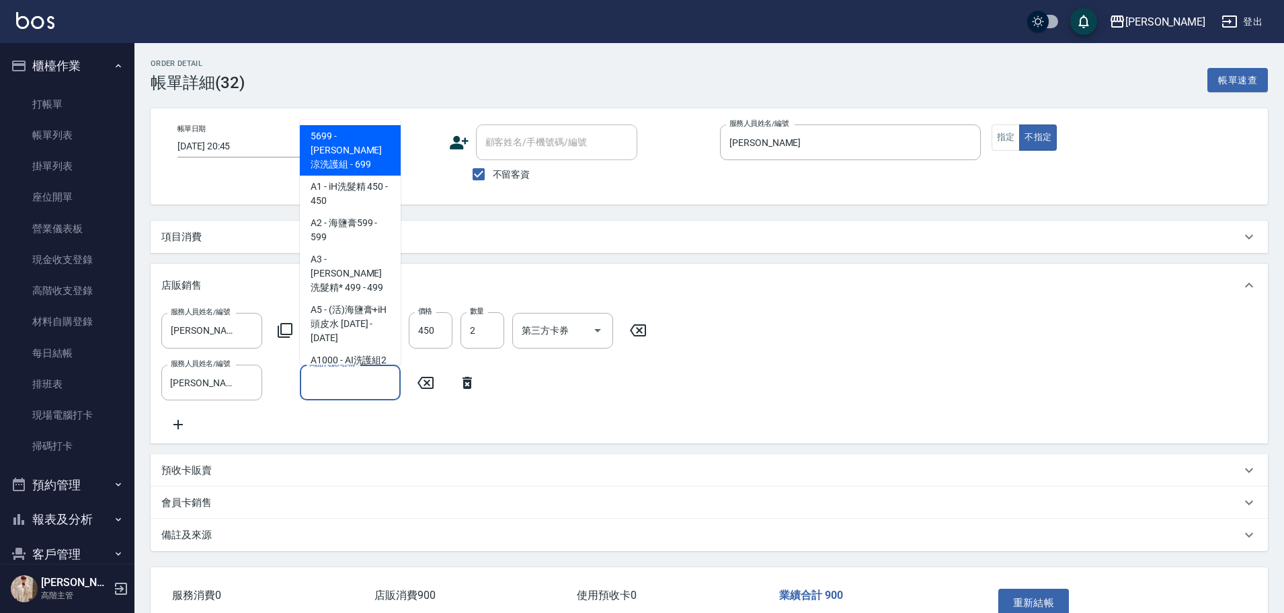
click at [359, 381] on input "商品代號/名稱" at bounding box center [350, 382] width 89 height 24
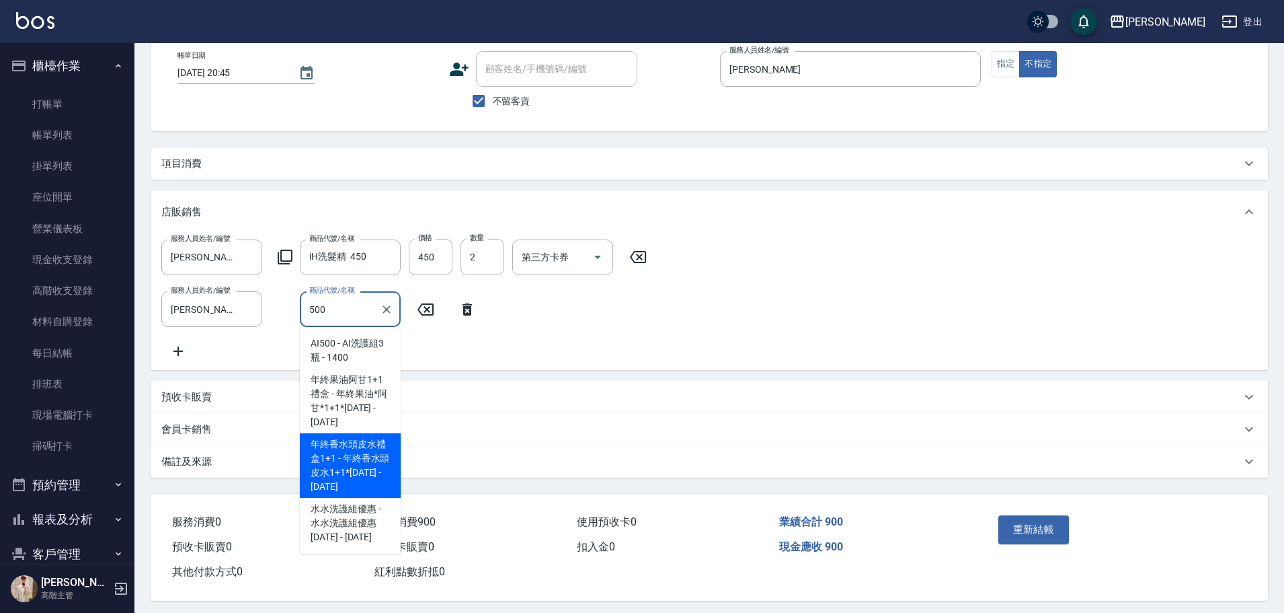
scroll to position [93, 0]
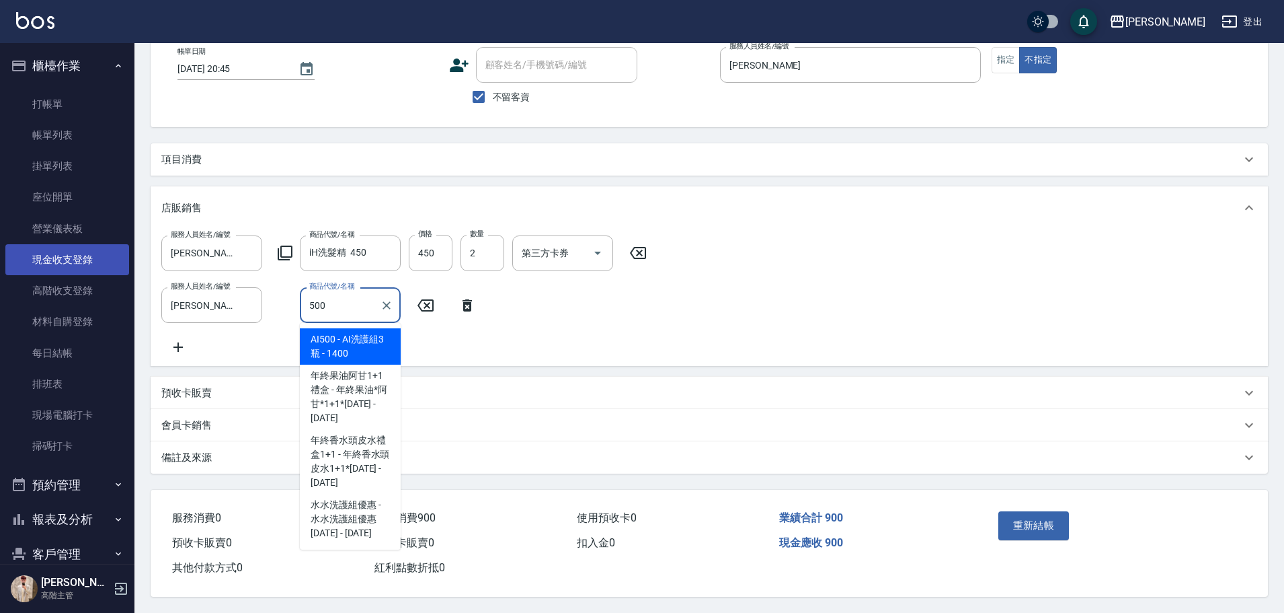
drag, startPoint x: 358, startPoint y: 295, endPoint x: 83, endPoint y: 272, distance: 276.0
click at [83, 272] on div "上越斗六 登出 櫃檯作業 打帳單 帳單列表 掛單列表 座位開單 營業儀表板 現金收支登錄 高階收支登錄 材料自購登錄 每日結帳 排班表 現場電腦打卡 掃碼打卡…" at bounding box center [642, 268] width 1284 height 690
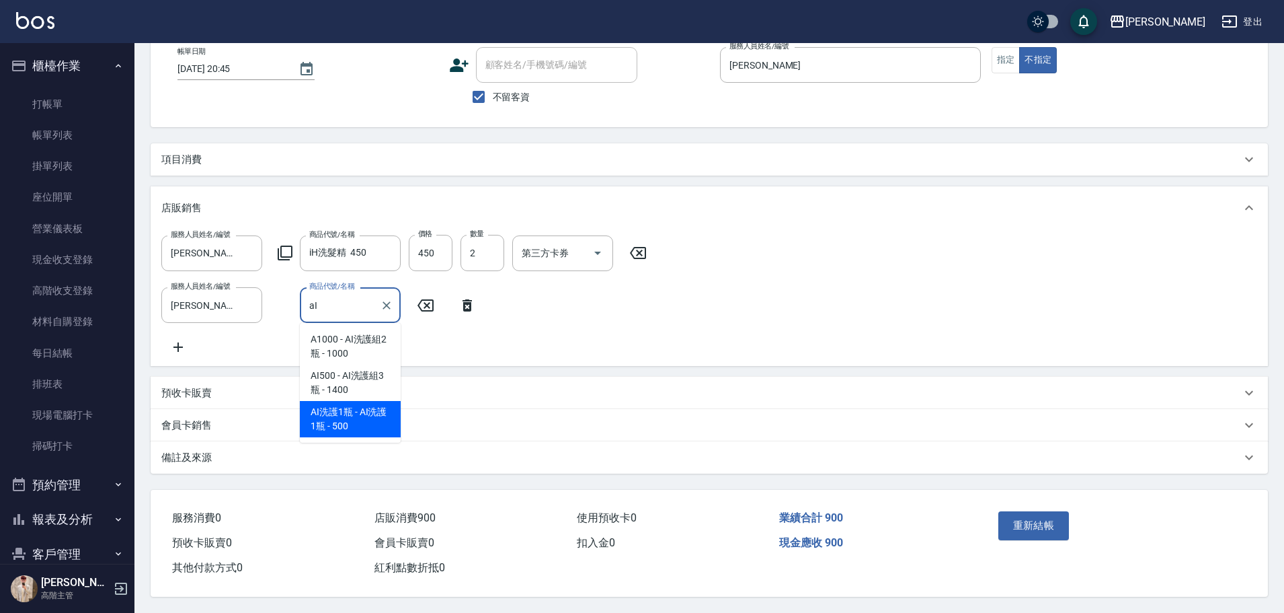
click at [363, 401] on span "AI洗護1瓶 - AI洗護1瓶 - 500" at bounding box center [350, 419] width 101 height 36
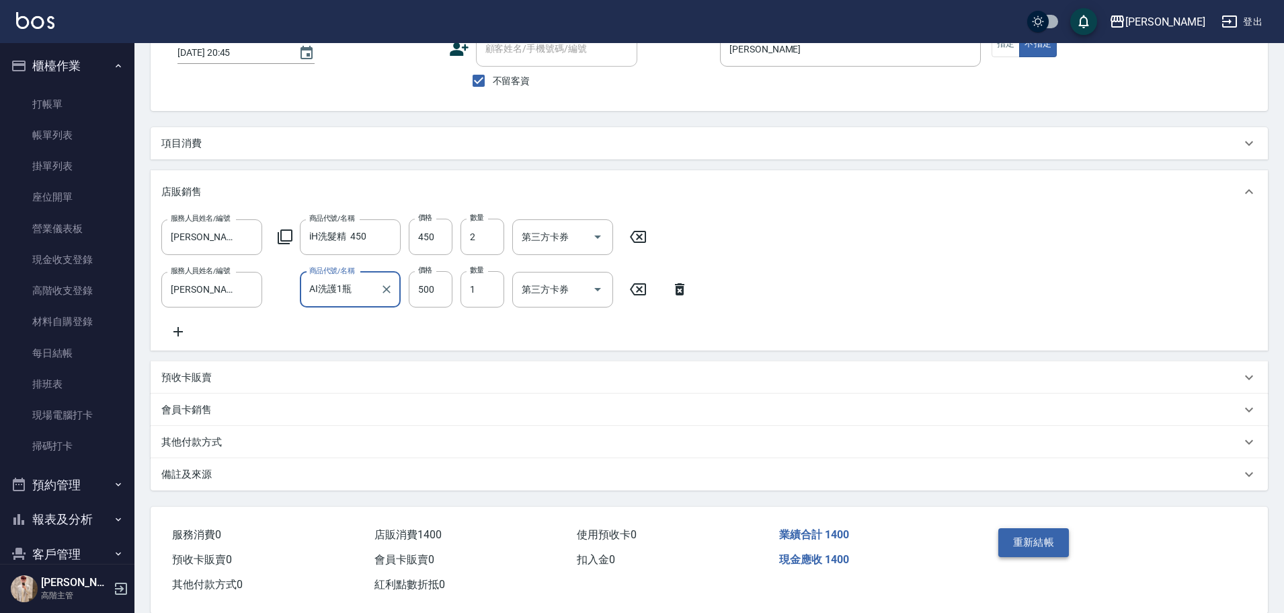
type input "AI洗護1瓶"
click at [1036, 551] on button "重新結帳" at bounding box center [1033, 542] width 71 height 28
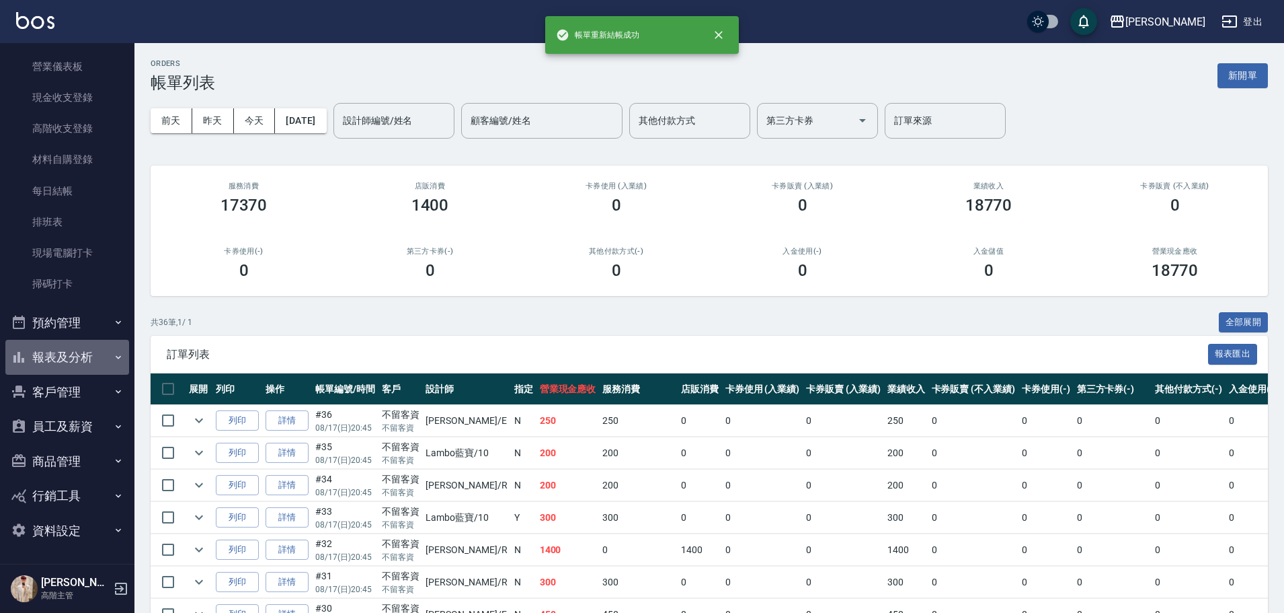
click at [96, 358] on button "報表及分析" at bounding box center [67, 357] width 124 height 35
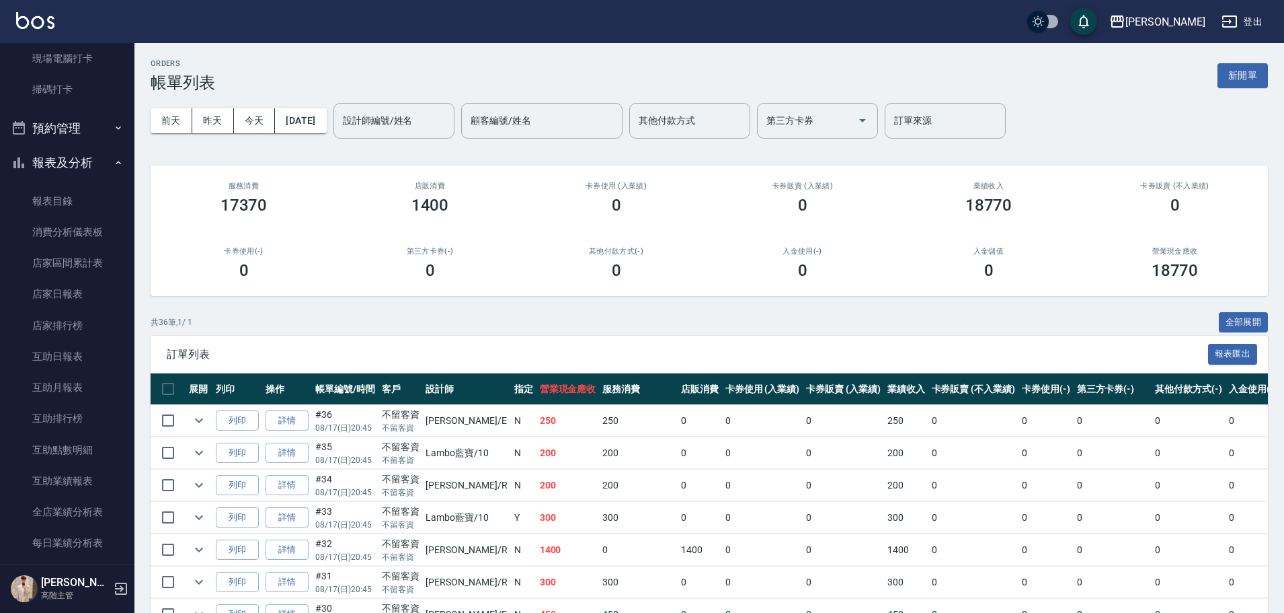
scroll to position [364, 0]
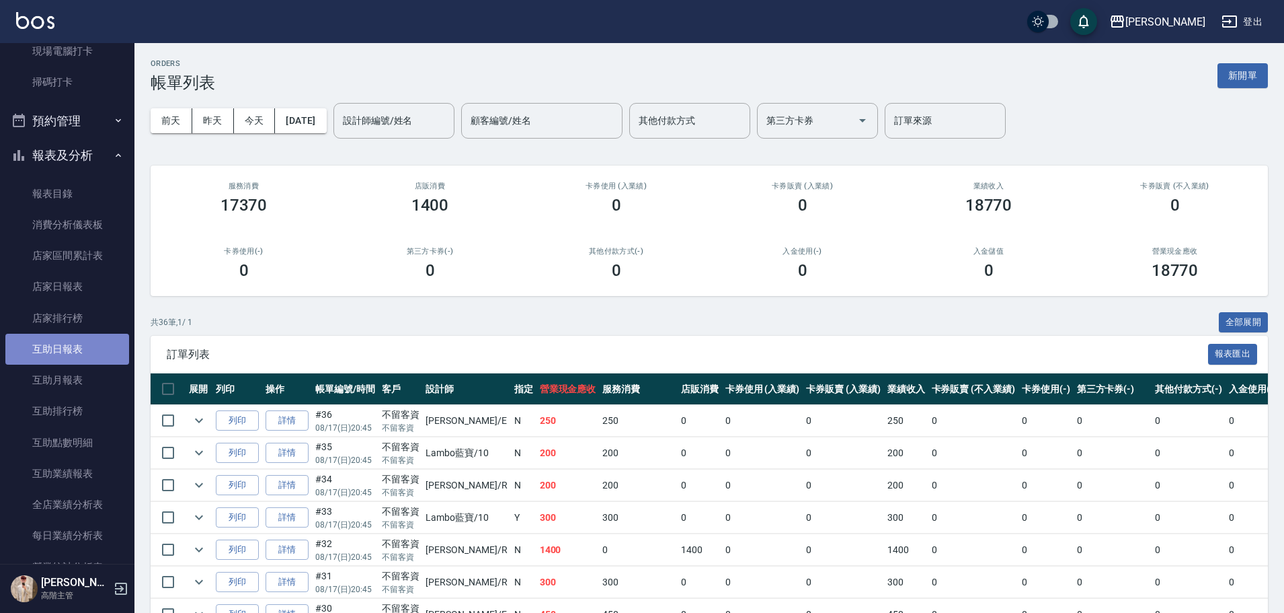
click at [100, 343] on link "互助日報表" at bounding box center [67, 348] width 124 height 31
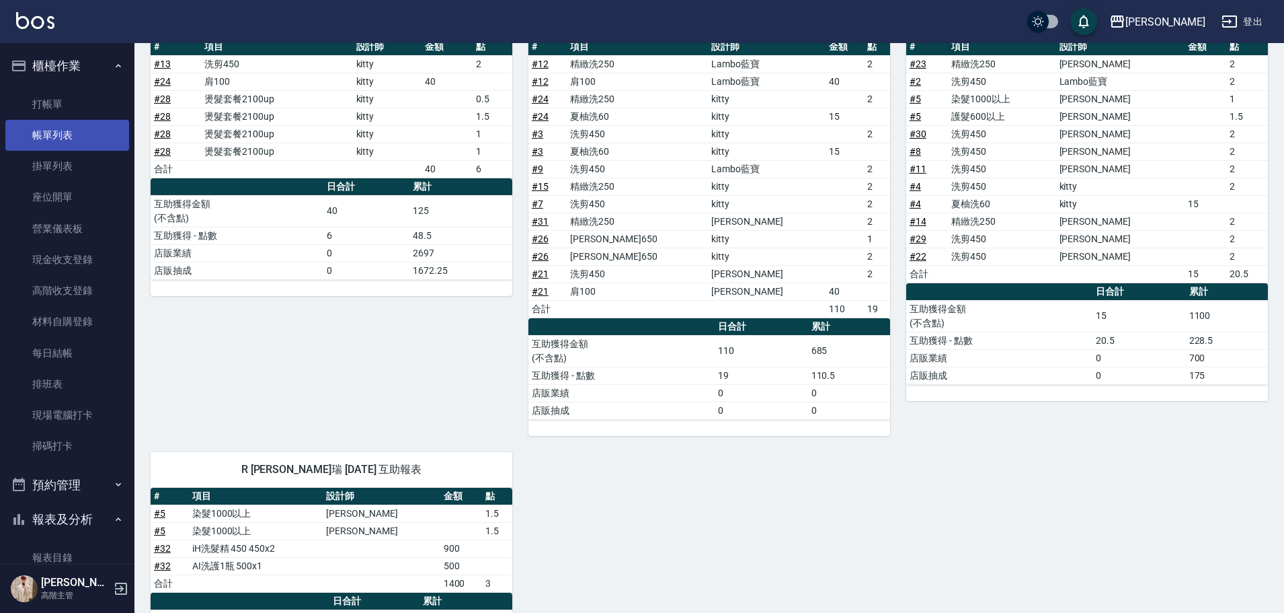
scroll to position [175, 0]
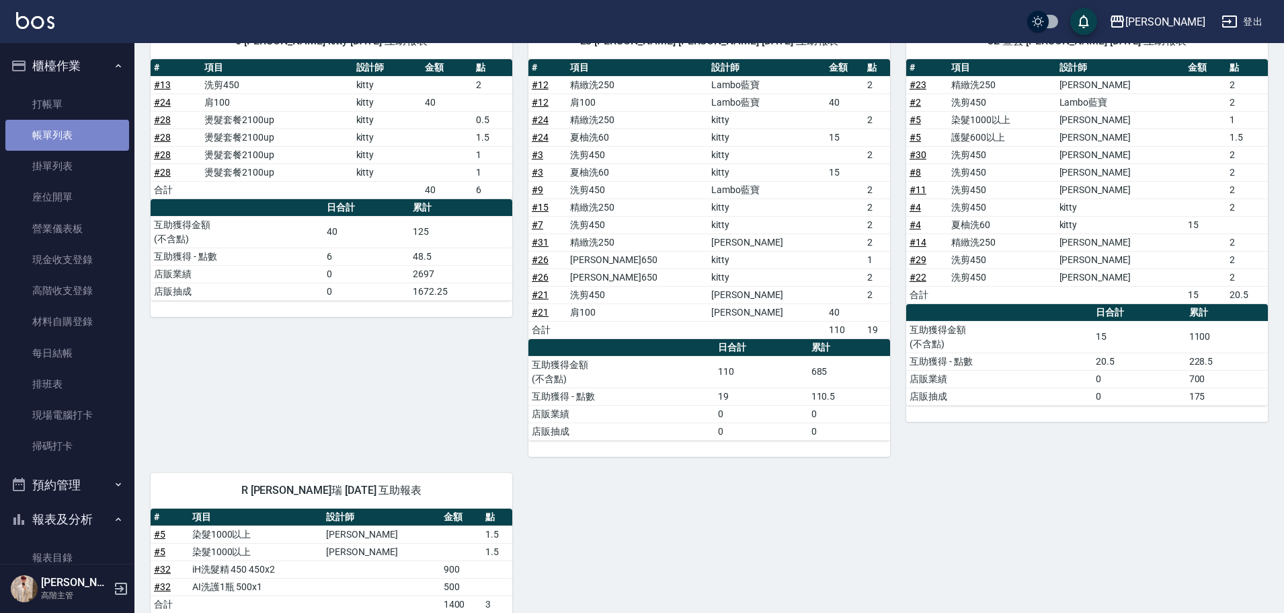
click at [75, 132] on link "帳單列表" at bounding box center [67, 135] width 124 height 31
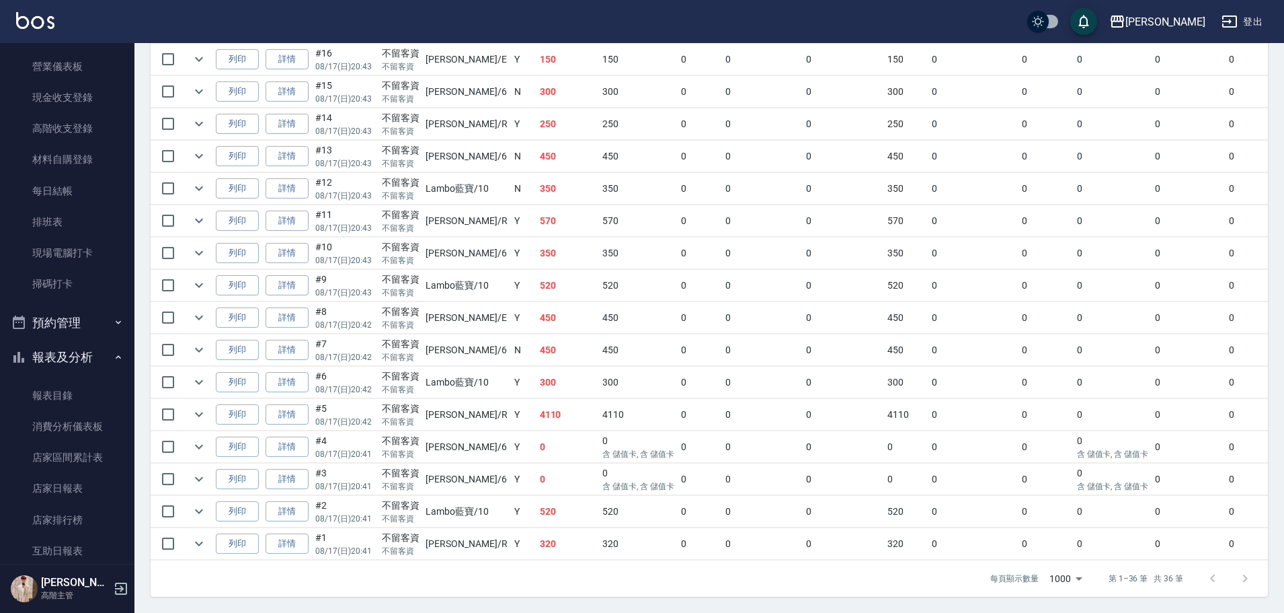
scroll to position [202, 0]
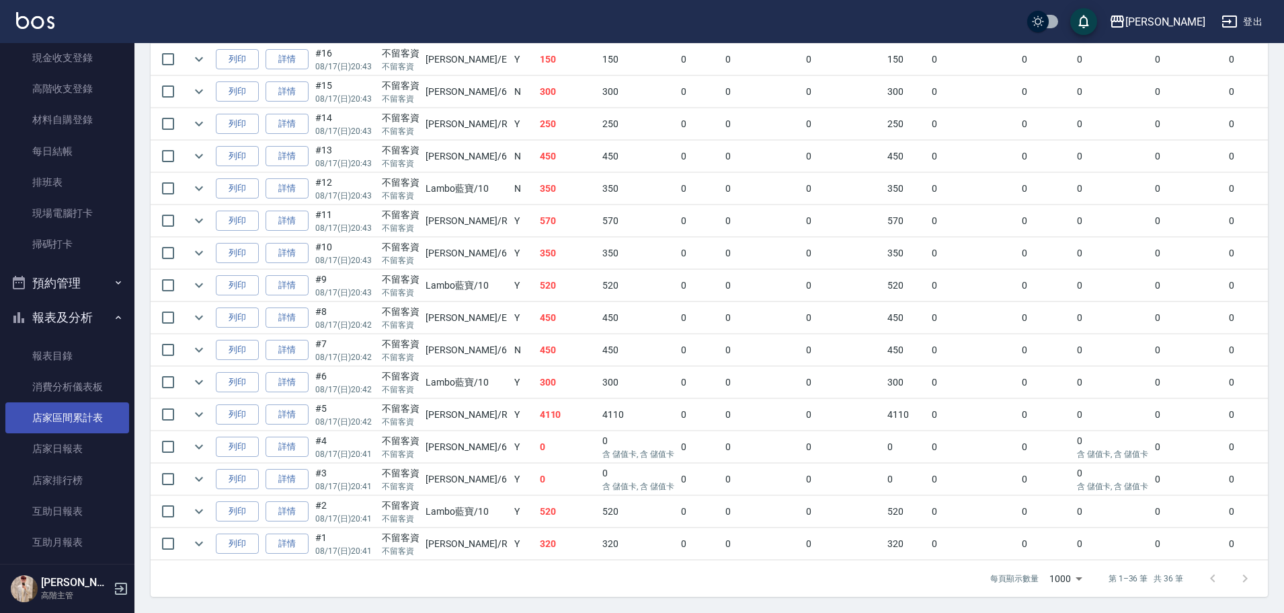
drag, startPoint x: 97, startPoint y: 458, endPoint x: 76, endPoint y: 429, distance: 36.0
click at [95, 458] on link "店家日報表" at bounding box center [67, 448] width 124 height 31
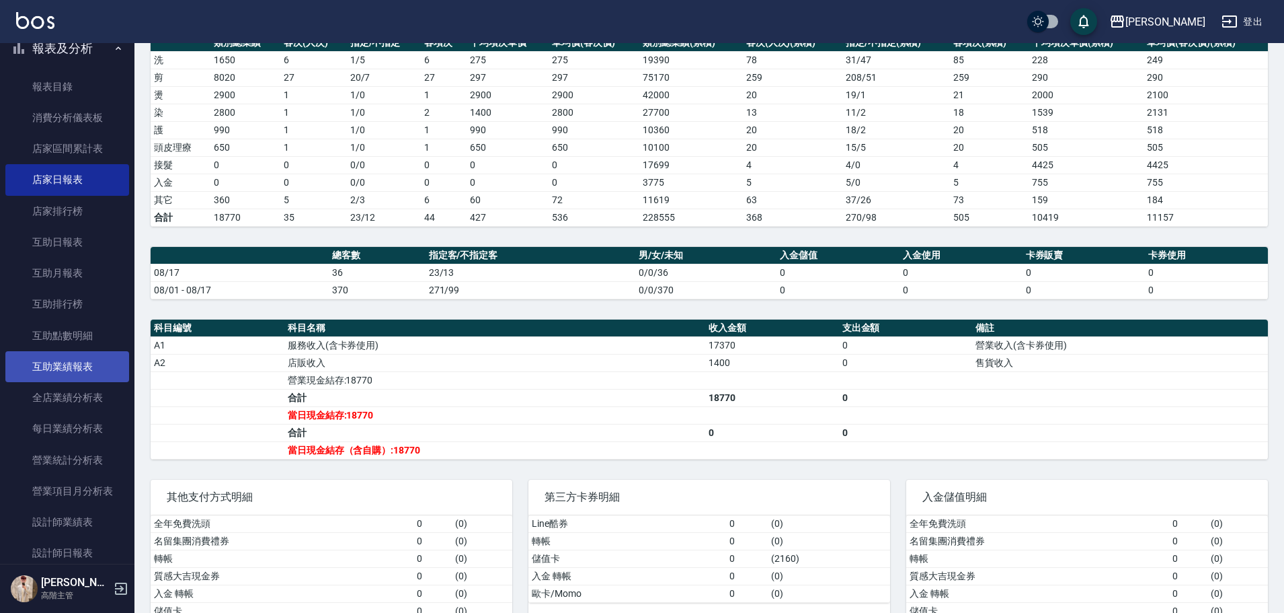
scroll to position [538, 0]
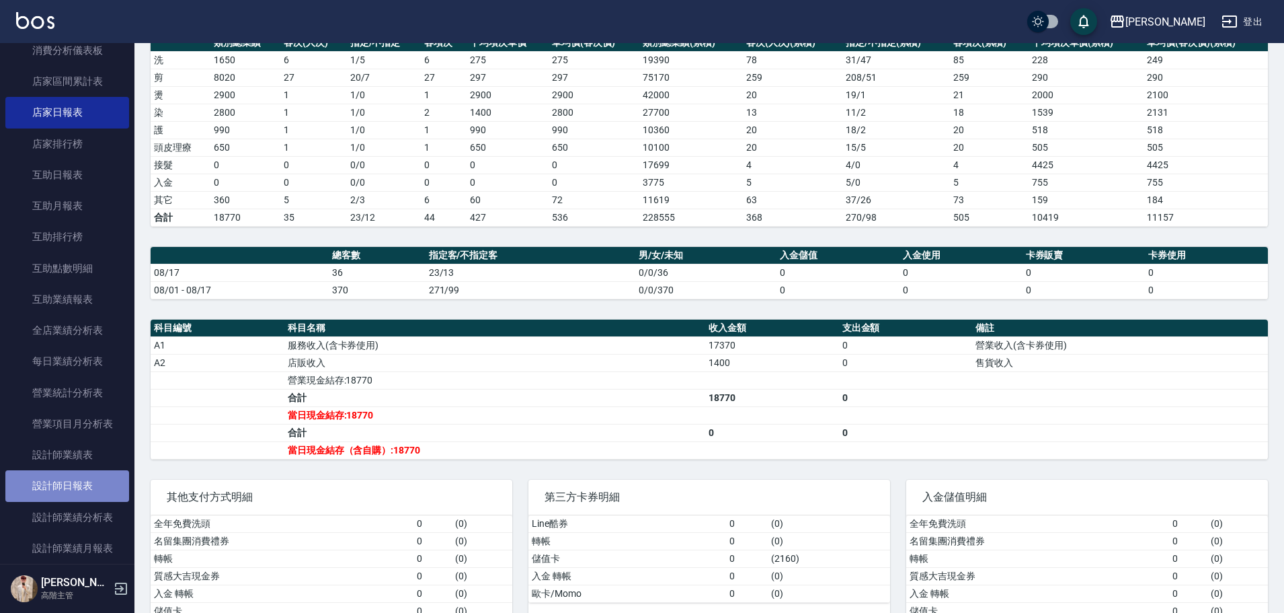
click at [109, 477] on link "設計師日報表" at bounding box center [67, 485] width 124 height 31
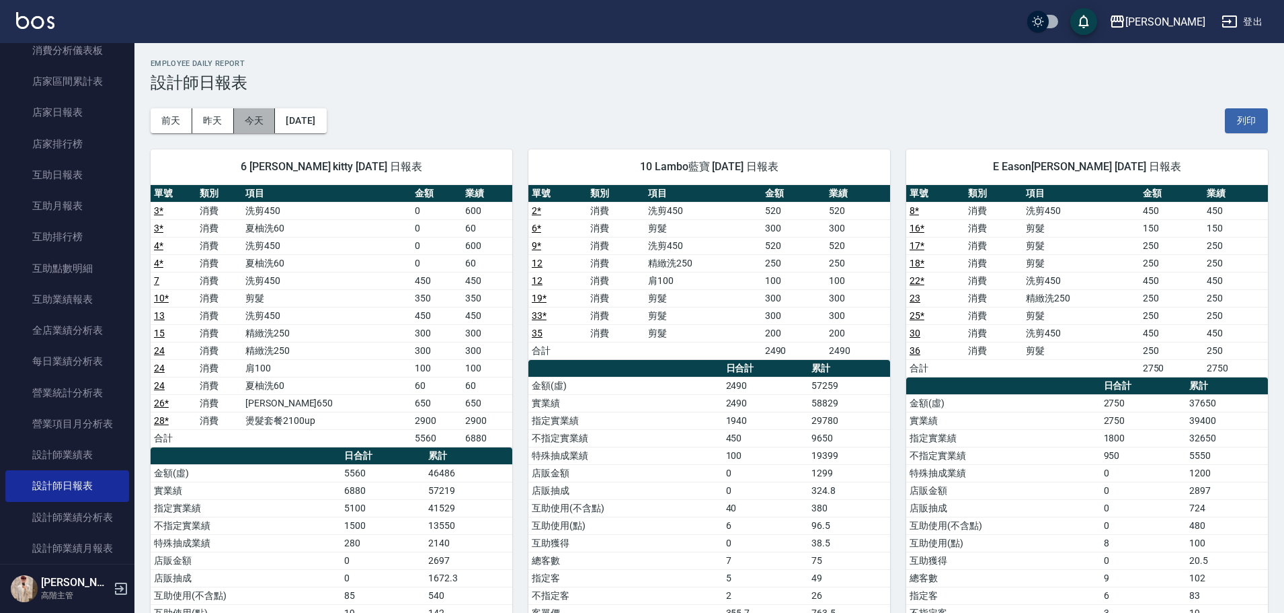
click at [254, 122] on button "今天" at bounding box center [255, 120] width 42 height 25
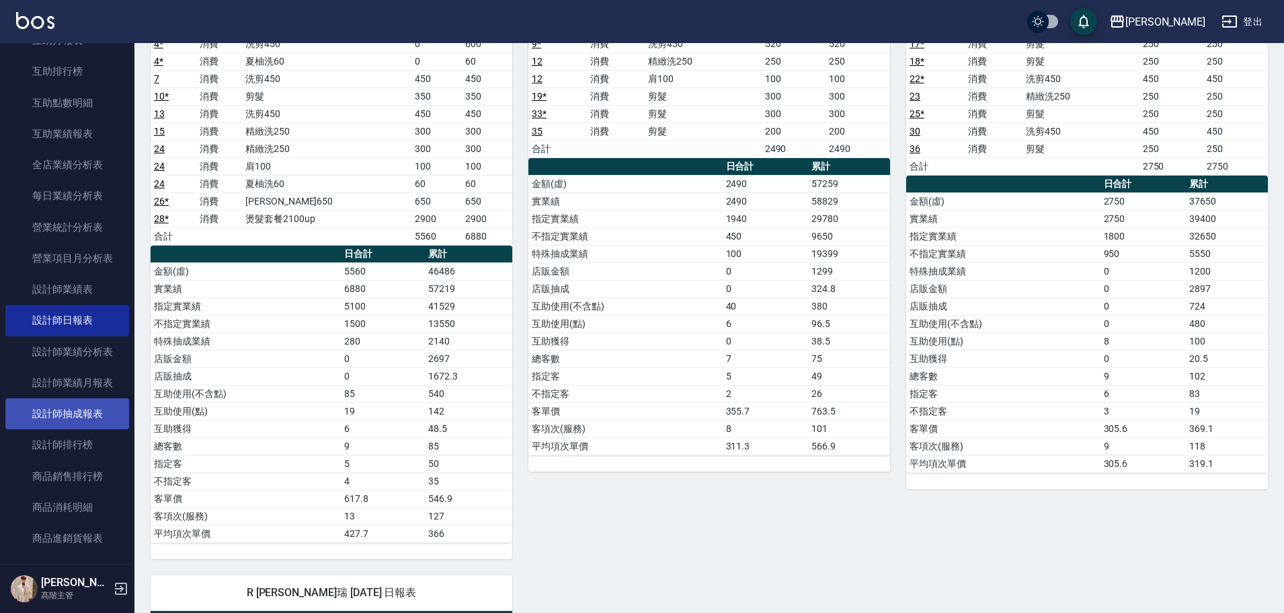
scroll to position [740, 0]
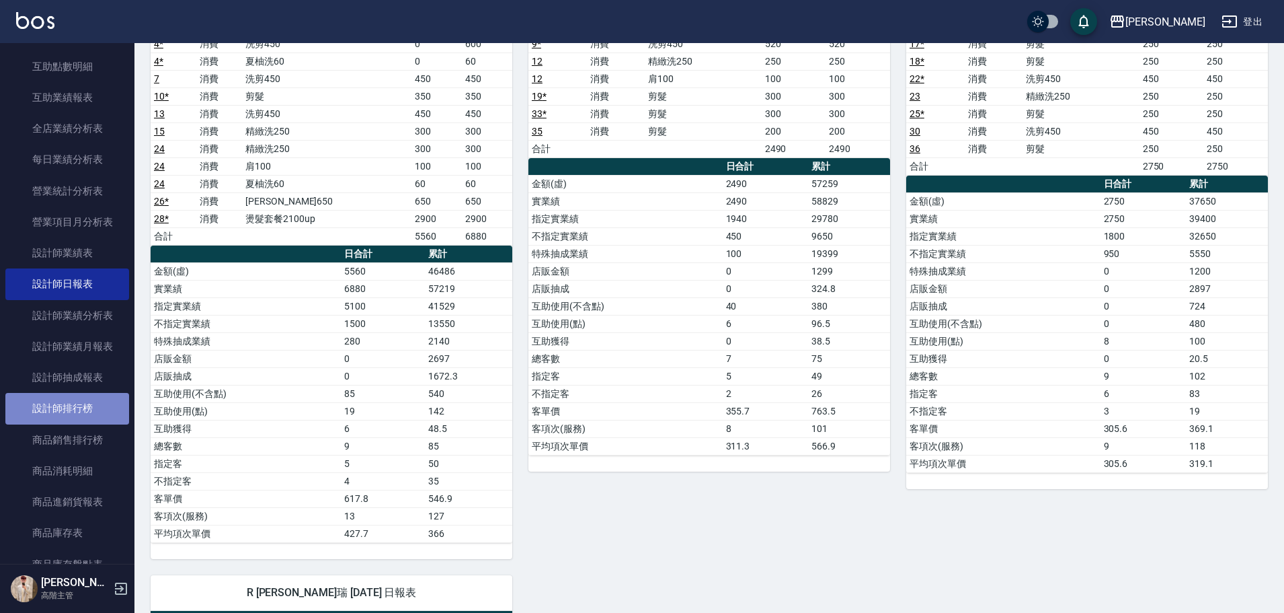
click at [93, 405] on link "設計師排行榜" at bounding box center [67, 408] width 124 height 31
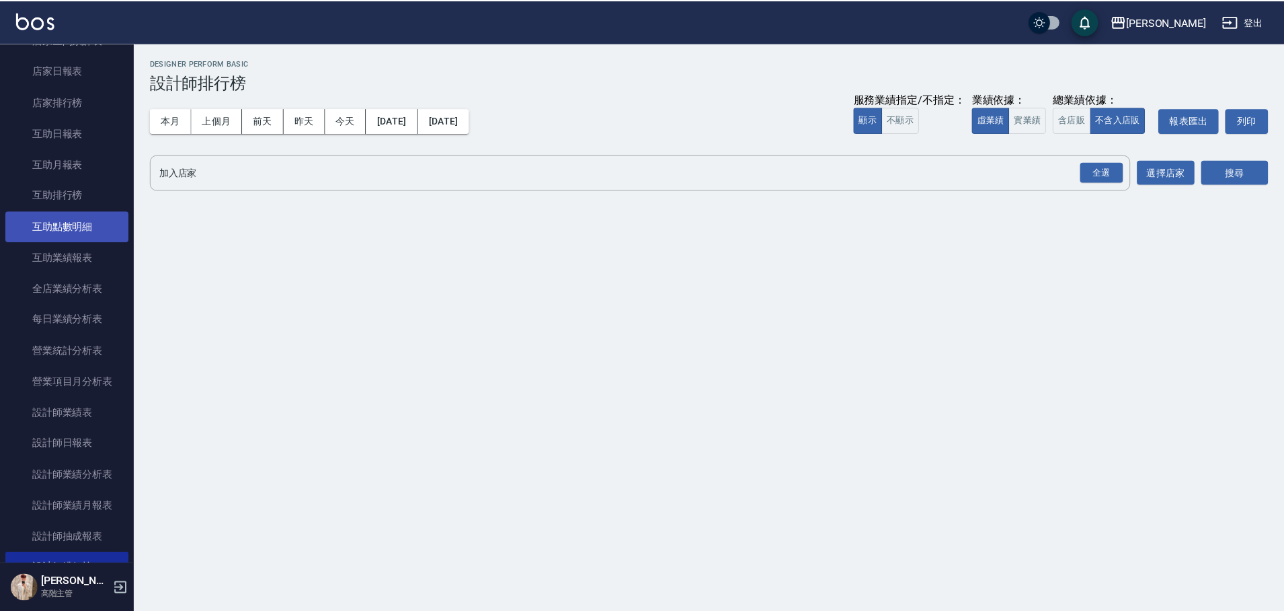
scroll to position [538, 0]
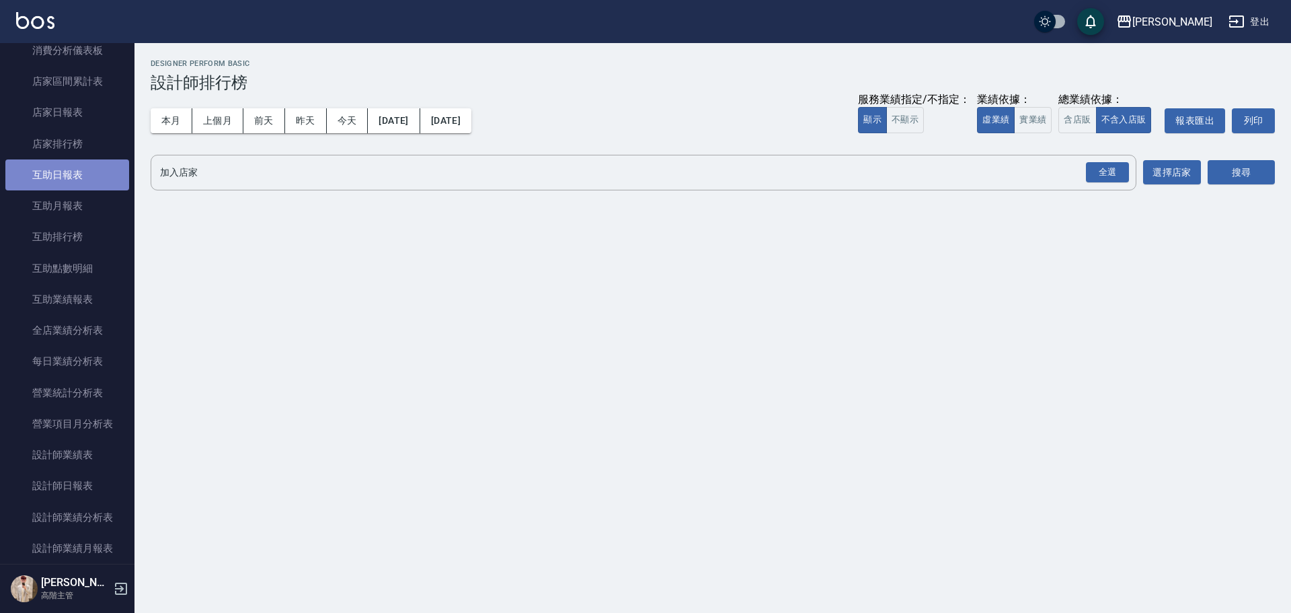
click at [79, 184] on link "互助日報表" at bounding box center [67, 174] width 124 height 31
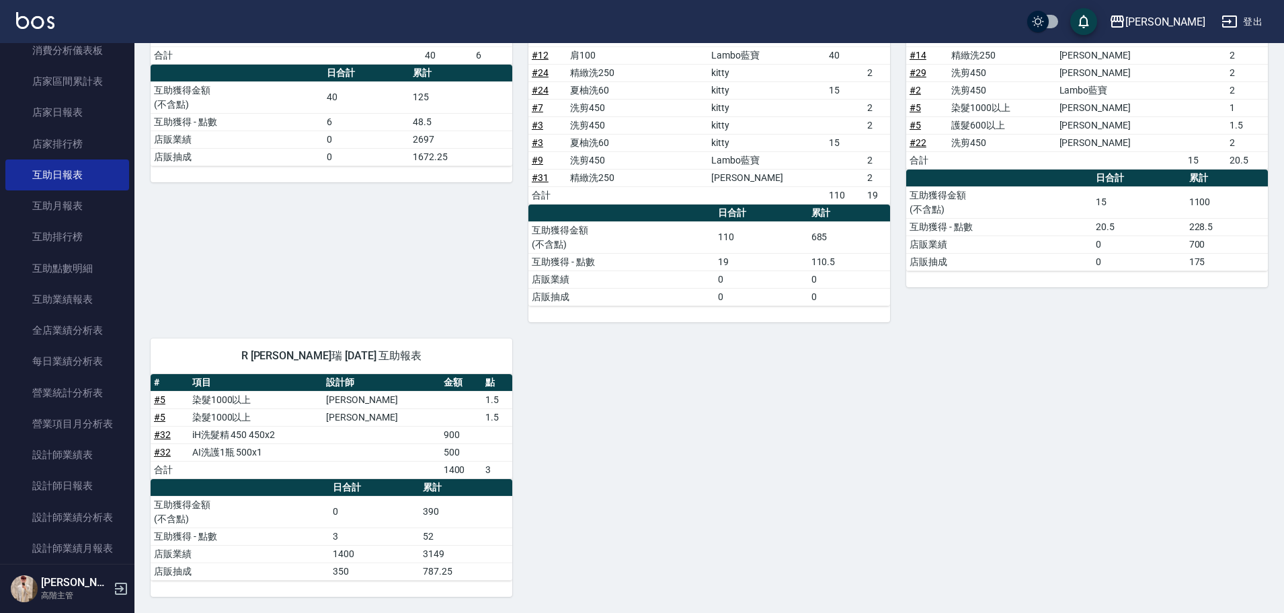
scroll to position [242, 0]
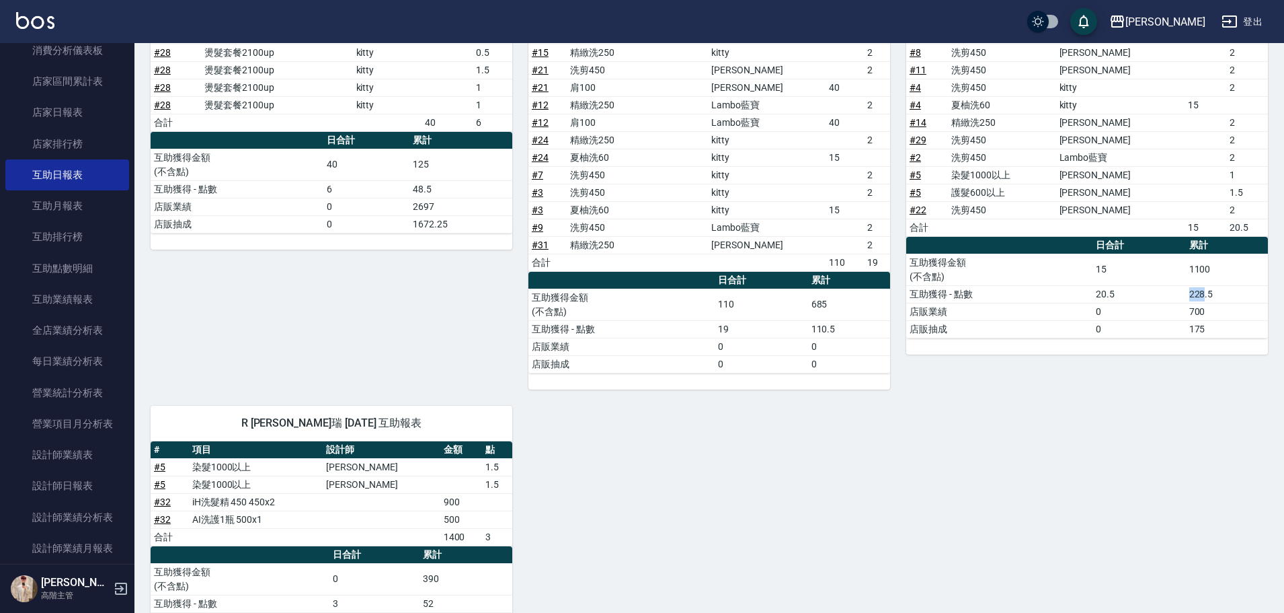
drag, startPoint x: 1191, startPoint y: 301, endPoint x: 1208, endPoint y: 299, distance: 16.9
click at [1208, 299] on td "228.5" at bounding box center [1227, 293] width 82 height 17
click at [1210, 299] on td "228.5" at bounding box center [1227, 293] width 82 height 17
click at [1214, 299] on td "228.5" at bounding box center [1227, 293] width 82 height 17
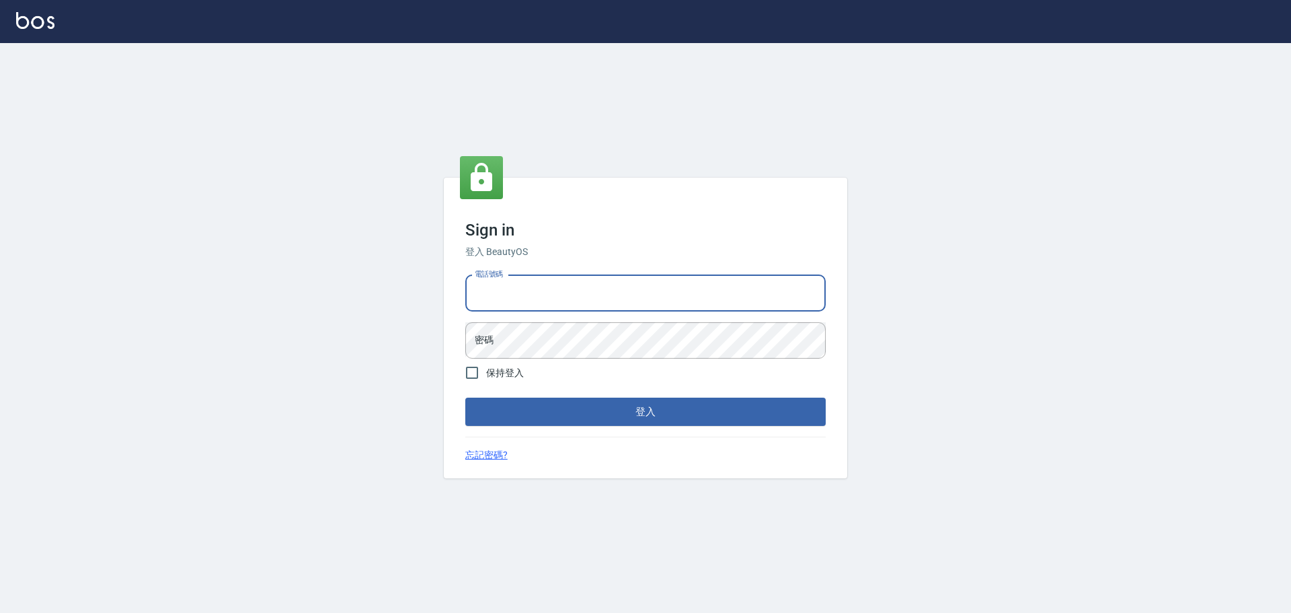
click at [545, 277] on input "電話號碼" at bounding box center [645, 293] width 360 height 36
type input "0989189977"
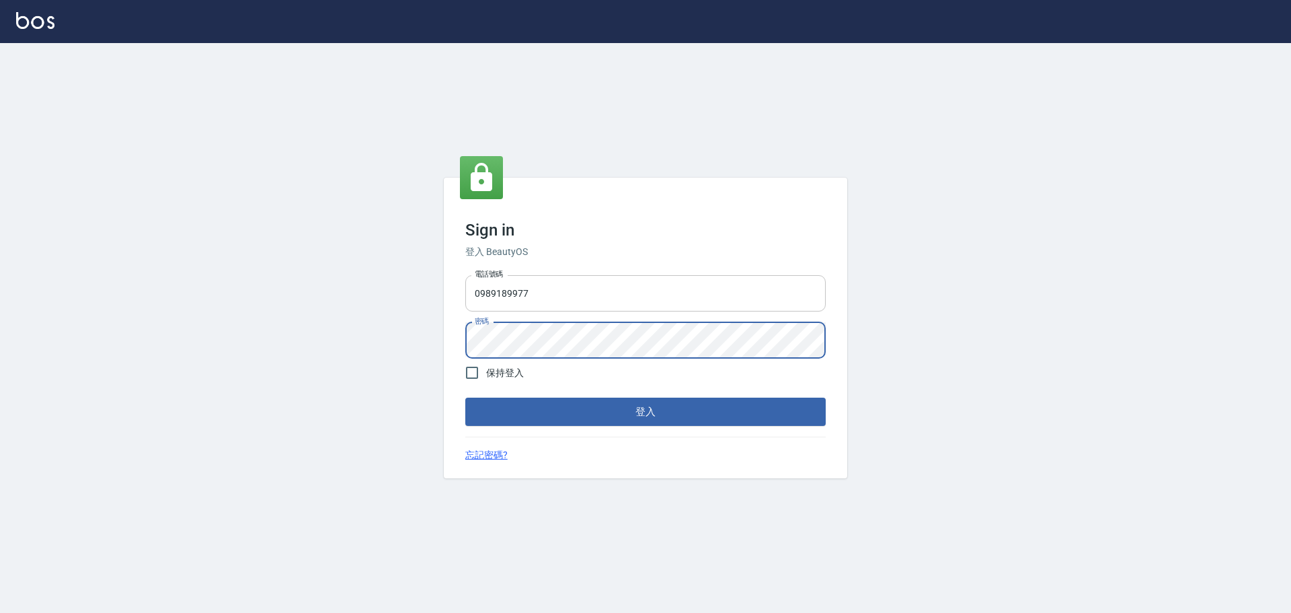
click at [465, 277] on button "登入" at bounding box center [645, 411] width 360 height 28
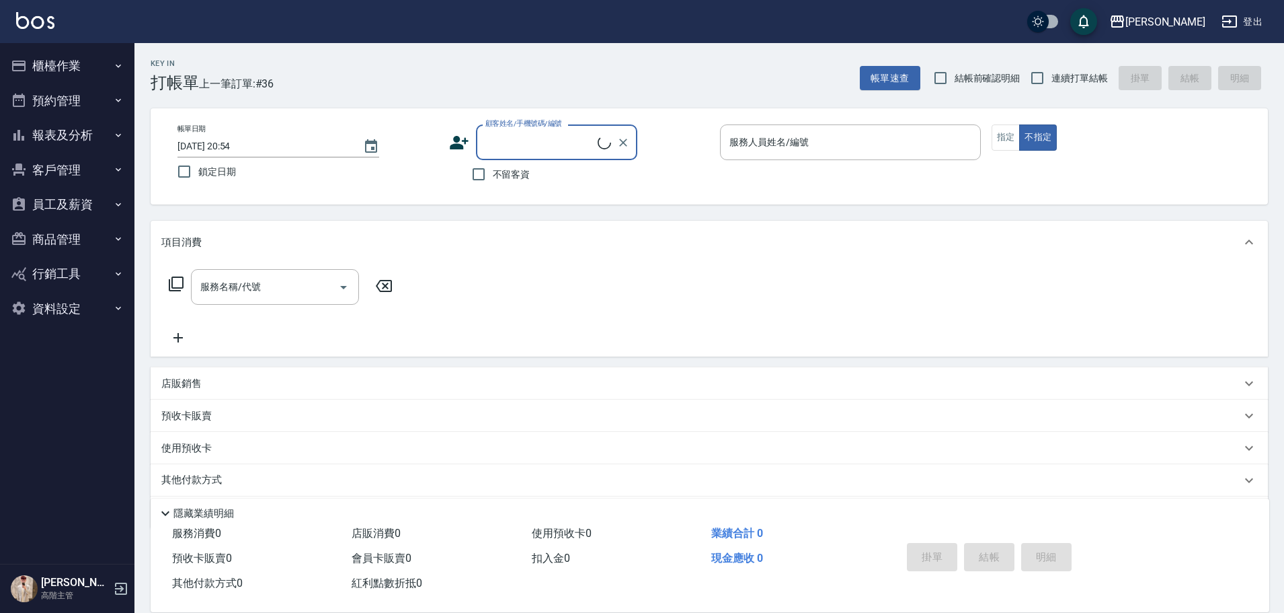
click at [91, 141] on button "報表及分析" at bounding box center [67, 135] width 124 height 35
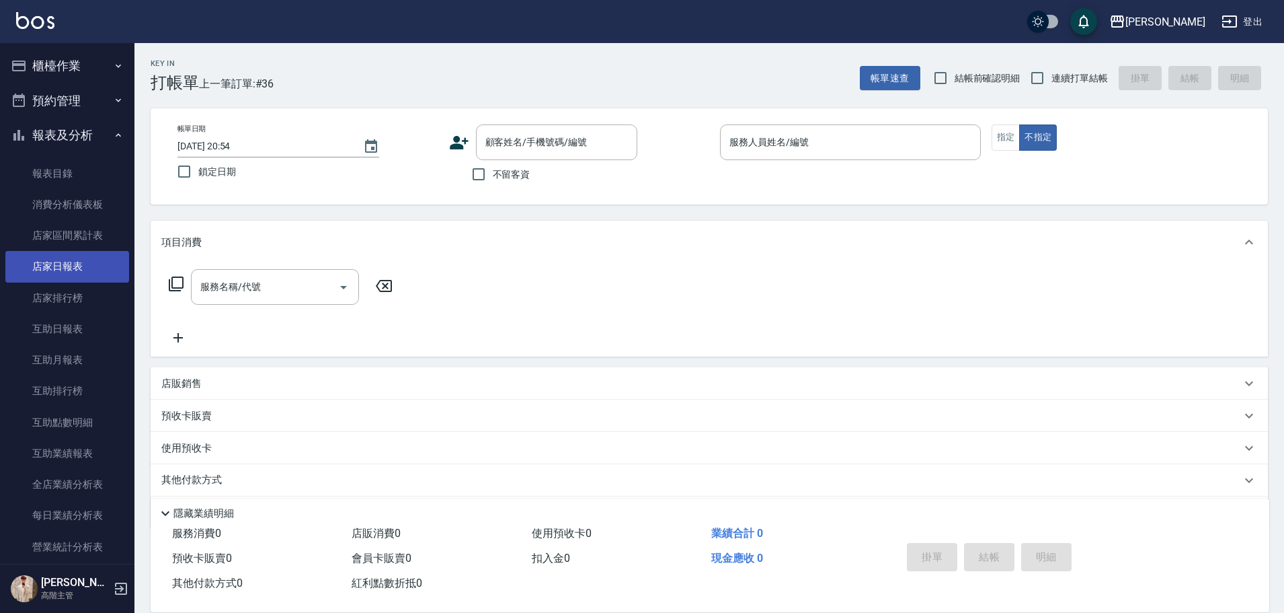
click at [94, 265] on link "店家日報表" at bounding box center [67, 266] width 124 height 31
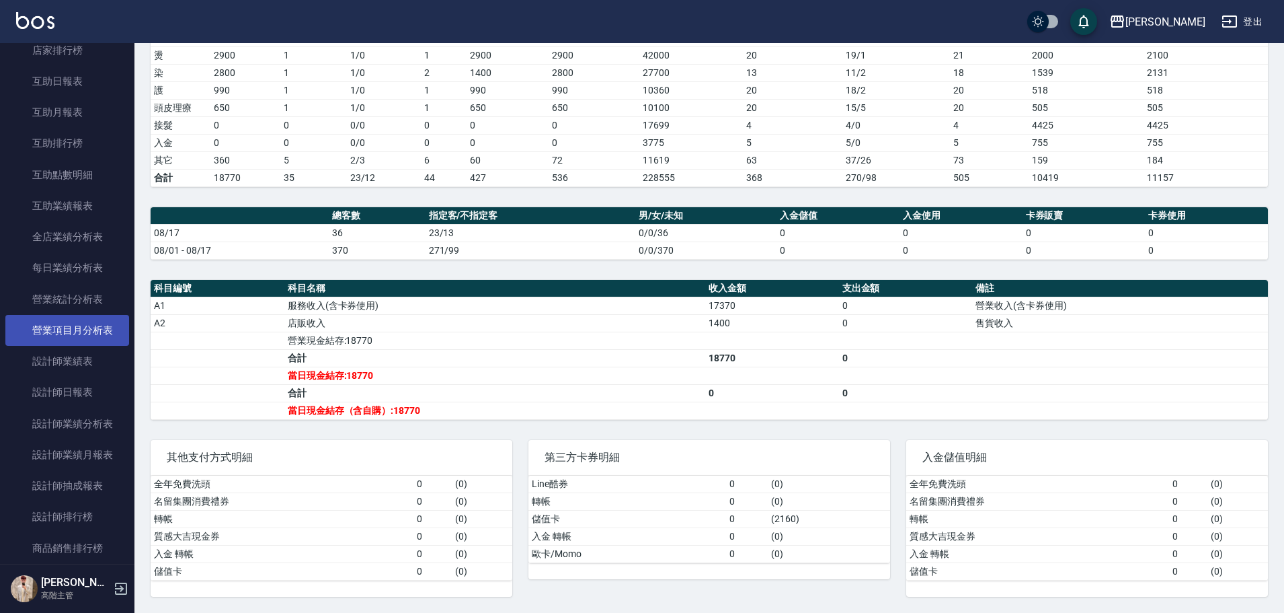
scroll to position [403, 0]
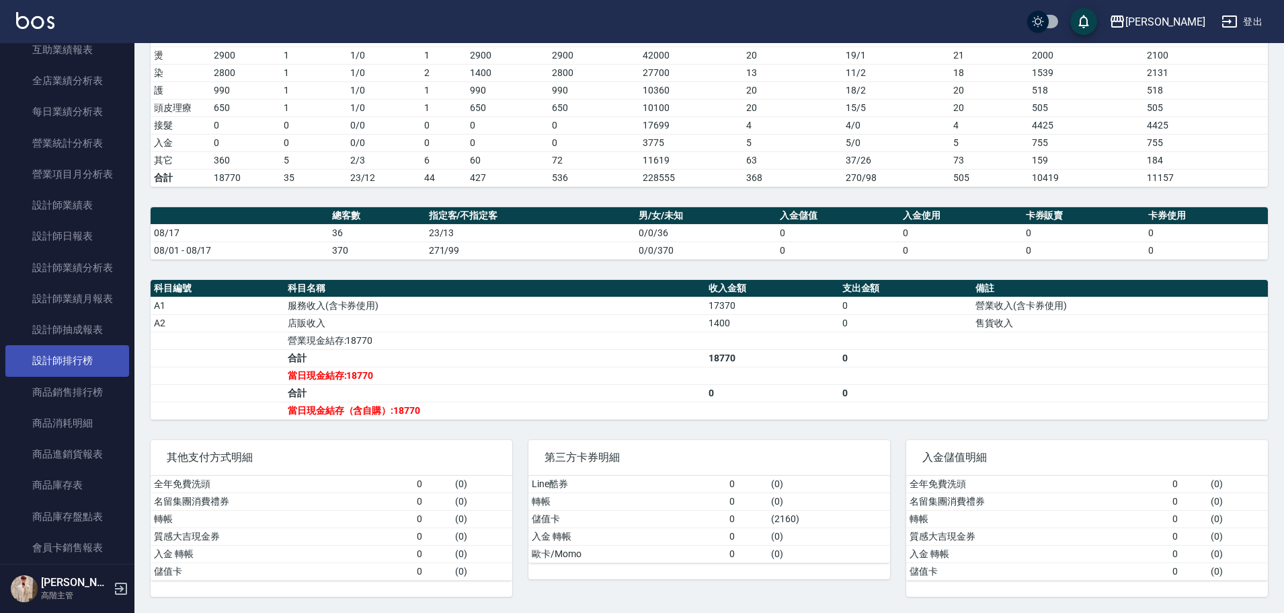
click at [95, 277] on link "設計師排行榜" at bounding box center [67, 360] width 124 height 31
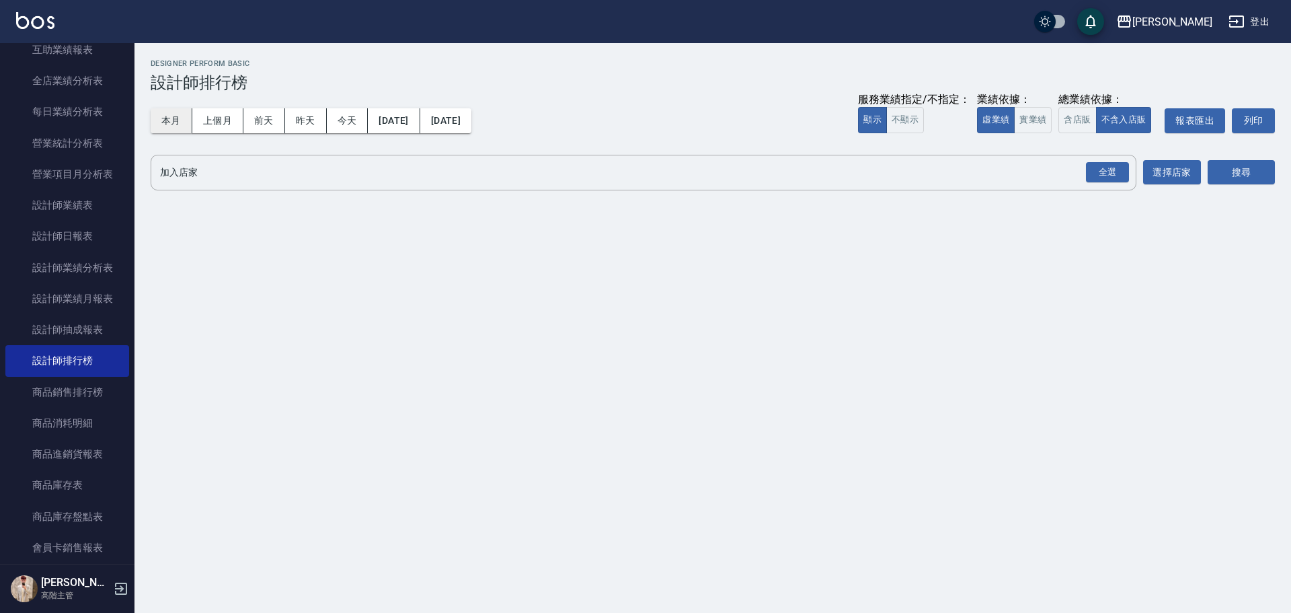
click at [157, 121] on button "本月" at bounding box center [172, 120] width 42 height 25
click at [629, 120] on button "實業績" at bounding box center [1033, 120] width 38 height 26
click at [629, 171] on div "全選" at bounding box center [1107, 172] width 43 height 21
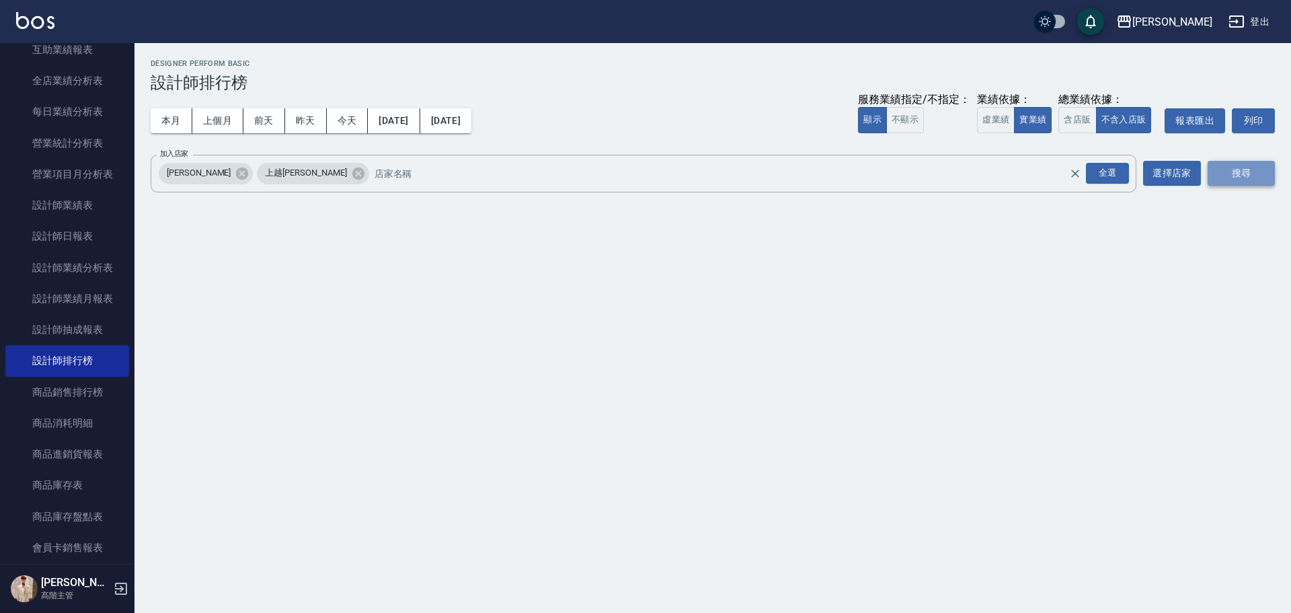
click at [629, 176] on button "搜尋" at bounding box center [1241, 173] width 67 height 25
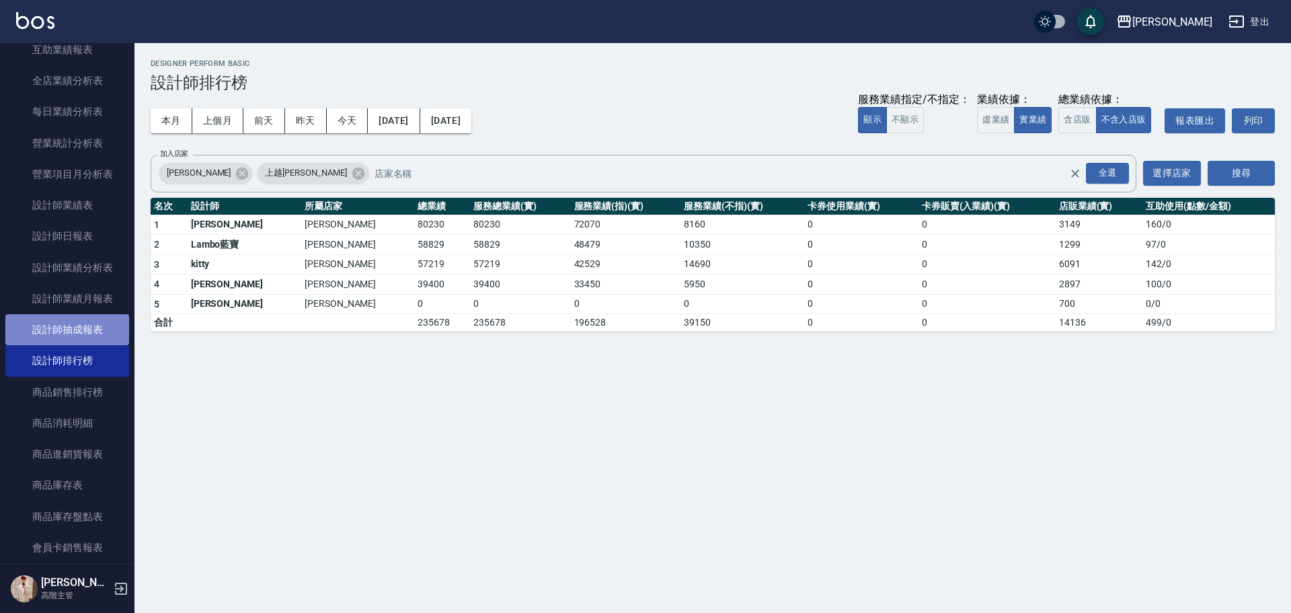
click at [101, 277] on link "設計師抽成報表" at bounding box center [67, 329] width 124 height 31
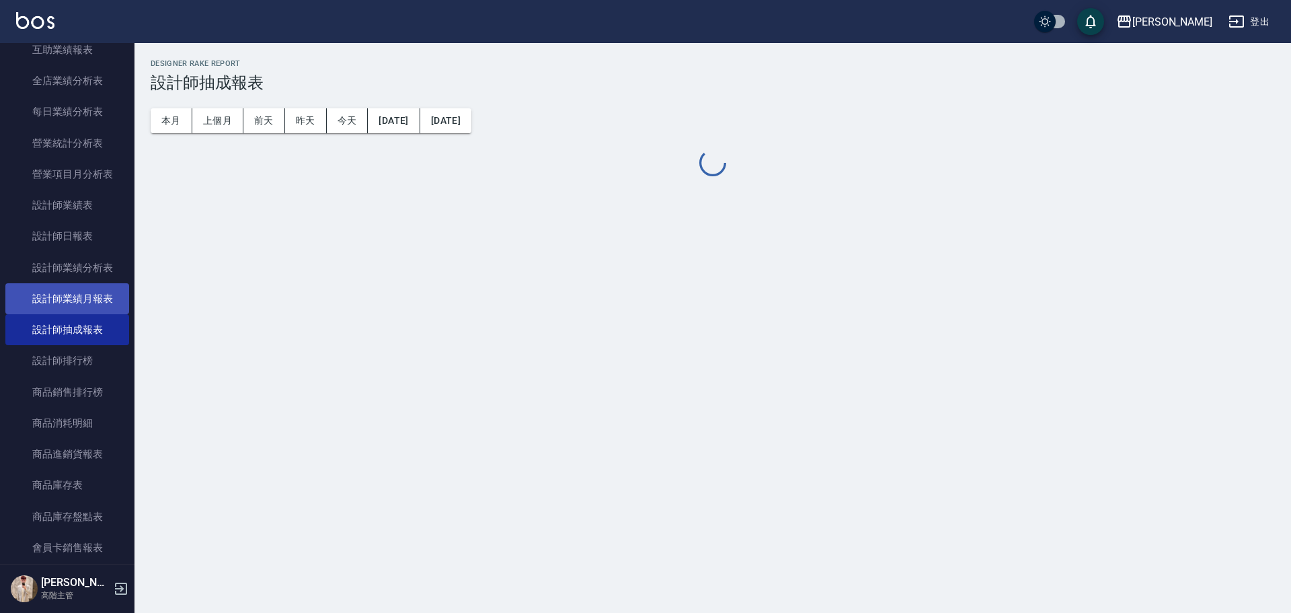
click at [105, 277] on link "設計師業績月報表" at bounding box center [67, 298] width 124 height 31
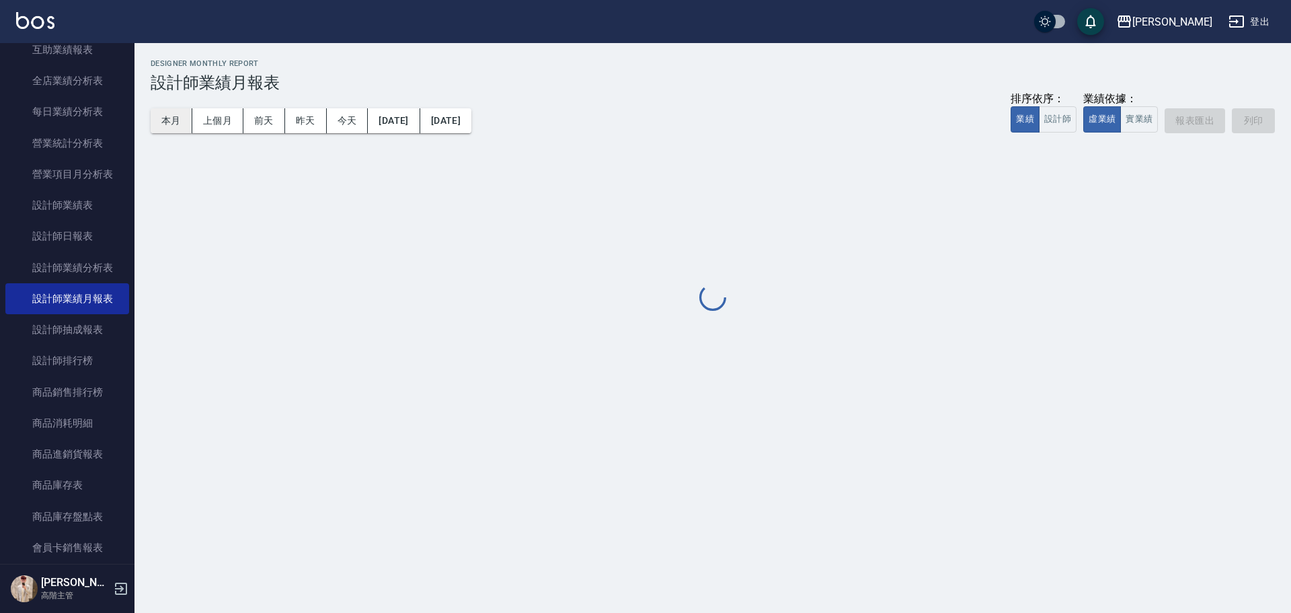
click at [180, 115] on button "本月" at bounding box center [172, 120] width 42 height 25
click at [629, 116] on button "設計師" at bounding box center [1058, 119] width 38 height 26
click at [629, 112] on button "實業績" at bounding box center [1139, 119] width 38 height 26
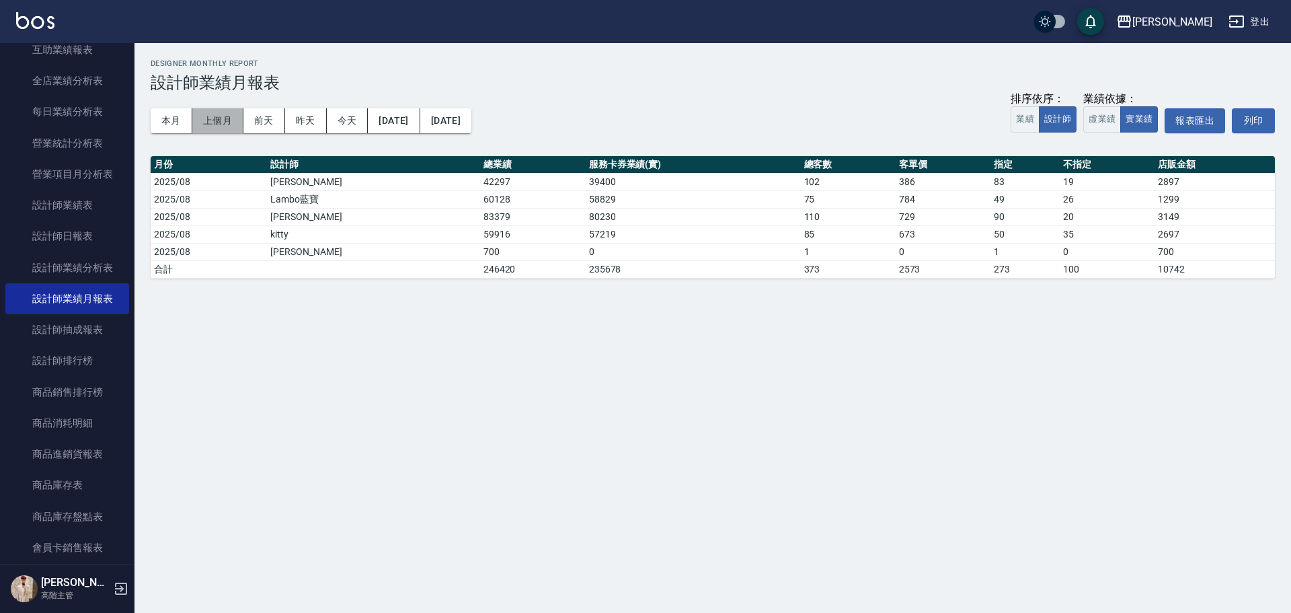
click at [214, 125] on button "上個月" at bounding box center [217, 120] width 51 height 25
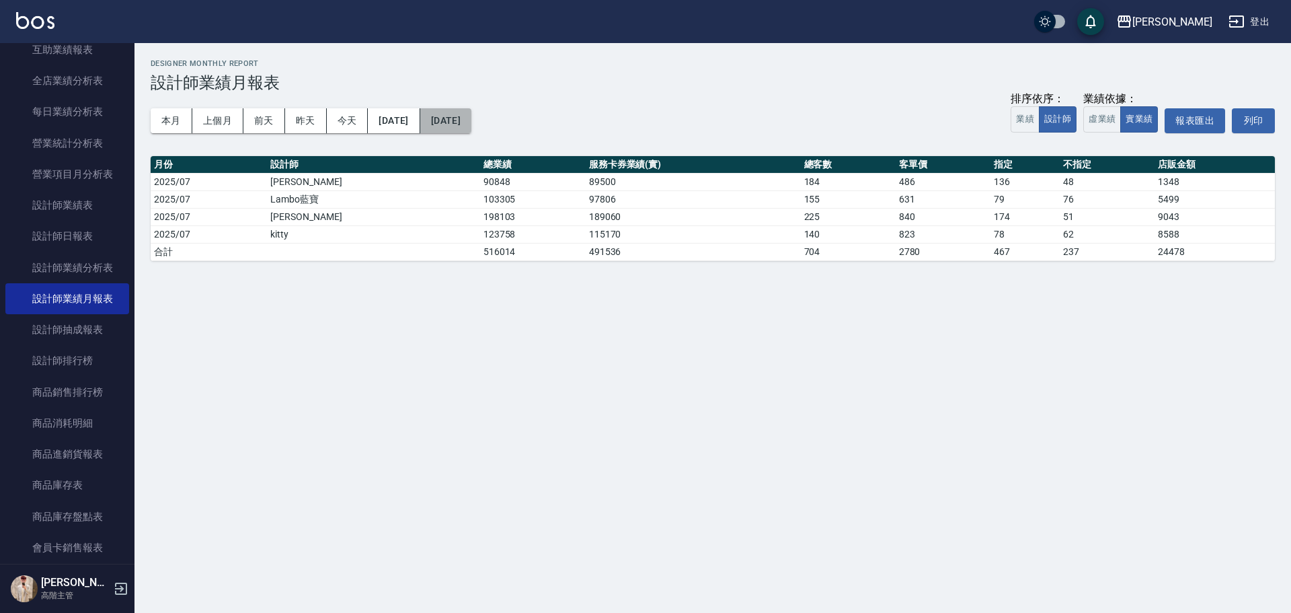
drag, startPoint x: 526, startPoint y: 124, endPoint x: 485, endPoint y: 122, distance: 41.0
click at [471, 122] on button "[DATE]" at bounding box center [445, 120] width 51 height 25
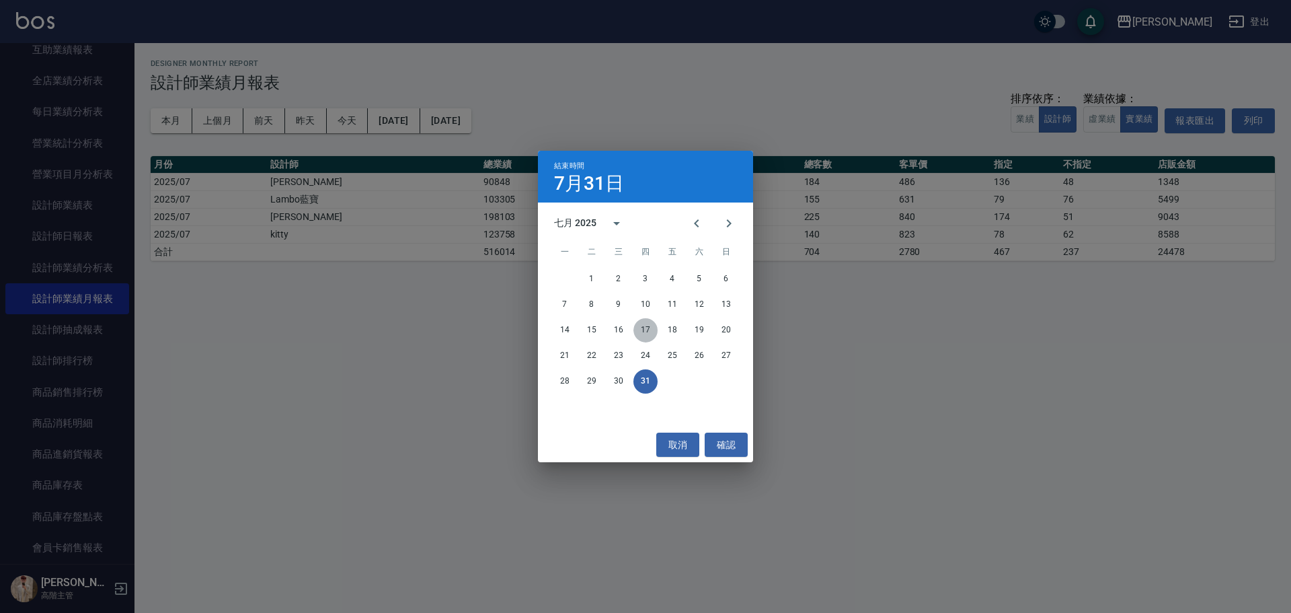
click at [629, 277] on button "17" at bounding box center [645, 330] width 24 height 24
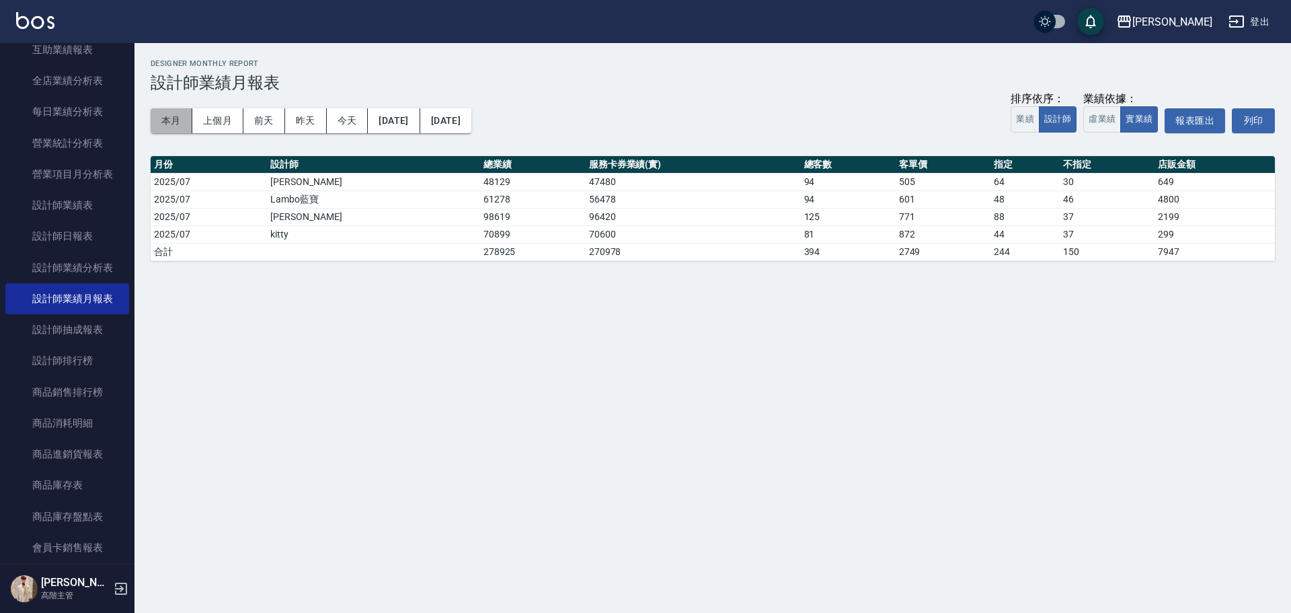
click at [173, 120] on button "本月" at bounding box center [172, 120] width 42 height 25
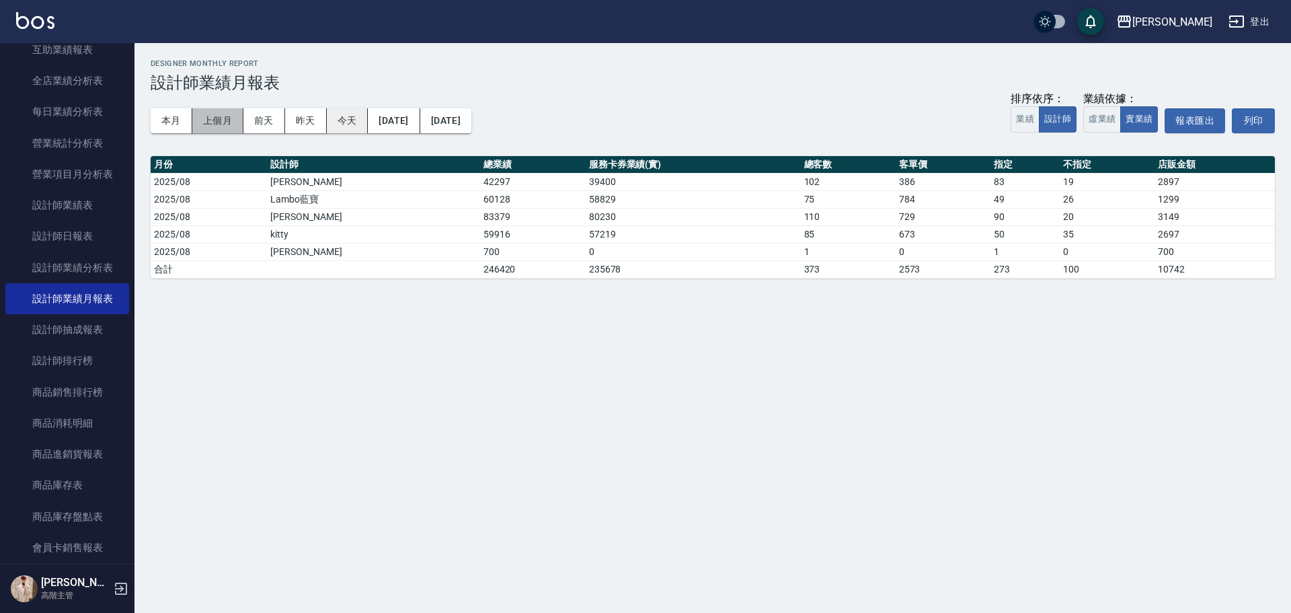
drag, startPoint x: 212, startPoint y: 120, endPoint x: 361, endPoint y: 112, distance: 149.5
click at [215, 120] on button "上個月" at bounding box center [217, 120] width 51 height 25
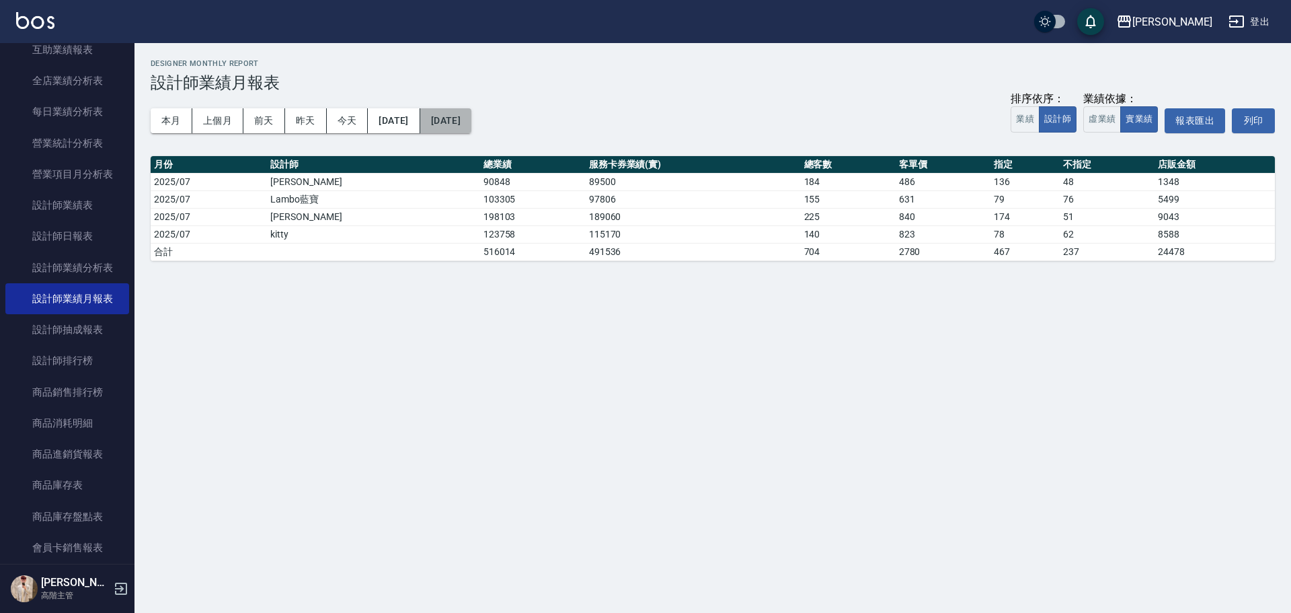
click at [471, 116] on button "[DATE]" at bounding box center [445, 120] width 51 height 25
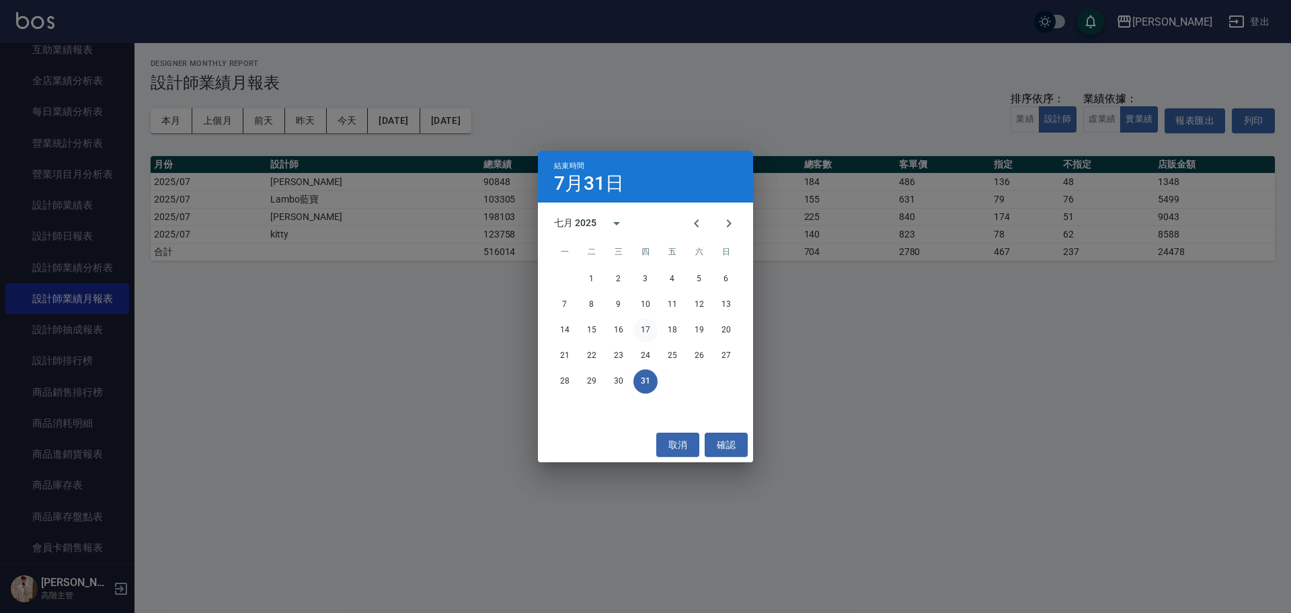
click at [629, 277] on button "17" at bounding box center [645, 330] width 24 height 24
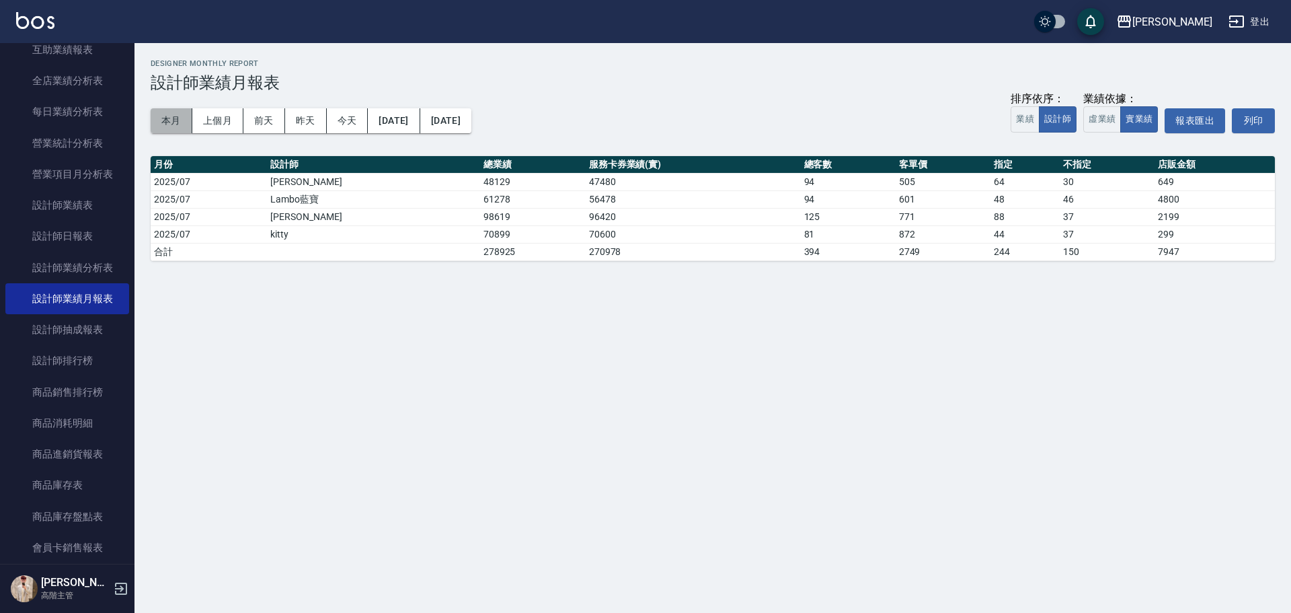
click at [169, 122] on button "本月" at bounding box center [172, 120] width 42 height 25
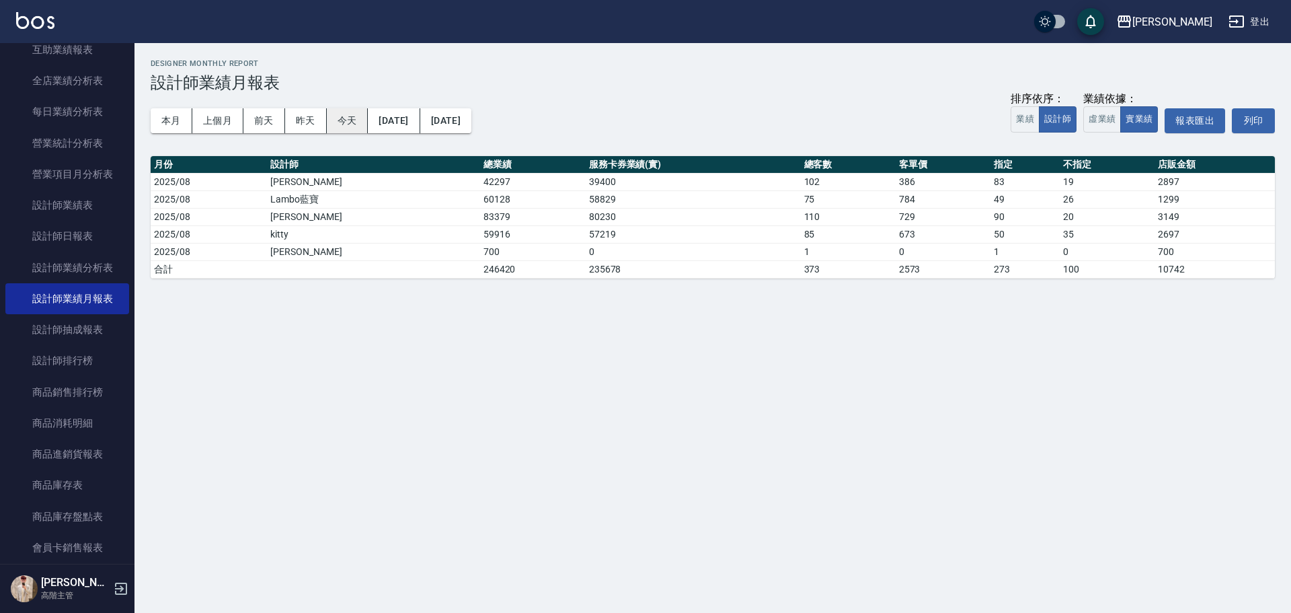
click at [340, 119] on button "今天" at bounding box center [348, 120] width 42 height 25
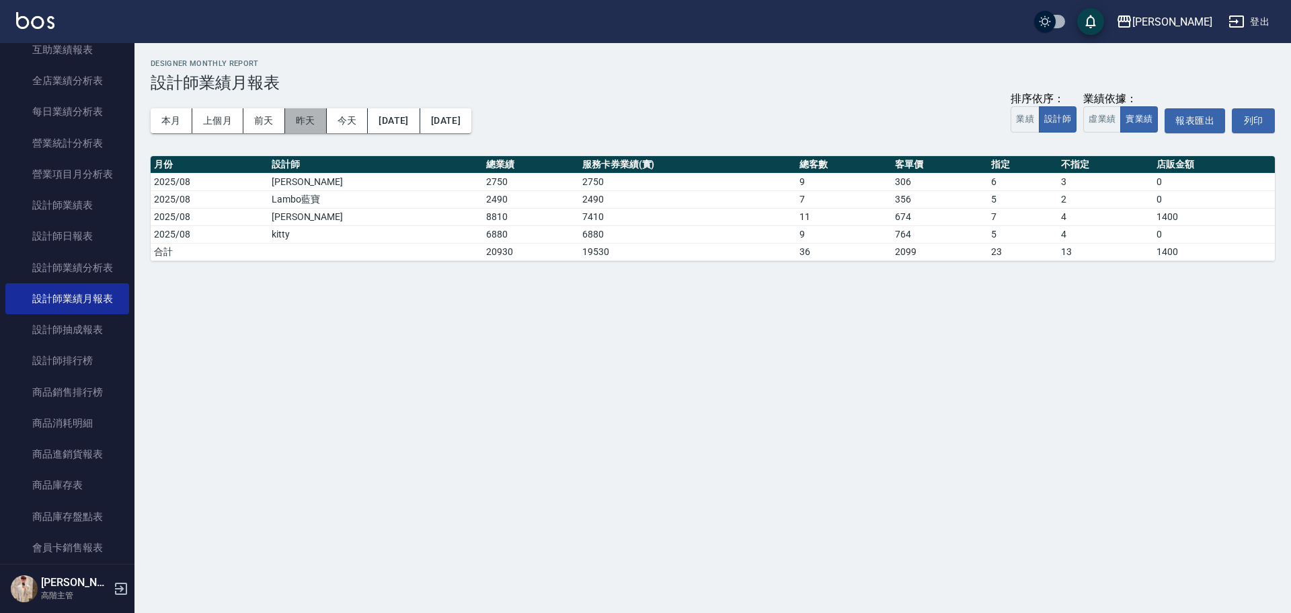
click at [321, 120] on button "昨天" at bounding box center [306, 120] width 42 height 25
click at [266, 116] on button "前天" at bounding box center [264, 120] width 42 height 25
click at [471, 116] on button "[DATE]" at bounding box center [445, 120] width 51 height 25
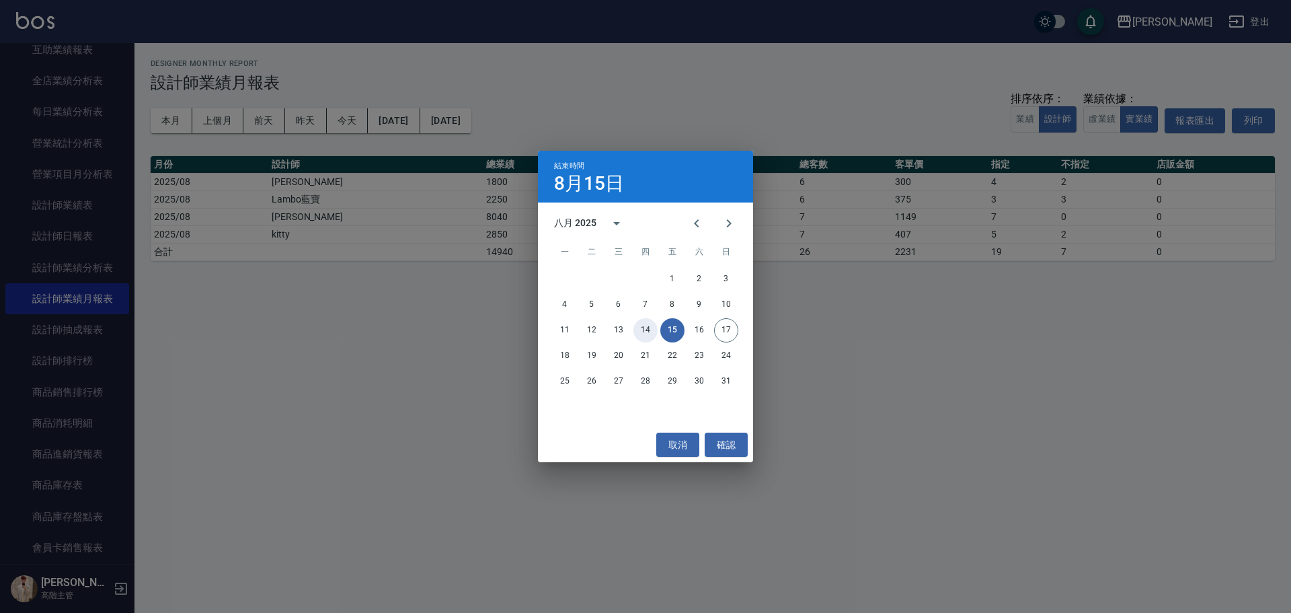
click at [629, 277] on button "14" at bounding box center [645, 330] width 24 height 24
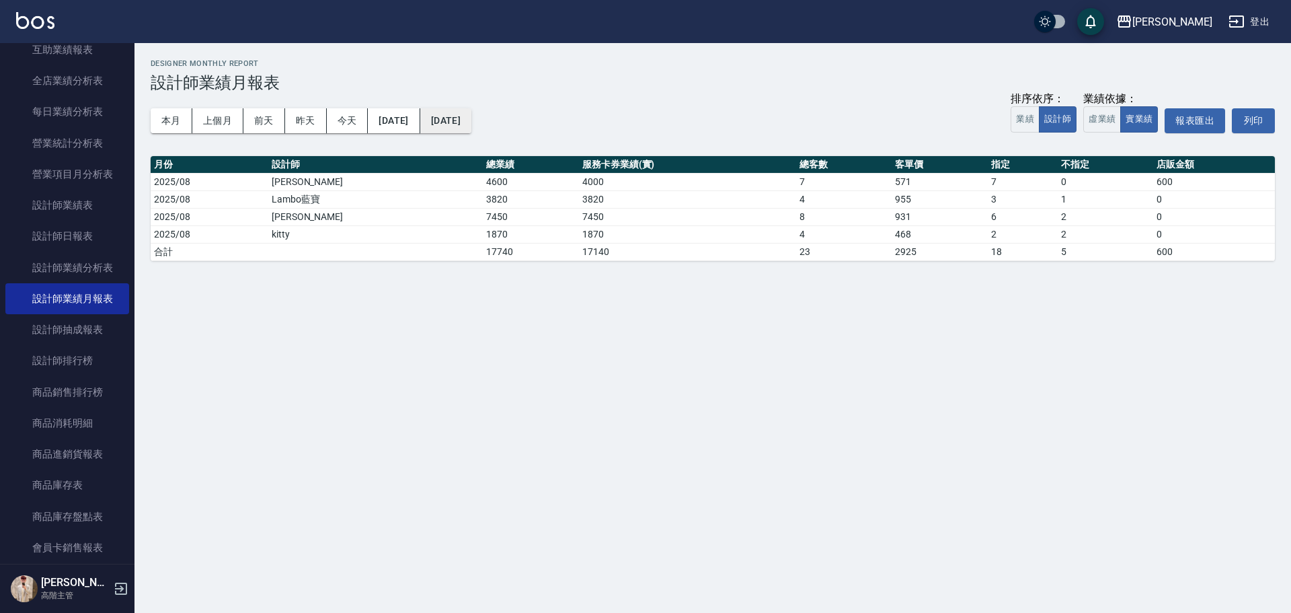
click at [471, 121] on button "[DATE]" at bounding box center [445, 120] width 51 height 25
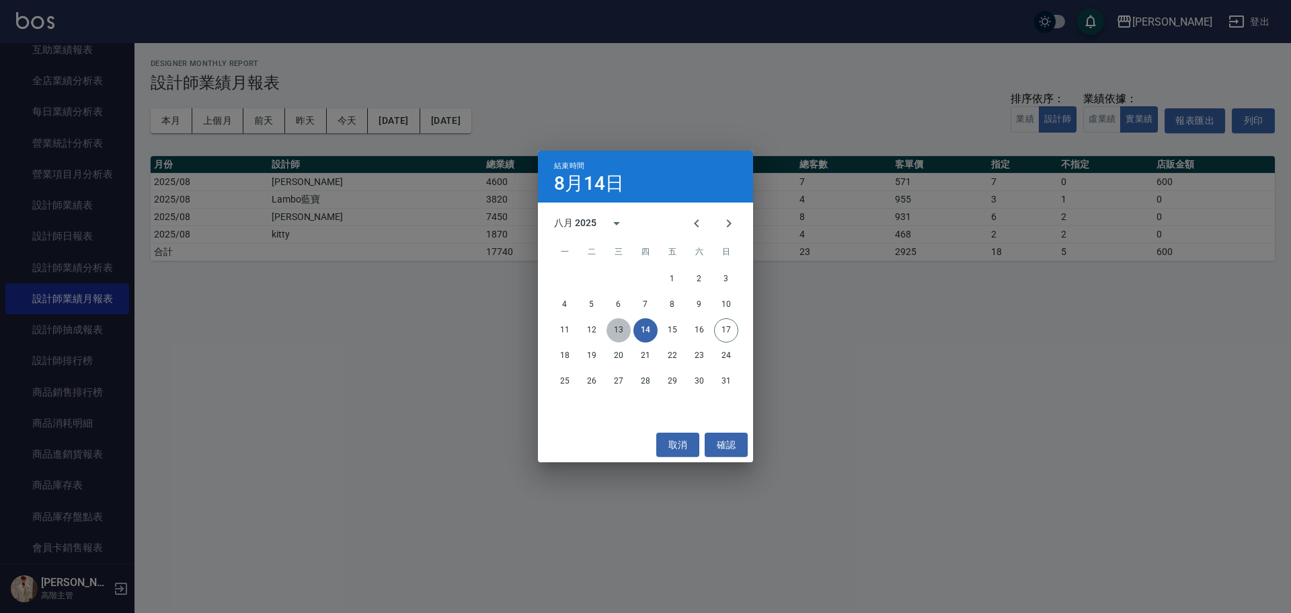
click at [620, 277] on button "13" at bounding box center [618, 330] width 24 height 24
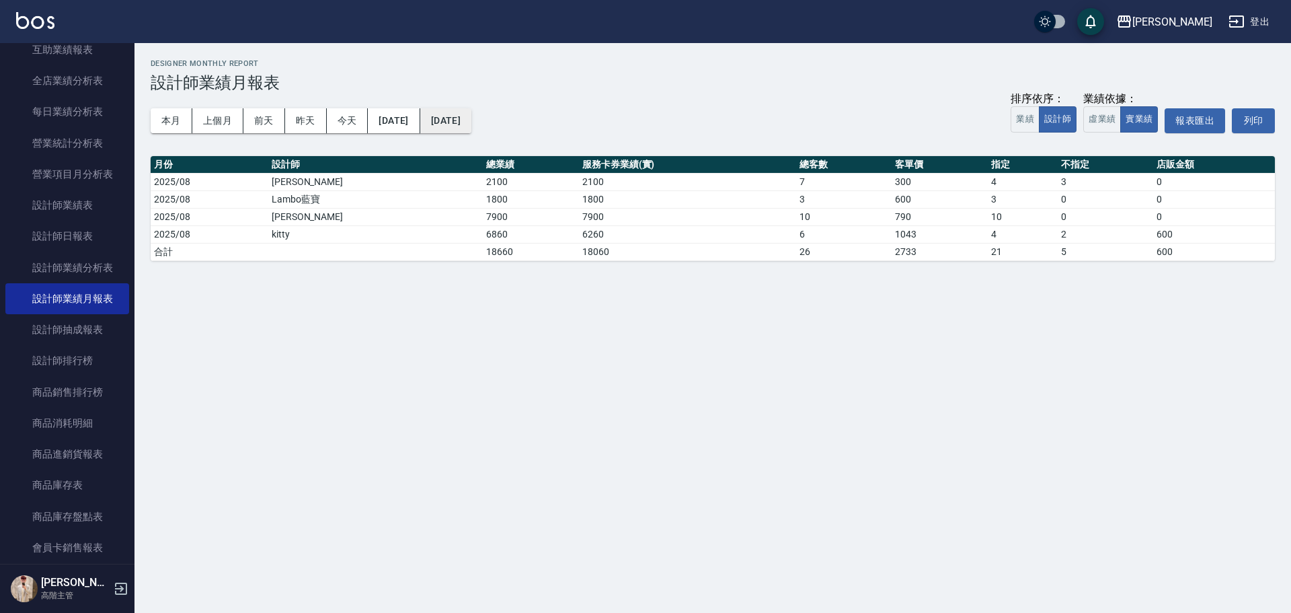
click at [471, 125] on button "[DATE]" at bounding box center [445, 120] width 51 height 25
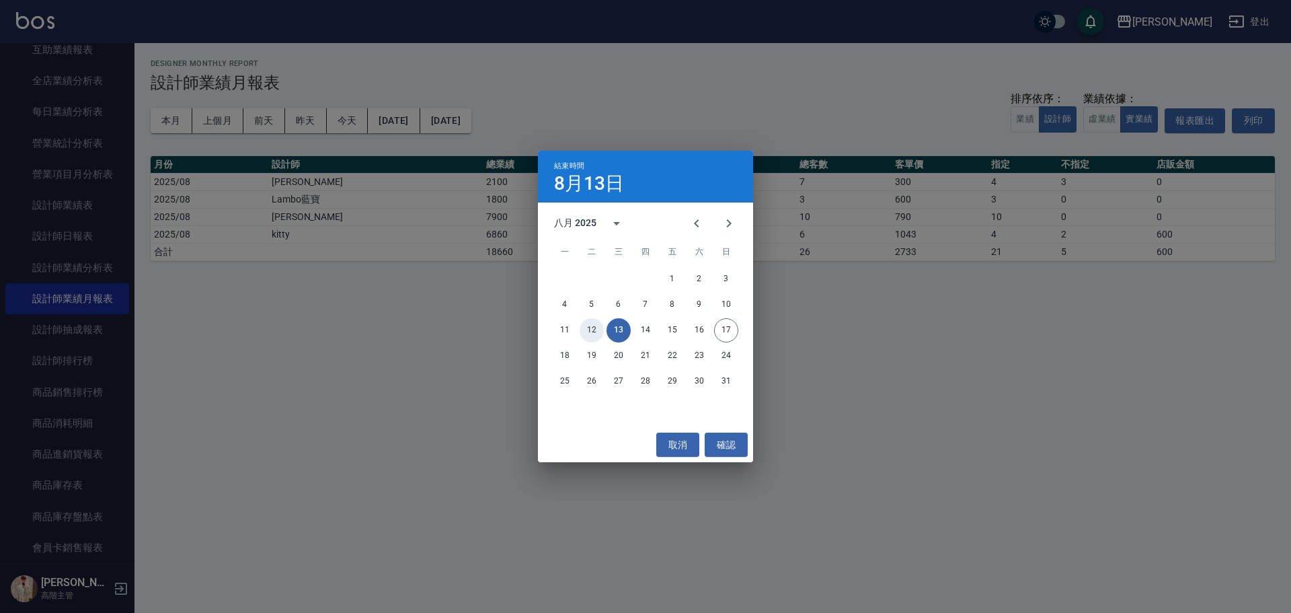
click at [589, 277] on button "12" at bounding box center [592, 330] width 24 height 24
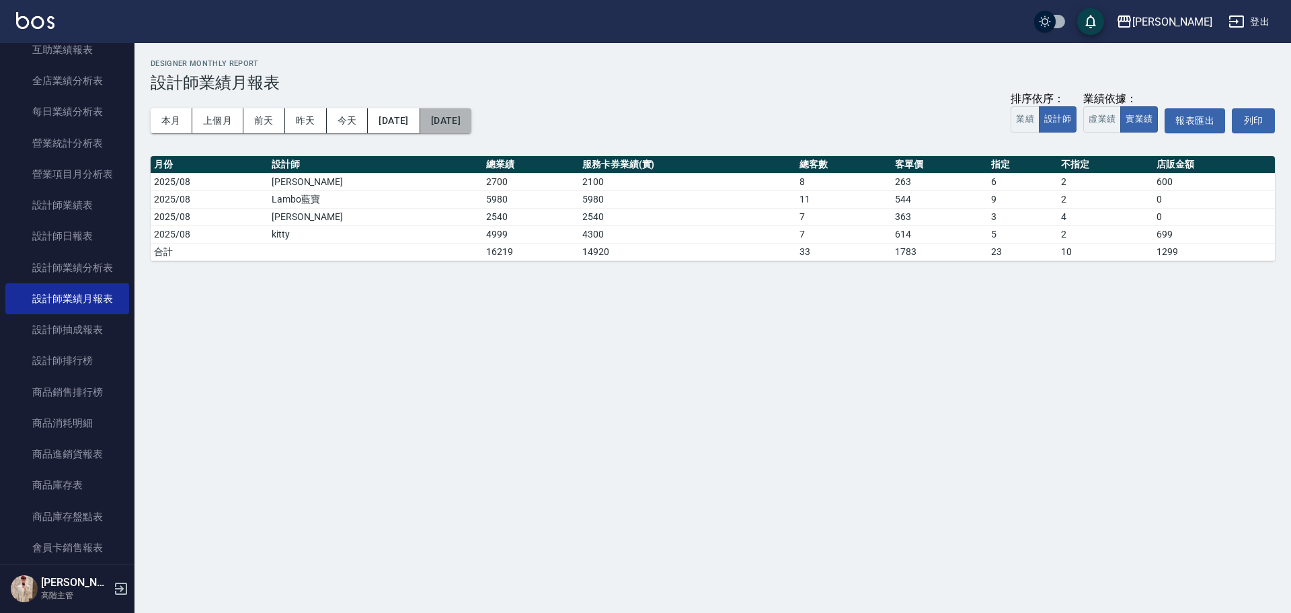
click at [471, 122] on button "[DATE]" at bounding box center [445, 120] width 51 height 25
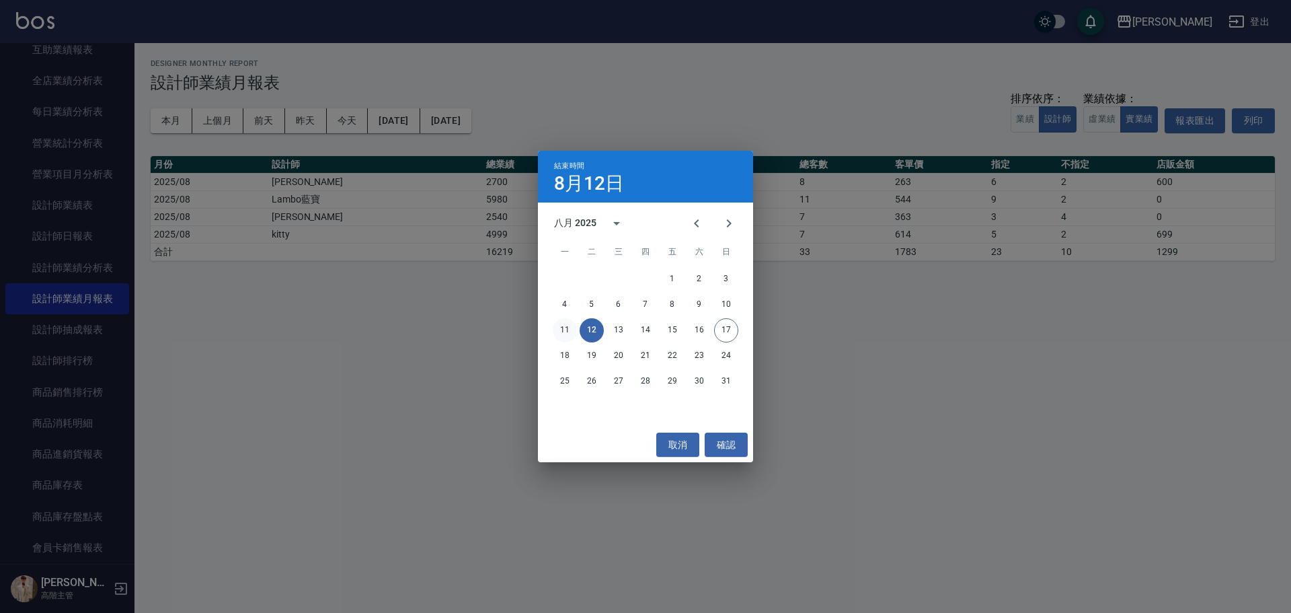
click at [567, 277] on button "11" at bounding box center [565, 330] width 24 height 24
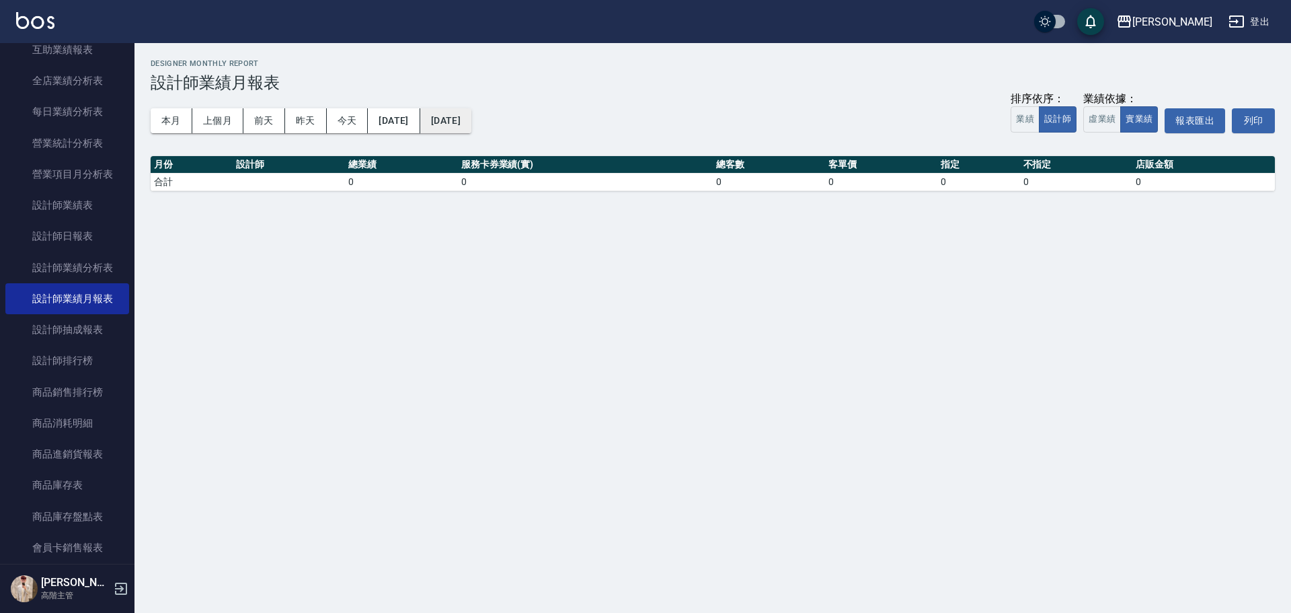
click at [471, 112] on button "[DATE]" at bounding box center [445, 120] width 51 height 25
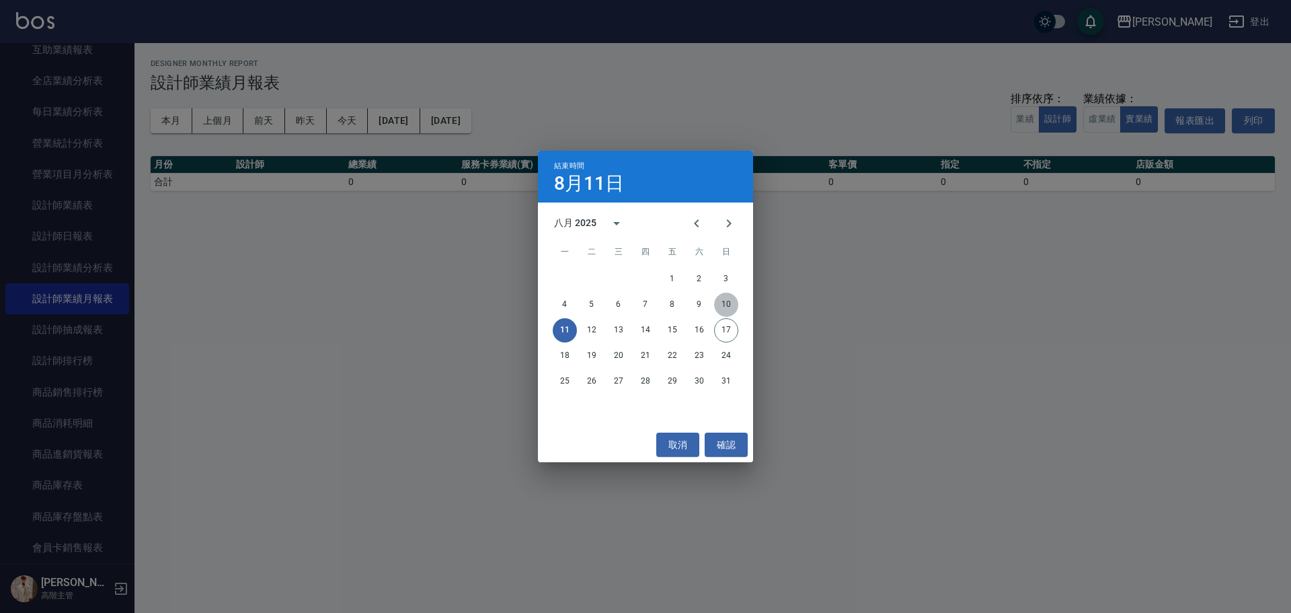
click at [629, 277] on button "10" at bounding box center [726, 304] width 24 height 24
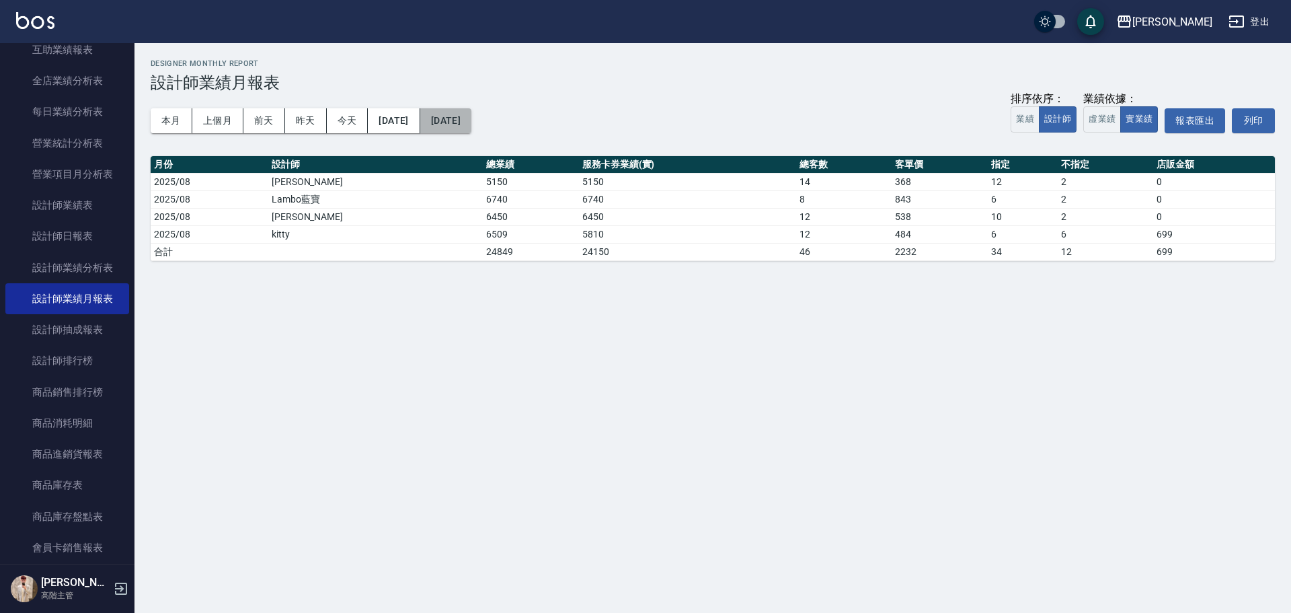
click at [471, 122] on button "[DATE]" at bounding box center [445, 120] width 51 height 25
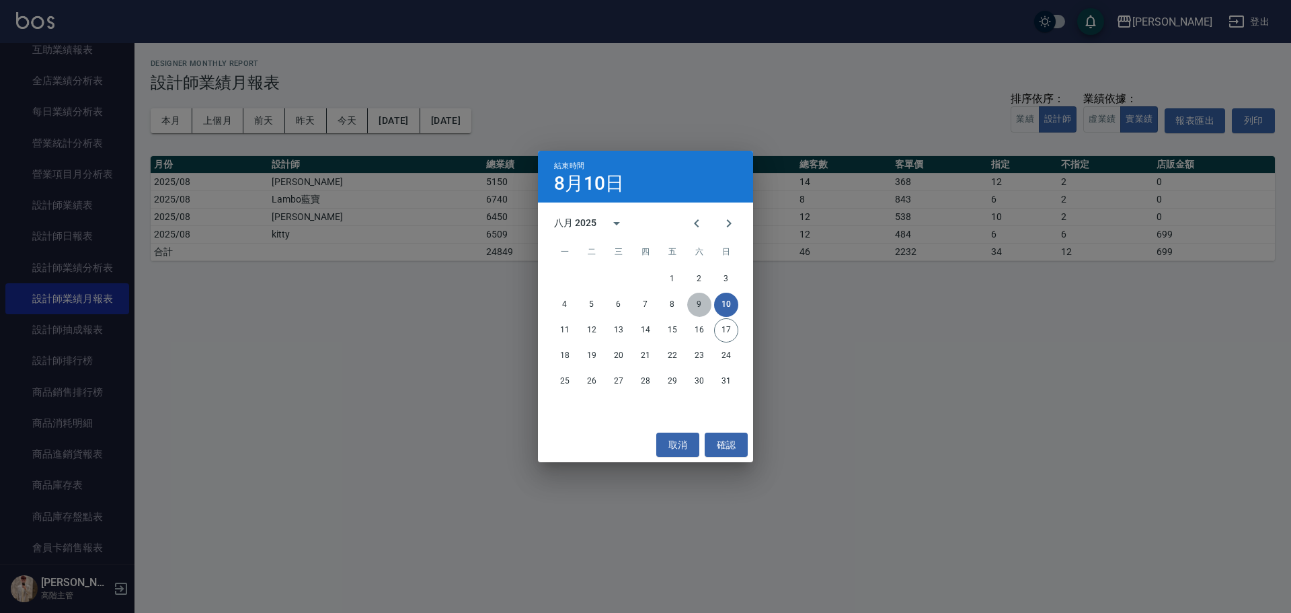
click at [629, 277] on button "9" at bounding box center [699, 304] width 24 height 24
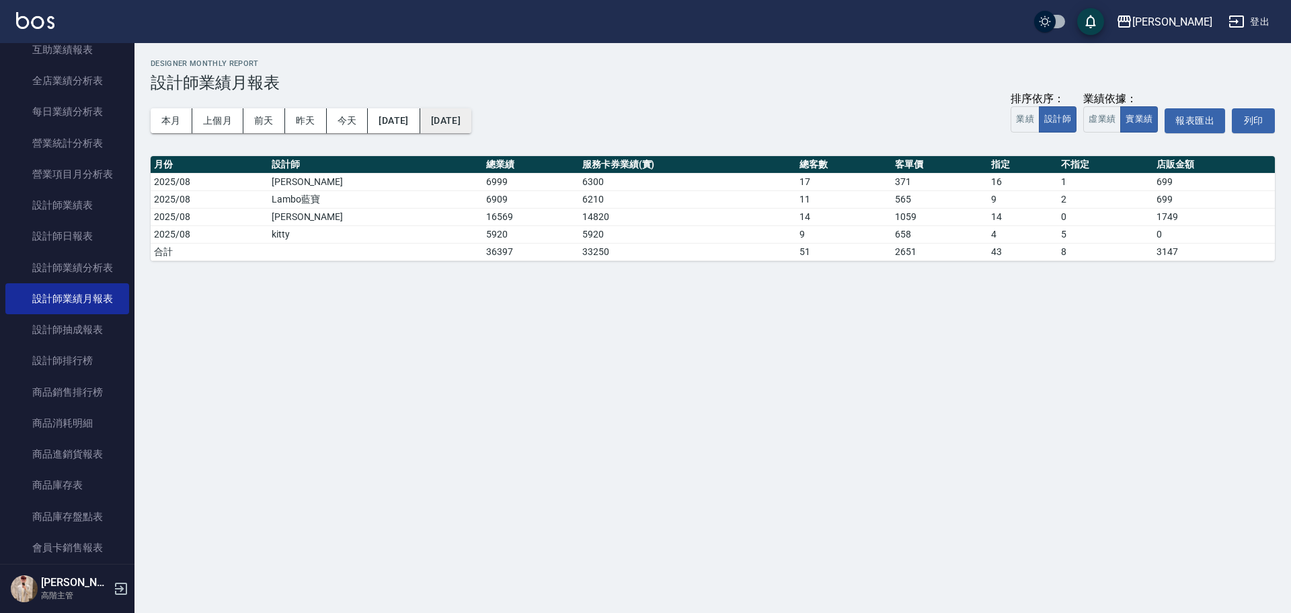
click at [471, 122] on button "[DATE]" at bounding box center [445, 120] width 51 height 25
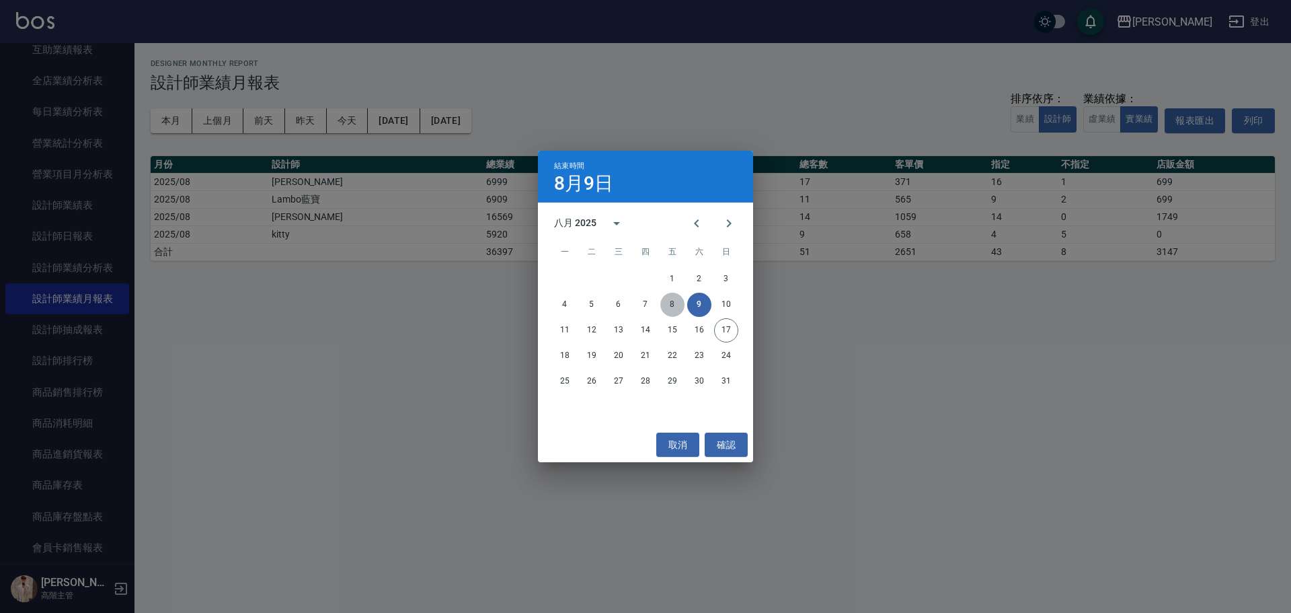
click at [629, 277] on button "8" at bounding box center [672, 304] width 24 height 24
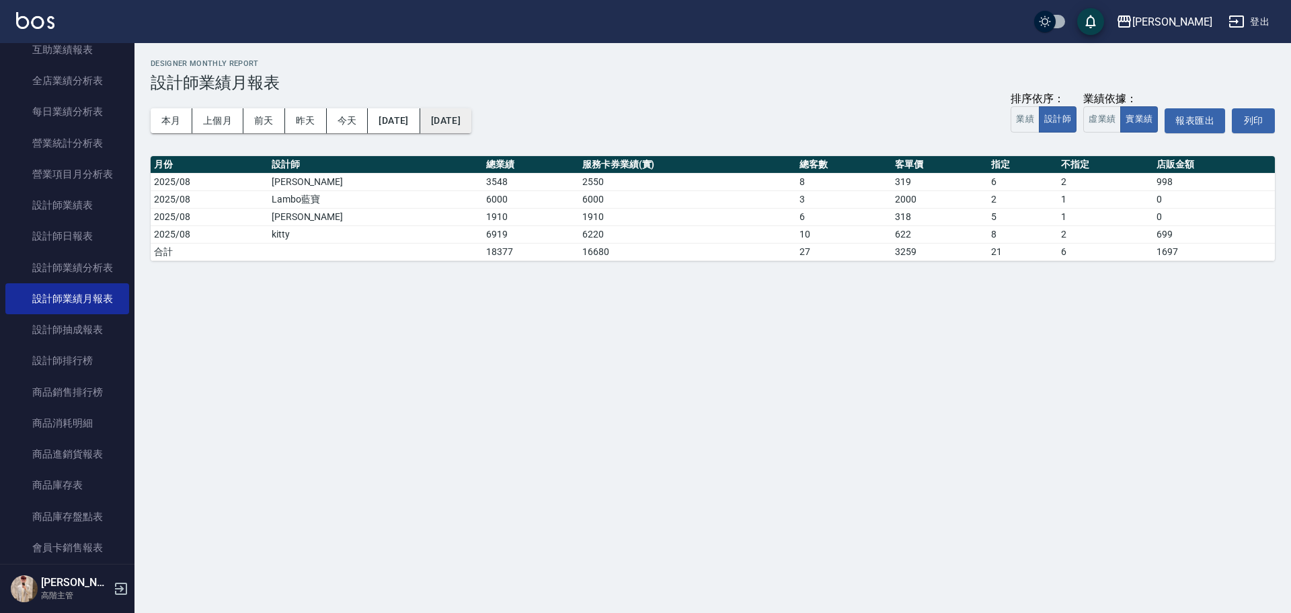
click at [471, 120] on button "[DATE]" at bounding box center [445, 120] width 51 height 25
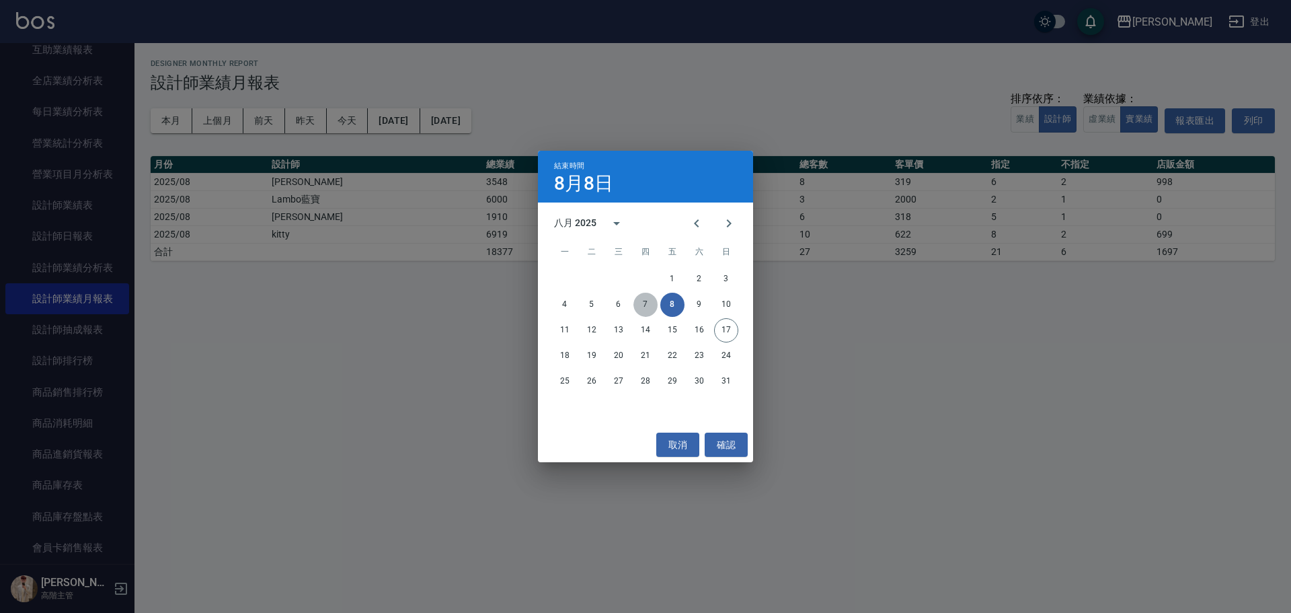
click at [629, 277] on button "7" at bounding box center [645, 304] width 24 height 24
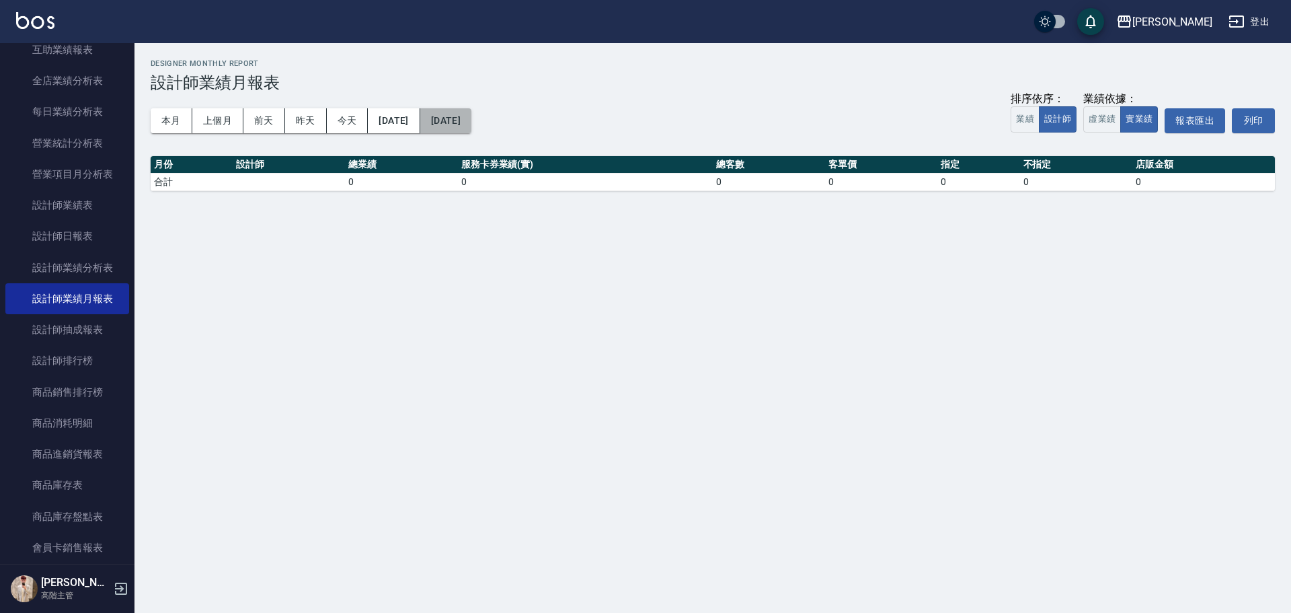
click at [471, 118] on button "[DATE]" at bounding box center [445, 120] width 51 height 25
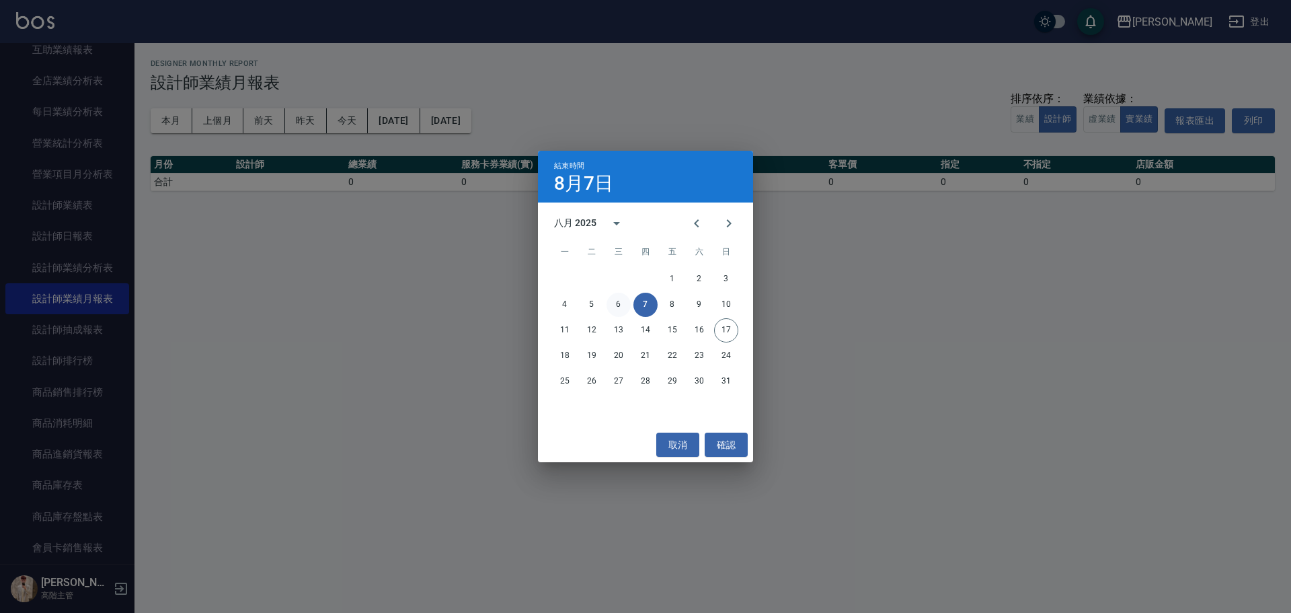
click at [623, 277] on button "6" at bounding box center [618, 304] width 24 height 24
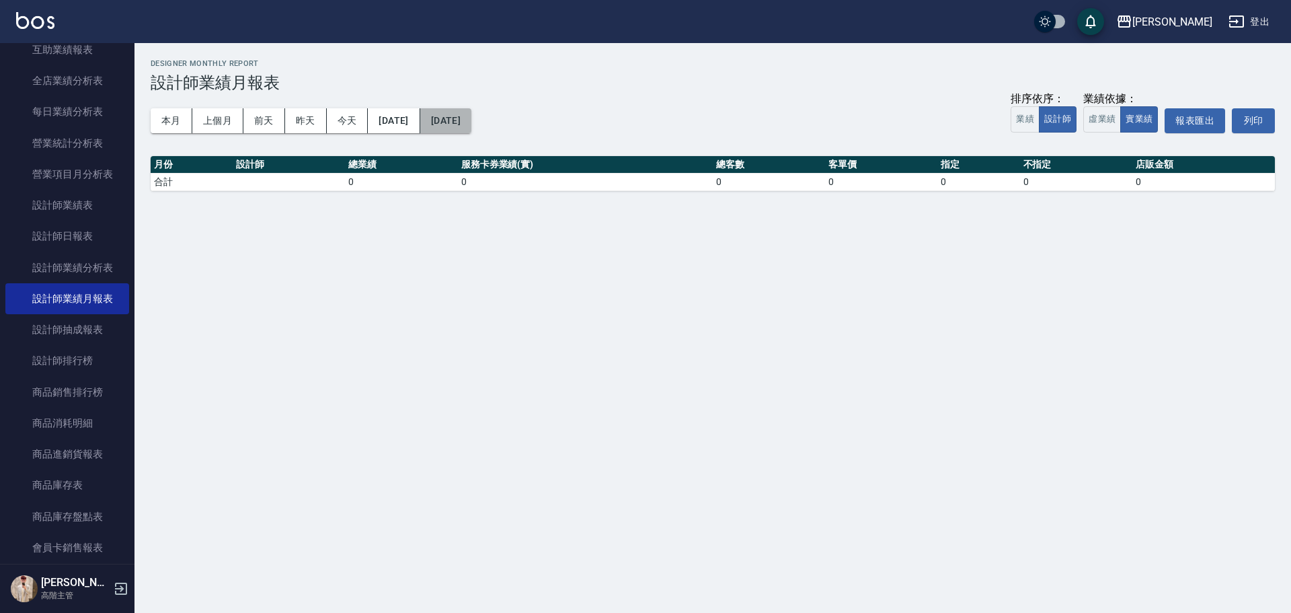
click at [471, 125] on button "[DATE]" at bounding box center [445, 120] width 51 height 25
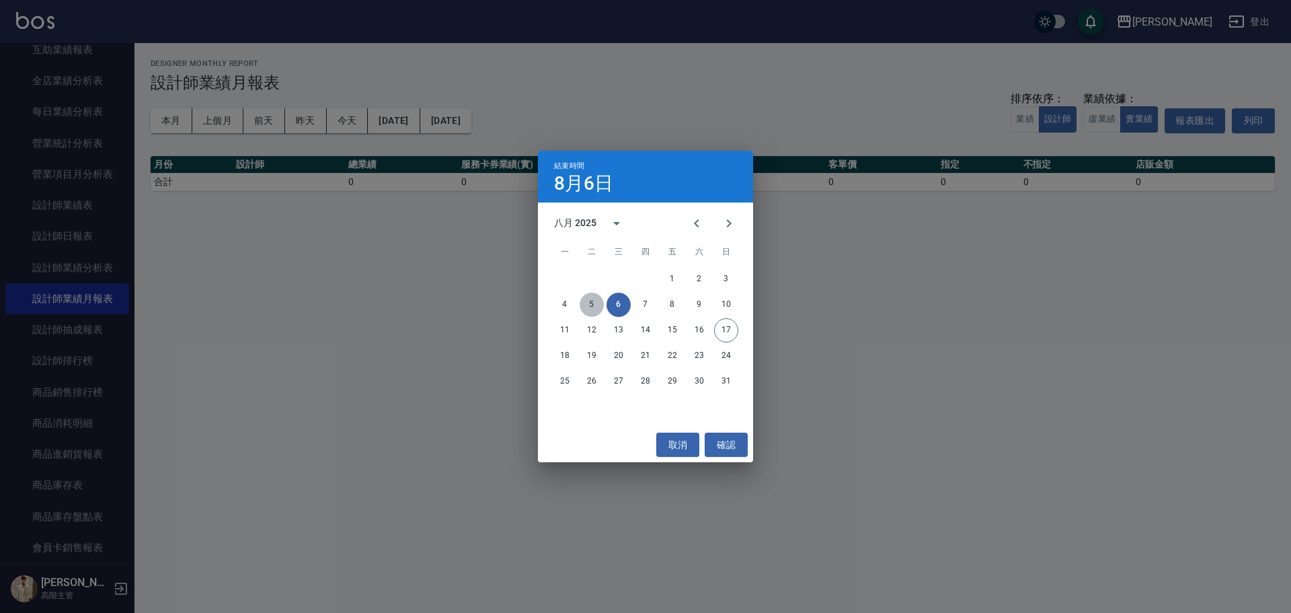
click at [600, 277] on button "5" at bounding box center [592, 304] width 24 height 24
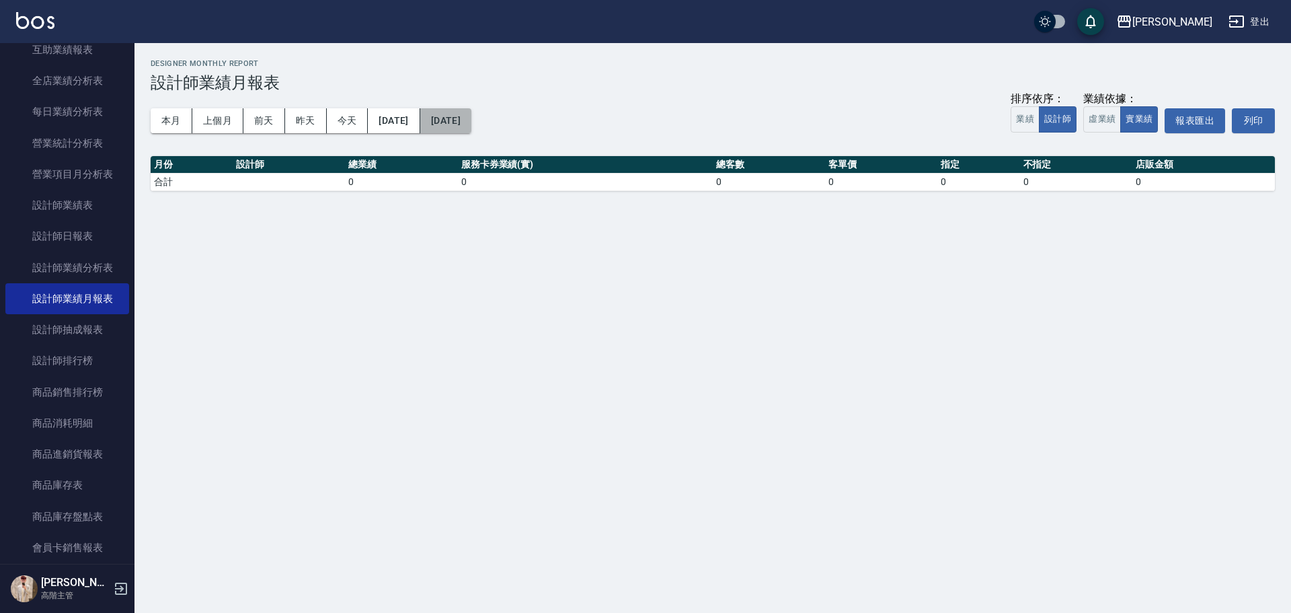
click at [471, 115] on button "[DATE]" at bounding box center [445, 120] width 51 height 25
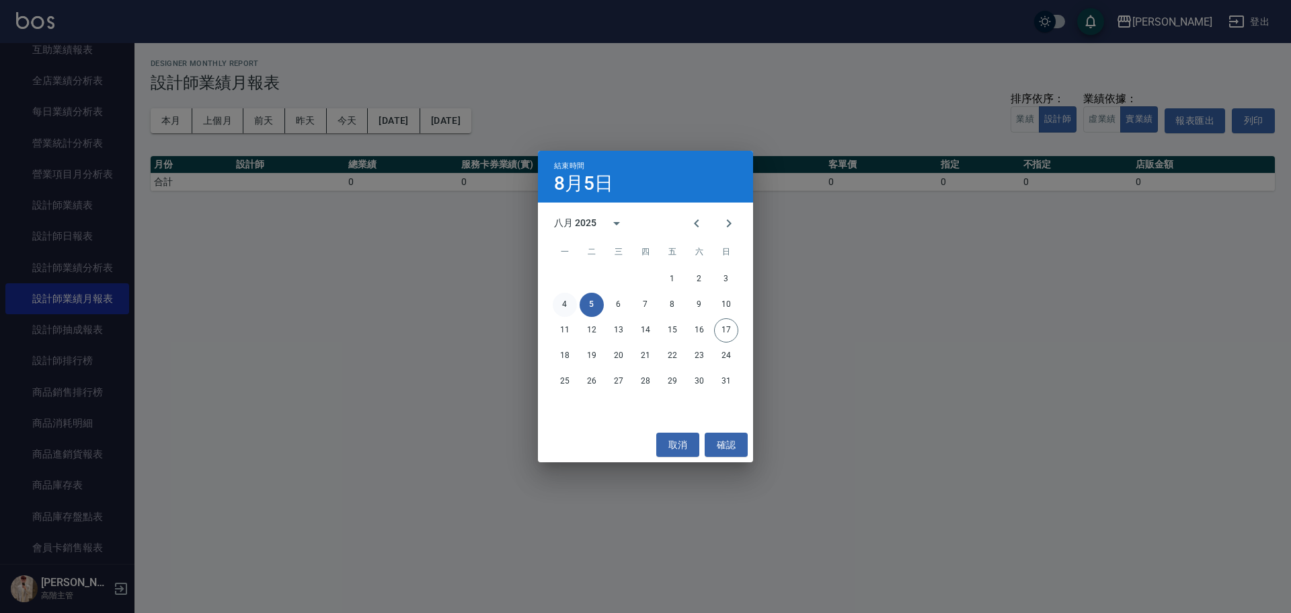
click at [567, 277] on button "4" at bounding box center [565, 304] width 24 height 24
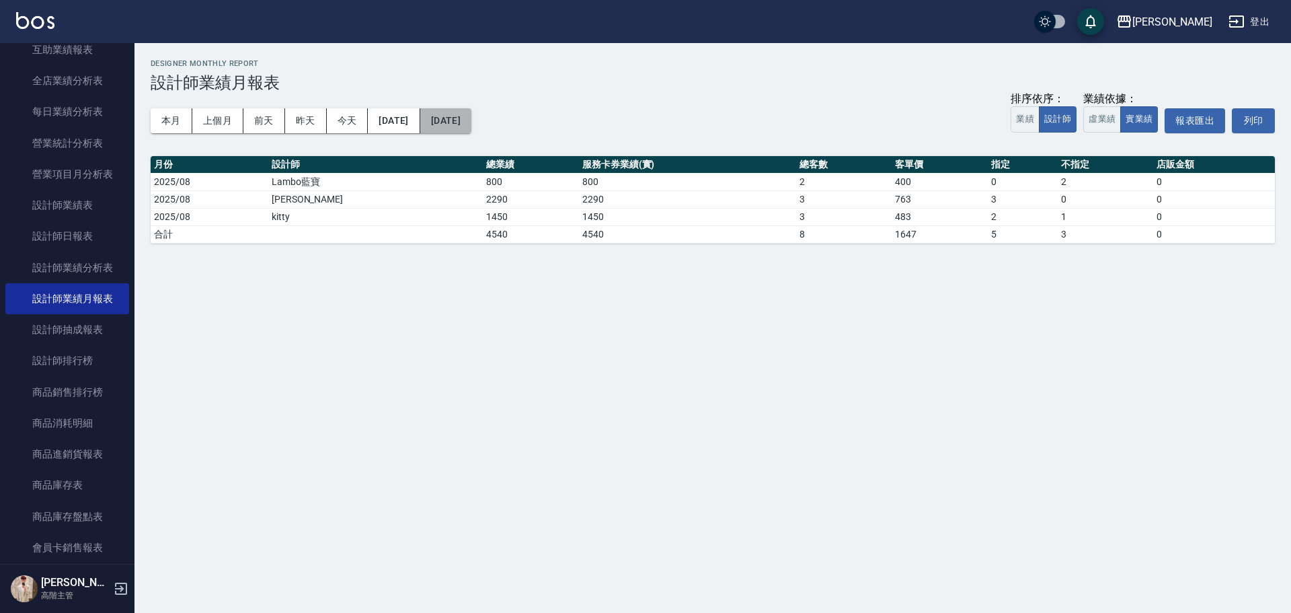
click at [471, 118] on button "[DATE]" at bounding box center [445, 120] width 51 height 25
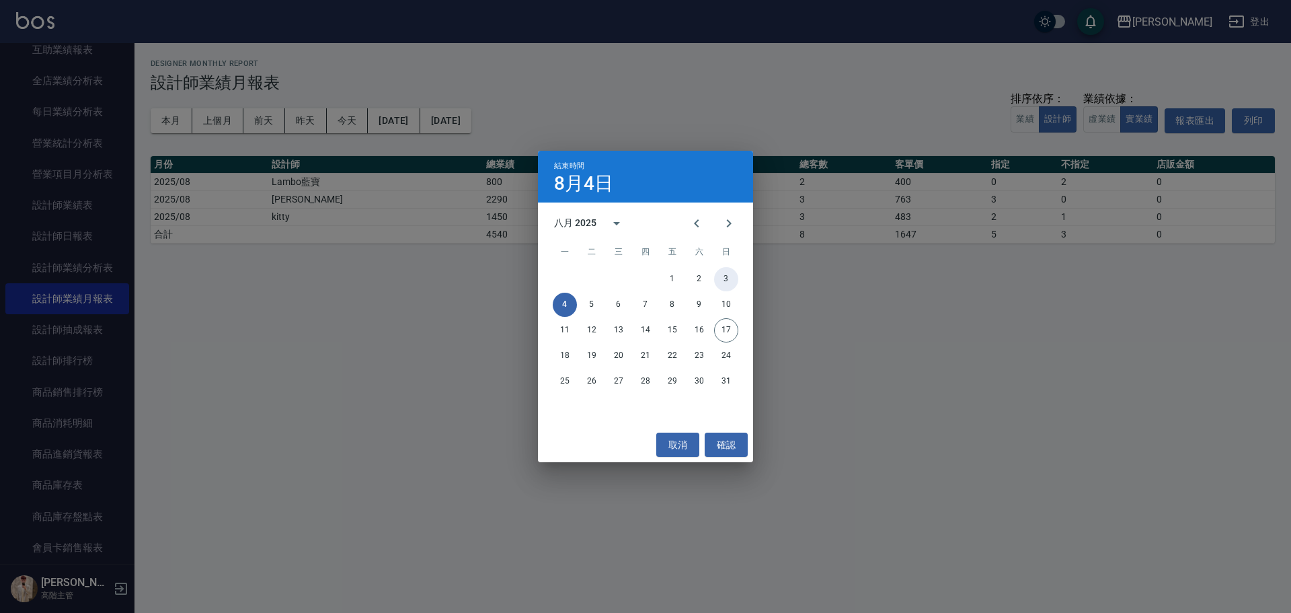
click at [629, 277] on button "3" at bounding box center [726, 279] width 24 height 24
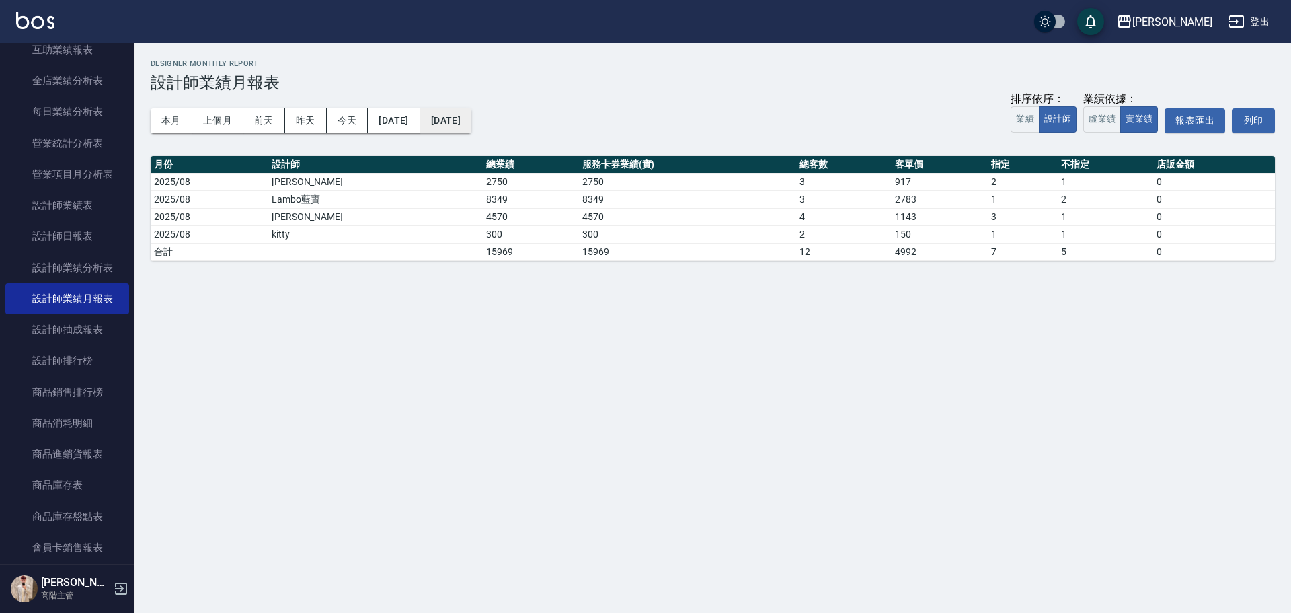
click at [471, 125] on button "[DATE]" at bounding box center [445, 120] width 51 height 25
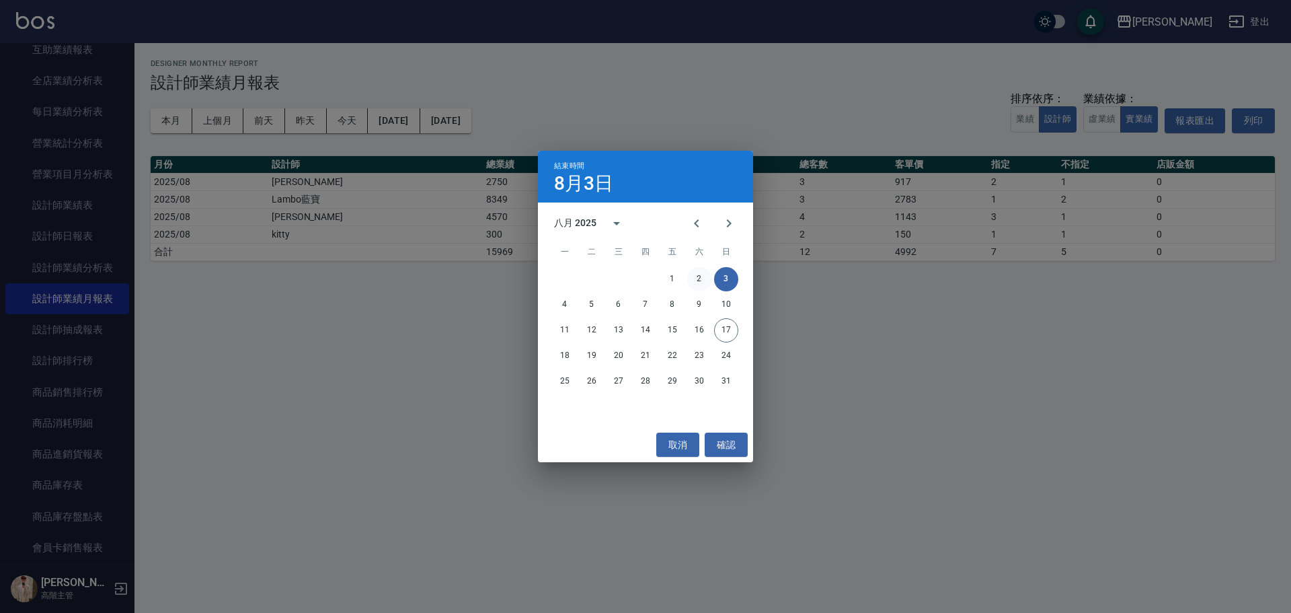
click at [629, 276] on button "2" at bounding box center [699, 279] width 24 height 24
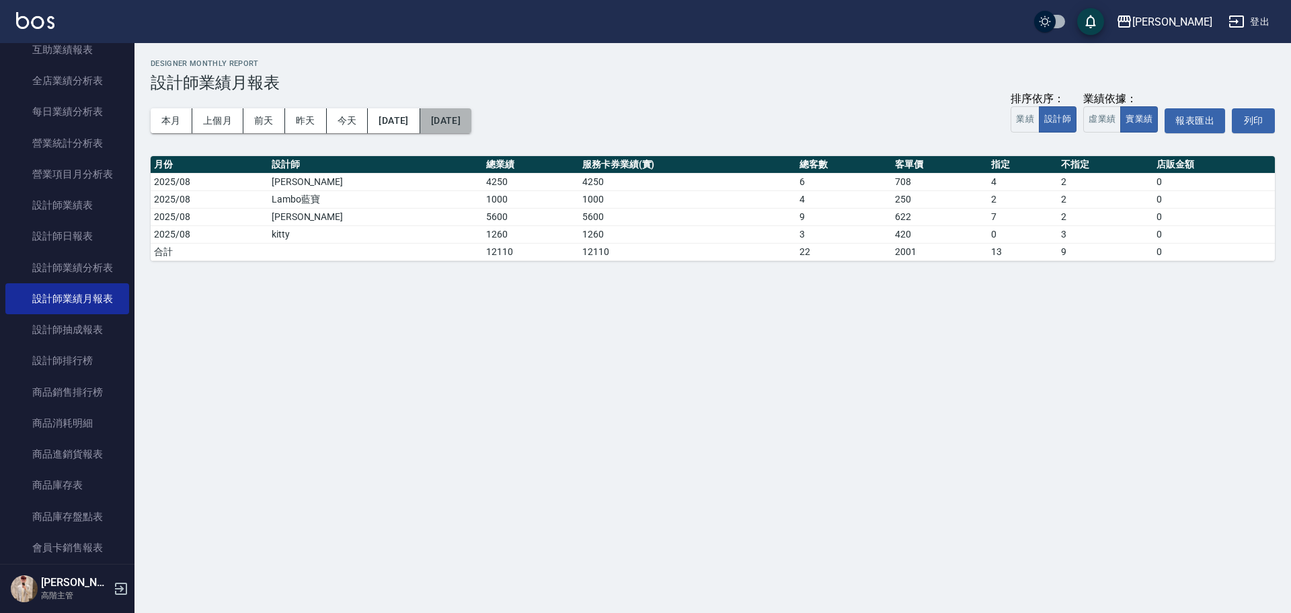
click at [471, 124] on button "[DATE]" at bounding box center [445, 120] width 51 height 25
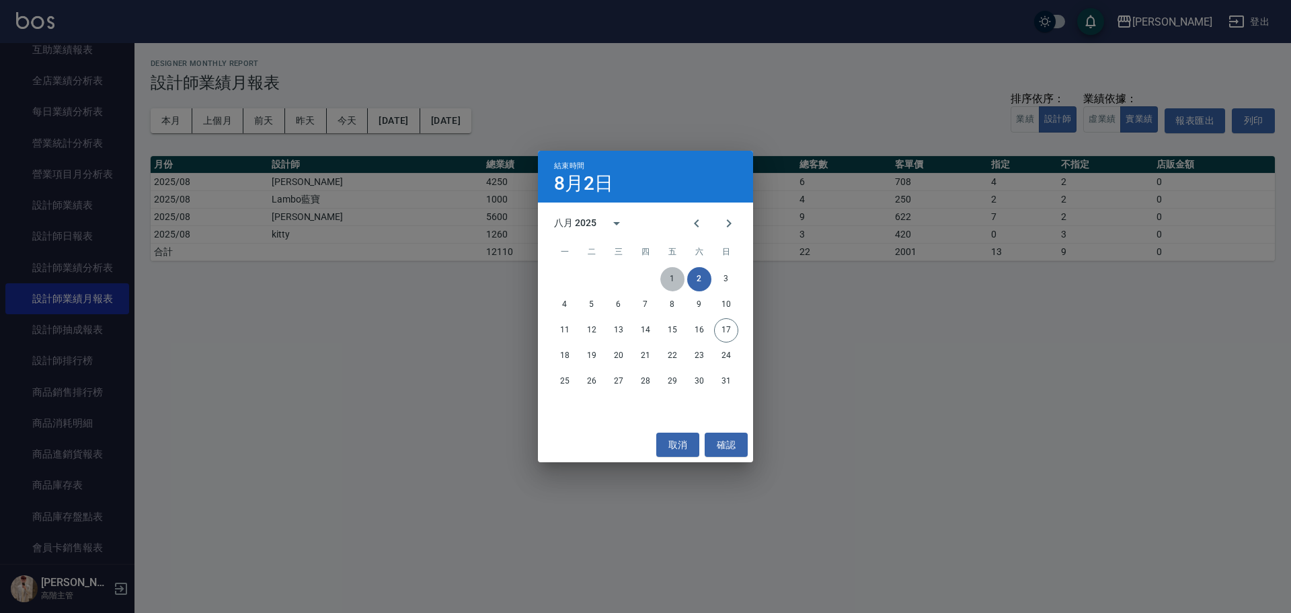
click at [629, 277] on button "1" at bounding box center [672, 279] width 24 height 24
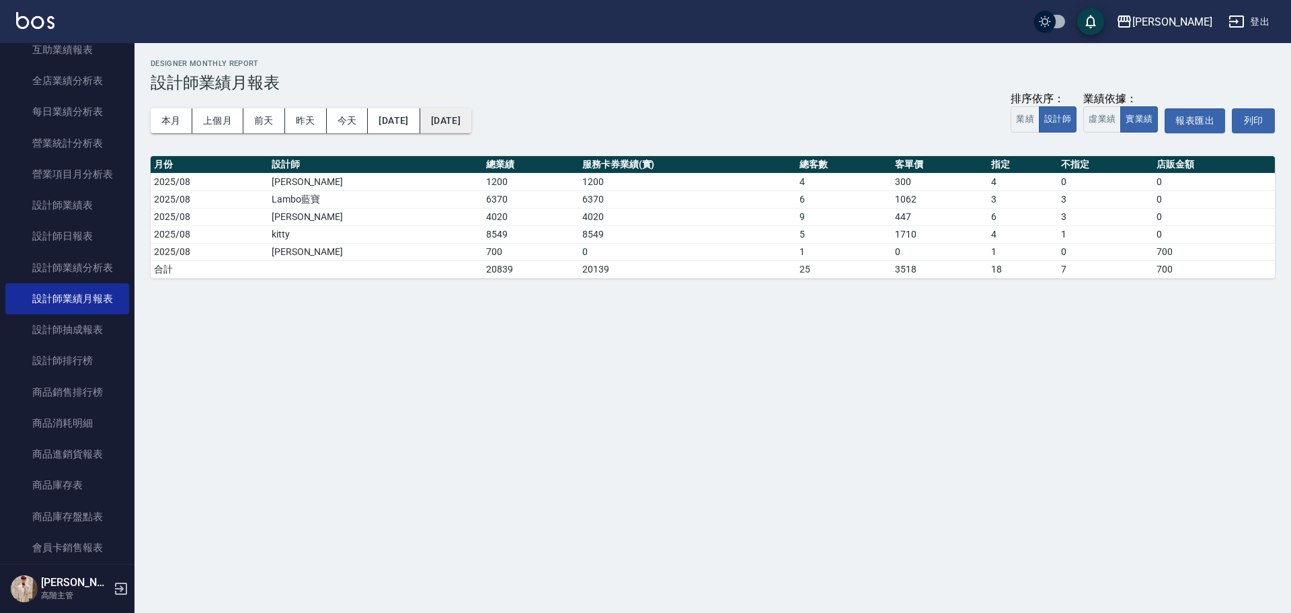
click at [471, 118] on button "[DATE]" at bounding box center [445, 120] width 51 height 25
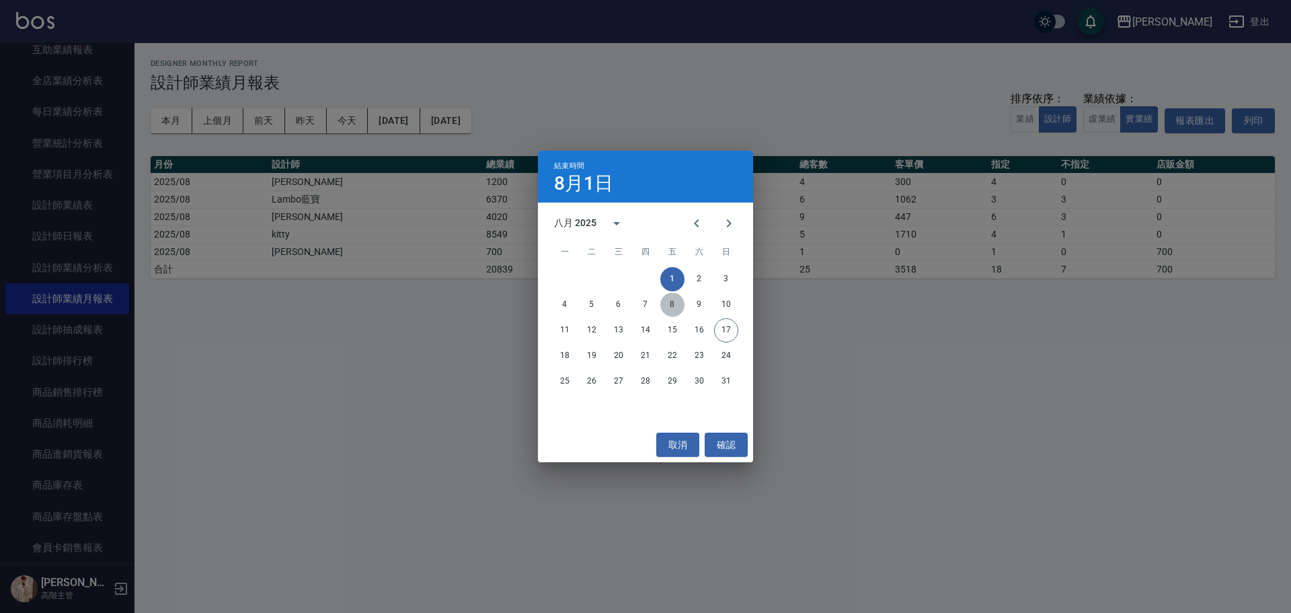
click at [629, 277] on button "8" at bounding box center [672, 304] width 24 height 24
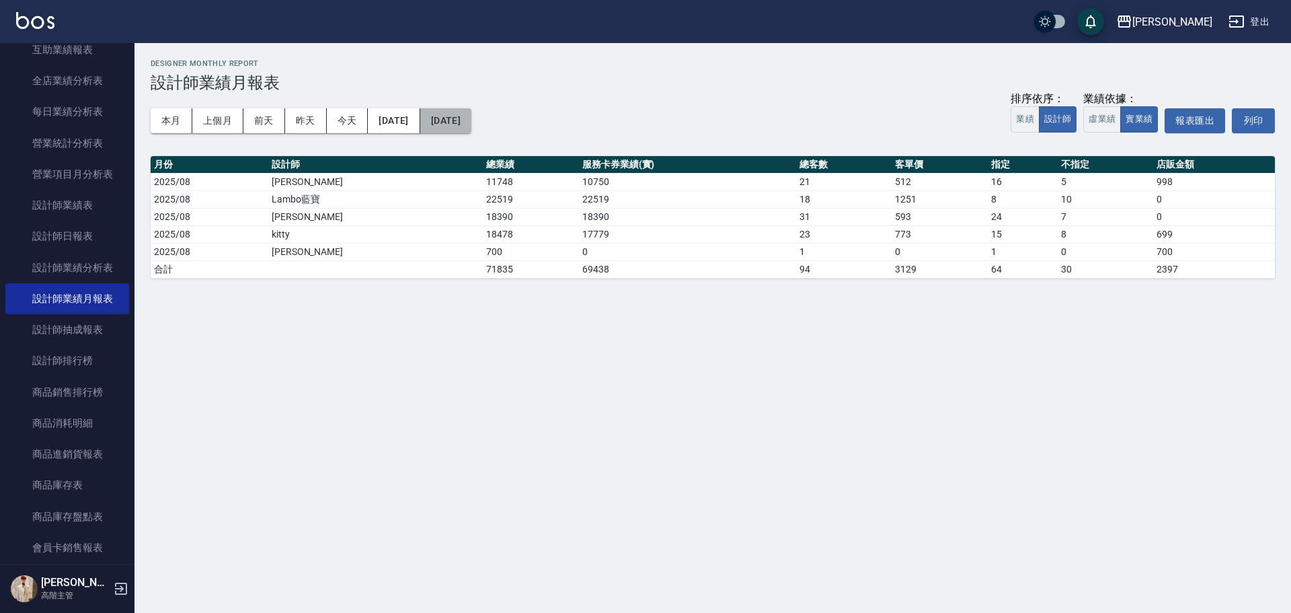
click at [471, 124] on button "[DATE]" at bounding box center [445, 120] width 51 height 25
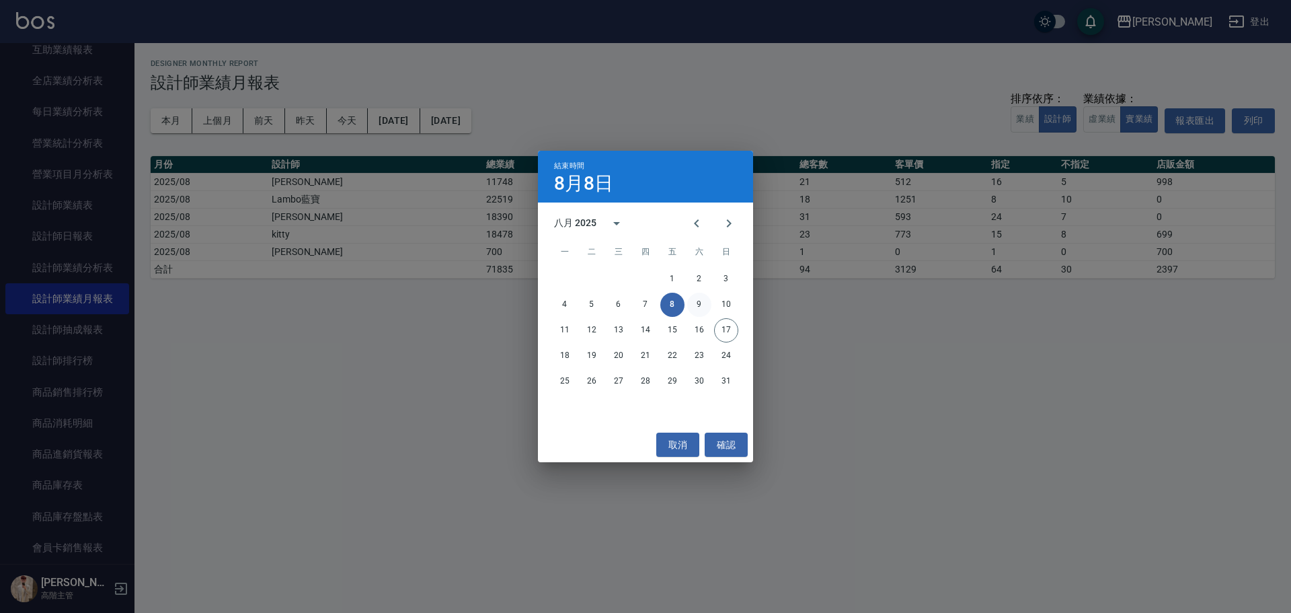
click at [629, 277] on button "9" at bounding box center [699, 304] width 24 height 24
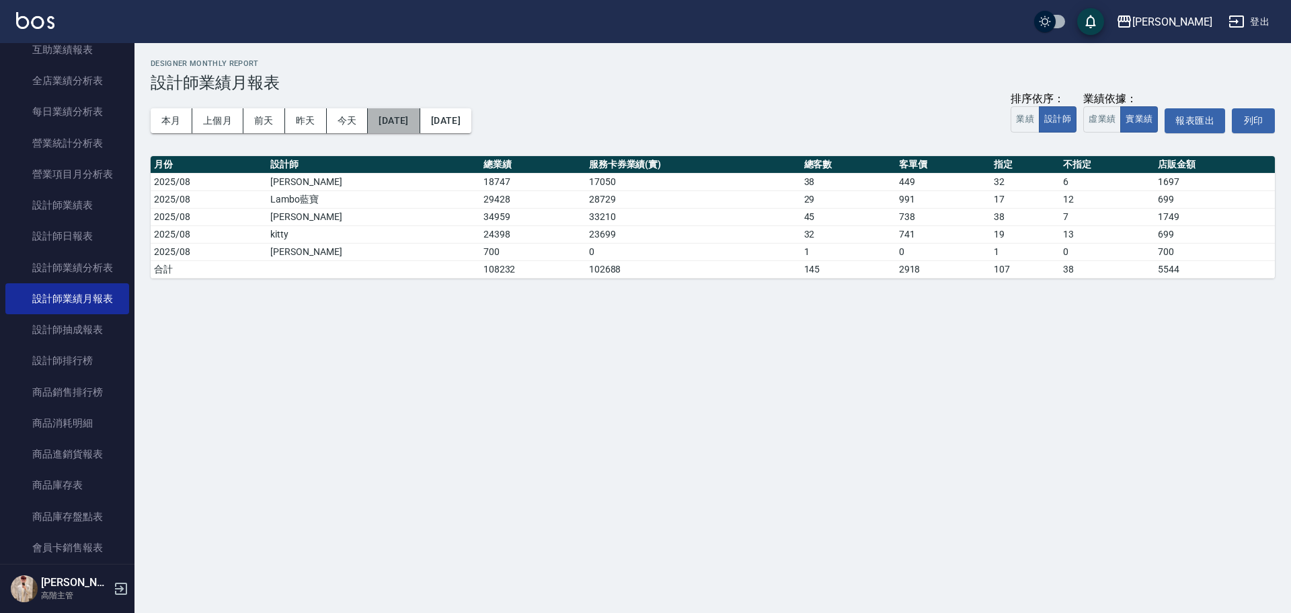
click at [420, 125] on button "[DATE]" at bounding box center [394, 120] width 52 height 25
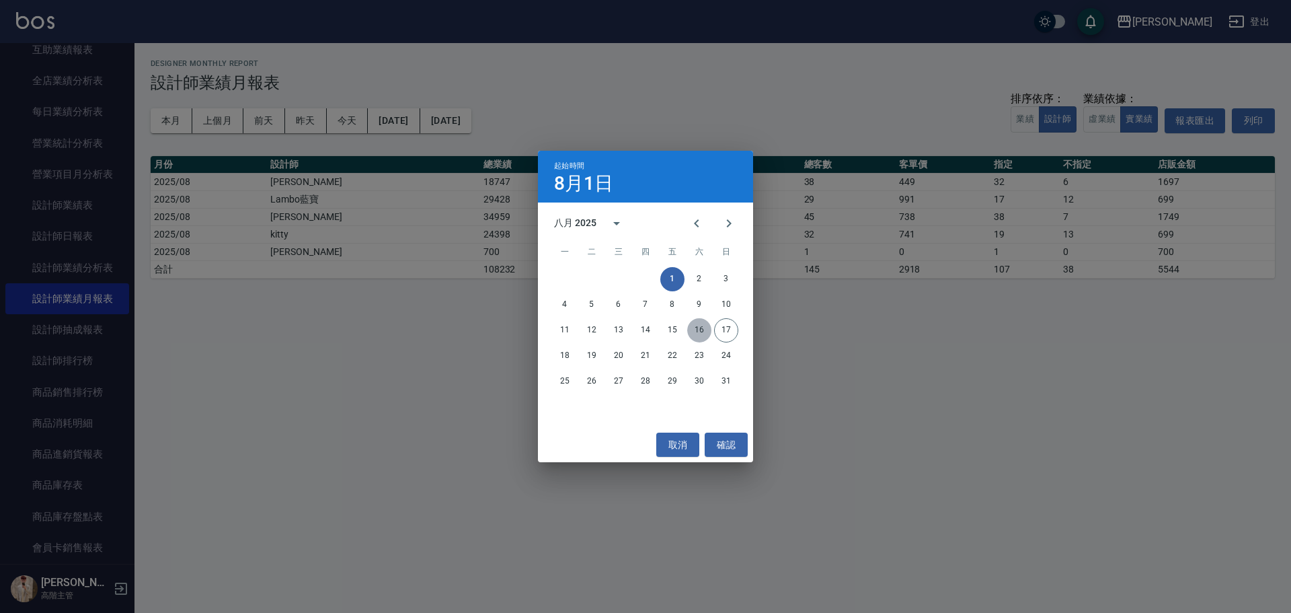
click at [629, 277] on button "16" at bounding box center [699, 330] width 24 height 24
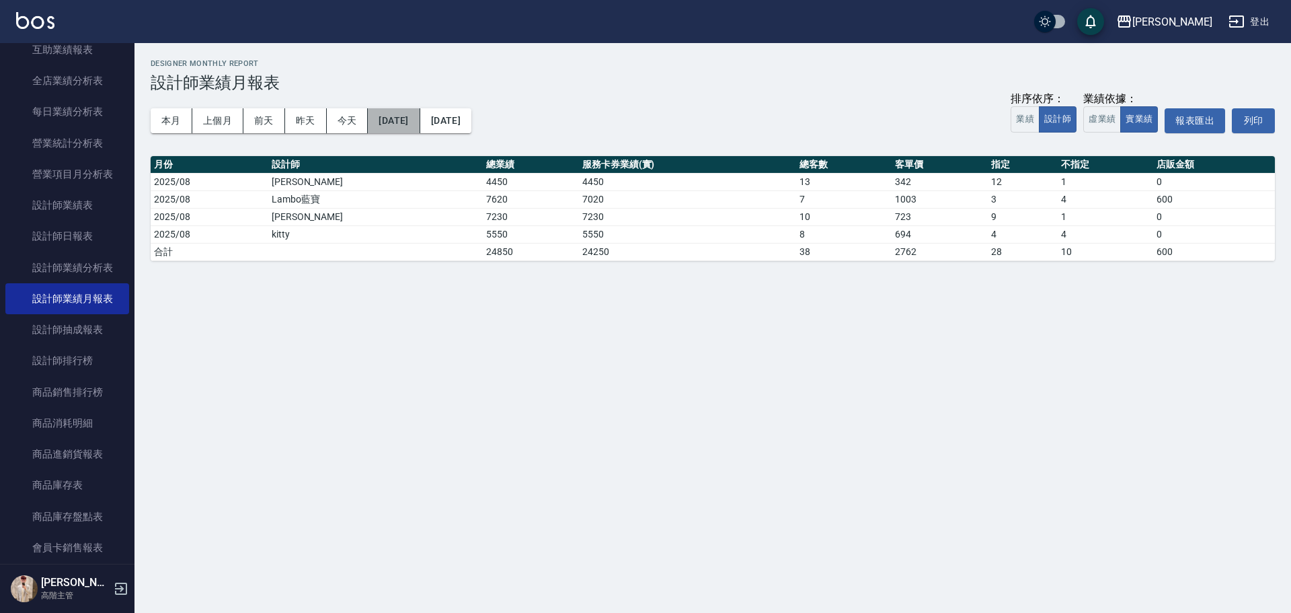
click at [420, 124] on button "[DATE]" at bounding box center [394, 120] width 52 height 25
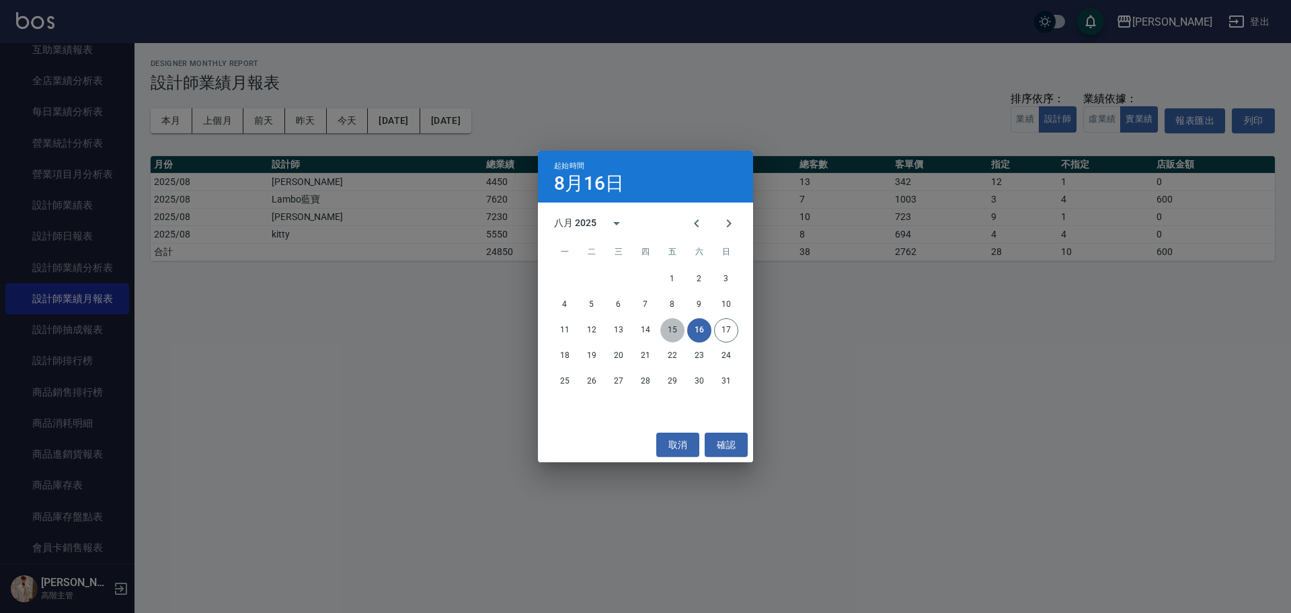
click at [629, 277] on button "15" at bounding box center [672, 330] width 24 height 24
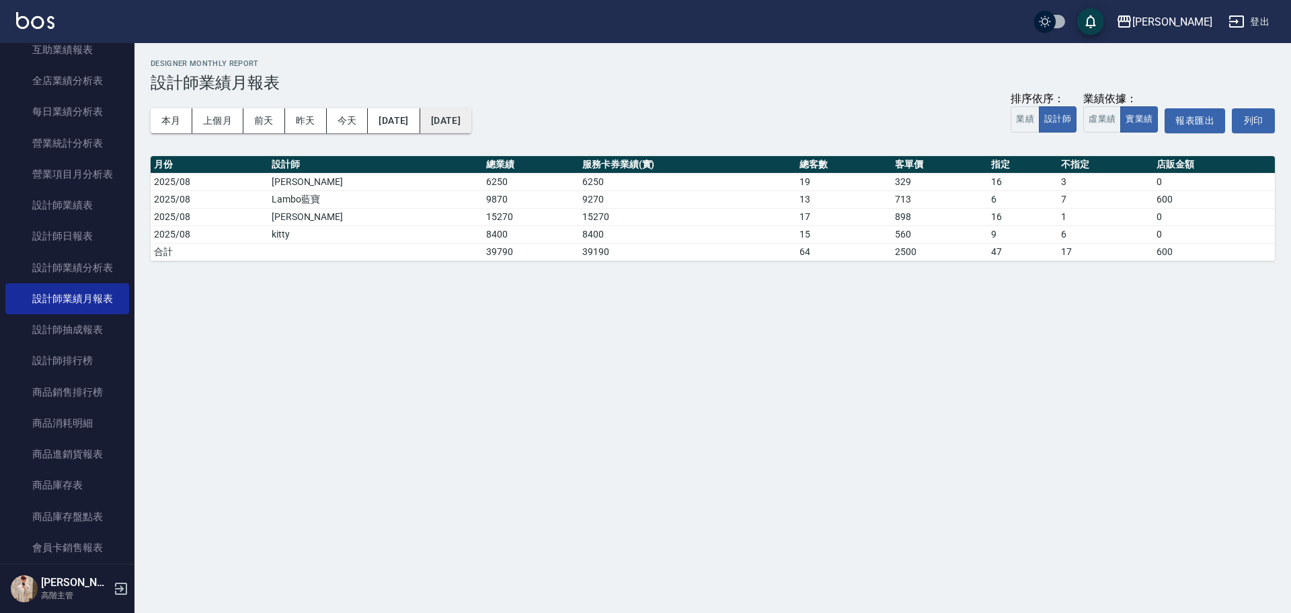
drag, startPoint x: 483, startPoint y: 137, endPoint x: 501, endPoint y: 122, distance: 23.3
click at [485, 134] on div "本月 上個月 [DATE] [DATE] [DATE] [DATE] [DATE] 排序依序： 業績 設計師 業績依據： 虛業績 實業績 報表匯出 列印" at bounding box center [713, 120] width 1124 height 57
click at [471, 122] on button "[DATE]" at bounding box center [445, 120] width 51 height 25
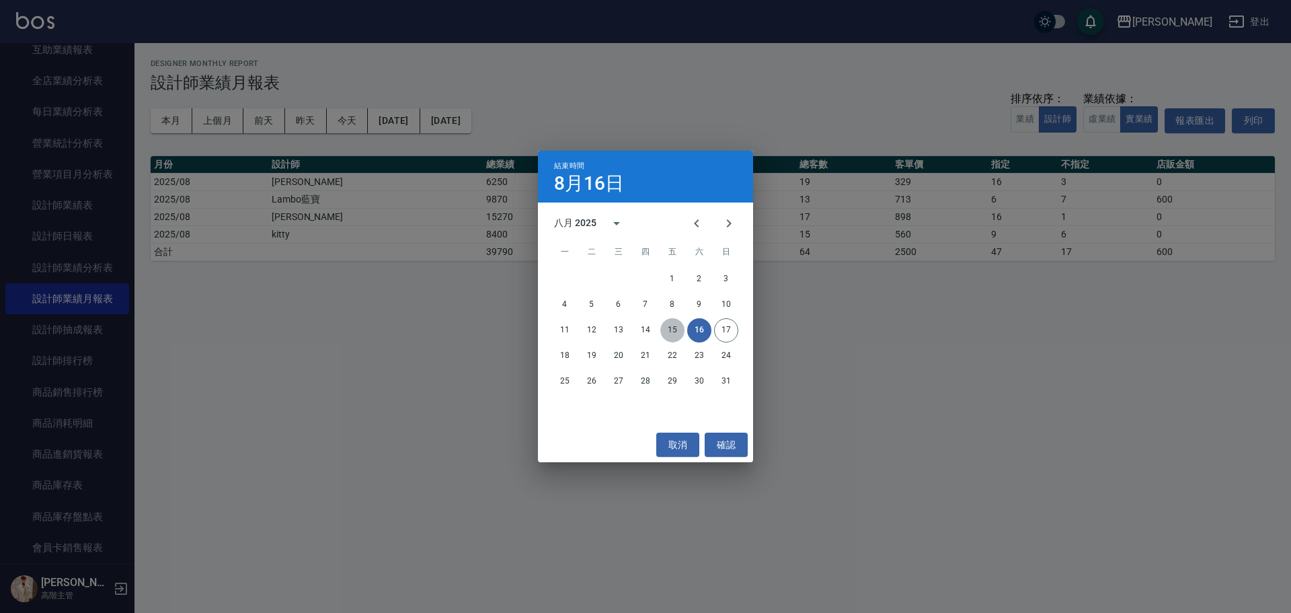
click at [629, 277] on button "15" at bounding box center [672, 330] width 24 height 24
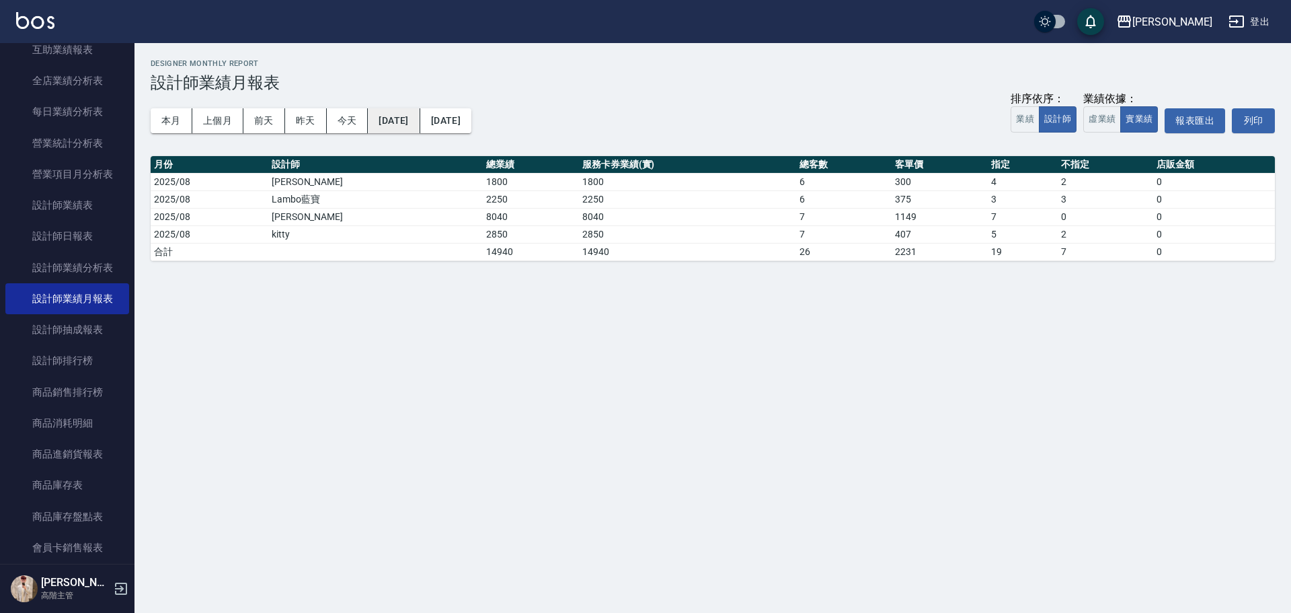
click at [420, 122] on button "[DATE]" at bounding box center [394, 120] width 52 height 25
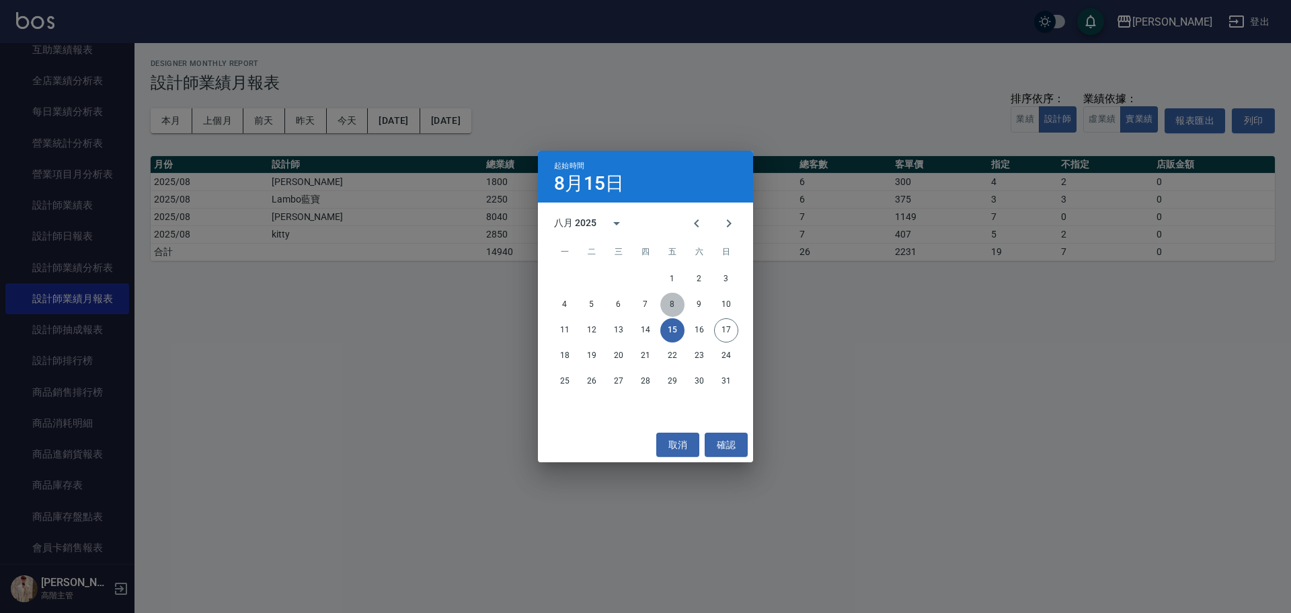
click at [629, 277] on button "8" at bounding box center [672, 304] width 24 height 24
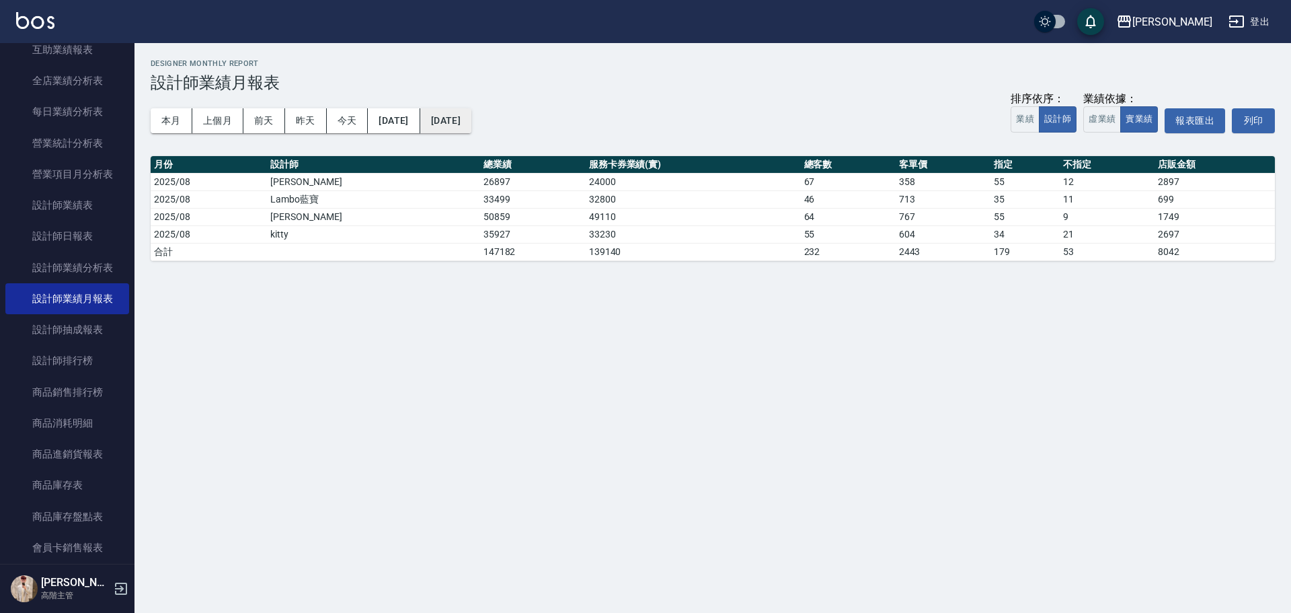
click at [471, 123] on button "[DATE]" at bounding box center [445, 120] width 51 height 25
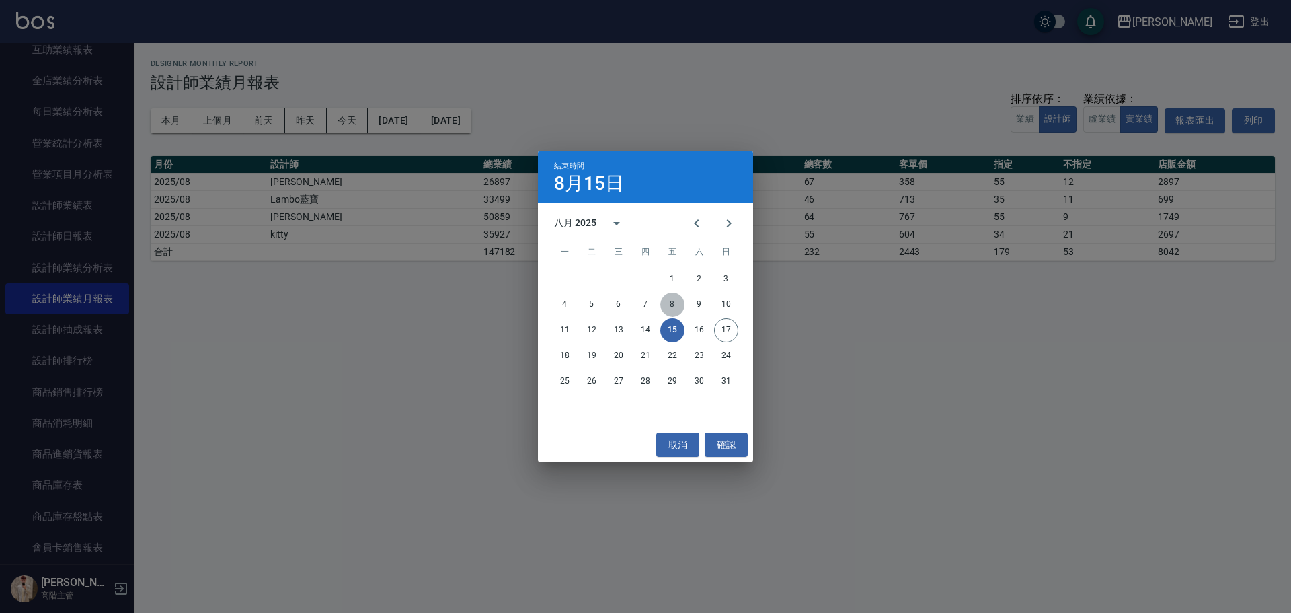
click at [629, 277] on button "8" at bounding box center [672, 304] width 24 height 24
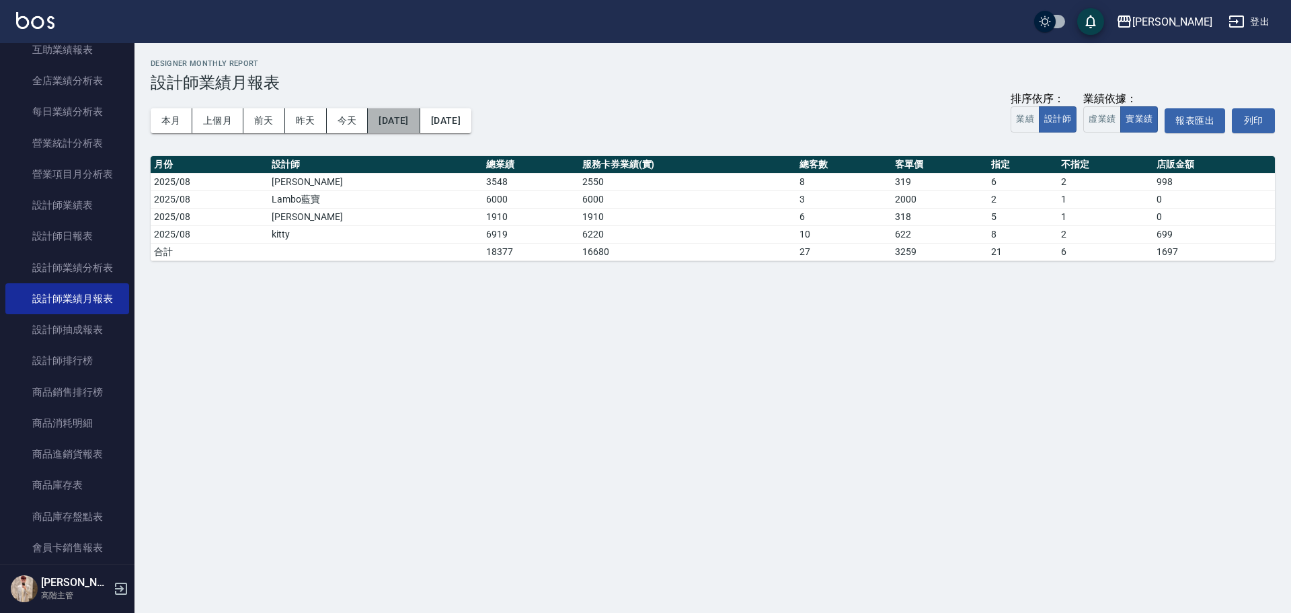
click at [388, 118] on button "[DATE]" at bounding box center [394, 120] width 52 height 25
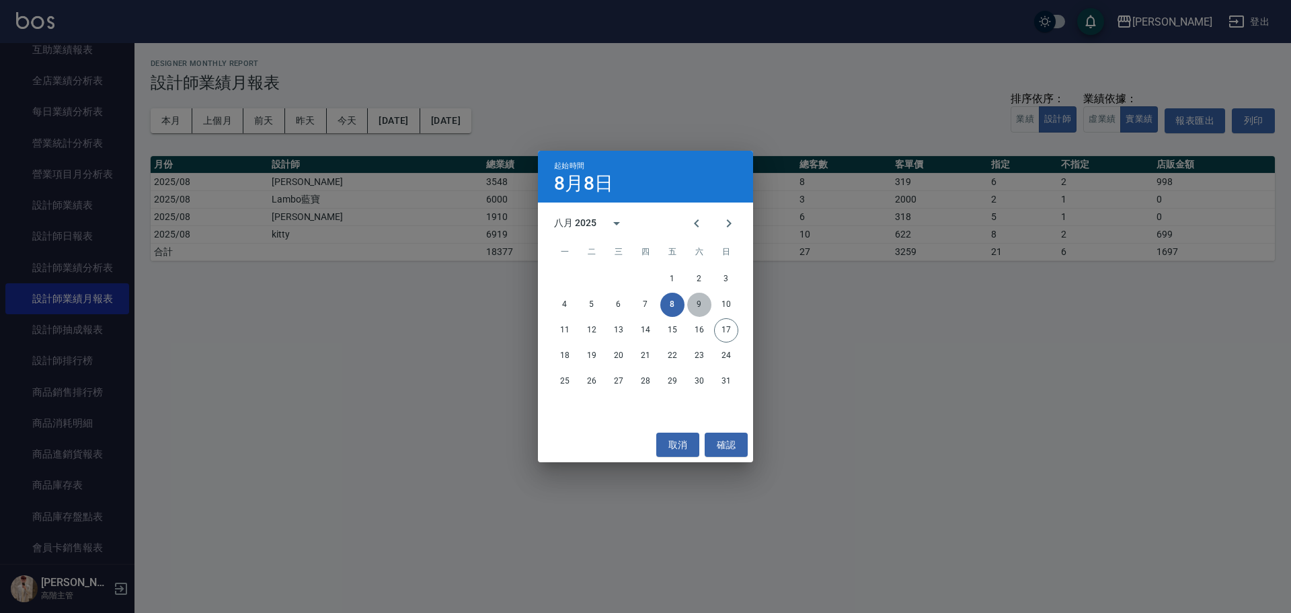
click at [629, 277] on button "9" at bounding box center [699, 304] width 24 height 24
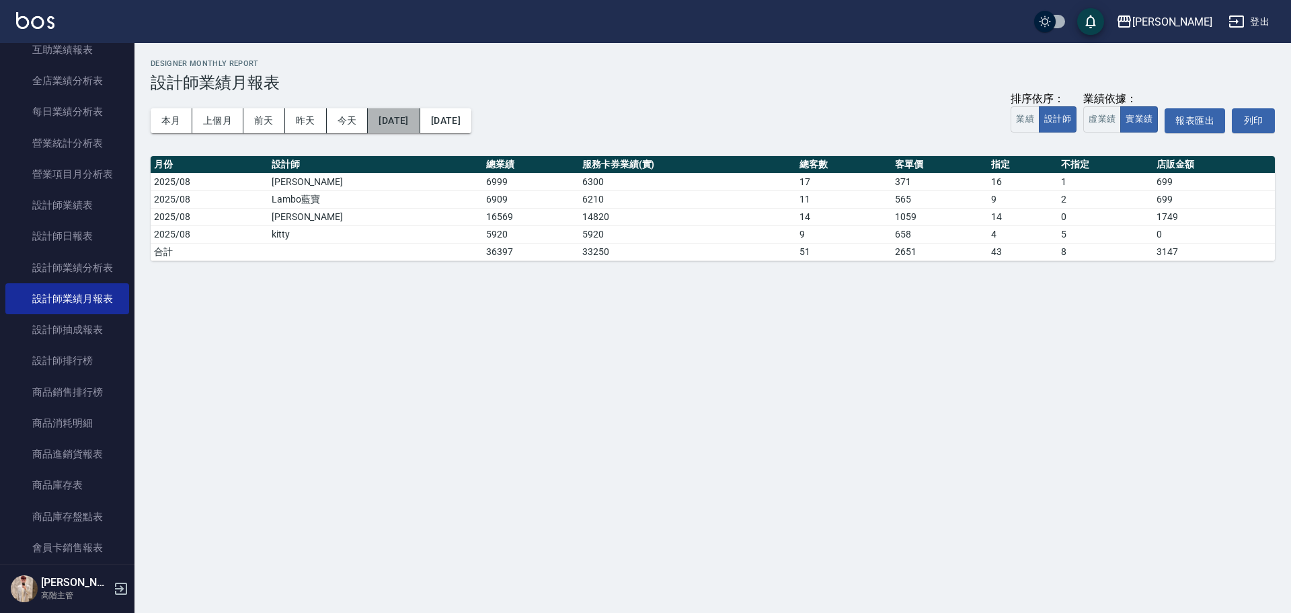
click at [420, 120] on button "[DATE]" at bounding box center [394, 120] width 52 height 25
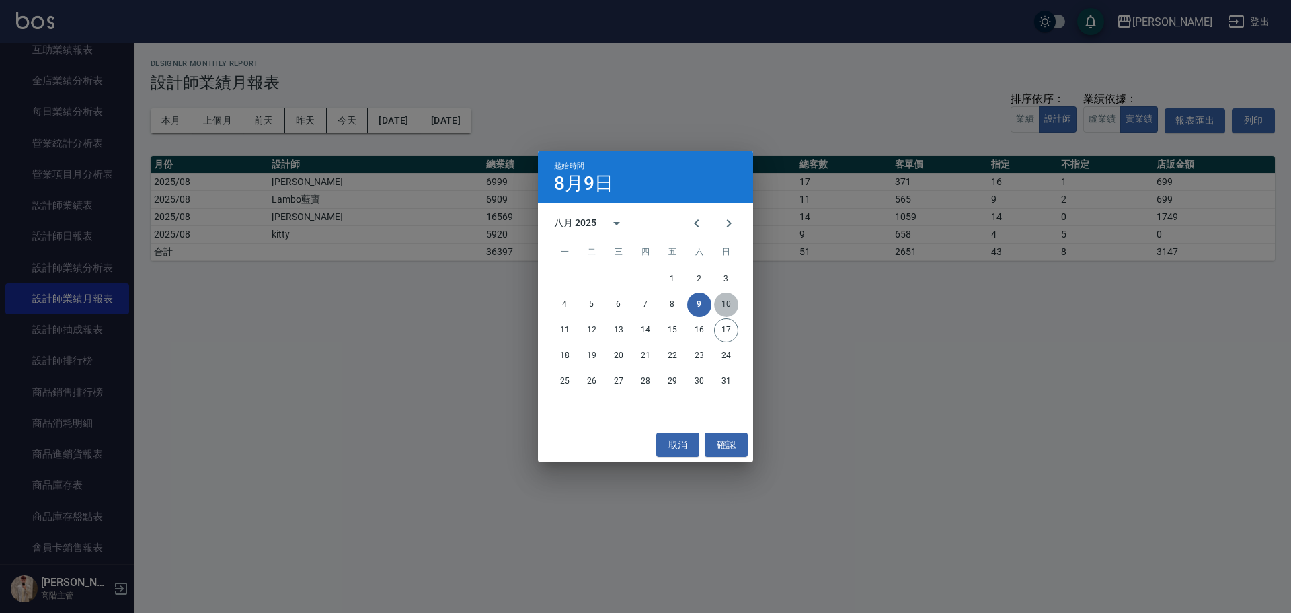
click at [629, 277] on button "10" at bounding box center [726, 304] width 24 height 24
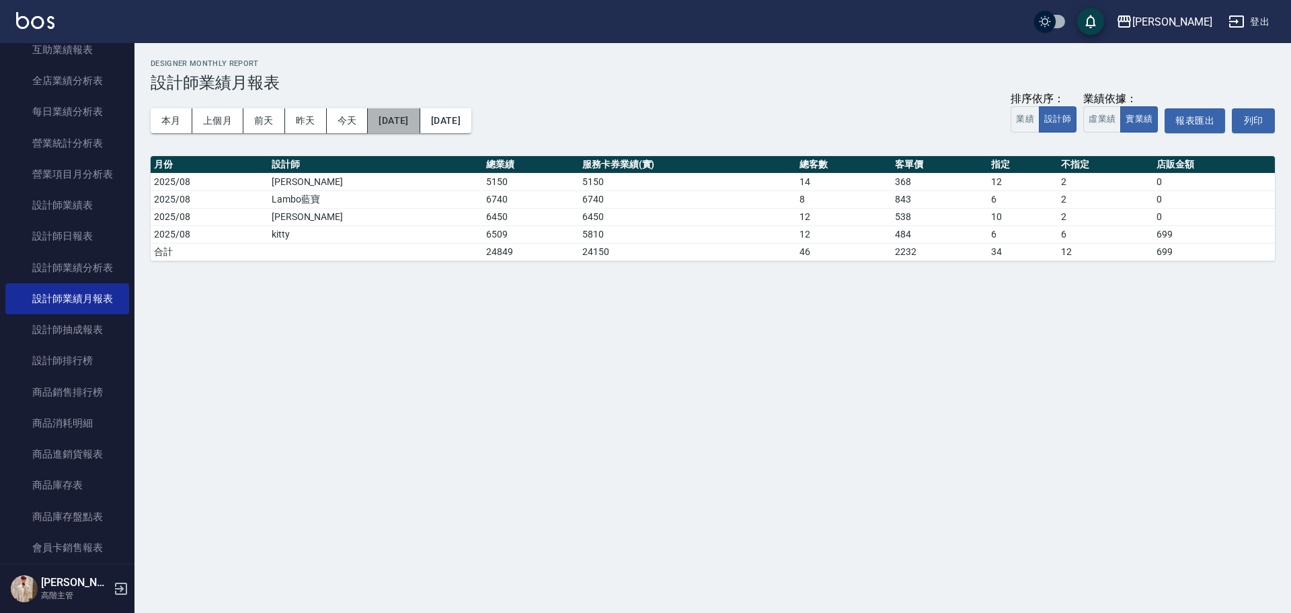
click at [420, 122] on button "[DATE]" at bounding box center [394, 120] width 52 height 25
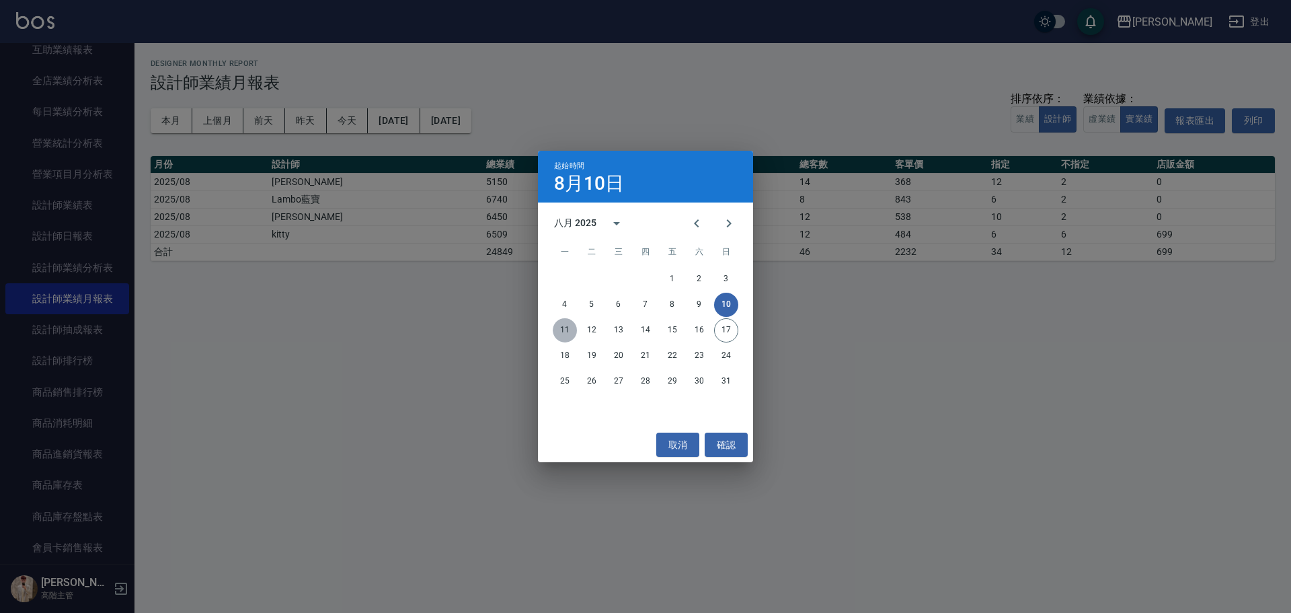
click at [574, 277] on button "11" at bounding box center [565, 330] width 24 height 24
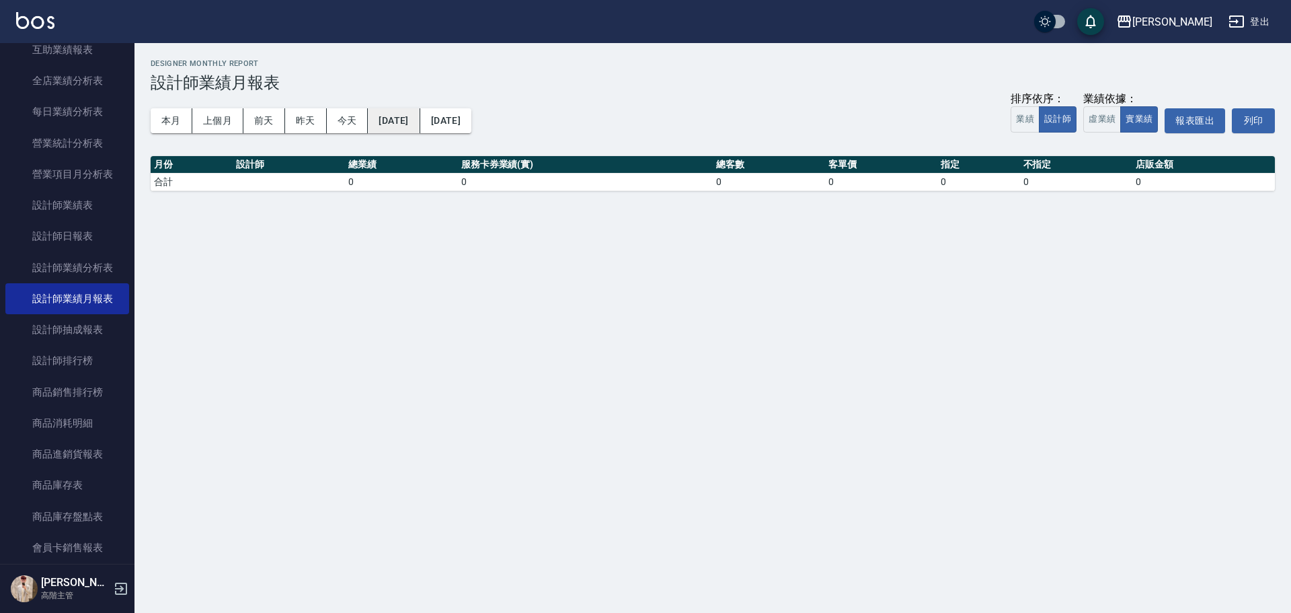
click at [420, 126] on button "[DATE]" at bounding box center [394, 120] width 52 height 25
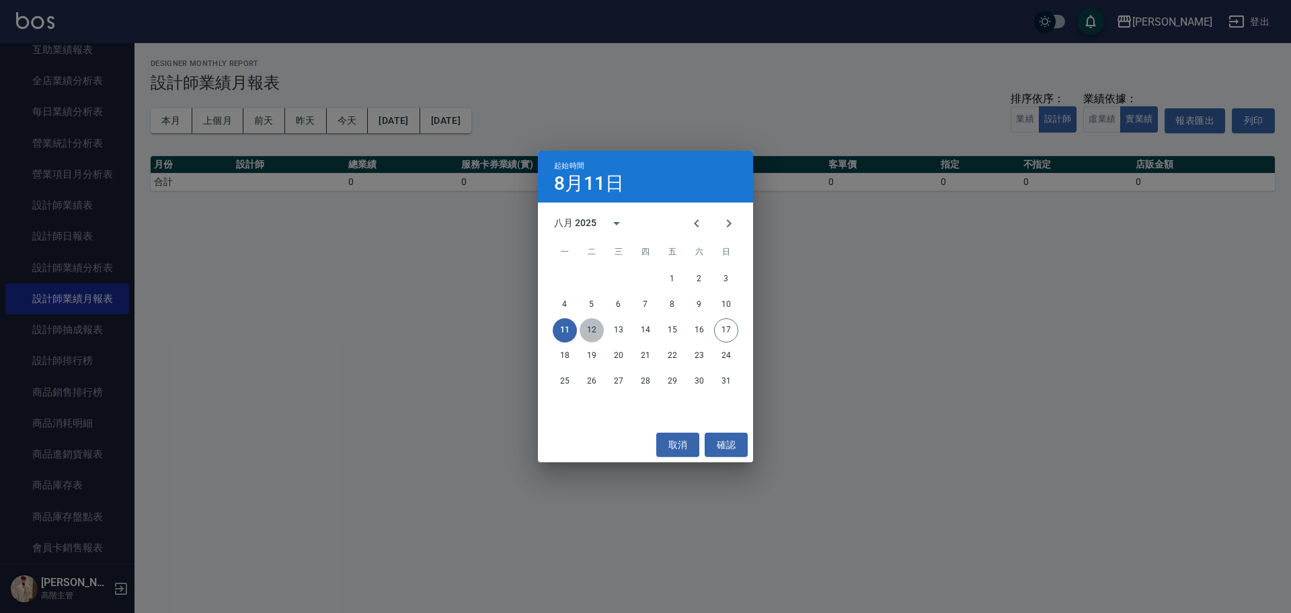
click at [592, 277] on button "12" at bounding box center [592, 330] width 24 height 24
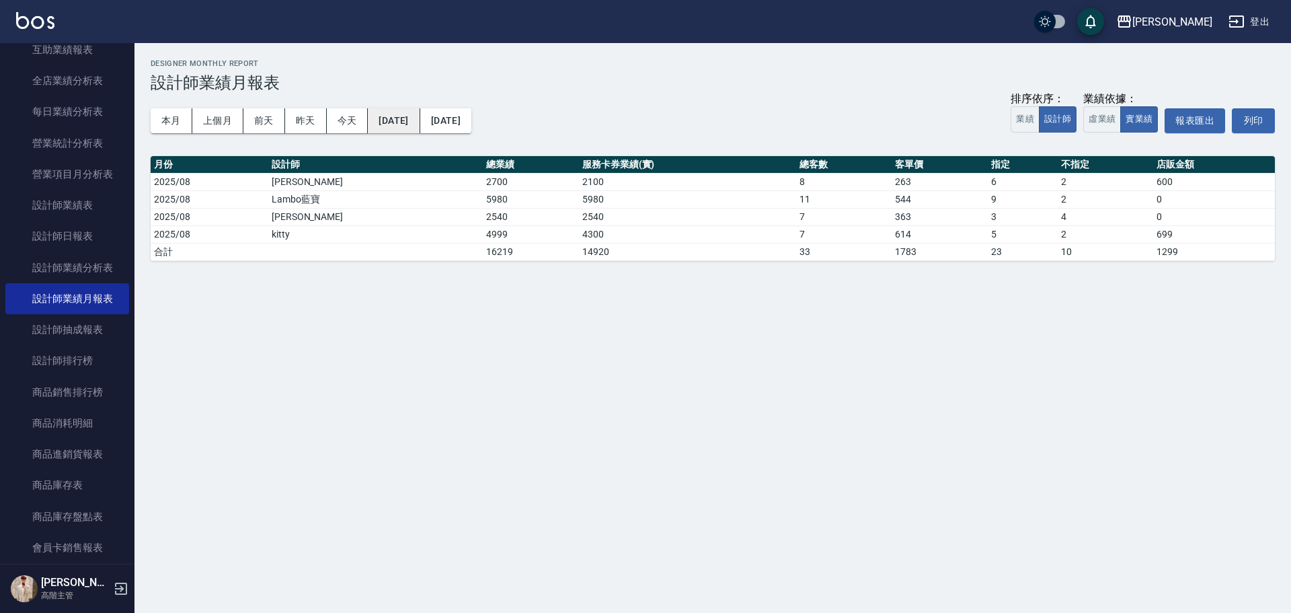
click at [416, 124] on button "[DATE]" at bounding box center [394, 120] width 52 height 25
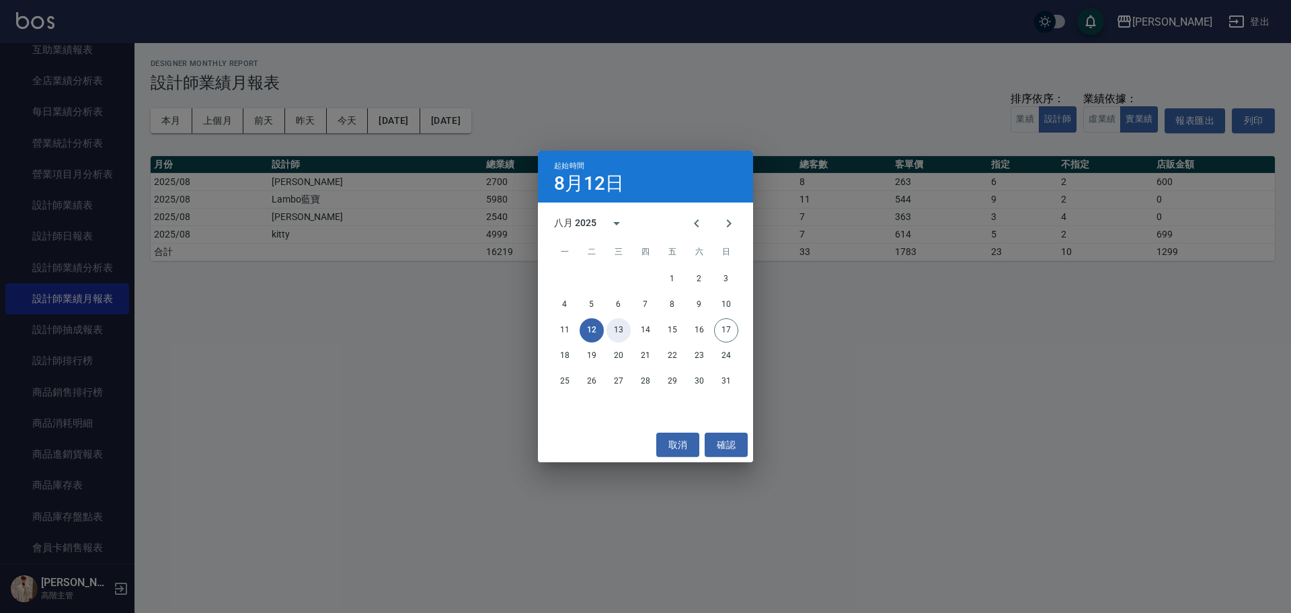
drag, startPoint x: 619, startPoint y: 333, endPoint x: 615, endPoint y: 319, distance: 13.9
click at [619, 277] on button "13" at bounding box center [618, 330] width 24 height 24
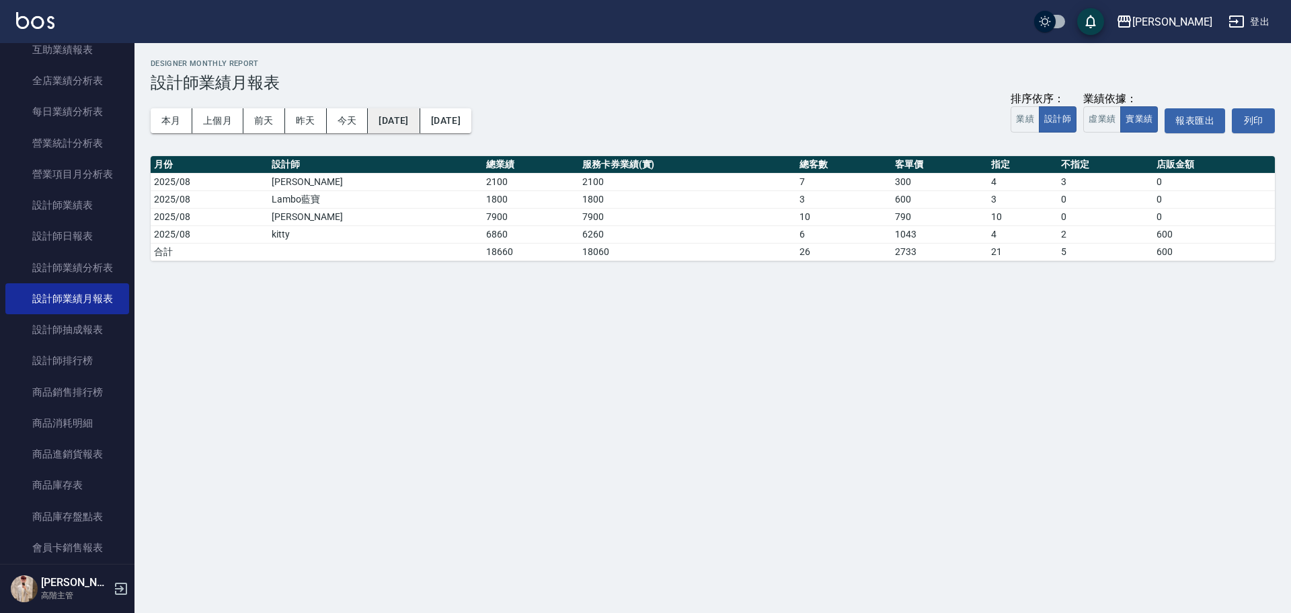
click at [420, 119] on button "[DATE]" at bounding box center [394, 120] width 52 height 25
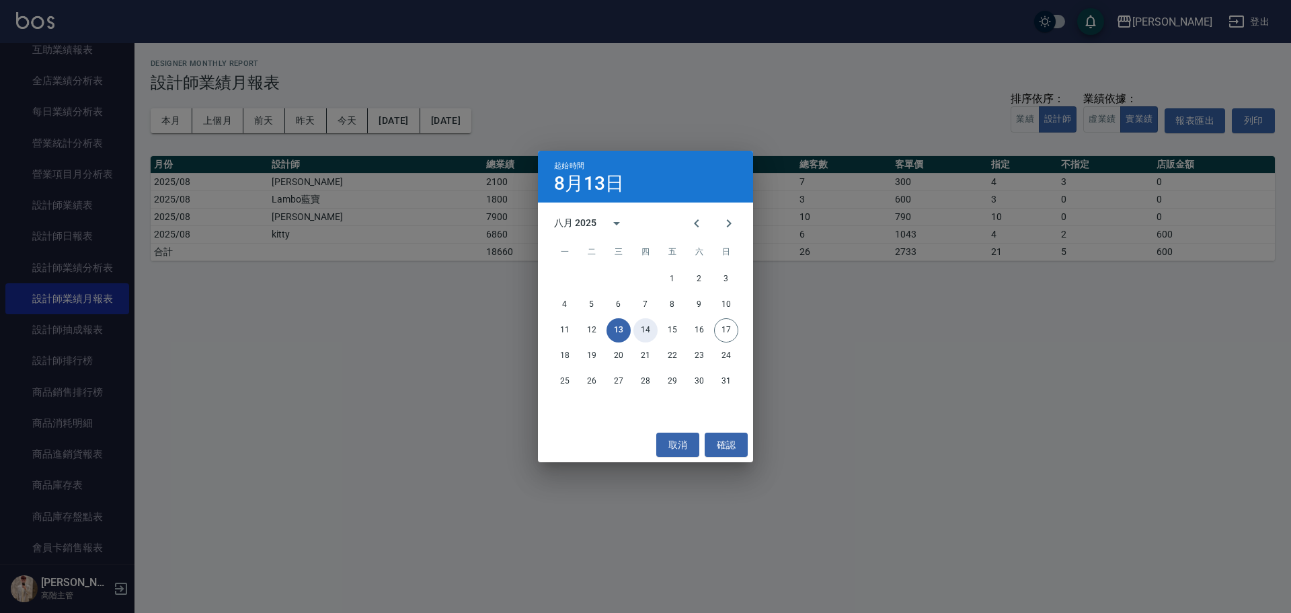
drag, startPoint x: 647, startPoint y: 333, endPoint x: 645, endPoint y: 327, distance: 7.0
click at [629, 277] on button "14" at bounding box center [645, 330] width 24 height 24
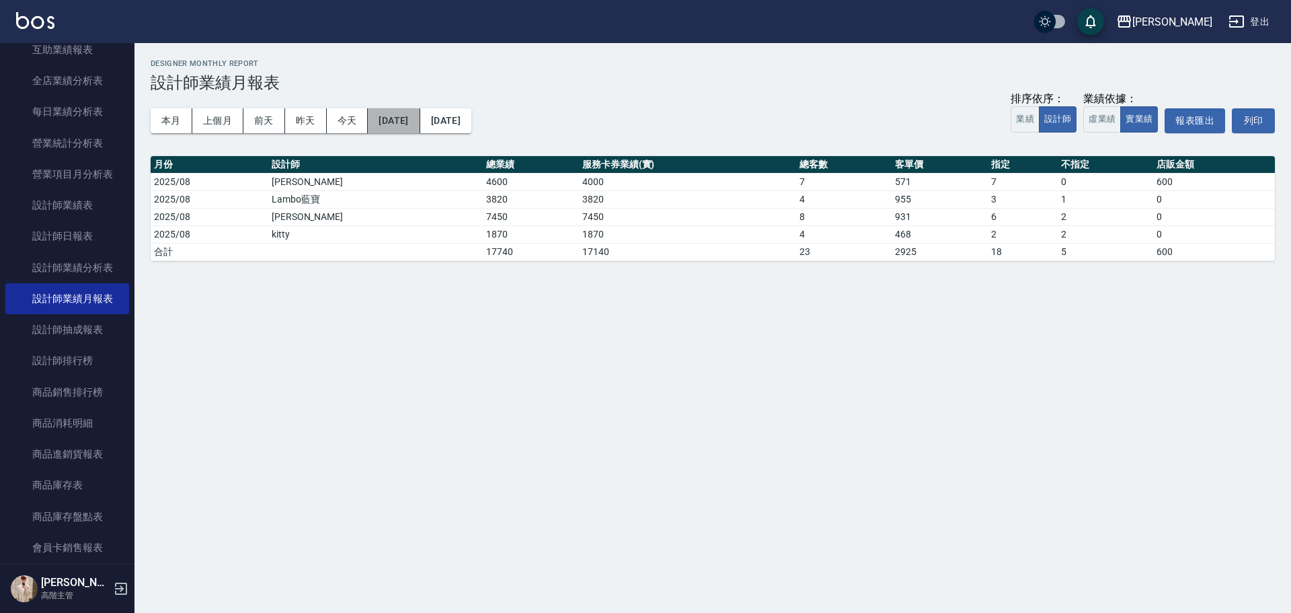
click at [420, 126] on button "[DATE]" at bounding box center [394, 120] width 52 height 25
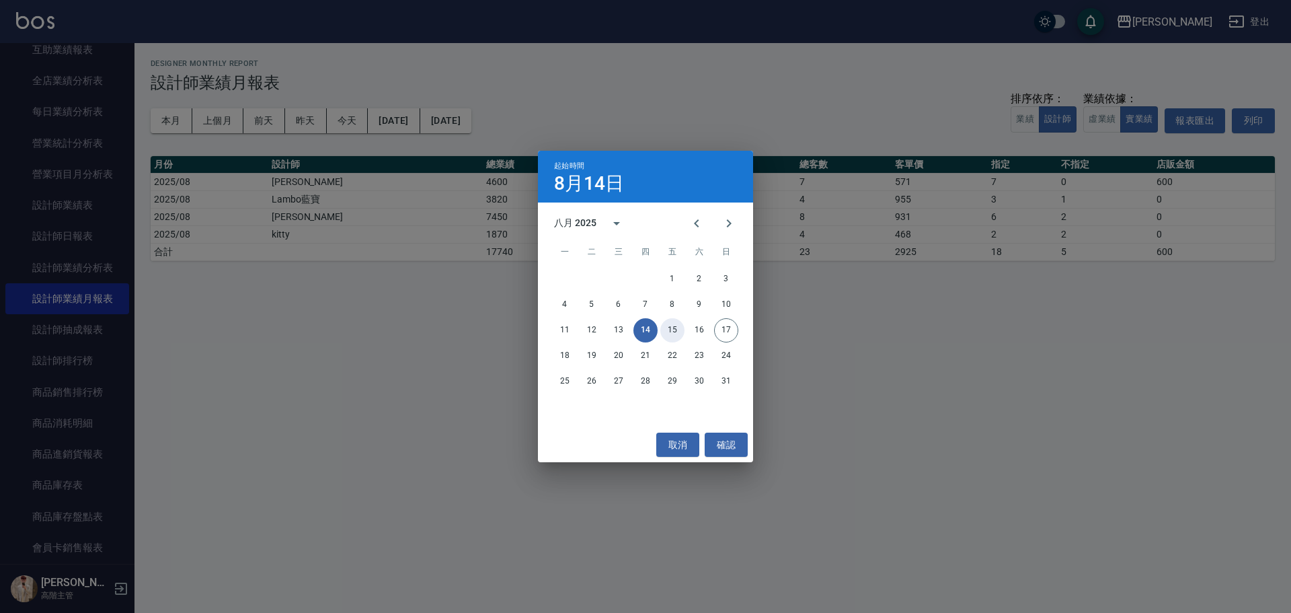
click at [629, 277] on button "15" at bounding box center [672, 330] width 24 height 24
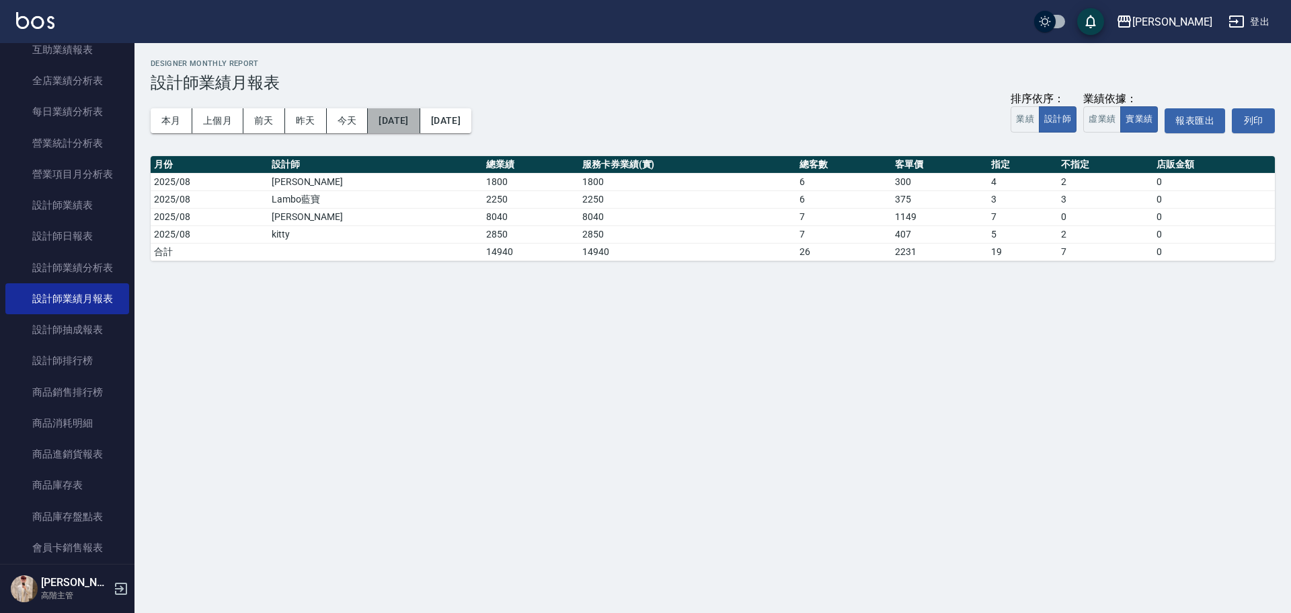
click at [416, 124] on button "[DATE]" at bounding box center [394, 120] width 52 height 25
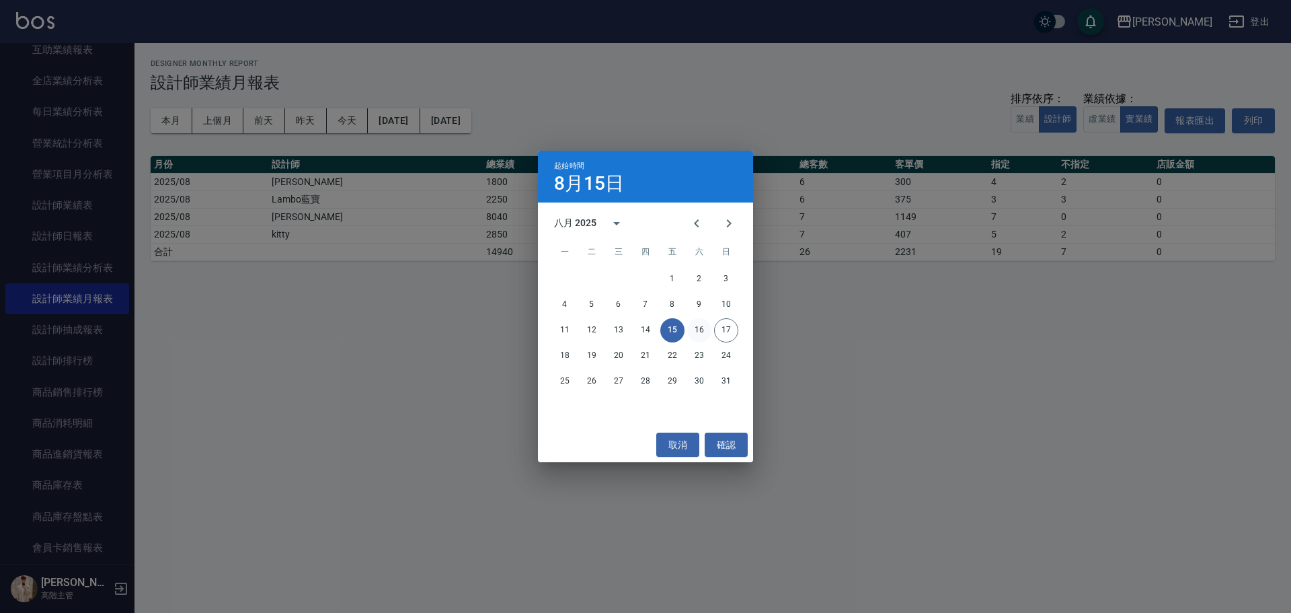
click at [629, 277] on button "16" at bounding box center [699, 330] width 24 height 24
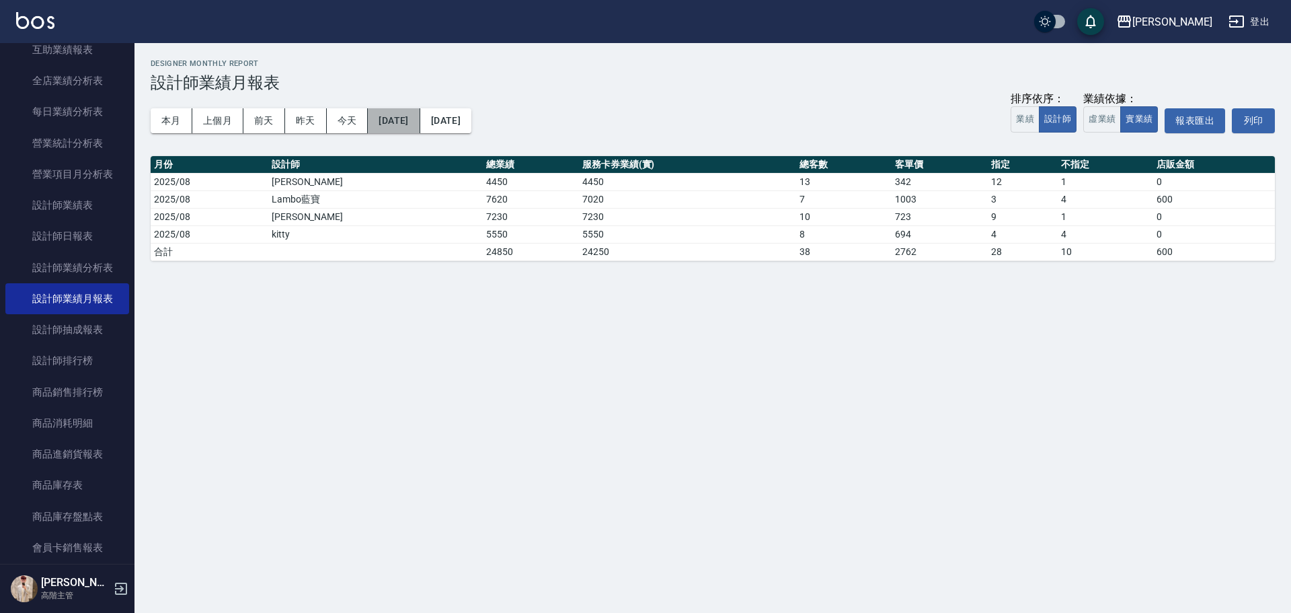
click at [420, 126] on button "[DATE]" at bounding box center [394, 120] width 52 height 25
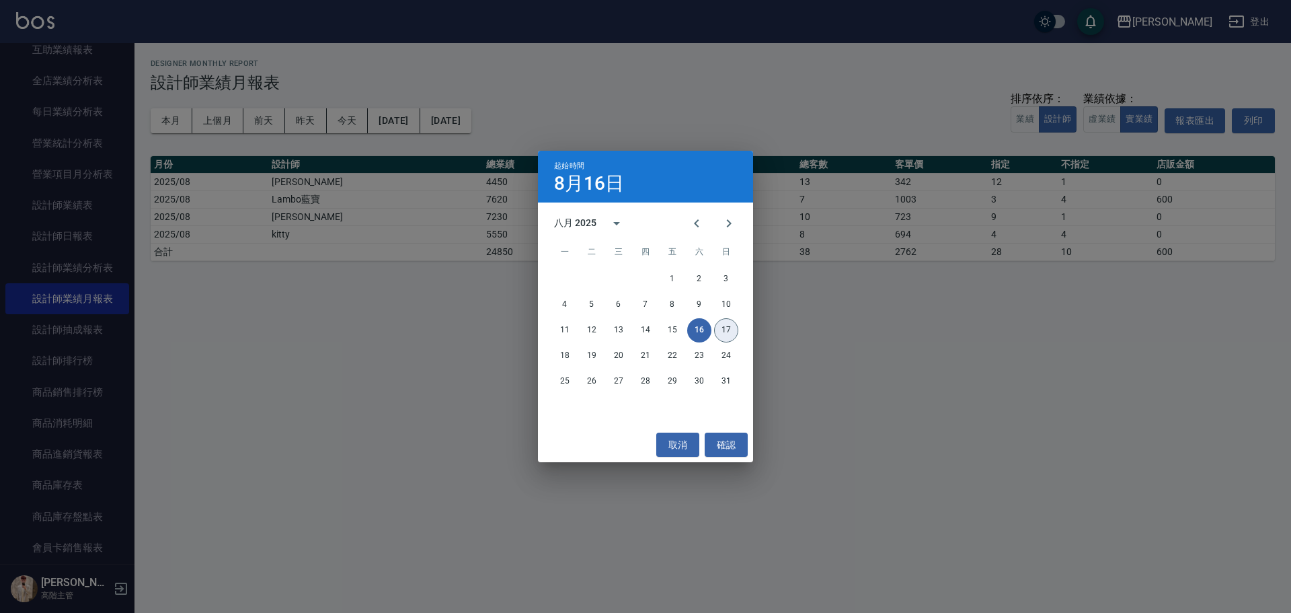
click at [629, 277] on button "17" at bounding box center [726, 330] width 24 height 24
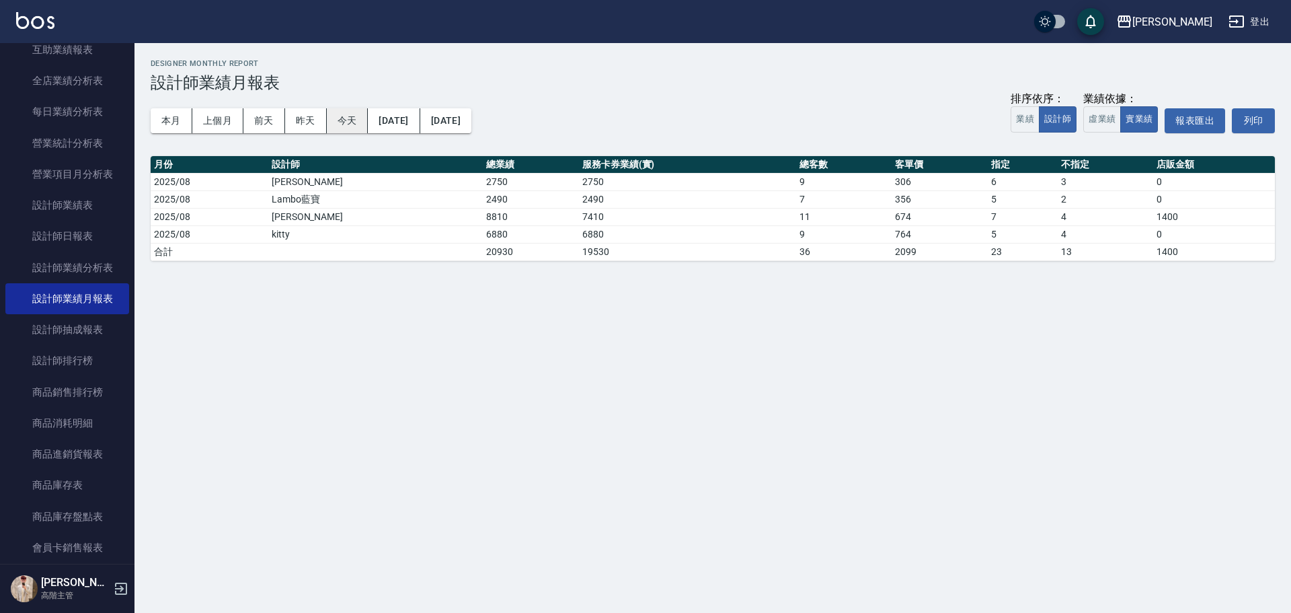
click at [346, 120] on button "今天" at bounding box center [348, 120] width 42 height 25
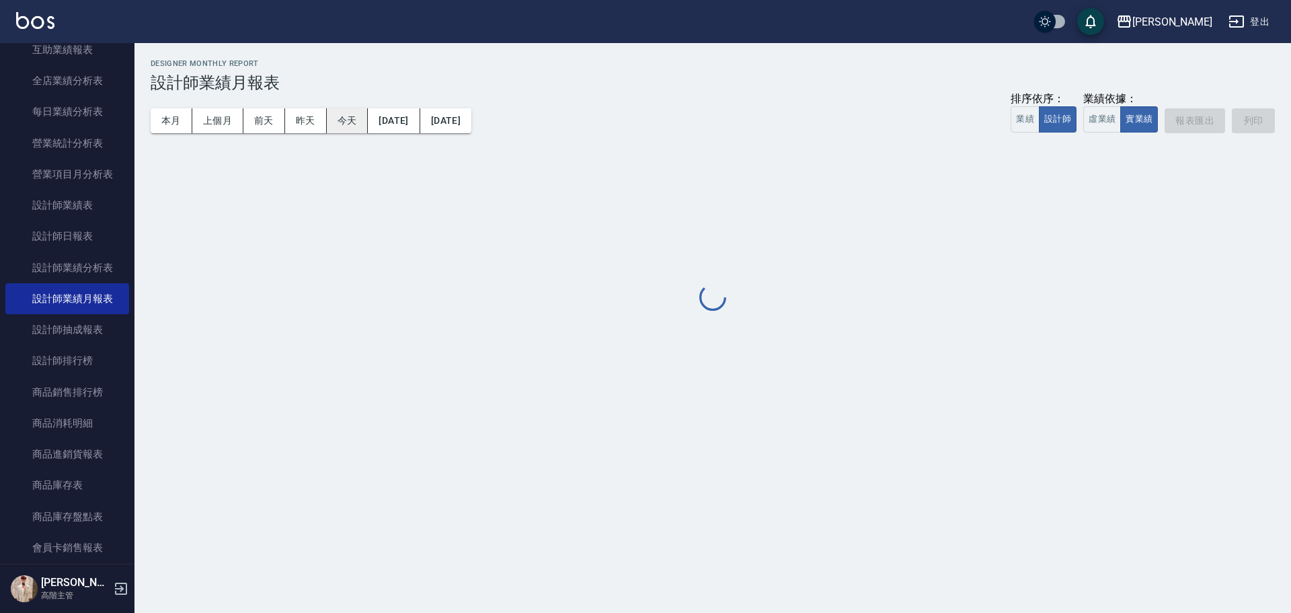
click at [344, 120] on button "今天" at bounding box center [348, 120] width 42 height 25
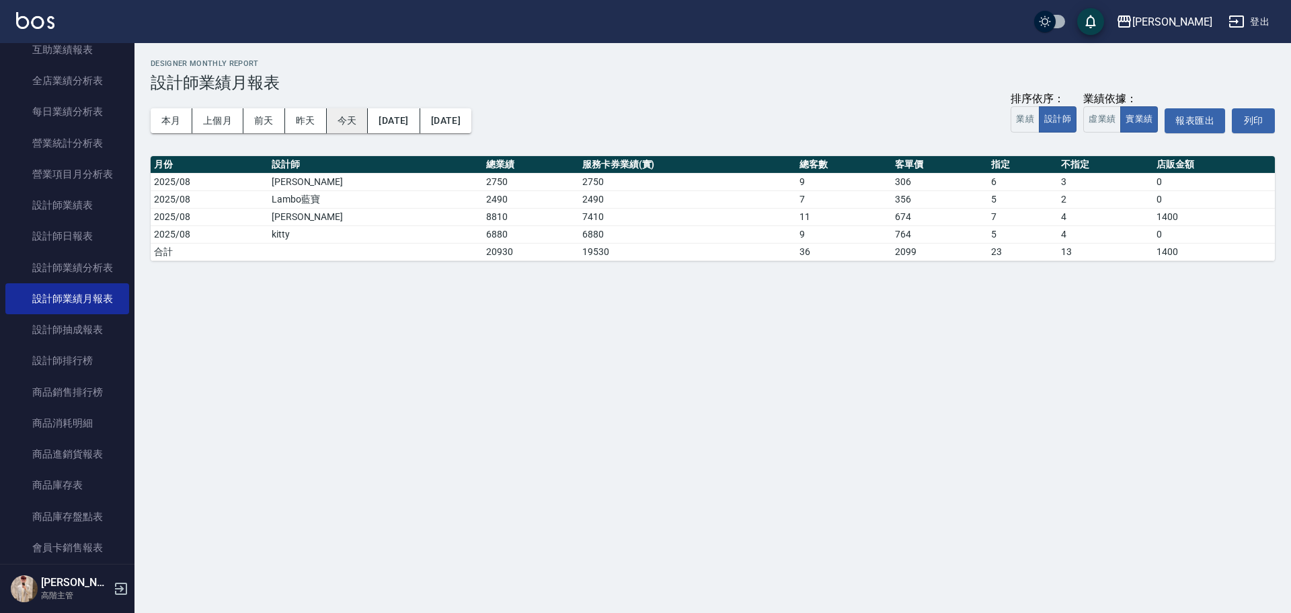
click at [342, 120] on button "今天" at bounding box center [348, 120] width 42 height 25
click at [175, 128] on button "本月" at bounding box center [172, 120] width 42 height 25
